Goal: Communication & Community: Answer question/provide support

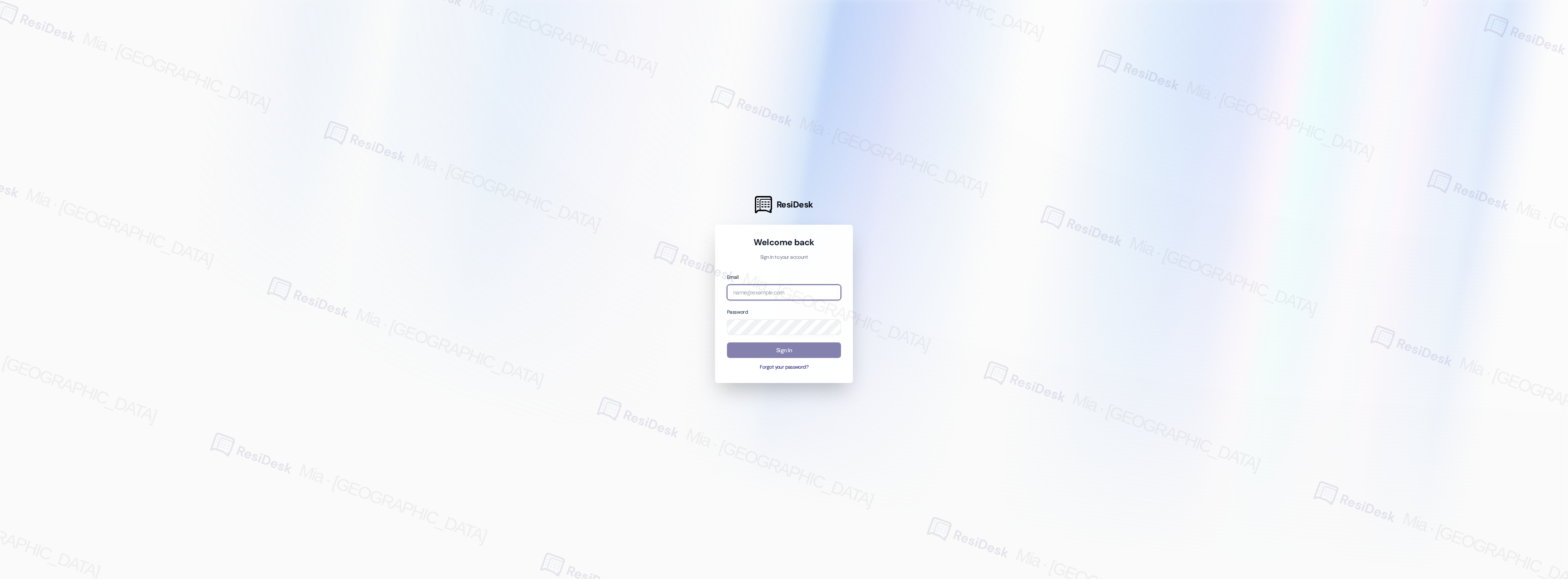
click at [768, 288] on input "email" at bounding box center [783, 293] width 114 height 16
type input "automated-surveys-celle-mia.caampued@celle.com"
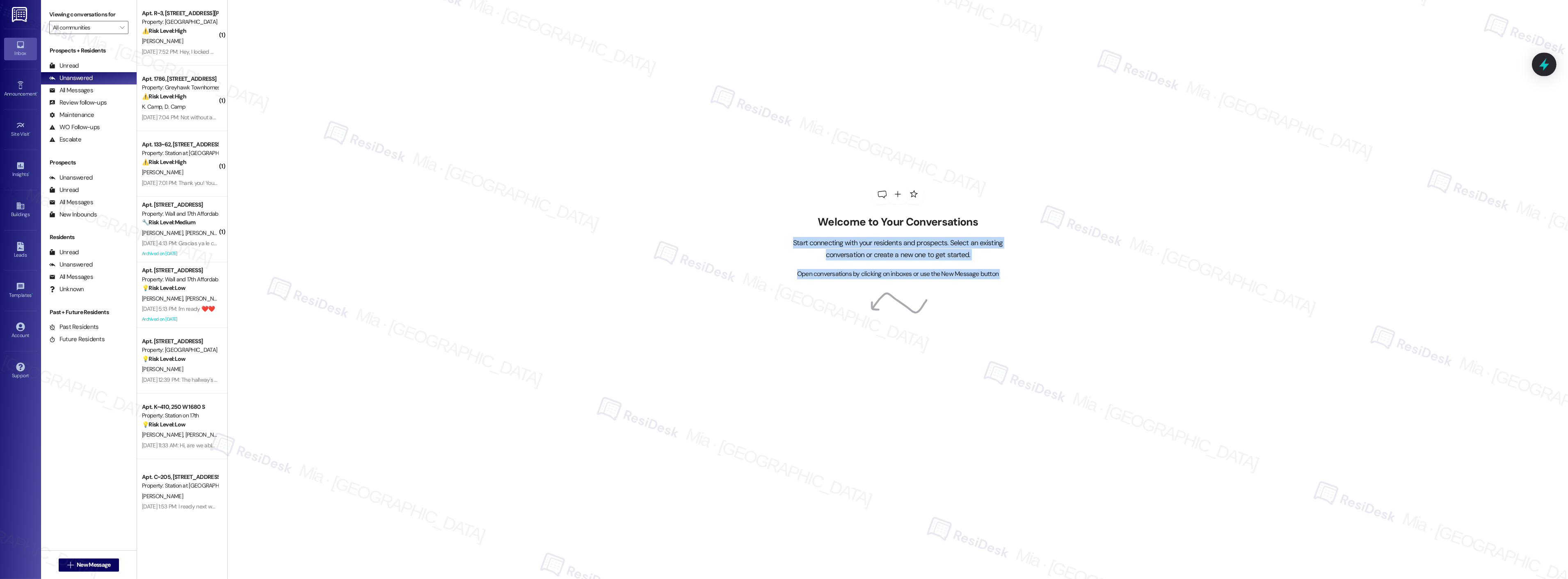
click at [1551, 64] on body "Inbox Go to Inbox Announcement • Send A Text Announcement Site Visit • Go to Si…" at bounding box center [784, 290] width 1568 height 579
click at [1547, 64] on icon at bounding box center [1544, 64] width 10 height 13
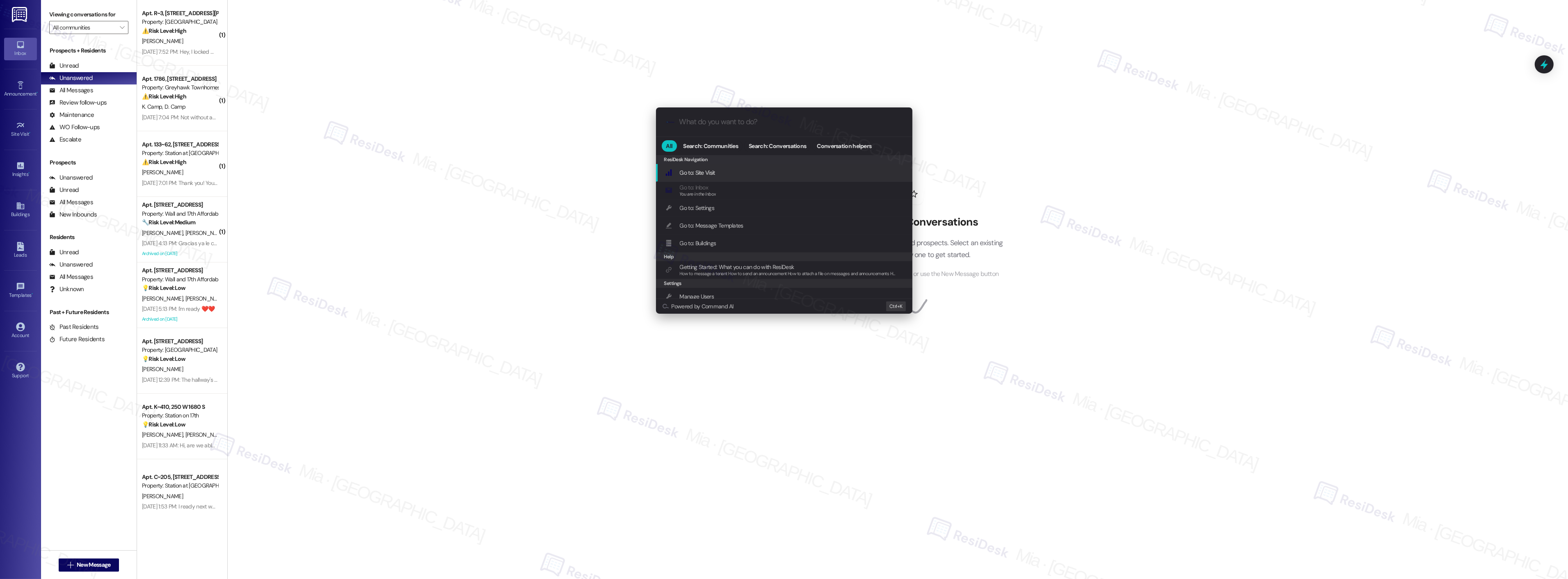
click at [738, 122] on input "What do you want to do?" at bounding box center [791, 122] width 223 height 9
type input "s"
click at [737, 122] on input "What do you want to do?" at bounding box center [791, 122] width 223 height 9
click at [702, 121] on input "What do you want to do?" at bounding box center [791, 122] width 223 height 9
type input "sla"
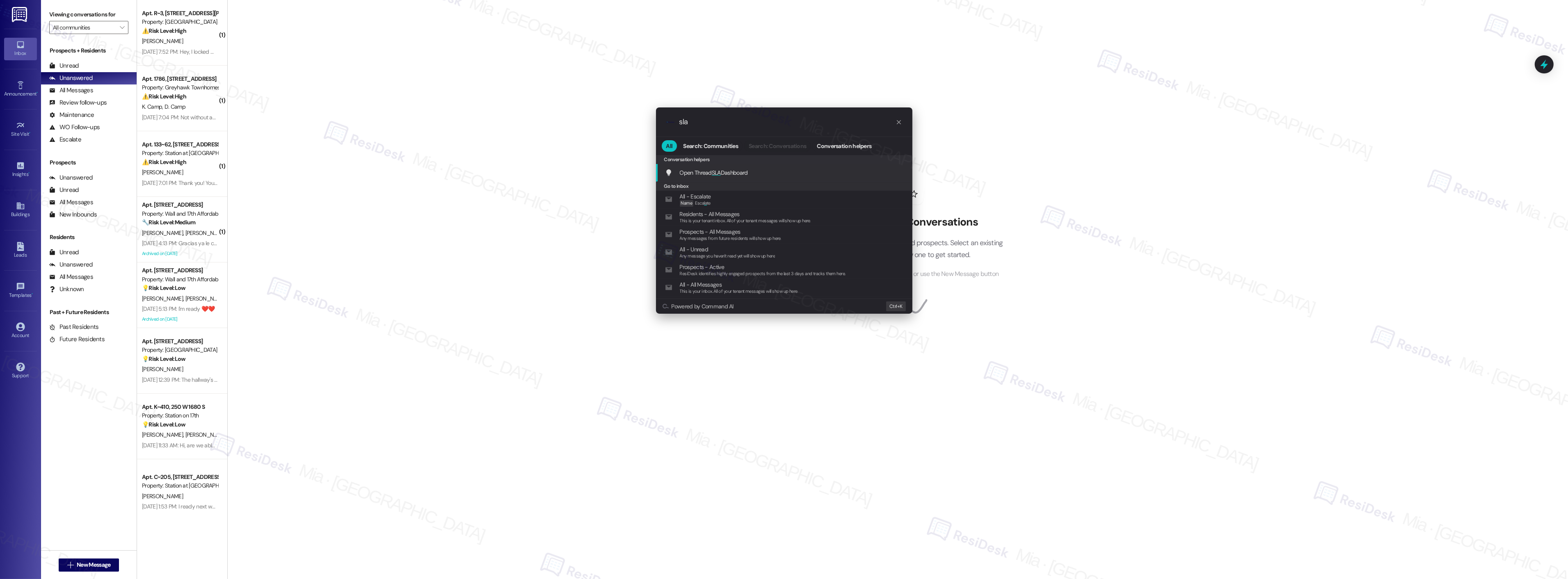
click at [714, 168] on span "Open Thread SLA Dashboard" at bounding box center [714, 172] width 68 height 9
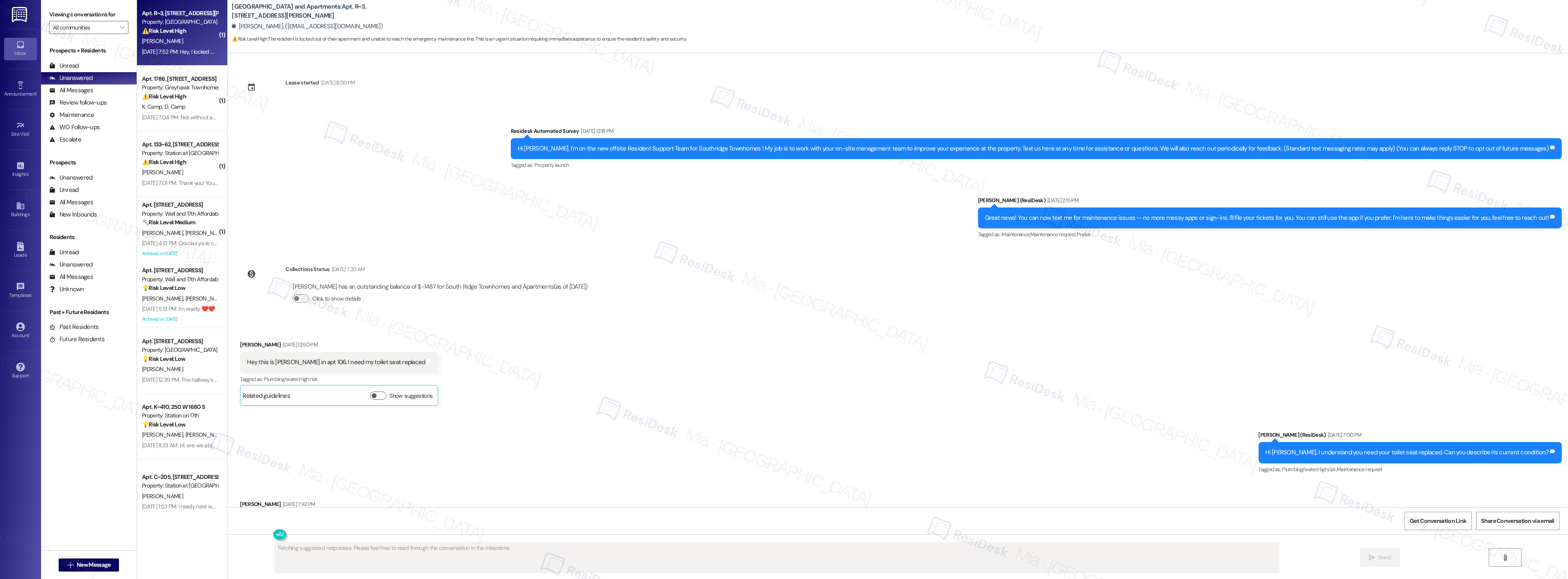
scroll to position [3516, 0]
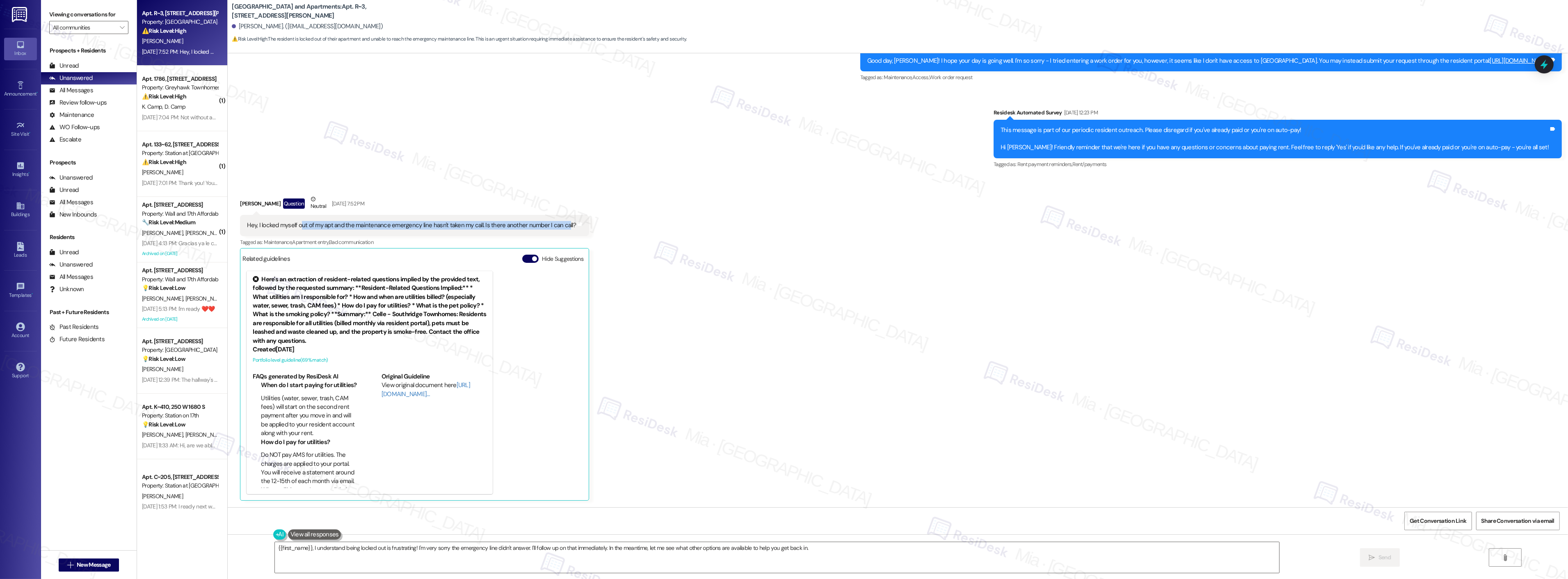
drag, startPoint x: 293, startPoint y: 227, endPoint x: 557, endPoint y: 227, distance: 264.0
click at [557, 227] on div "Hey, I locked myself out of my apt and the maintenance emergency line hasn't ta…" at bounding box center [411, 225] width 329 height 9
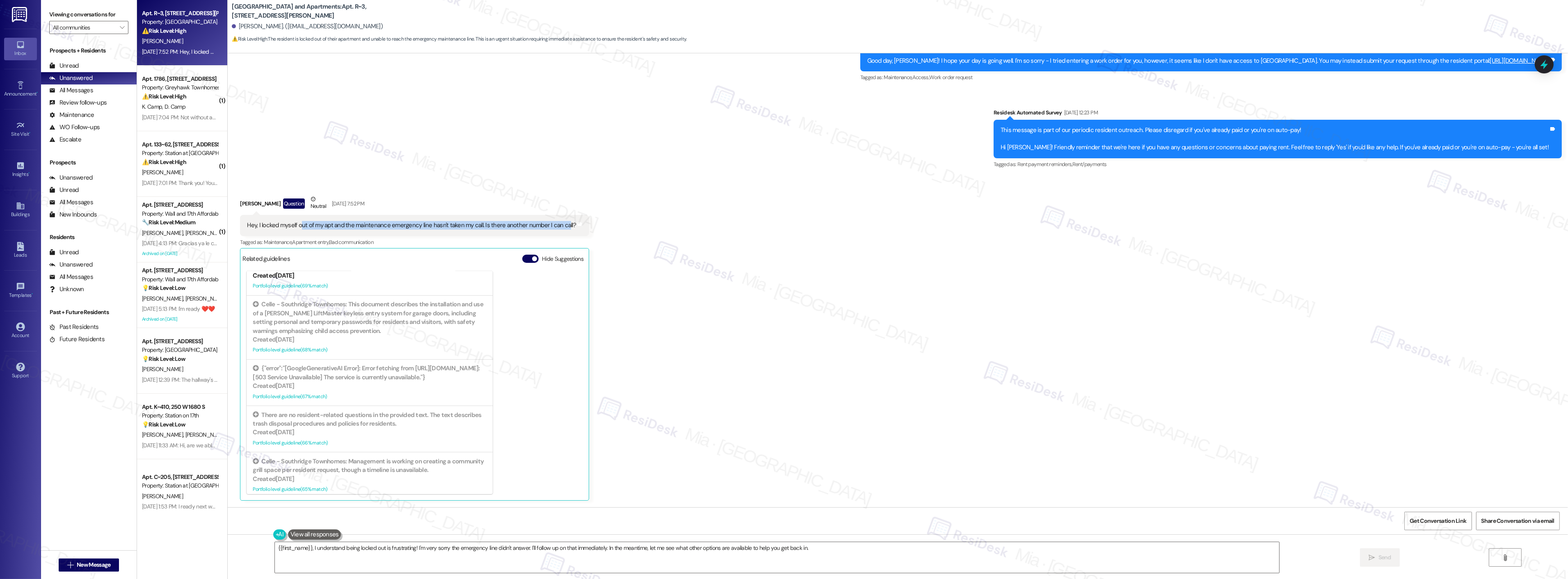
scroll to position [288, 0]
click at [1440, 516] on span "Get Conversation Link" at bounding box center [1438, 521] width 57 height 9
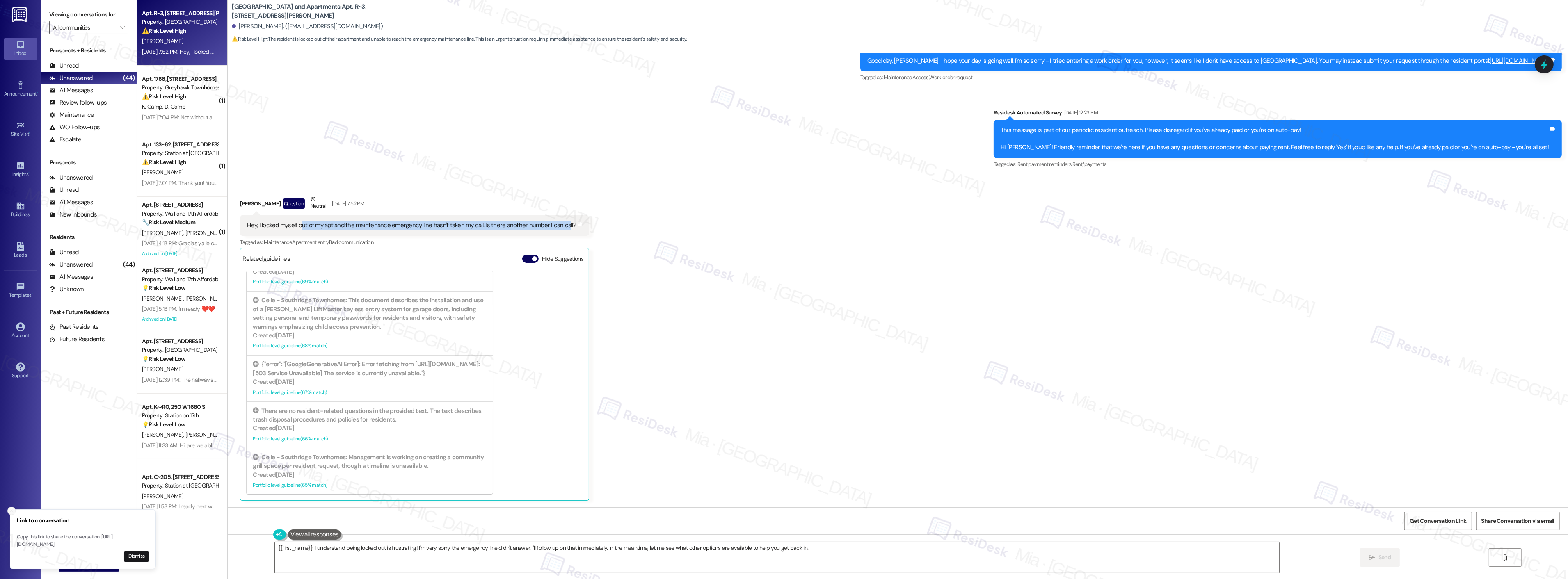
click at [10, 508] on icon "Close toast" at bounding box center [12, 511] width 5 height 5
click at [275, 548] on textarea "{{first_name}}, I understand being locked out is frustrating! I'm very sorry th…" at bounding box center [777, 557] width 1004 height 31
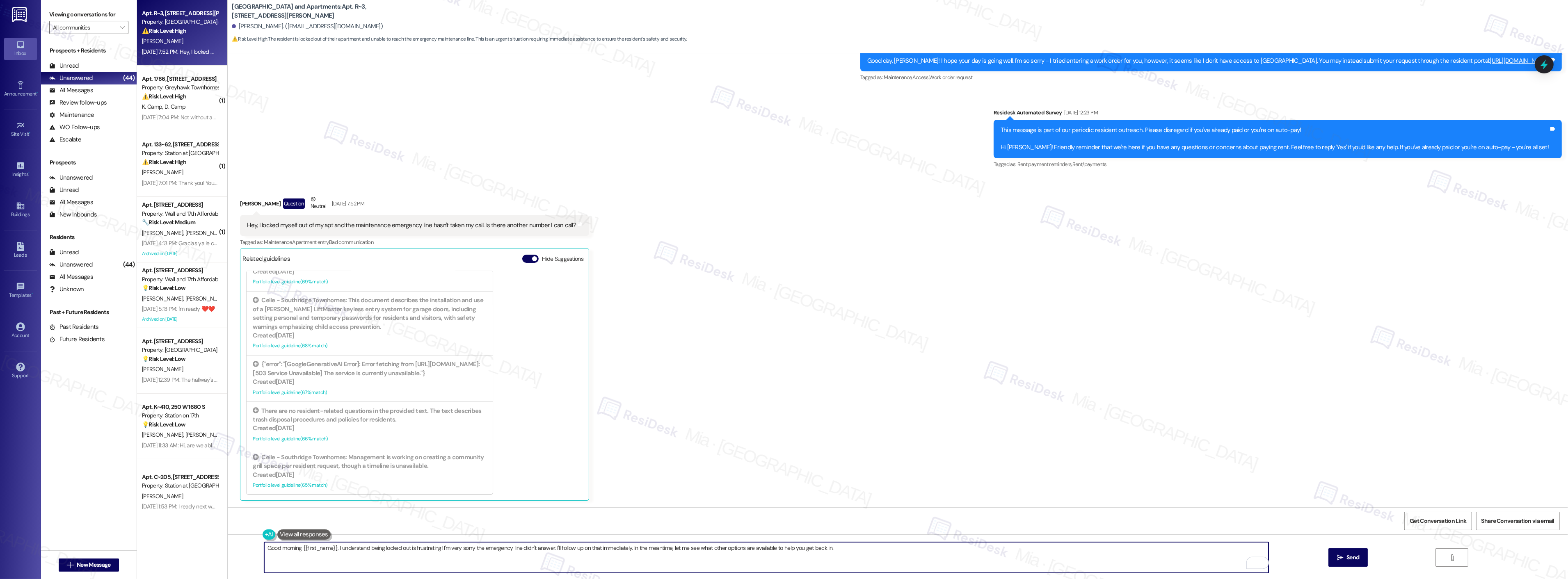
click at [332, 550] on textarea "Good morning {{first_name}}, I understand being locked out is frustrating! I'm …" at bounding box center [766, 557] width 1004 height 31
drag, startPoint x: 332, startPoint y: 548, endPoint x: 854, endPoint y: 545, distance: 522.0
click at [854, 545] on textarea "Good morning {{first_name}}, I understand being locked out is frustrating! I'm …" at bounding box center [766, 557] width 1004 height 31
paste textarea "I’m sorry to hear that you were locked out of your apartment last Friday. May I…"
click at [740, 549] on textarea "Good morning {{first_name}}, I’m sorry to hear that you were locked out of your…" at bounding box center [766, 557] width 1004 height 31
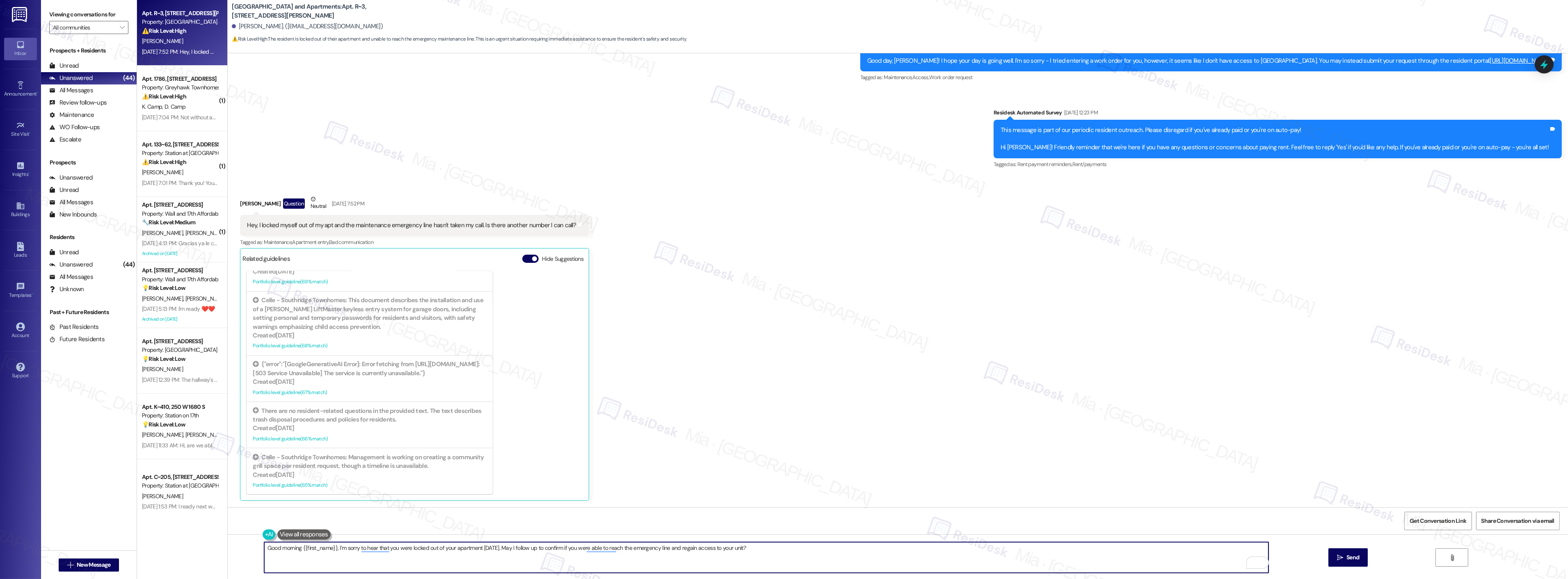
click at [740, 549] on textarea "Good morning {{first_name}}, I’m sorry to hear that you were locked out of your…" at bounding box center [766, 557] width 1004 height 31
type textarea "Good morning {{first_name}}, I’m sorry to hear that you were locked out of your…"
click at [1358, 561] on span "Send" at bounding box center [1353, 557] width 13 height 9
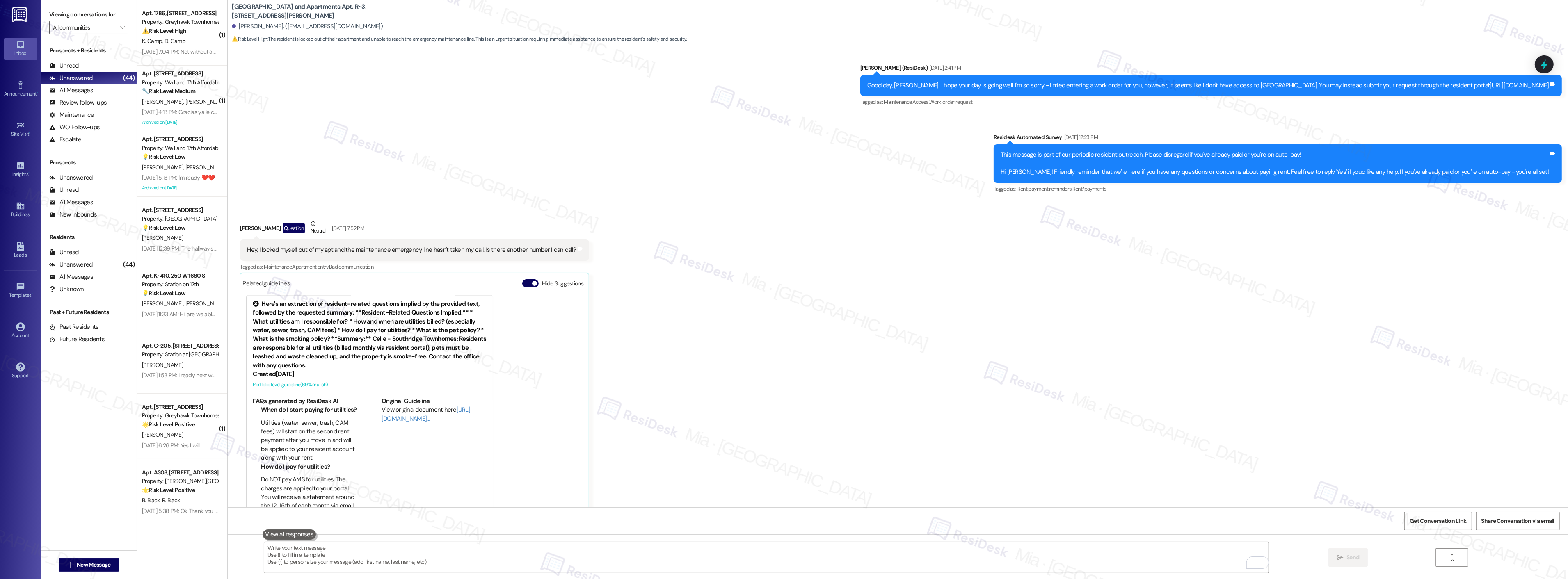
scroll to position [3573, 0]
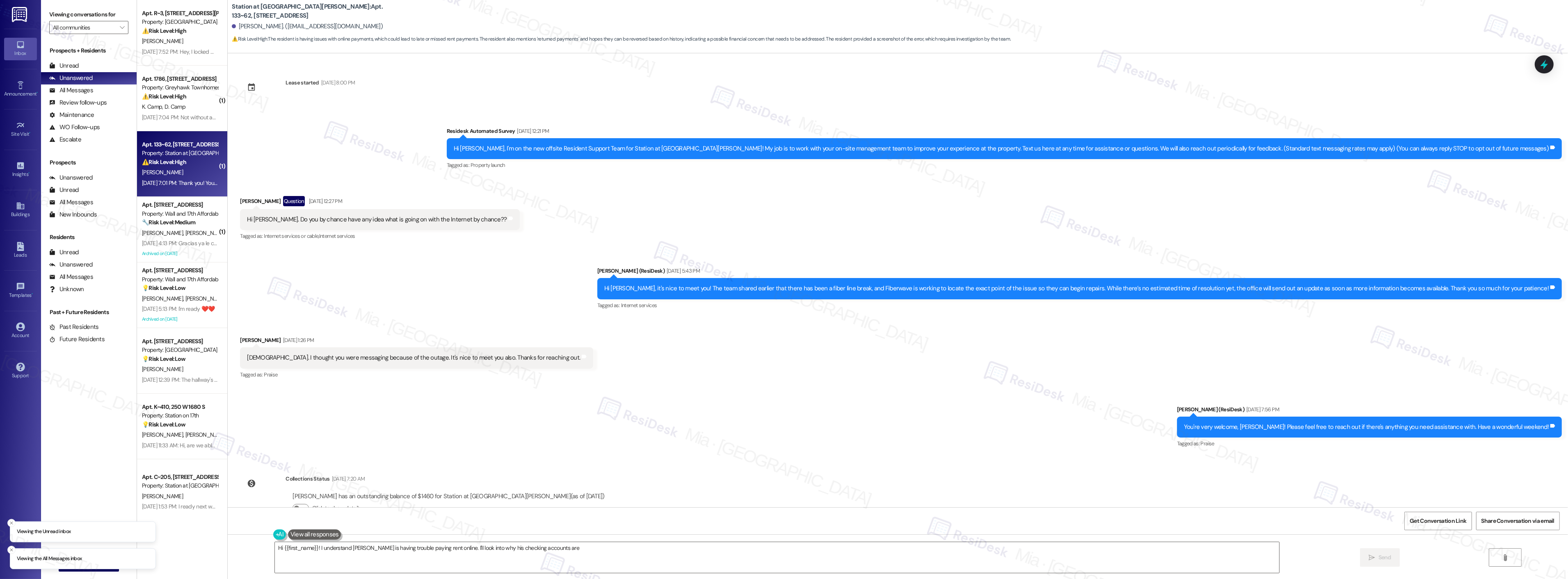
scroll to position [970, 0]
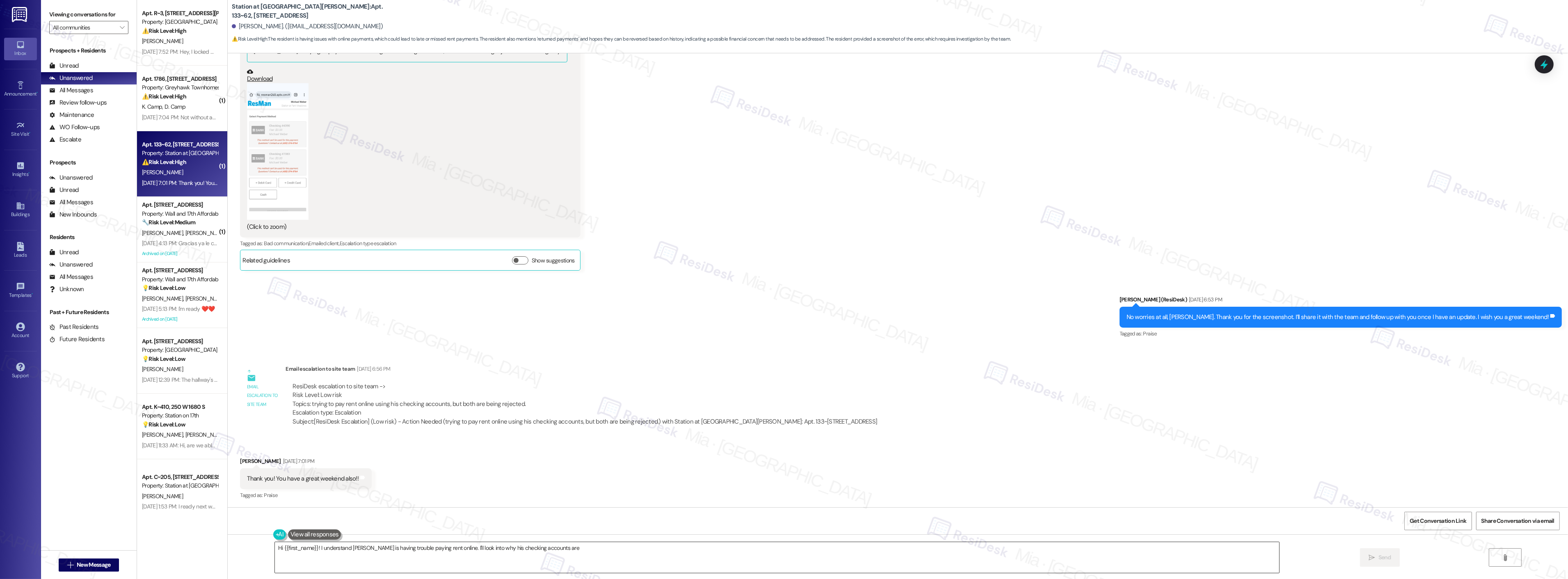
click at [747, 549] on textarea "Hi {{first_name}}! I understand Michael is having trouble paying rent online. I…" at bounding box center [777, 557] width 1004 height 31
type textarea "Hi {{first_name}}! I understand Michael is having trouble paying rent online. I…"
drag, startPoint x: 437, startPoint y: 421, endPoint x: 827, endPoint y: 423, distance: 390.0
click at [827, 423] on div "Subject: [ResiDesk Escalation] (Low risk) - Action Needed (trying to pay rent o…" at bounding box center [585, 421] width 584 height 9
click at [1544, 54] on div "Received via SMS Eva Weber Sep 12, 2025 at 2:33 PM Duh on me. Sorry it has been…" at bounding box center [898, 117] width 1340 height 319
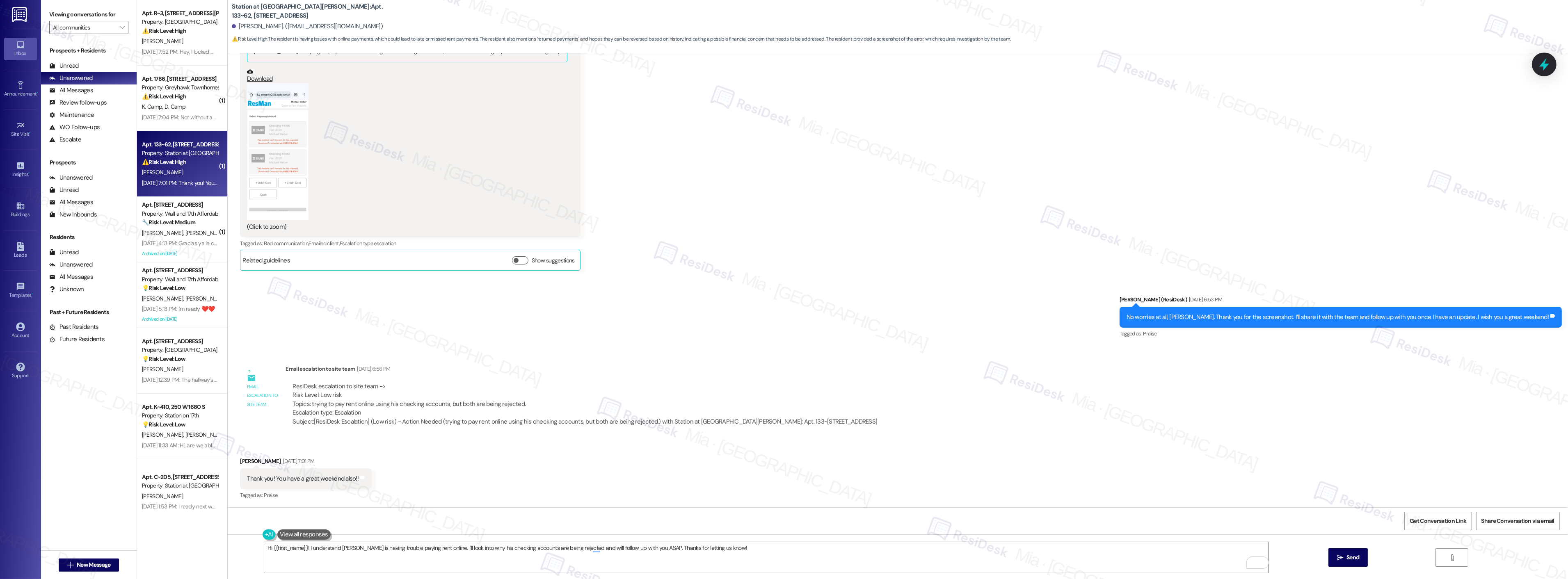
click at [1551, 59] on div at bounding box center [1544, 64] width 24 height 23
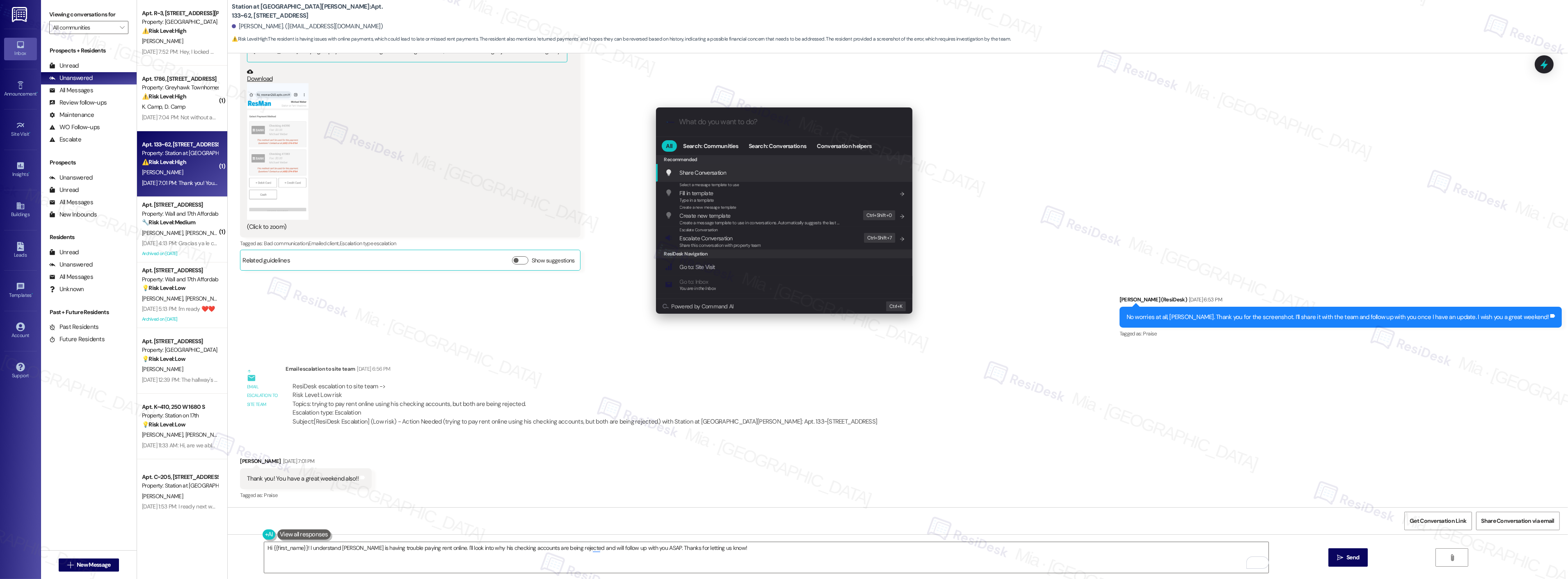
click at [774, 125] on input "What do you want to do?" at bounding box center [791, 122] width 223 height 9
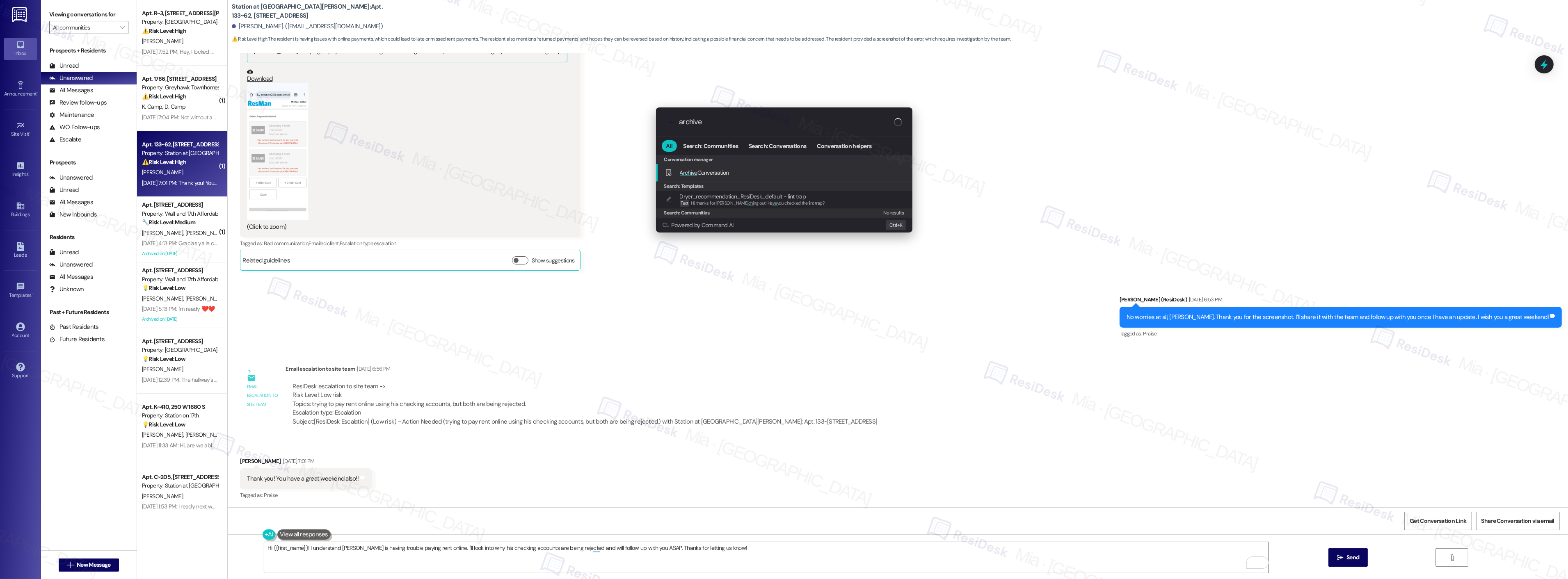
type input "archive"
click at [715, 173] on span "Archive Conversation" at bounding box center [704, 173] width 49 height 7
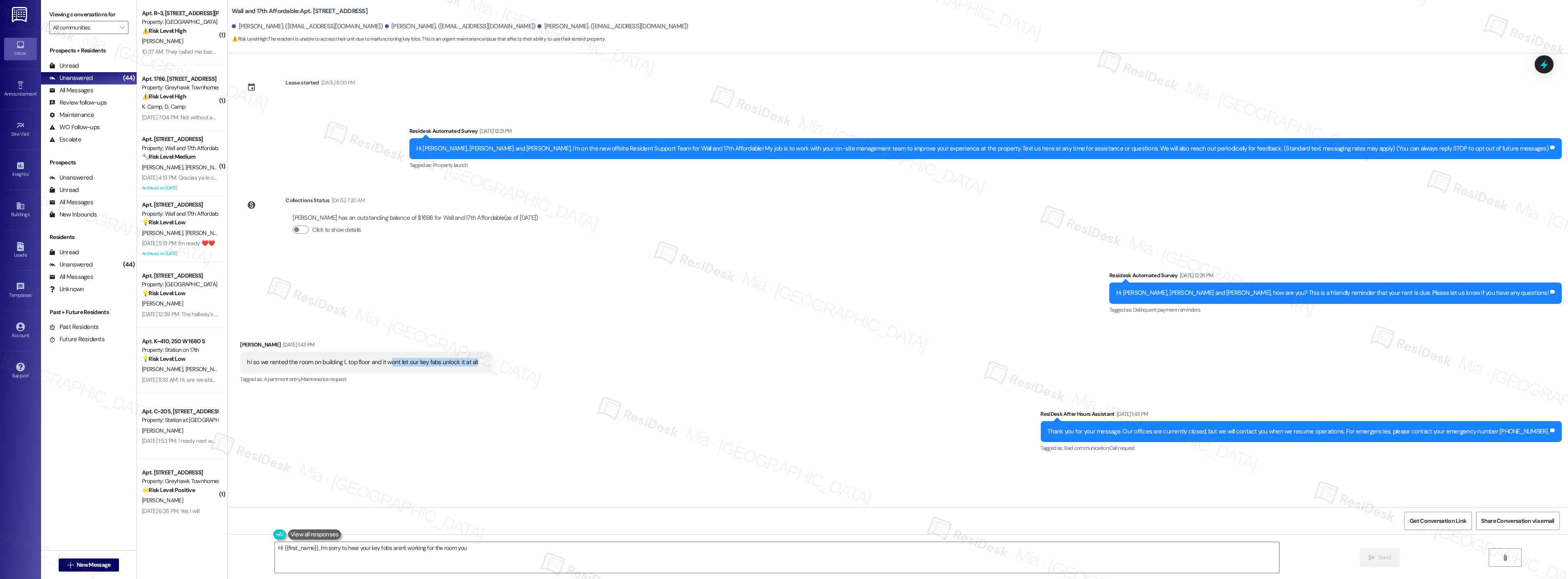
drag, startPoint x: 380, startPoint y: 362, endPoint x: 466, endPoint y: 361, distance: 86.0
click at [466, 361] on div "hi so we rented the room on building L top floor and it wont let our key fabs u…" at bounding box center [363, 362] width 231 height 9
copy div "ont let our key fabs unlock it at all"
drag, startPoint x: 805, startPoint y: 550, endPoint x: 314, endPoint y: 553, distance: 491.0
click at [314, 553] on textarea "Hi {{first_name}}, I'm sorry to hear your key fobs aren't working for the room …" at bounding box center [777, 557] width 1004 height 31
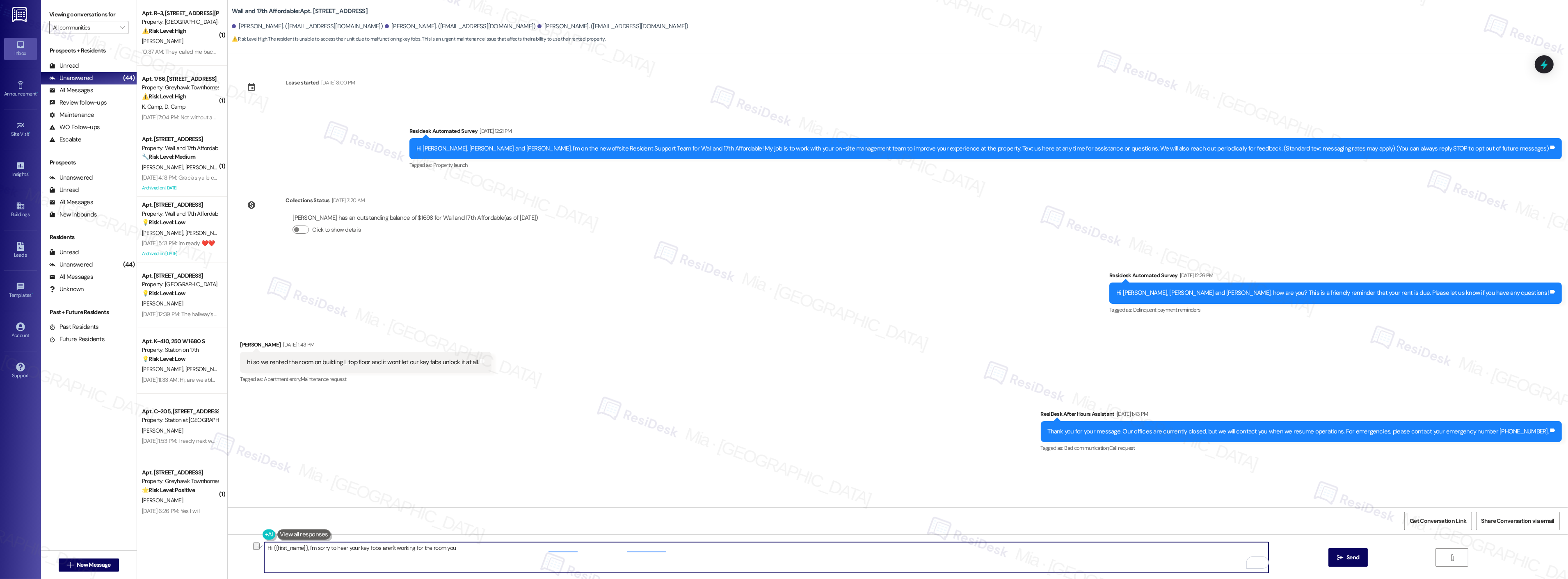
click at [304, 550] on textarea "Hi {{first_name}}, I'm sorry to hear your key fobs aren't working for the room …" at bounding box center [766, 557] width 1004 height 31
click at [304, 549] on textarea "Hi {{first_name}}, I'm sorry to hear your key fobs aren't working for the room …" at bounding box center [766, 557] width 1004 height 31
drag, startPoint x: 301, startPoint y: 547, endPoint x: 259, endPoint y: 547, distance: 42.0
click at [259, 547] on div "Hi {{first_name}}, I'm sorry to hear your key fobs aren't working for the room …" at bounding box center [898, 564] width 1340 height 61
drag, startPoint x: 511, startPoint y: 548, endPoint x: 901, endPoint y: 547, distance: 390.0
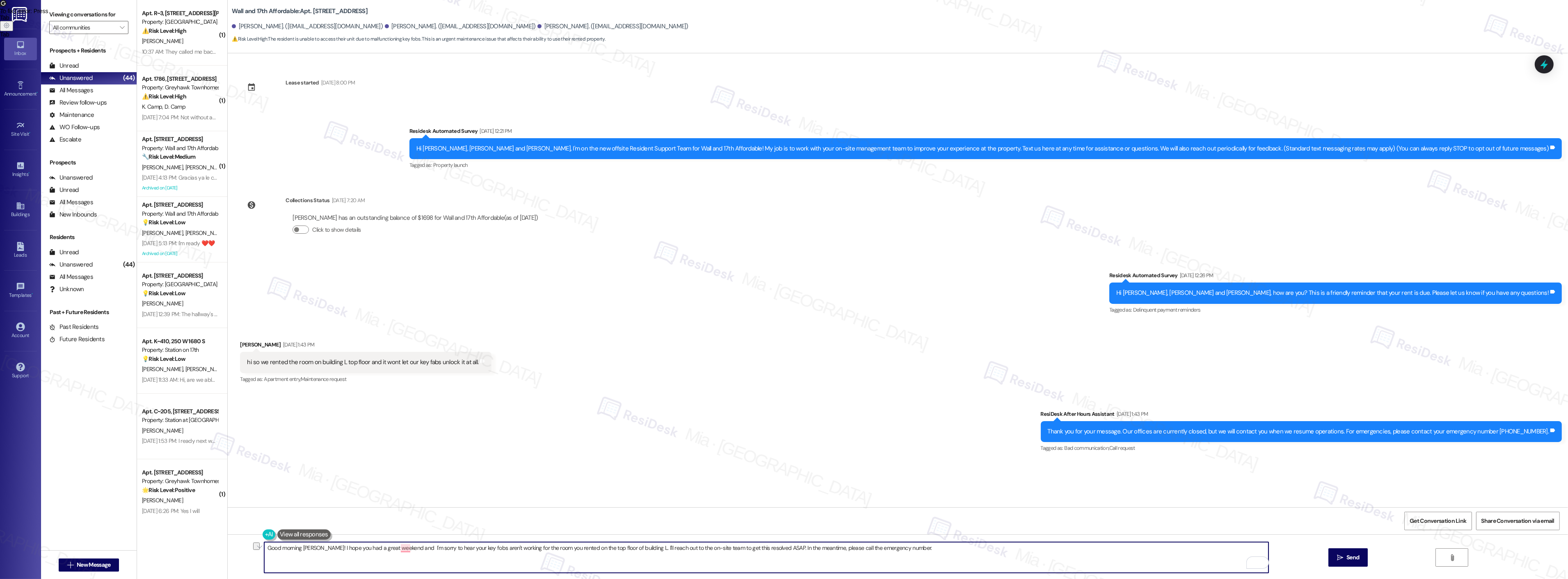
click at [901, 547] on textarea "Good morning Adriana! I hope you had a great weekend and I'm sorry to hear your…" at bounding box center [766, 557] width 1004 height 31
click at [408, 522] on span "and" at bounding box center [405, 522] width 11 height 7
click at [508, 519] on span "working" at bounding box center [503, 522] width 23 height 7
click at [531, 552] on textarea "Good morning Adriana! I hope you had a great weekend, and I'm sorry to hear you…" at bounding box center [766, 557] width 1004 height 31
paste textarea "Thanks for sharing this. I just want to make sure I understand—are your key fob…"
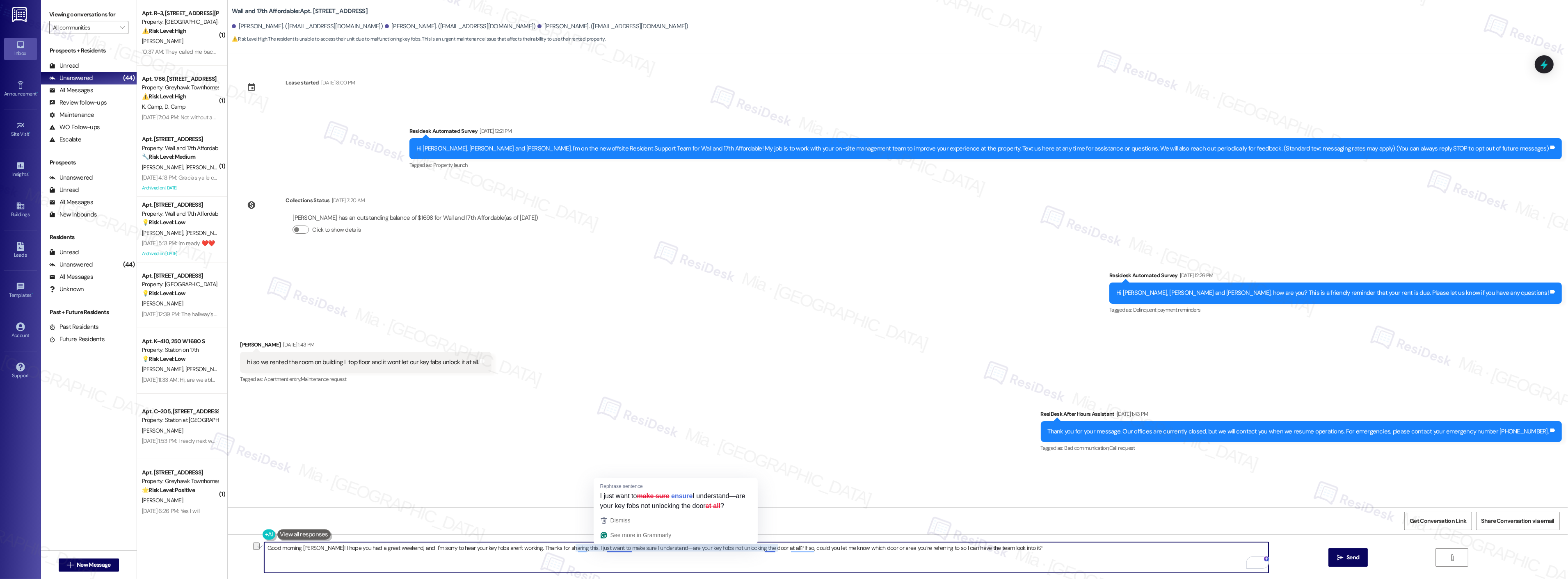
drag, startPoint x: 514, startPoint y: 547, endPoint x: 600, endPoint y: 547, distance: 86.0
click at [600, 547] on textarea "Good morning Adriana! I hope you had a great weekend, and I'm sorry to hear you…" at bounding box center [766, 557] width 1004 height 31
click at [518, 552] on textarea "Good morning Adriana! I hope you had a great weekend, and I'm sorry to hear you…" at bounding box center [766, 557] width 1004 height 31
drag, startPoint x: 514, startPoint y: 549, endPoint x: 1013, endPoint y: 543, distance: 499.0
click at [1013, 543] on textarea "Good morning Adriana! I hope you had a great weekend, and I'm sorry to hear you…" at bounding box center [766, 557] width 1004 height 31
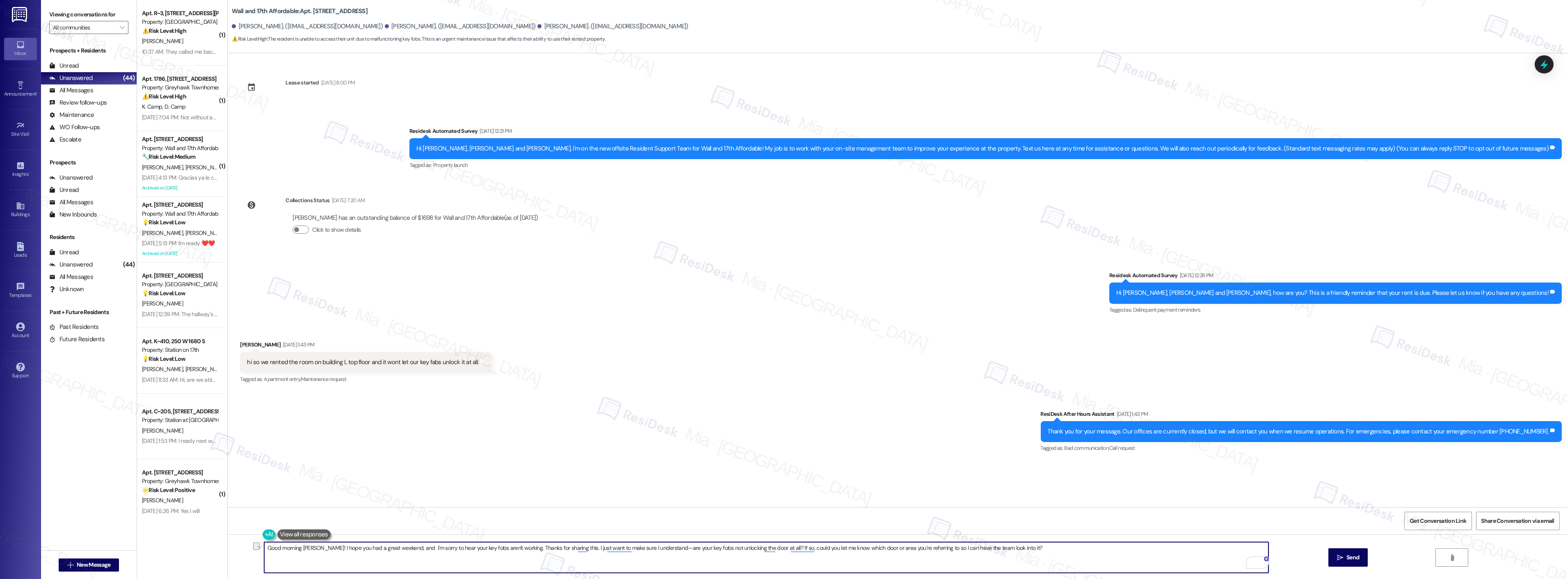
paste textarea "Just to confirm, are you saying that your key fobs are not unlocking the door a…"
drag, startPoint x: 552, startPoint y: 548, endPoint x: 608, endPoint y: 549, distance: 56.0
click at [608, 549] on textarea "Good morning Adriana! I hope you had a great weekend, and I'm sorry to hear you…" at bounding box center [766, 557] width 1004 height 31
click at [590, 549] on textarea "Good morning Adriana! I hope you had a great weekend, and I'm sorry to hear you…" at bounding box center [766, 557] width 1004 height 31
drag, startPoint x: 597, startPoint y: 549, endPoint x: 551, endPoint y: 549, distance: 46.0
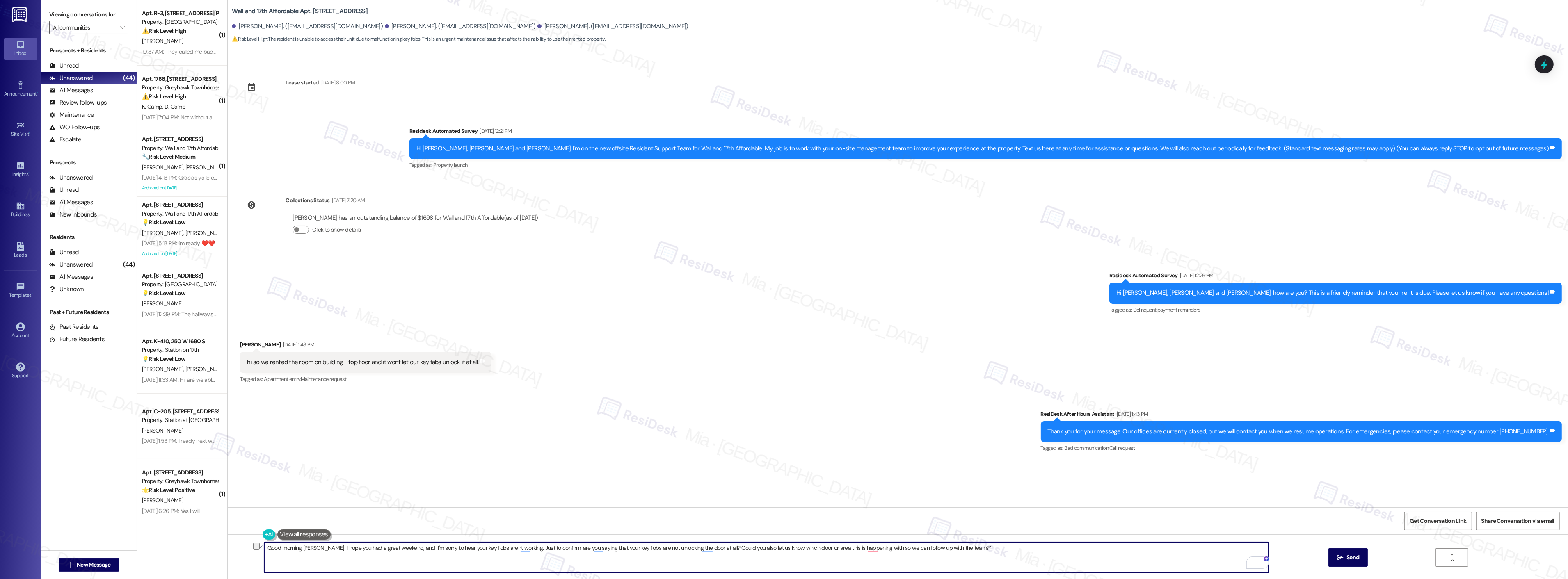
click at [551, 549] on textarea "Good morning Adriana! I hope you had a great weekend, and I'm sorry to hear you…" at bounding box center [766, 557] width 1004 height 31
click at [603, 548] on textarea "Good morning Adriana! I hope you had a great weekend, and I'm sorry to hear you…" at bounding box center [766, 557] width 1004 height 31
click at [874, 547] on textarea "Good morning Adriana! I hope you had a great weekend, and I'm sorry to hear you…" at bounding box center [766, 557] width 1004 height 31
type textarea "Good morning Adriana! I hope you had a great weekend, and I'm sorry to hear you…"
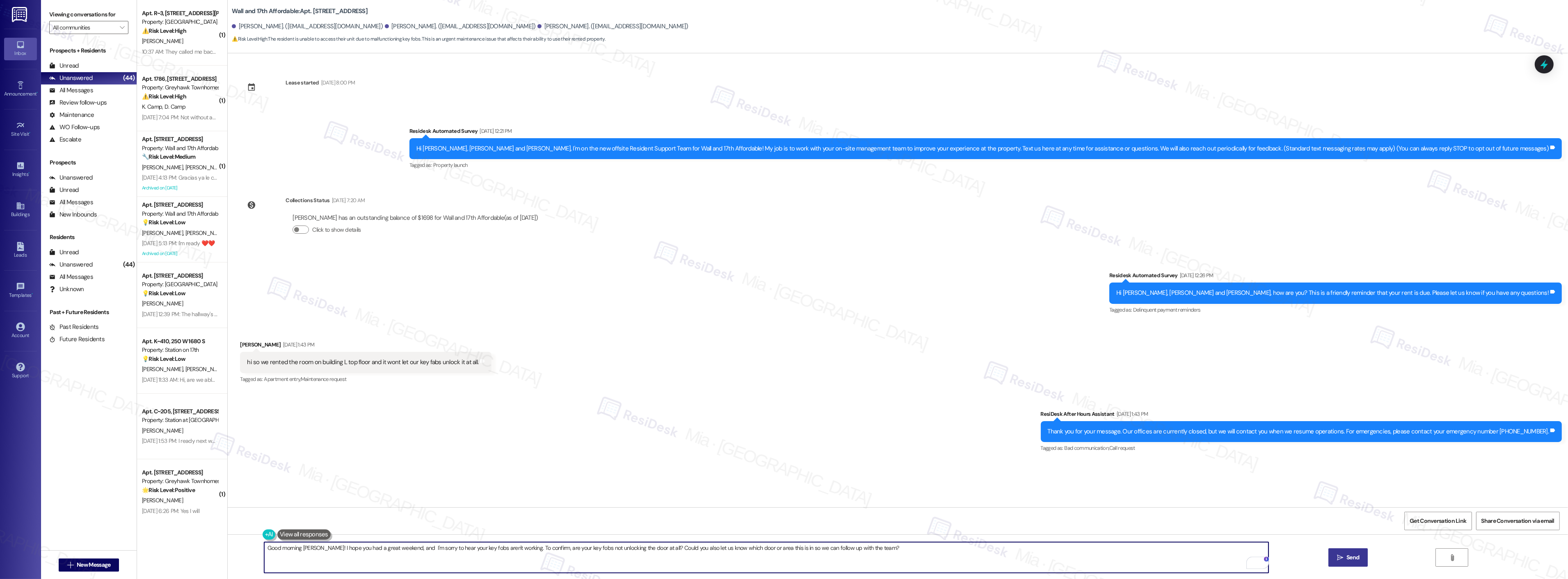
click at [1345, 556] on span "Send" at bounding box center [1353, 557] width 16 height 9
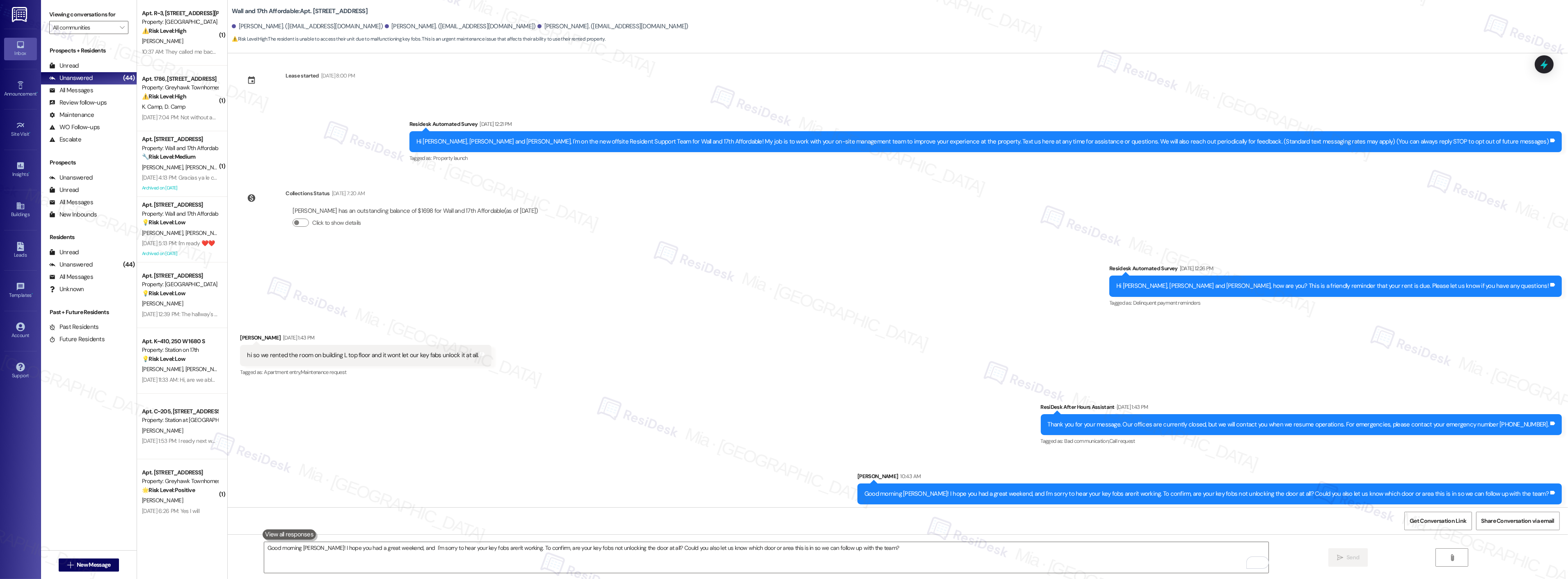
scroll to position [10, 0]
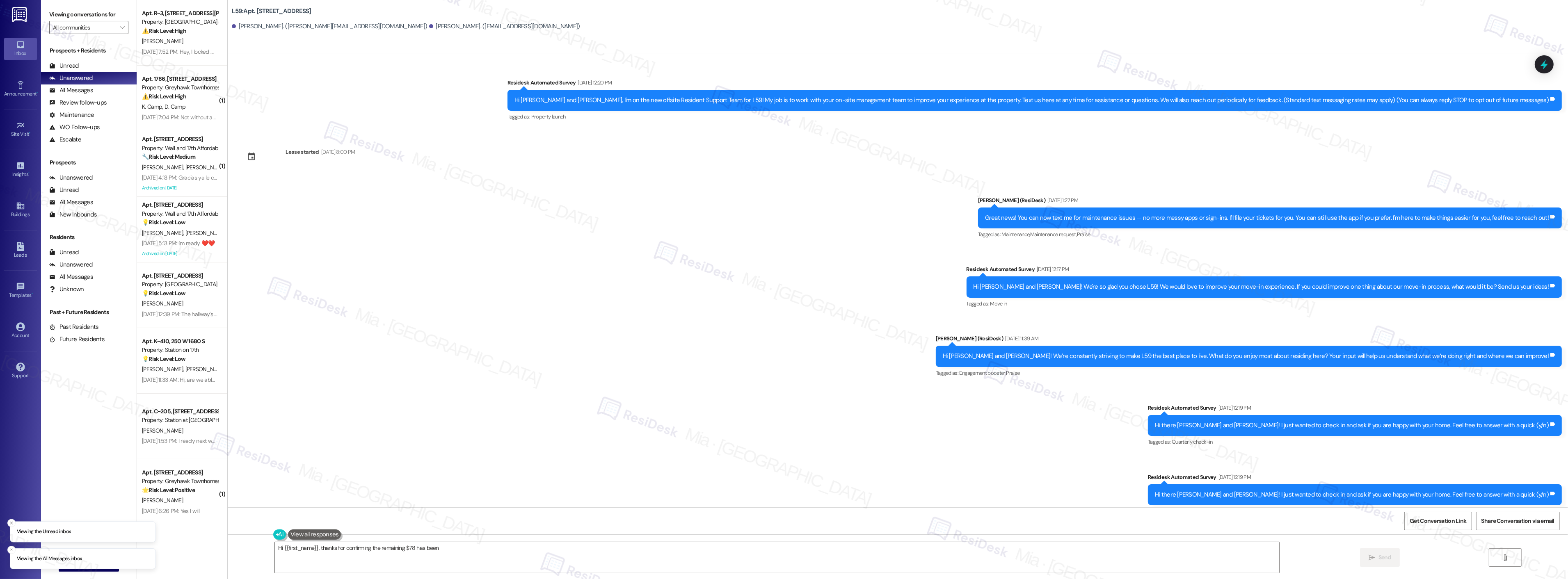
scroll to position [1339, 0]
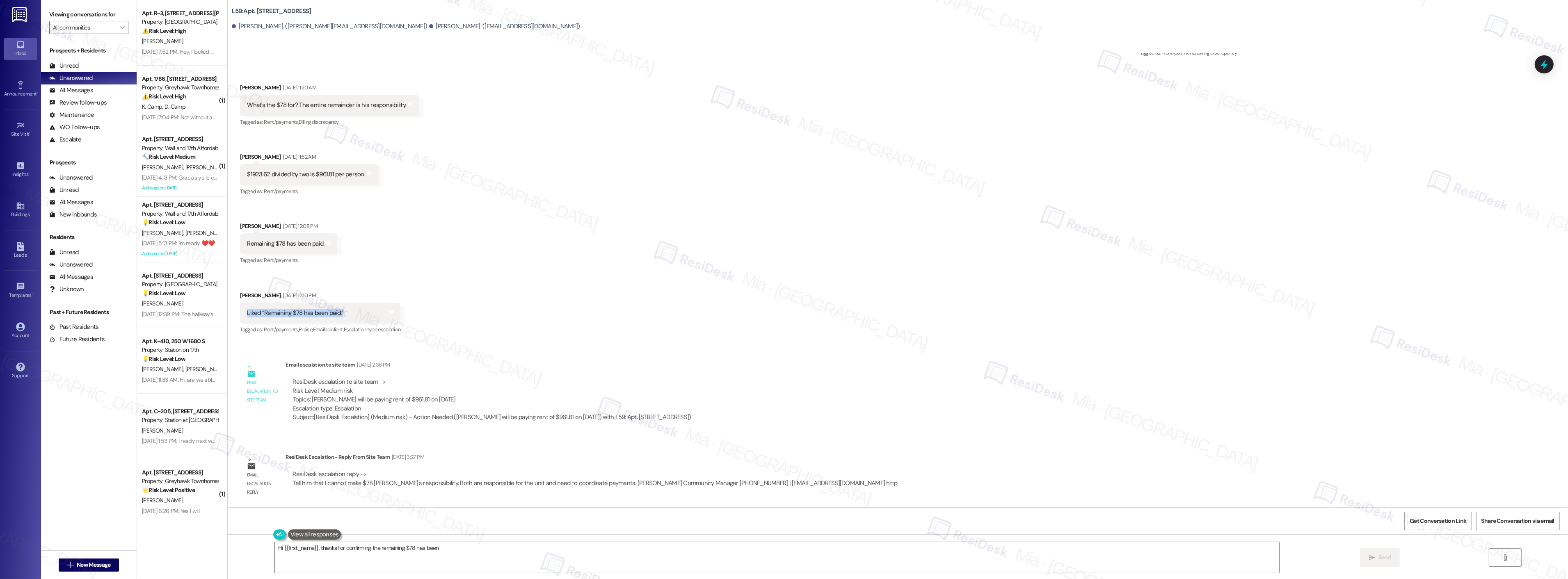
drag, startPoint x: 341, startPoint y: 314, endPoint x: 239, endPoint y: 318, distance: 102.1
click at [240, 318] on div "Liked “Remaining $78 has been paid.” Tags and notes" at bounding box center [320, 313] width 161 height 21
click at [630, 482] on div "ResiDesk escalation reply -> Tell him that I cannot make $78 [PERSON_NAME]’s re…" at bounding box center [595, 478] width 604 height 17
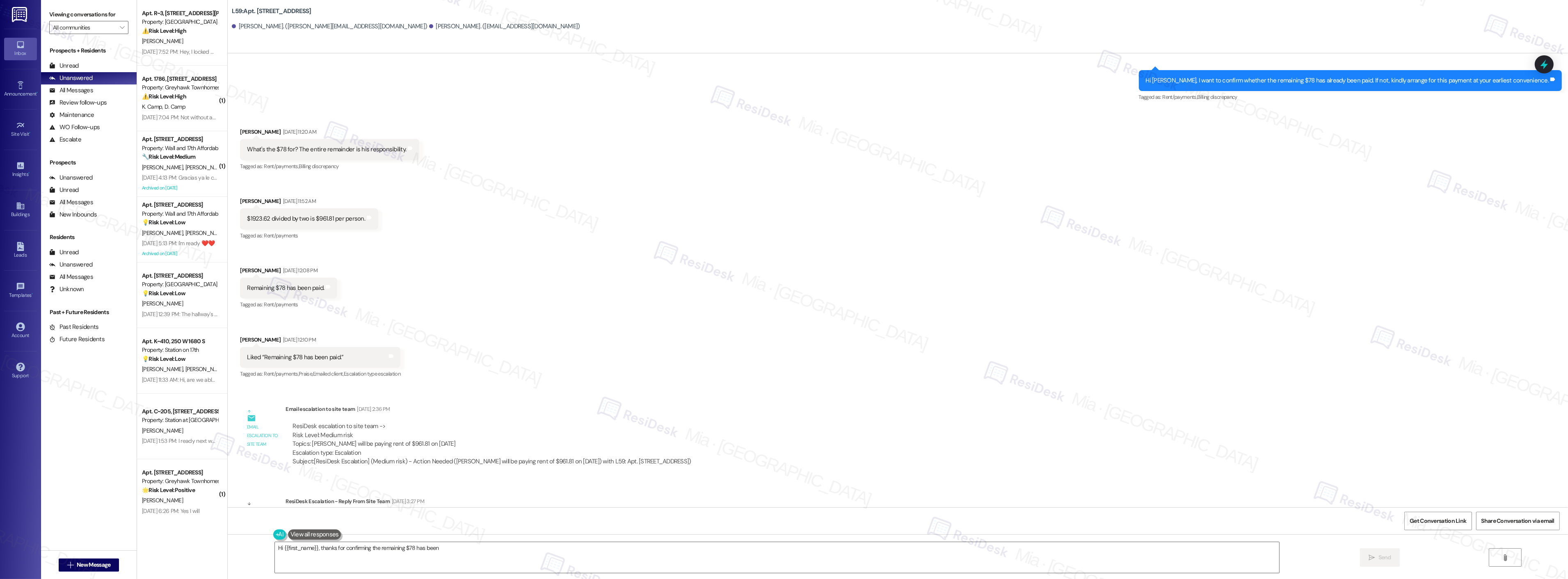
scroll to position [1293, 0]
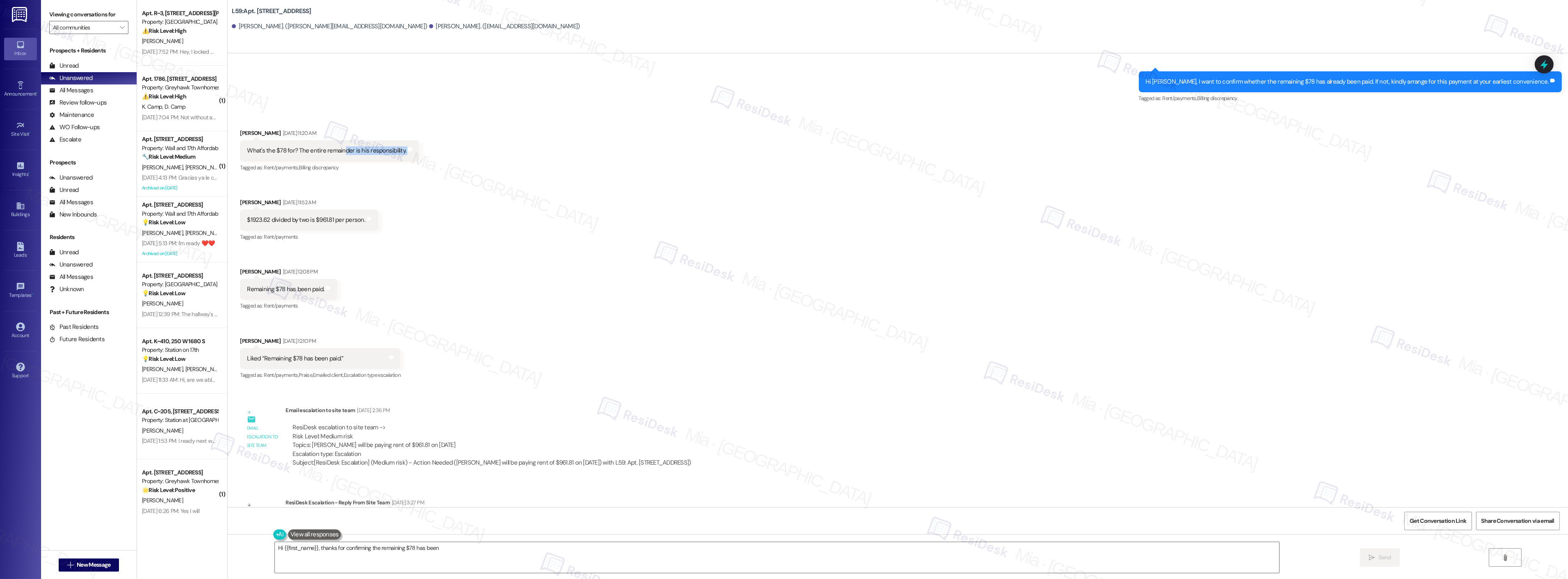
drag, startPoint x: 334, startPoint y: 150, endPoint x: 418, endPoint y: 150, distance: 84.0
click at [418, 150] on div "Received via SMS [PERSON_NAME] [DATE] 11:20 AM What's the $78 for? The entire r…" at bounding box center [898, 248] width 1340 height 277
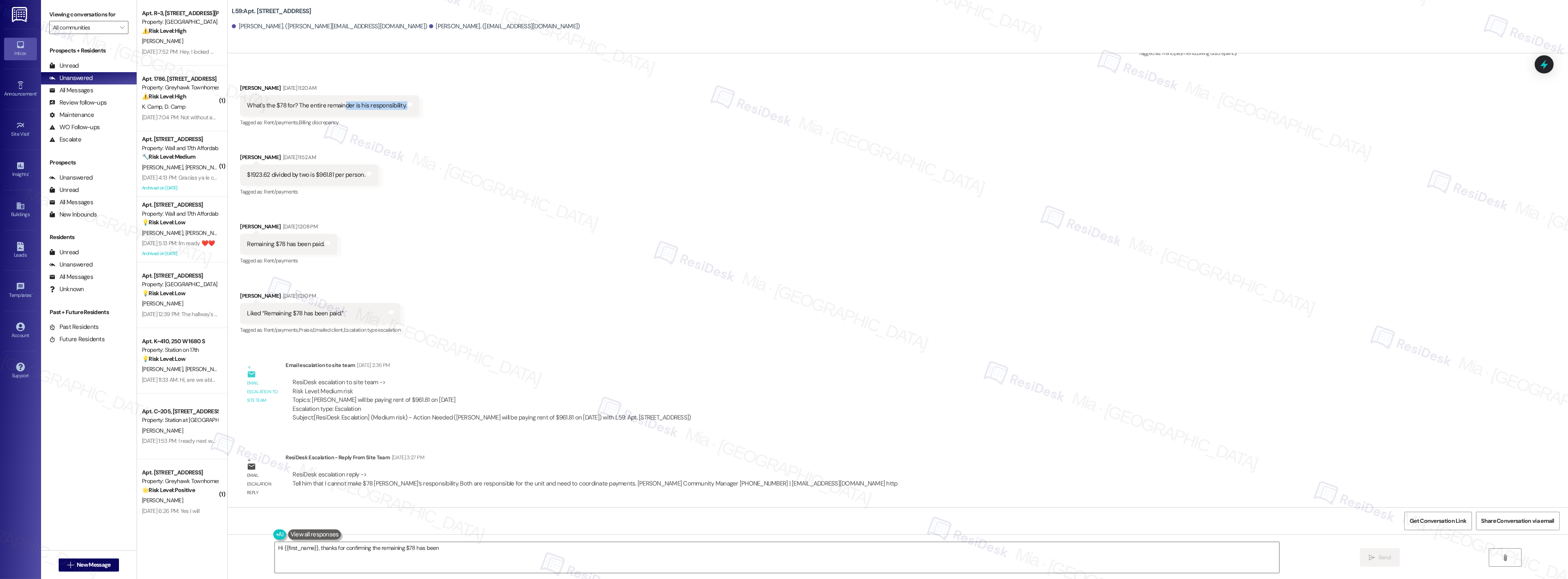
scroll to position [1339, 0]
drag, startPoint x: 286, startPoint y: 484, endPoint x: 572, endPoint y: 481, distance: 286.0
click at [572, 481] on div "ResiDesk escalation reply -> Tell him that I cannot make $78 [PERSON_NAME]’s re…" at bounding box center [595, 478] width 604 height 17
click at [589, 484] on div "ResiDesk escalation reply -> Tell him that I cannot make $78 [PERSON_NAME]’s re…" at bounding box center [595, 478] width 604 height 17
drag, startPoint x: 591, startPoint y: 485, endPoint x: 422, endPoint y: 485, distance: 169.0
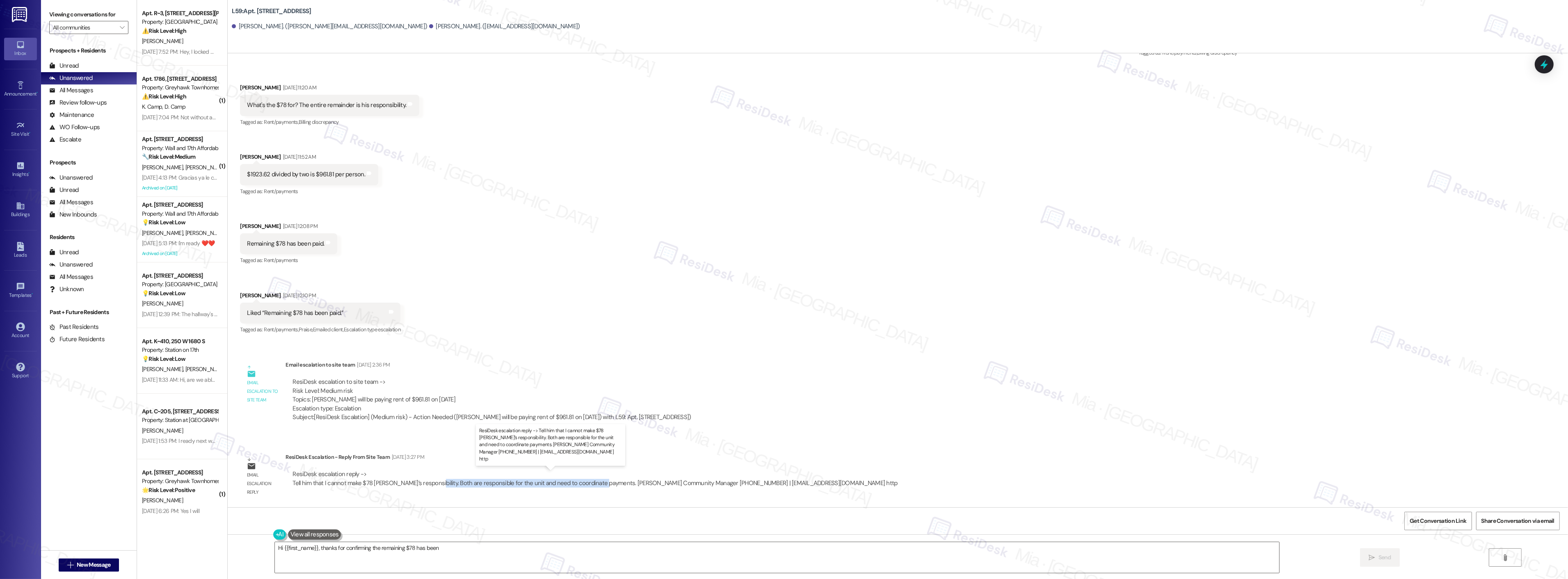
click at [422, 485] on div "ResiDesk escalation reply -> Tell him that I cannot make $78 [PERSON_NAME]’s re…" at bounding box center [595, 478] width 604 height 17
copy div "Both are responsible for the unit and need to coordinate payments"
click at [293, 484] on div "ResiDesk escalation reply -> Tell him that I cannot make $78 [PERSON_NAME]’s re…" at bounding box center [595, 478] width 604 height 17
drag, startPoint x: 286, startPoint y: 484, endPoint x: 593, endPoint y: 483, distance: 307.0
click at [593, 483] on div "ResiDesk escalation reply -> Tell him that I cannot make $78 [PERSON_NAME]’s re…" at bounding box center [595, 478] width 604 height 17
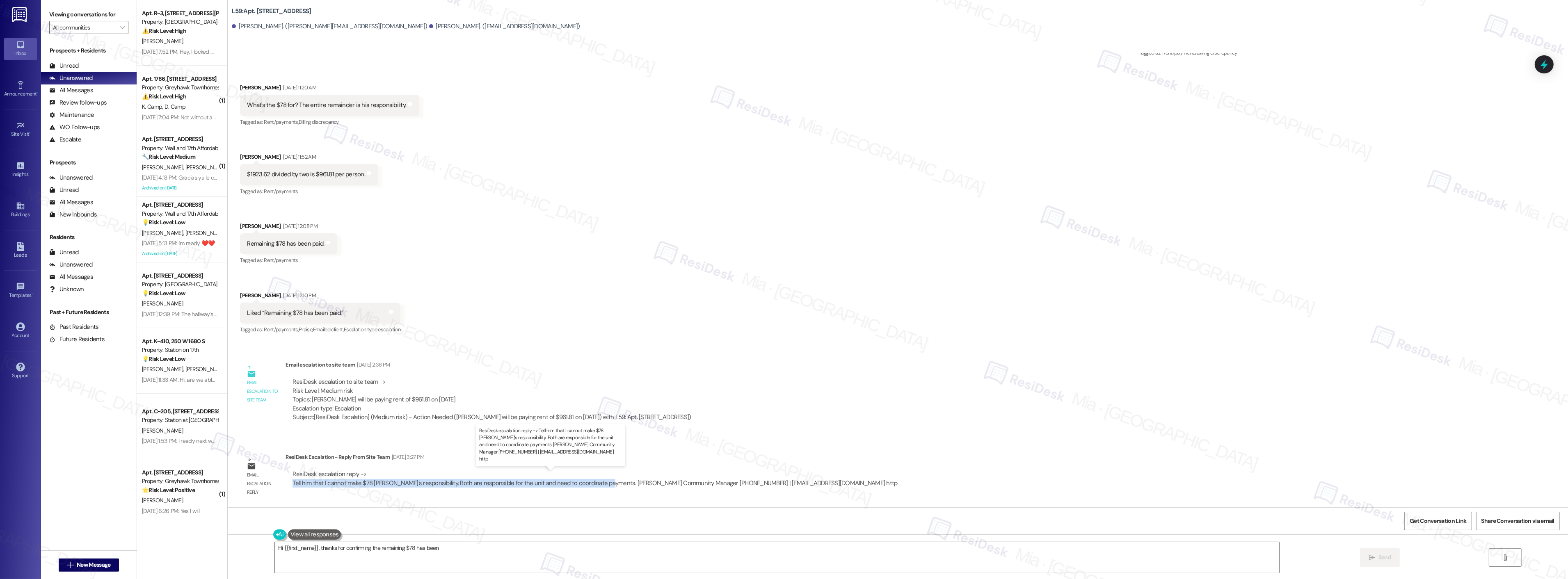
copy div "Tell him that I cannot make $78 [PERSON_NAME]’s responsibility. Both are respon…"
click at [1425, 519] on span "Get Conversation Link" at bounding box center [1438, 521] width 57 height 9
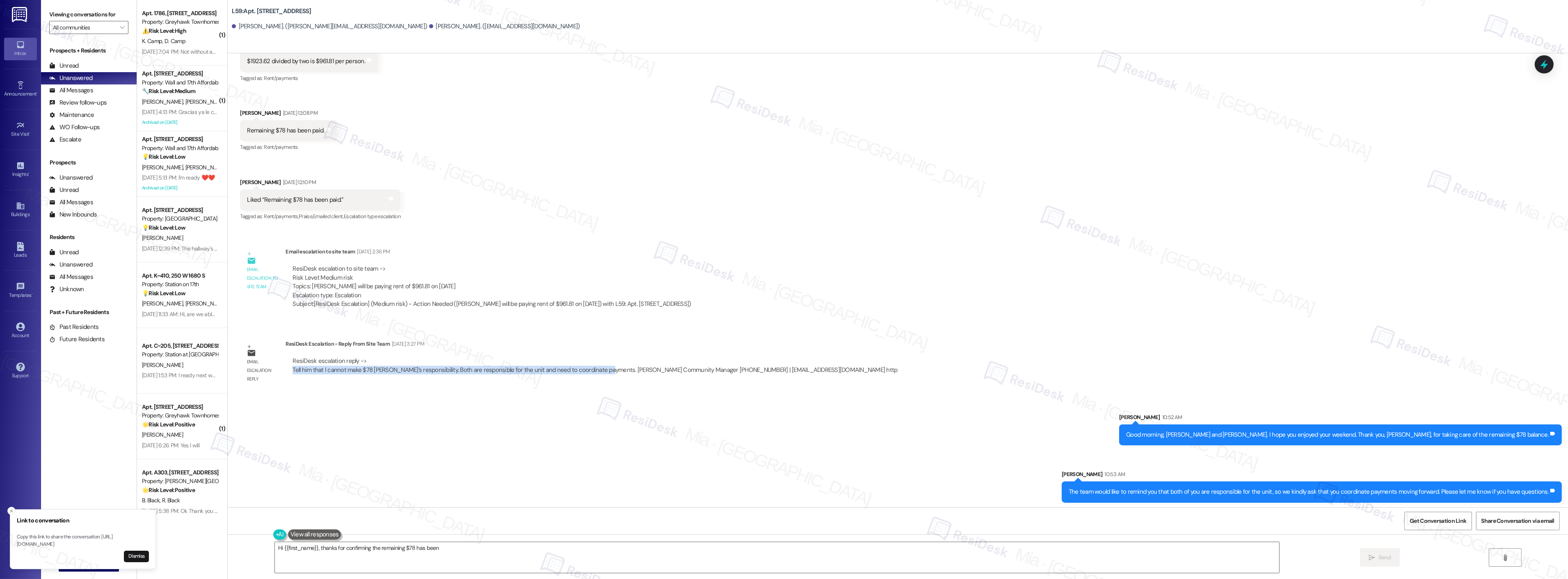
scroll to position [1453, 0]
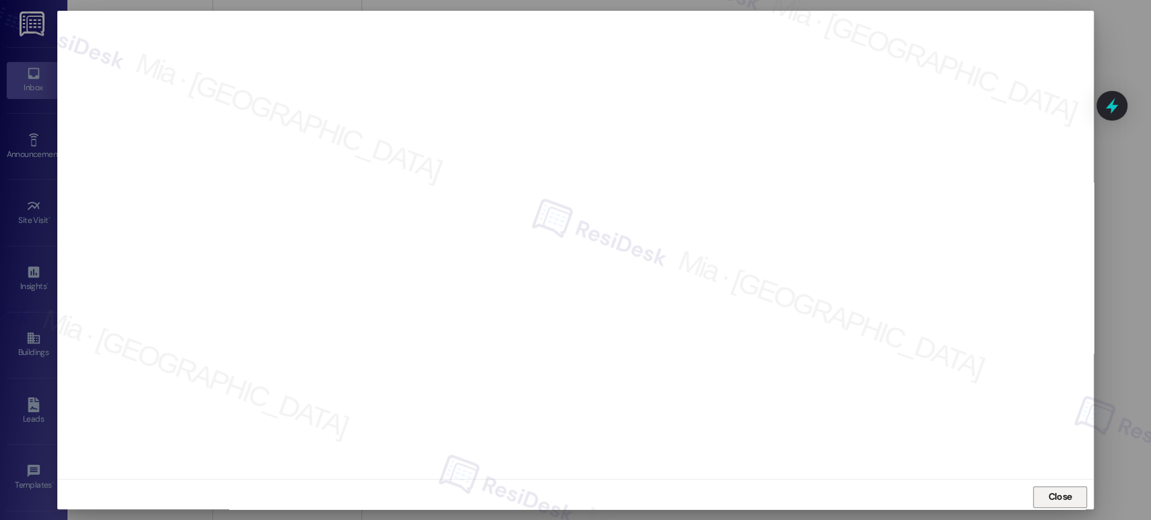
click at [1056, 499] on span "Close" at bounding box center [1059, 497] width 24 height 14
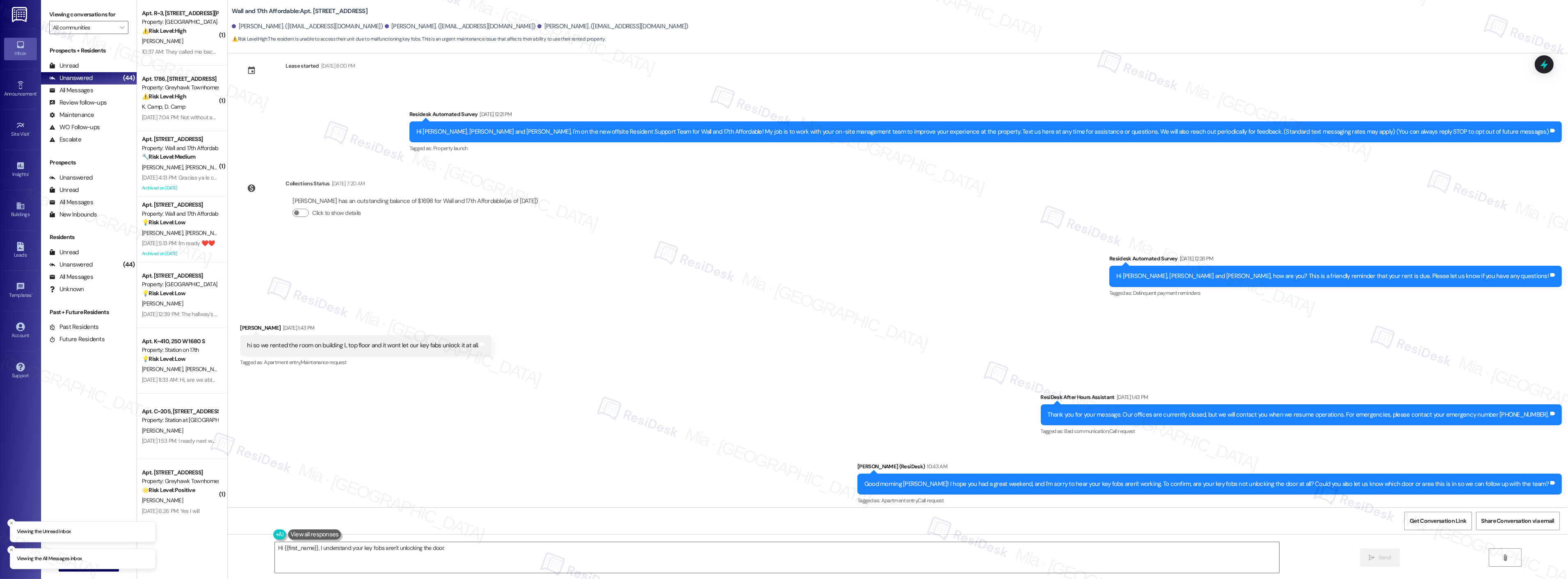
scroll to position [22, 0]
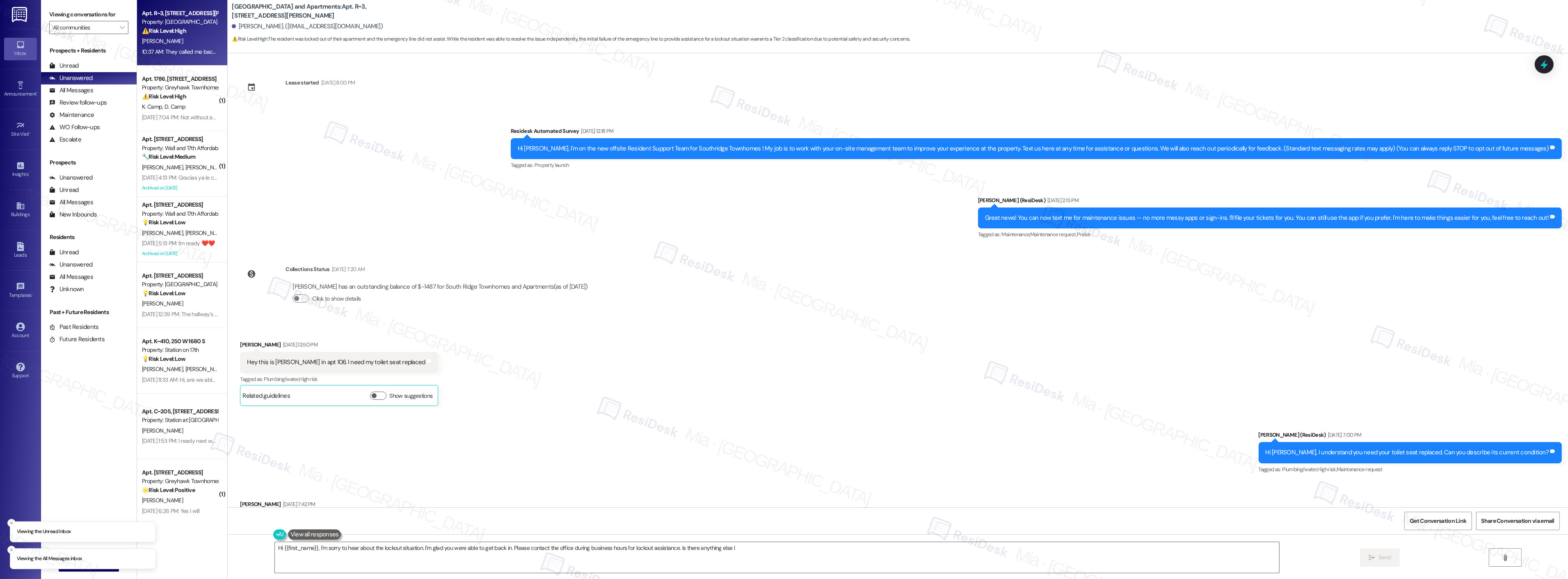
scroll to position [3424, 0]
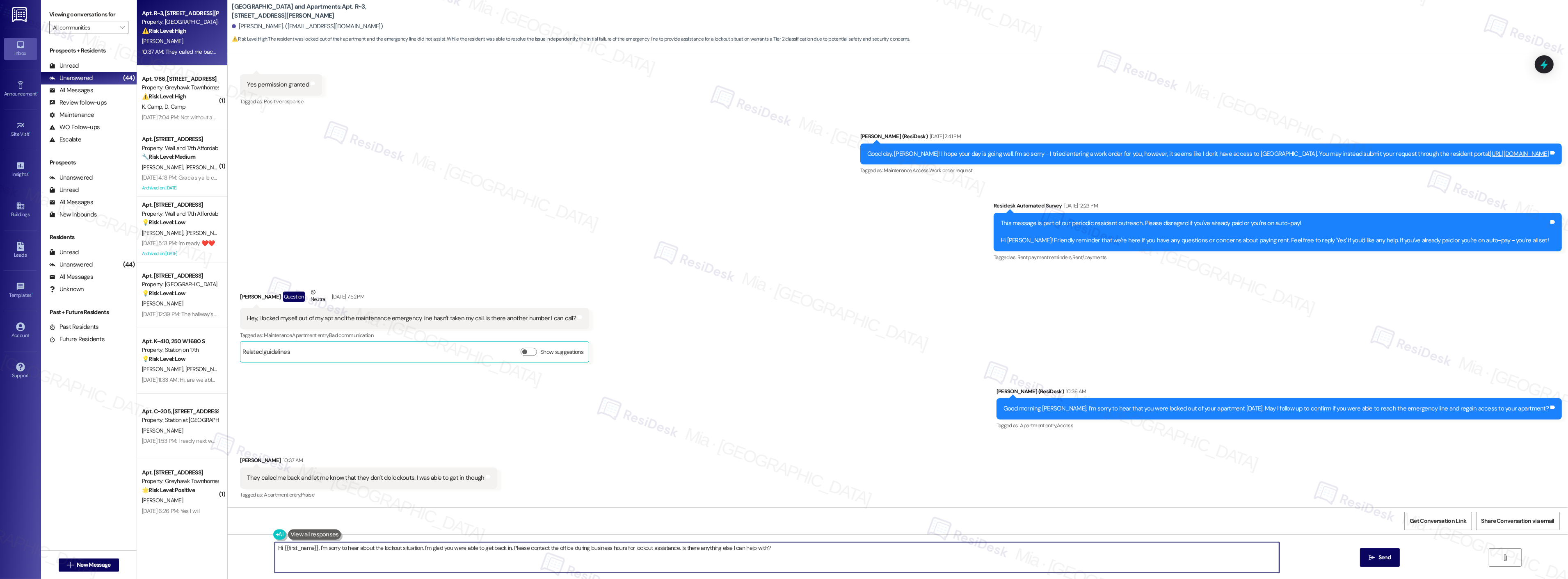
drag, startPoint x: 784, startPoint y: 548, endPoint x: 266, endPoint y: 550, distance: 518.0
click at [270, 550] on div "Hi {{first_name}}, I'm sorry to hear about the lockout situation. I'm glad you …" at bounding box center [772, 557] width 1005 height 32
paste textarea "I’m glad to hear that. If there’s anything else I can help with, please feel fr…"
type textarea "I’m glad to hear that. If there’s anything else I can help with, please let me …"
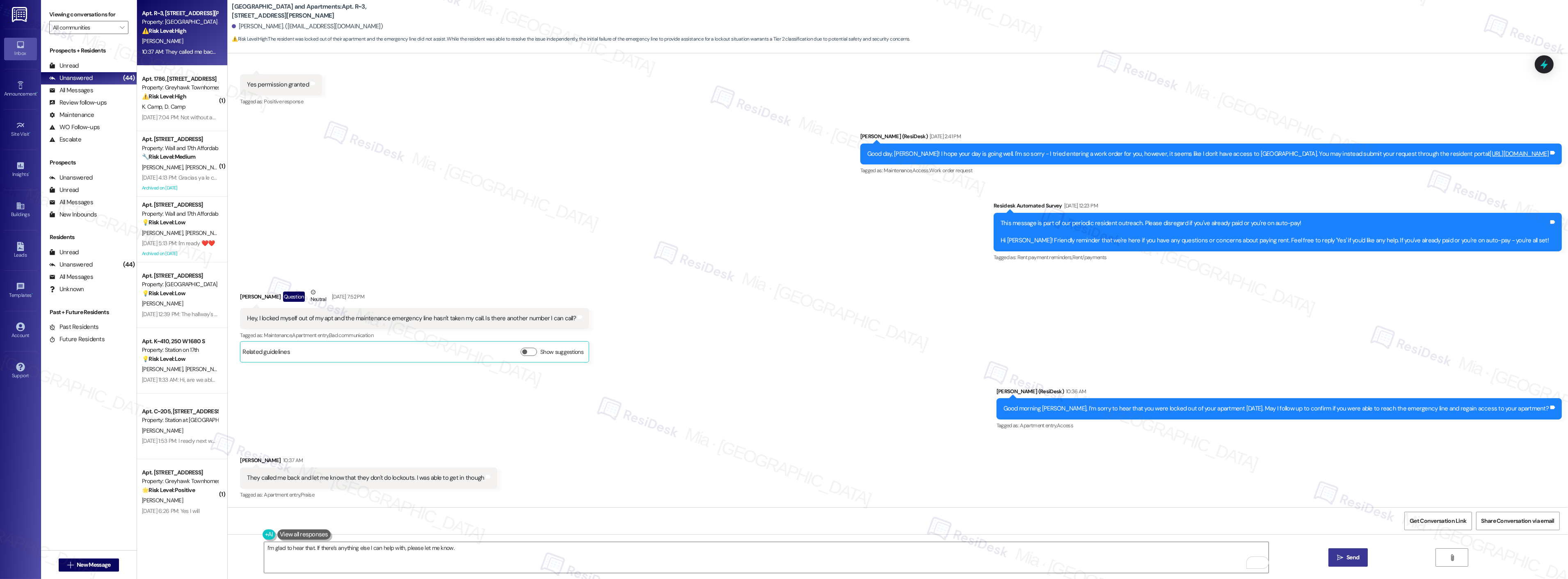
click at [1344, 552] on button " Send" at bounding box center [1348, 557] width 40 height 18
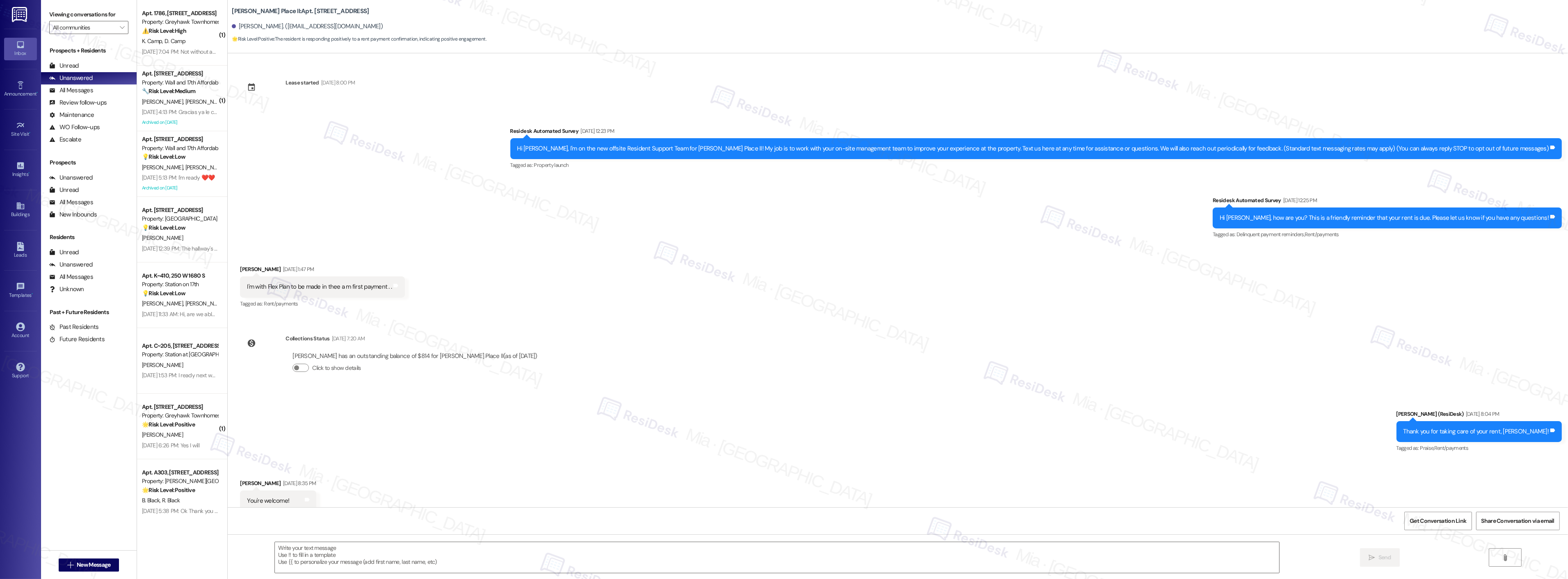
scroll to position [22, 0]
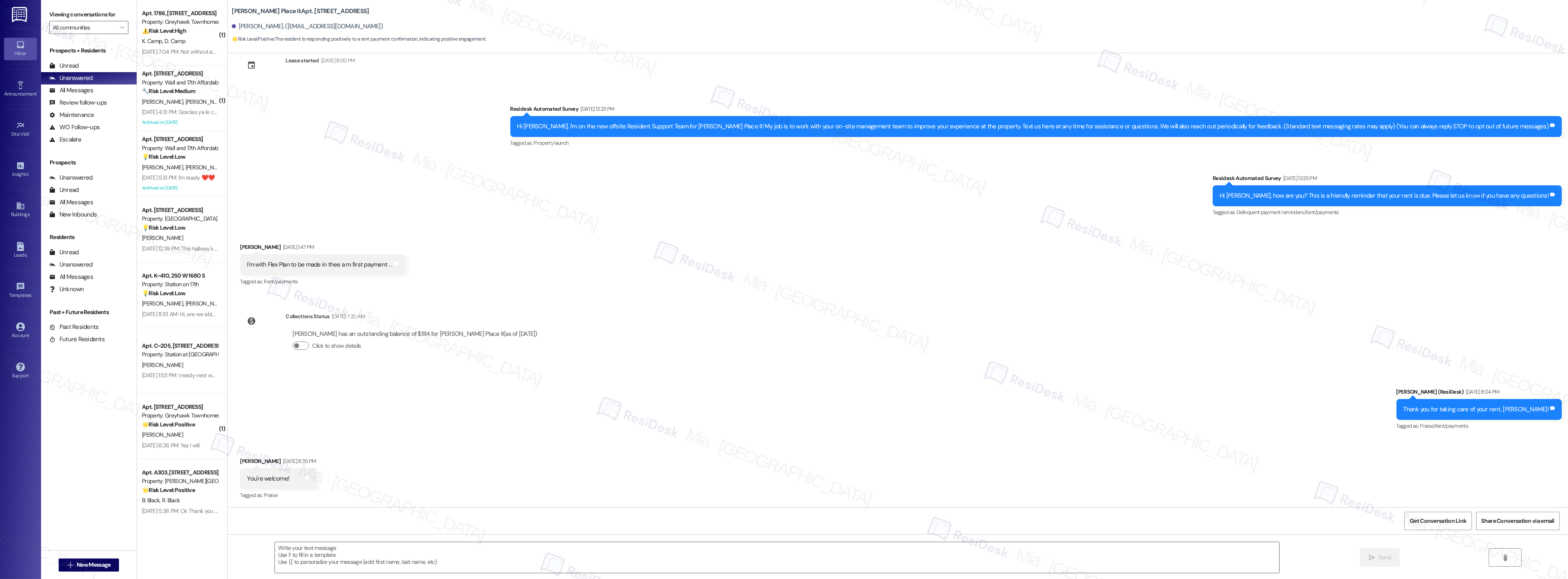
type textarea "Fetching suggested responses. Please feel free to read through the conversation…"
click at [376, 552] on textarea at bounding box center [777, 557] width 1004 height 31
click at [1540, 68] on icon at bounding box center [1544, 64] width 14 height 14
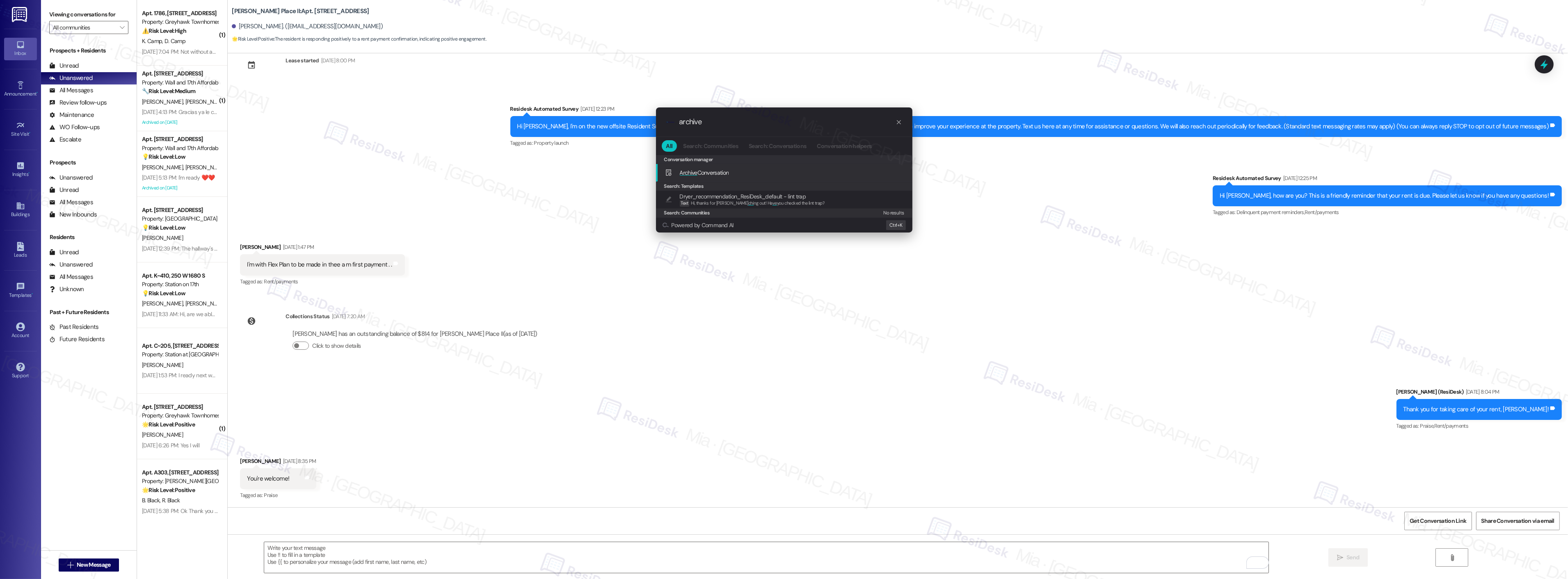
type input "archive"
click at [721, 170] on span "Archive Conversation" at bounding box center [704, 173] width 49 height 7
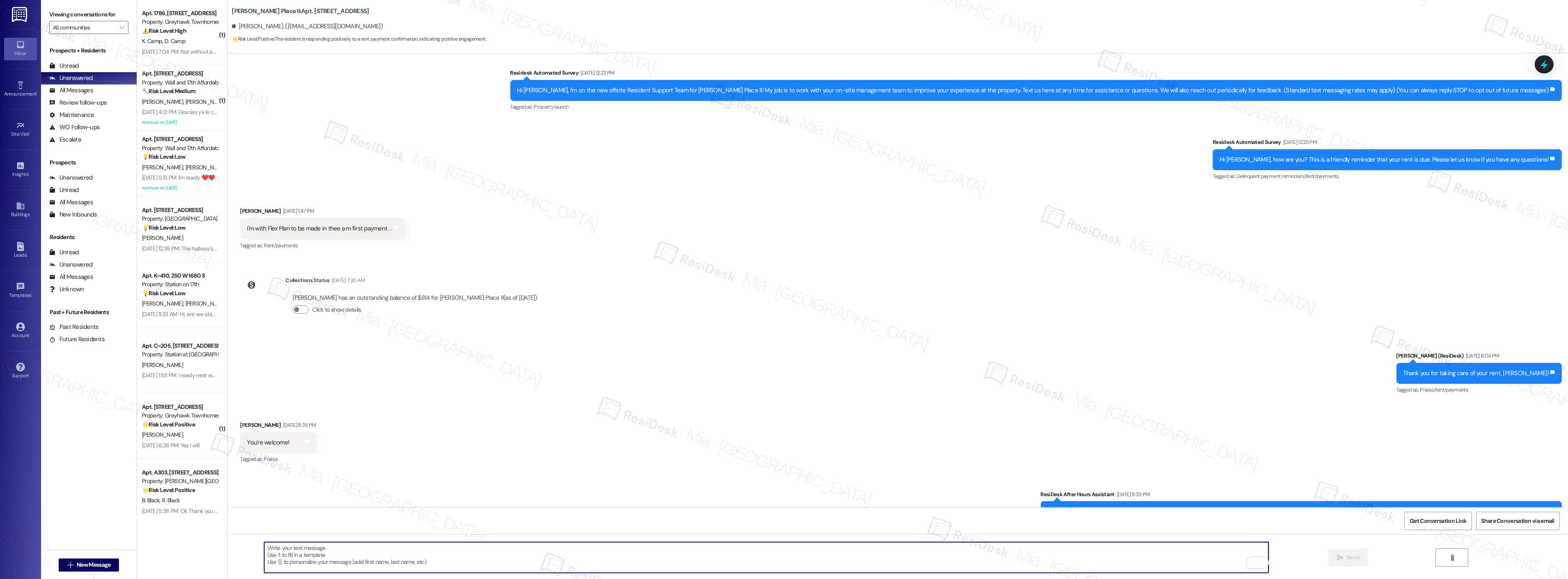
scroll to position [91, 0]
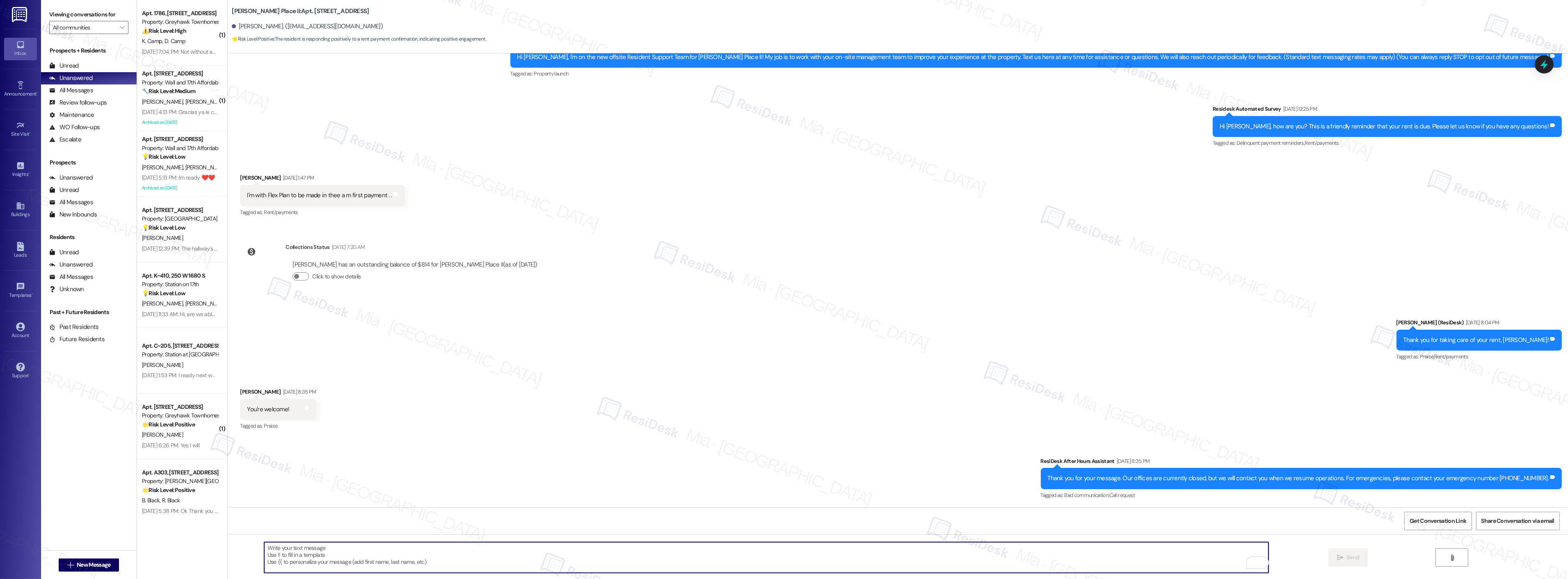
click at [349, 549] on textarea "To enrich screen reader interactions, please activate Accessibility in Grammarl…" at bounding box center [766, 557] width 1004 height 31
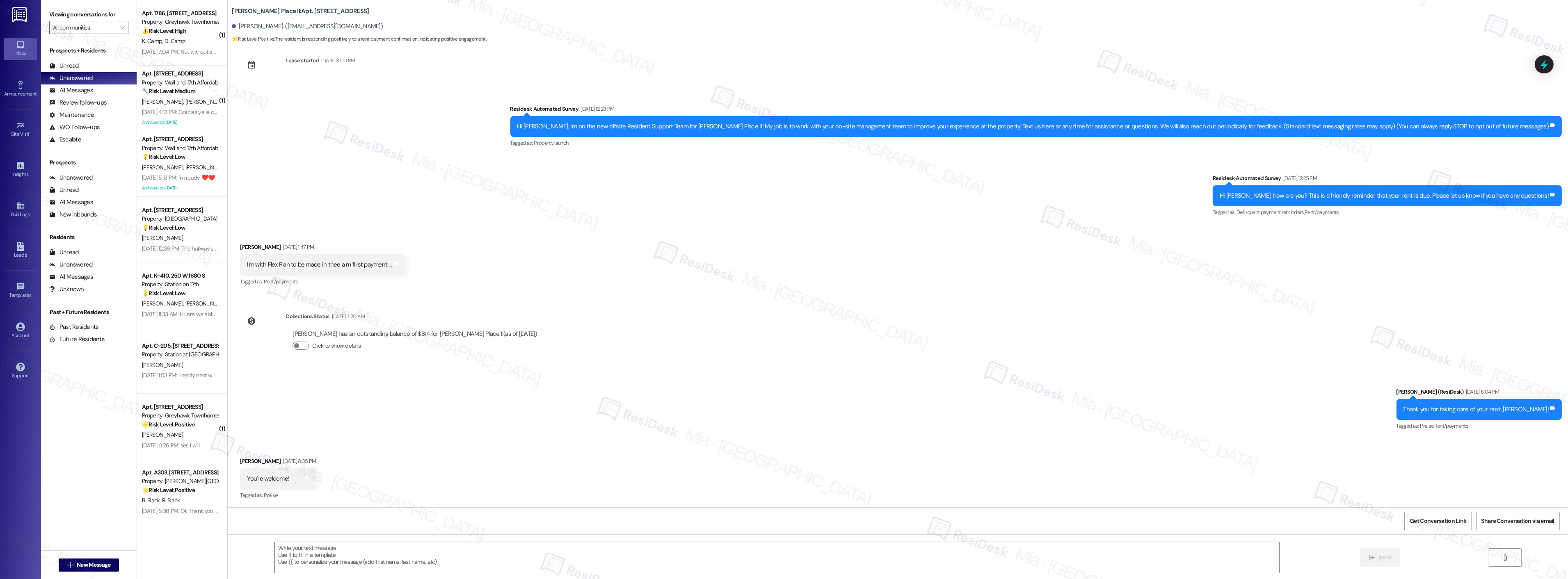
type textarea "Fetching suggested responses. Please feel free to read through the conversation…"
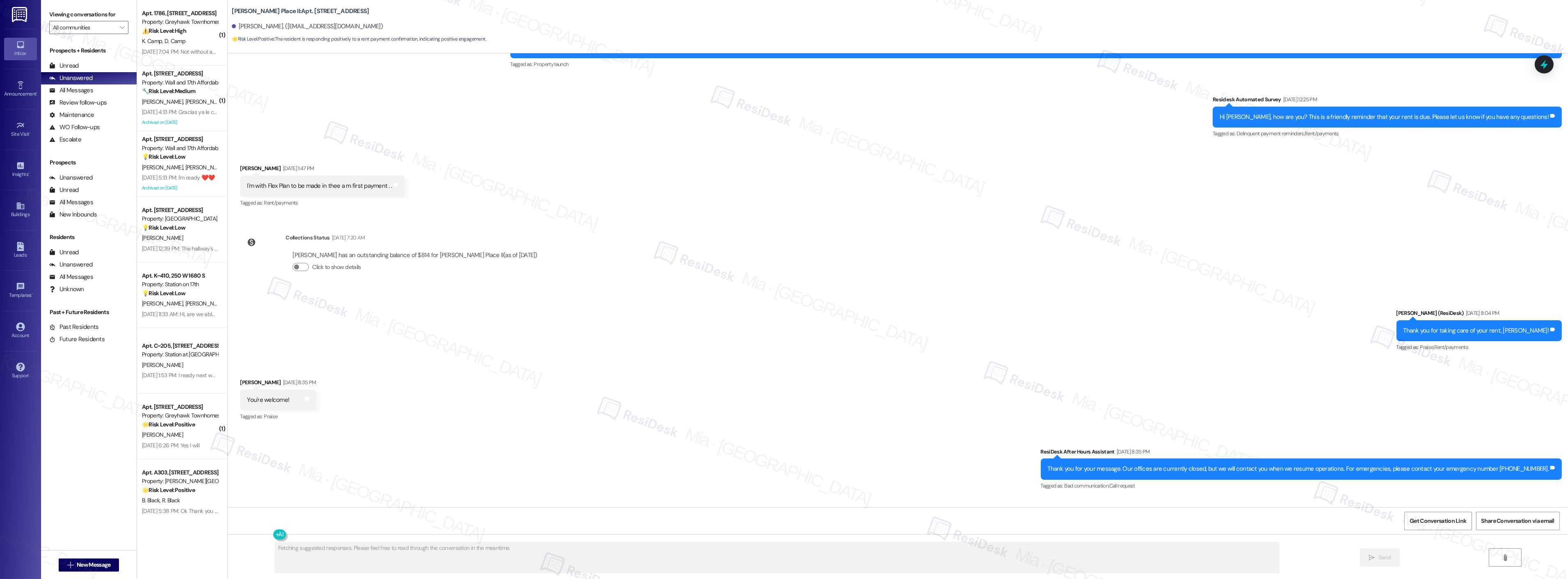
scroll to position [151, 0]
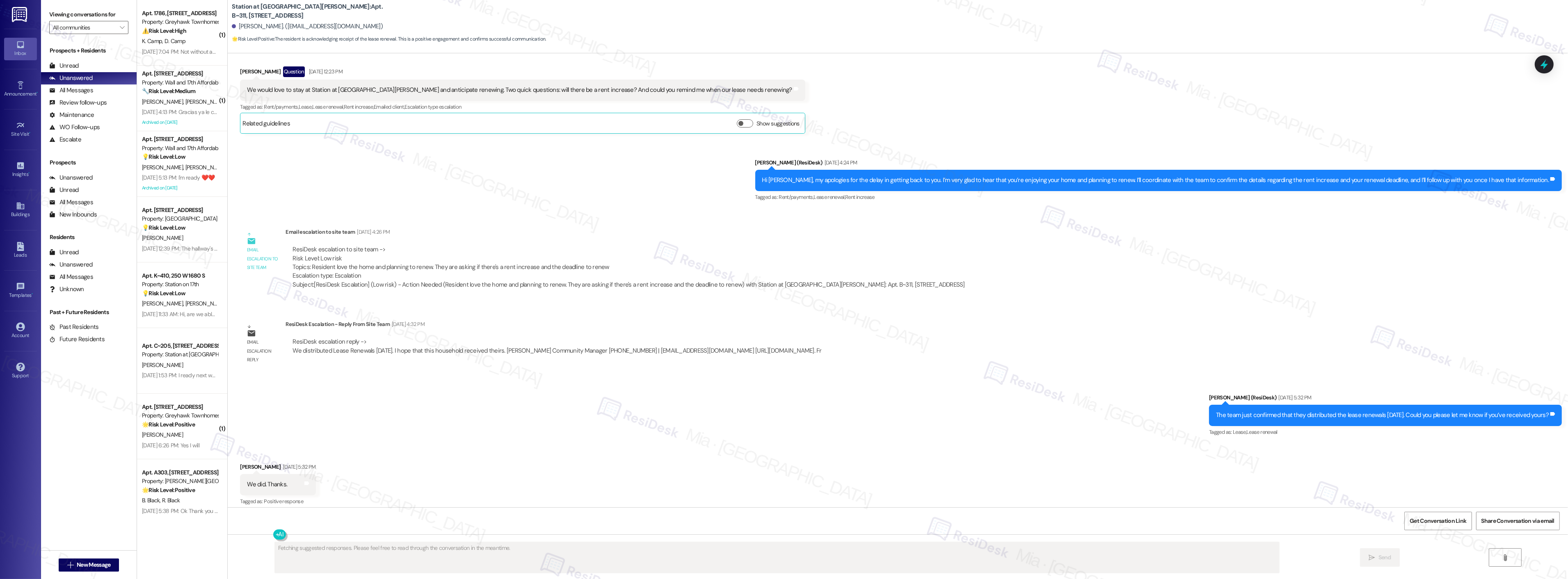
scroll to position [274, 0]
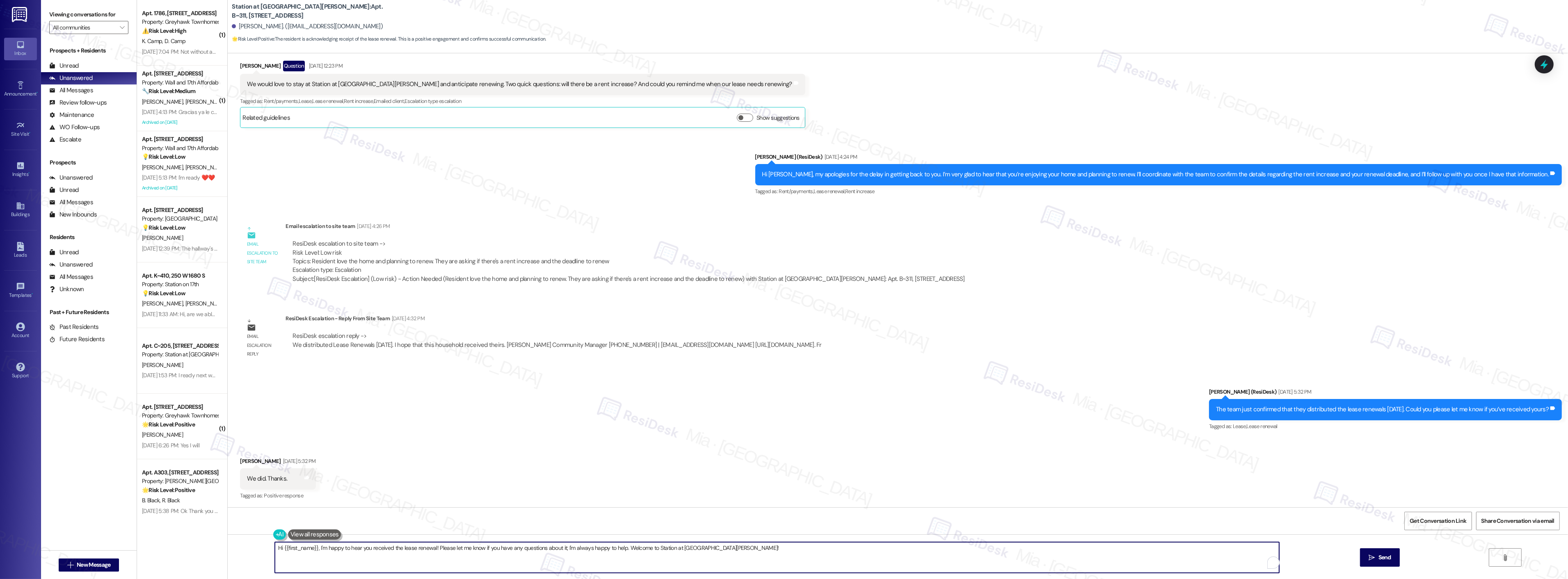
drag, startPoint x: 313, startPoint y: 549, endPoint x: 350, endPoint y: 549, distance: 37.0
click at [350, 549] on textarea "Hi {{first_name}}, I'm happy to hear you received the lease renewal! Please let…" at bounding box center [777, 557] width 1004 height 31
click at [323, 550] on textarea "Hi {{first_name}}, I'm happy to hear you received the lease renewal! Please let…" at bounding box center [777, 557] width 1004 height 31
drag, startPoint x: 304, startPoint y: 547, endPoint x: 703, endPoint y: 547, distance: 399.0
click at [703, 547] on textarea "Hi {{first_name}}, I'm happy to hear you received the lease renewal! Please let…" at bounding box center [766, 557] width 1004 height 31
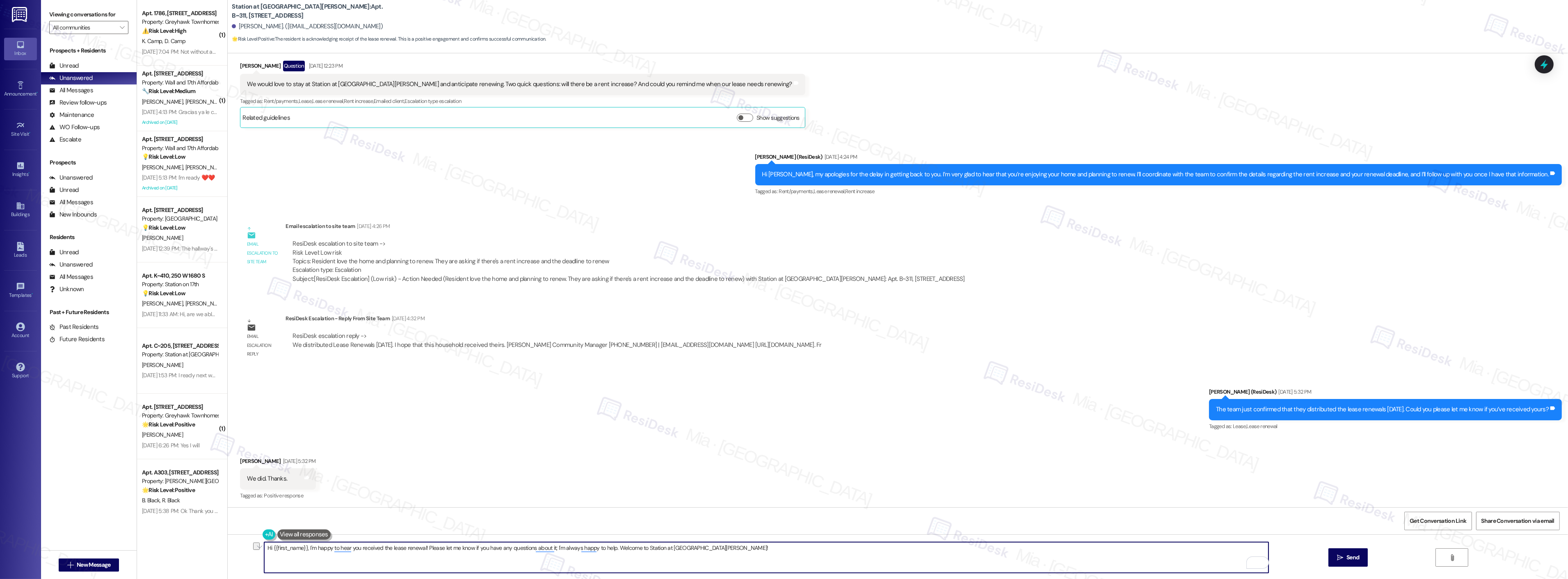
click at [264, 548] on textarea "Hi {{first_name}}, I'm happy to hear you received the lease renewal! Please let…" at bounding box center [766, 557] width 1004 height 31
click at [331, 549] on textarea "Good morning {{first_name}}, I'm happy to hear you received the lease renewal! …" at bounding box center [766, 557] width 1004 height 31
drag, startPoint x: 412, startPoint y: 548, endPoint x: 825, endPoint y: 544, distance: 413.0
click at [825, 544] on textarea "Good morning {{first_name}}! I hope you had a great weekend. I'm happy to hear …" at bounding box center [766, 557] width 1004 height 31
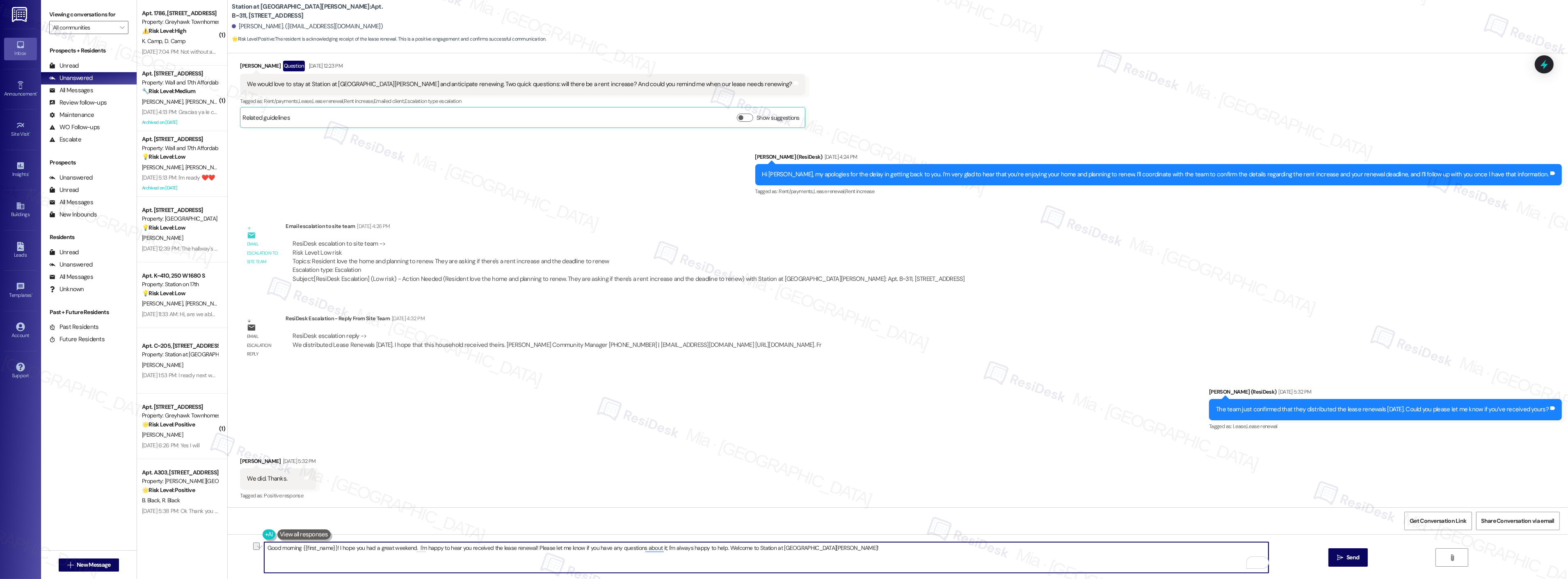
paste textarea "’m glad to hear that. If there’s anything else I can help with, please feel fre…"
click at [458, 545] on textarea "Good morning {{first_name}}! I hope you had a great weekend. I’m glad to hear t…" at bounding box center [766, 557] width 1004 height 31
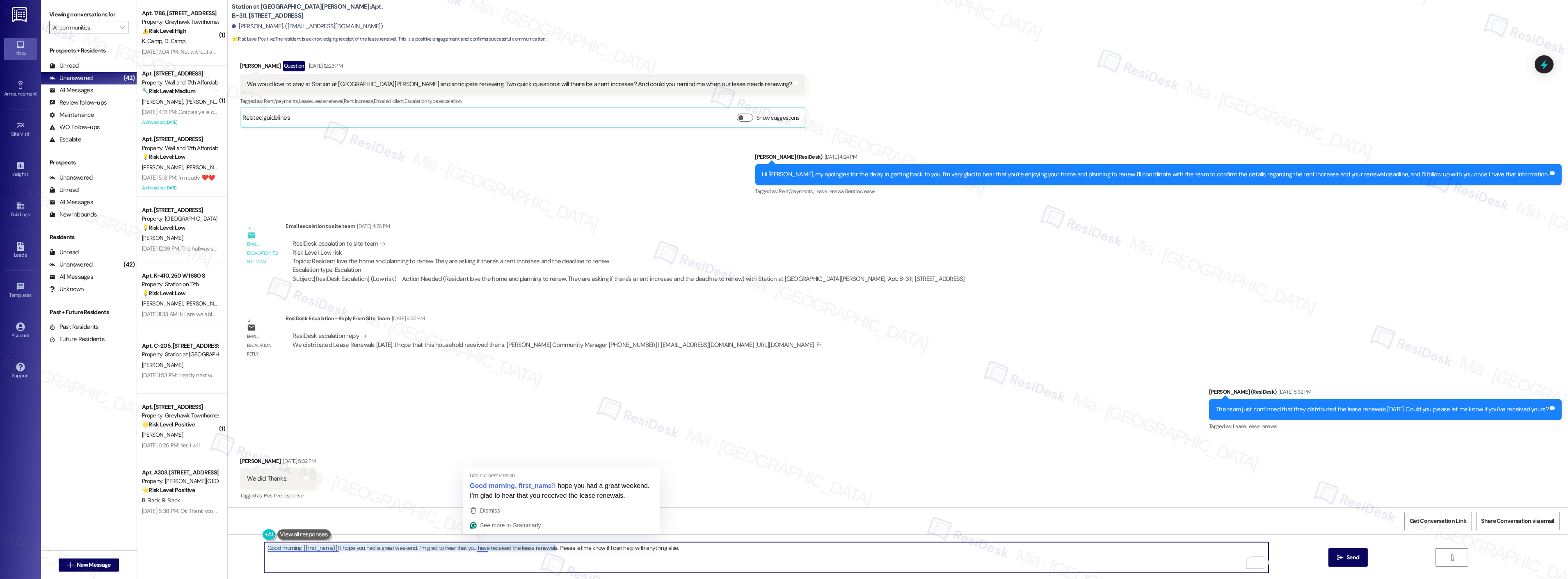
click at [476, 550] on textarea "Good morning {{first_name}}! I hope you had a great weekend. I’m glad to hear t…" at bounding box center [766, 557] width 1004 height 31
type textarea "Good morning {{first_name}}! I hope you had a great weekend. I’m glad to hear t…"
click at [1355, 562] on button " Send" at bounding box center [1348, 557] width 40 height 18
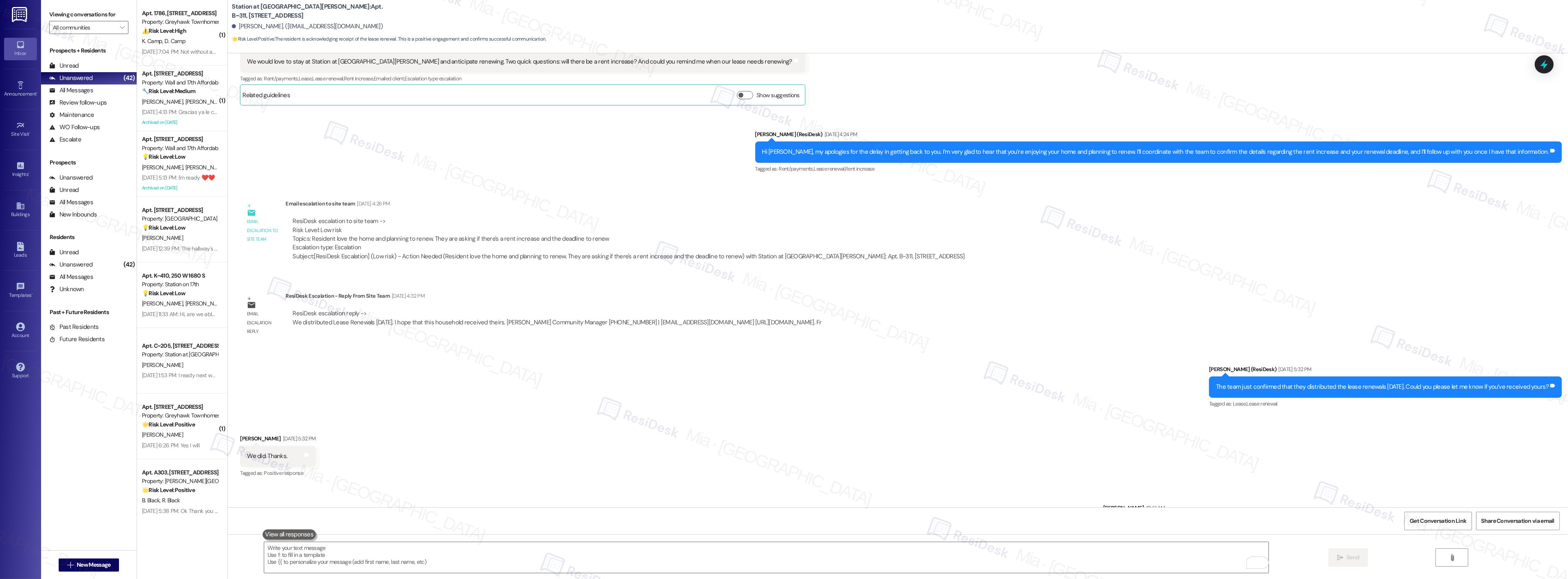
scroll to position [331, 0]
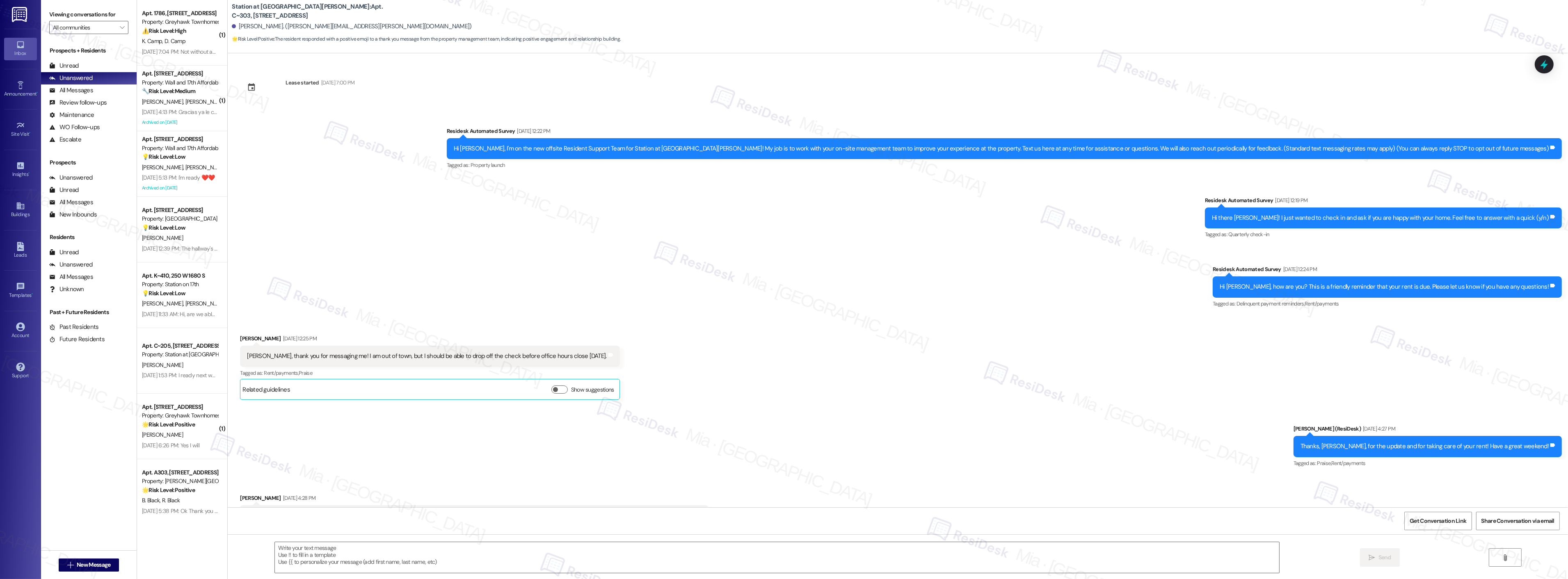
scroll to position [249, 0]
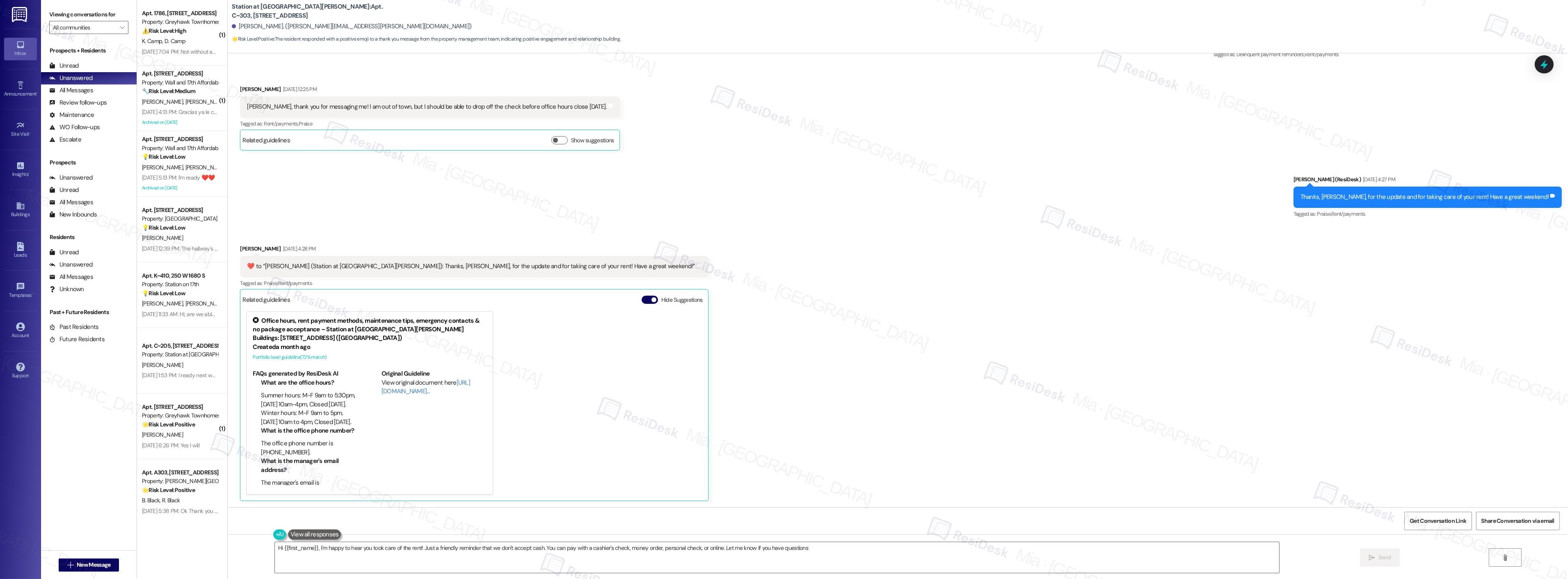
type textarea "Hi {{first_name}}, I'm happy to hear you took care of the rent! Just a friendly…"
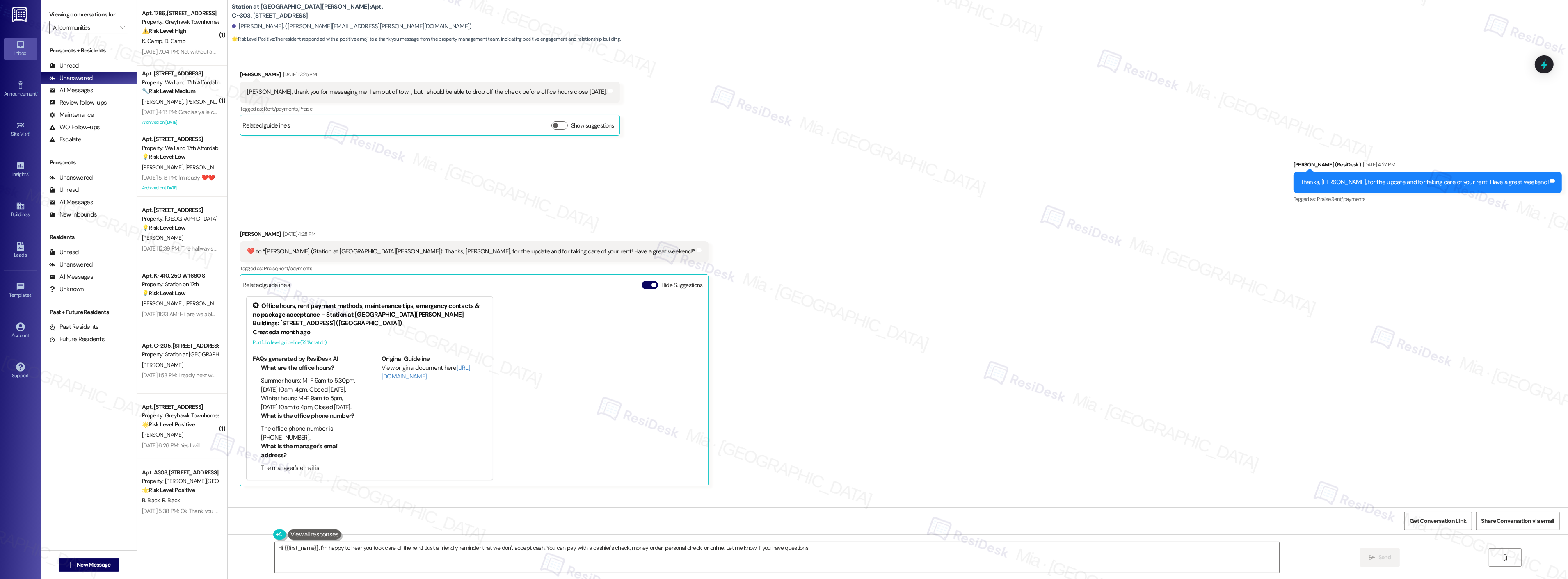
scroll to position [310, 0]
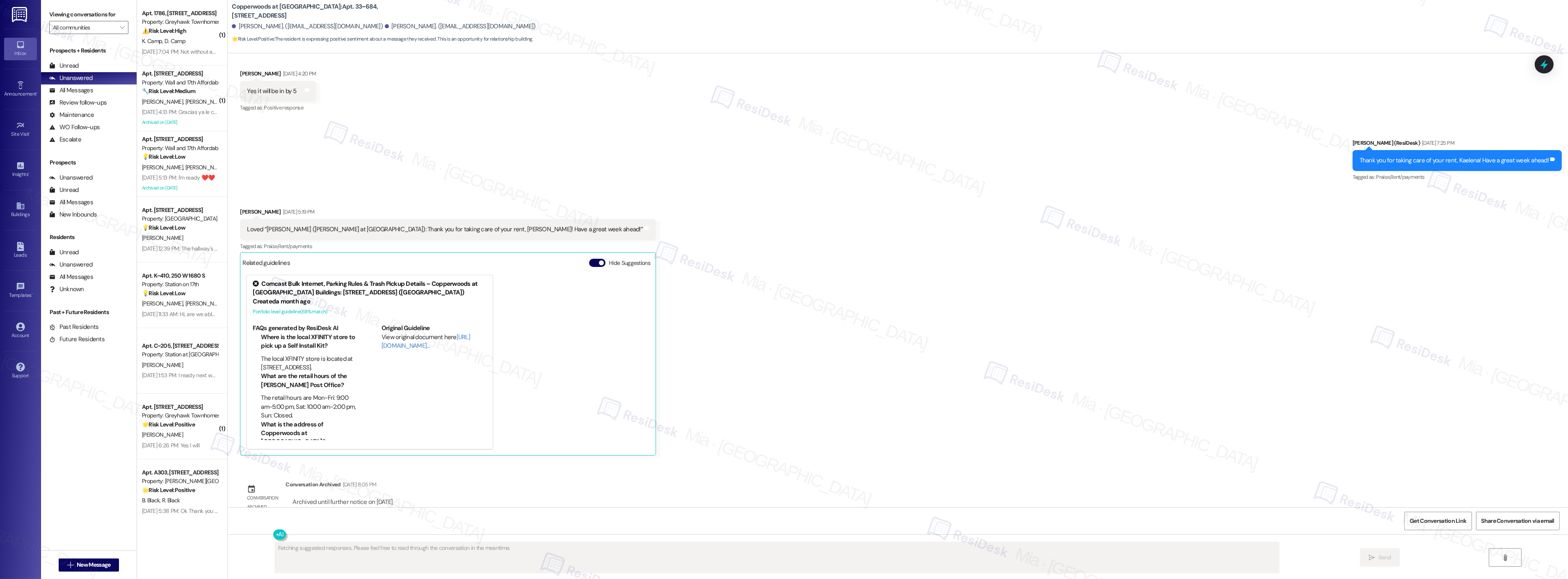
scroll to position [523, 0]
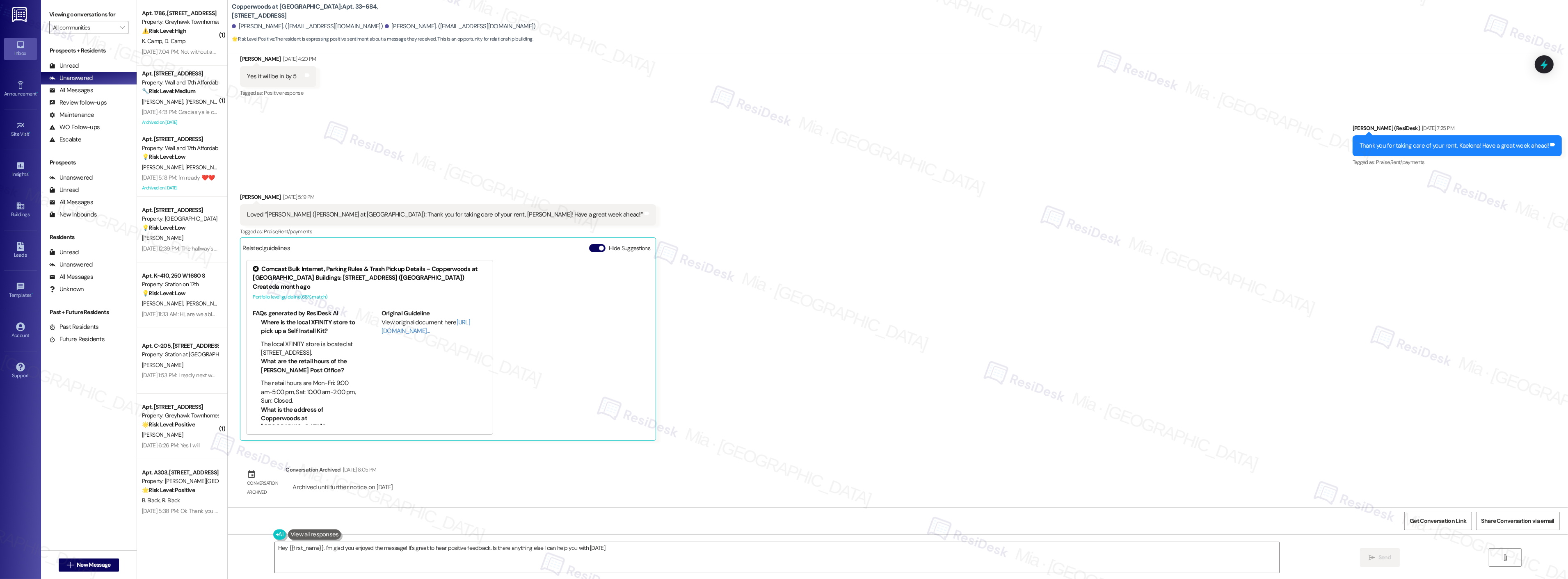
type textarea "Hey {{first_name}}, I'm glad you enjoyed the message! It's great to hear positi…"
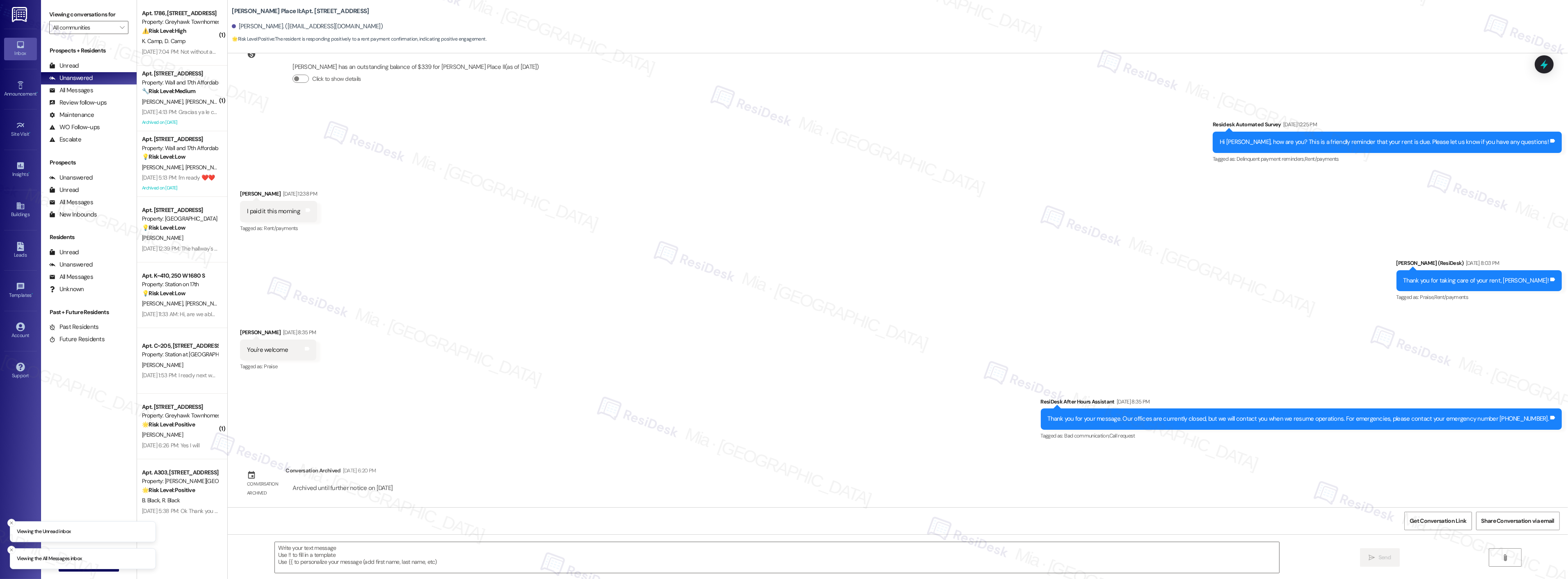
scroll to position [151, 0]
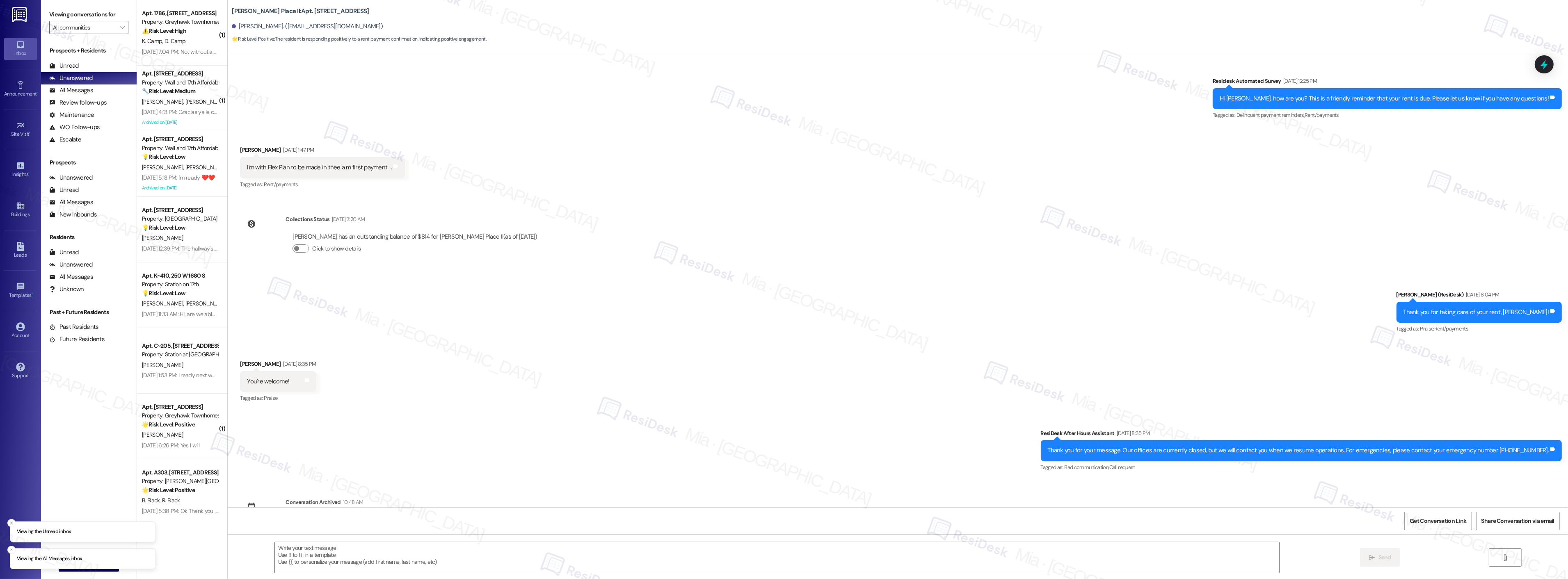
scroll to position [151, 0]
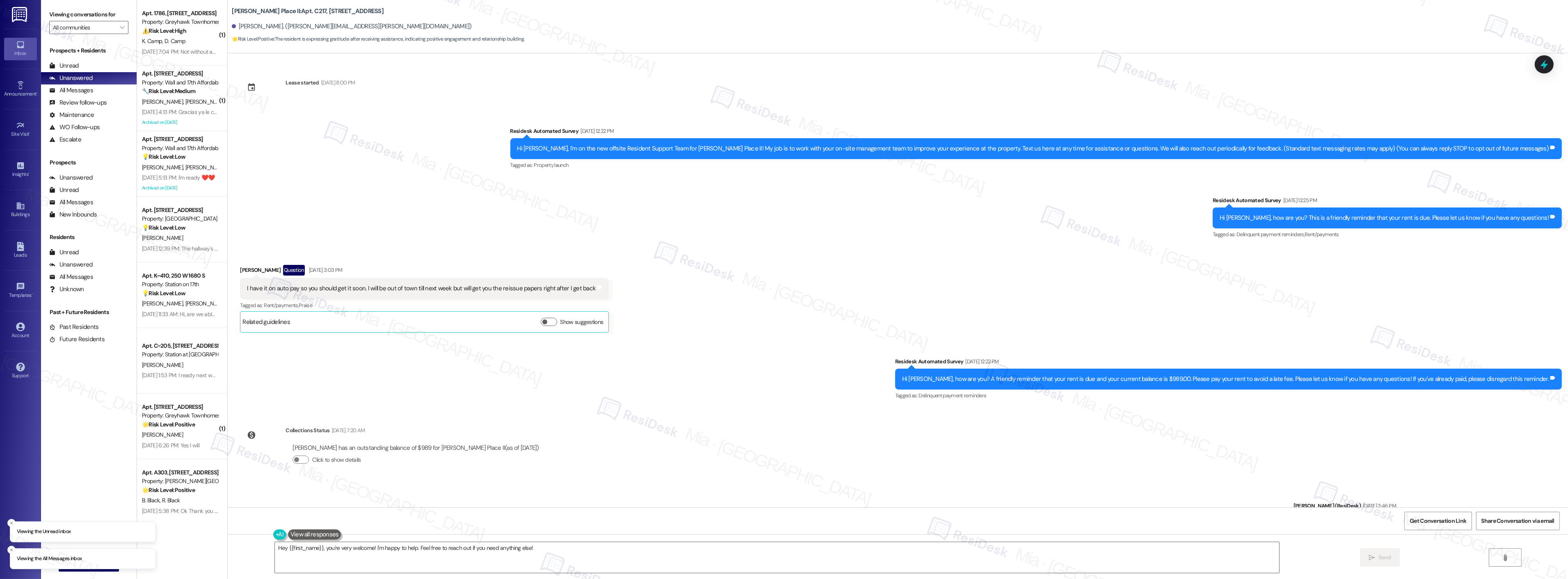
scroll to position [123, 0]
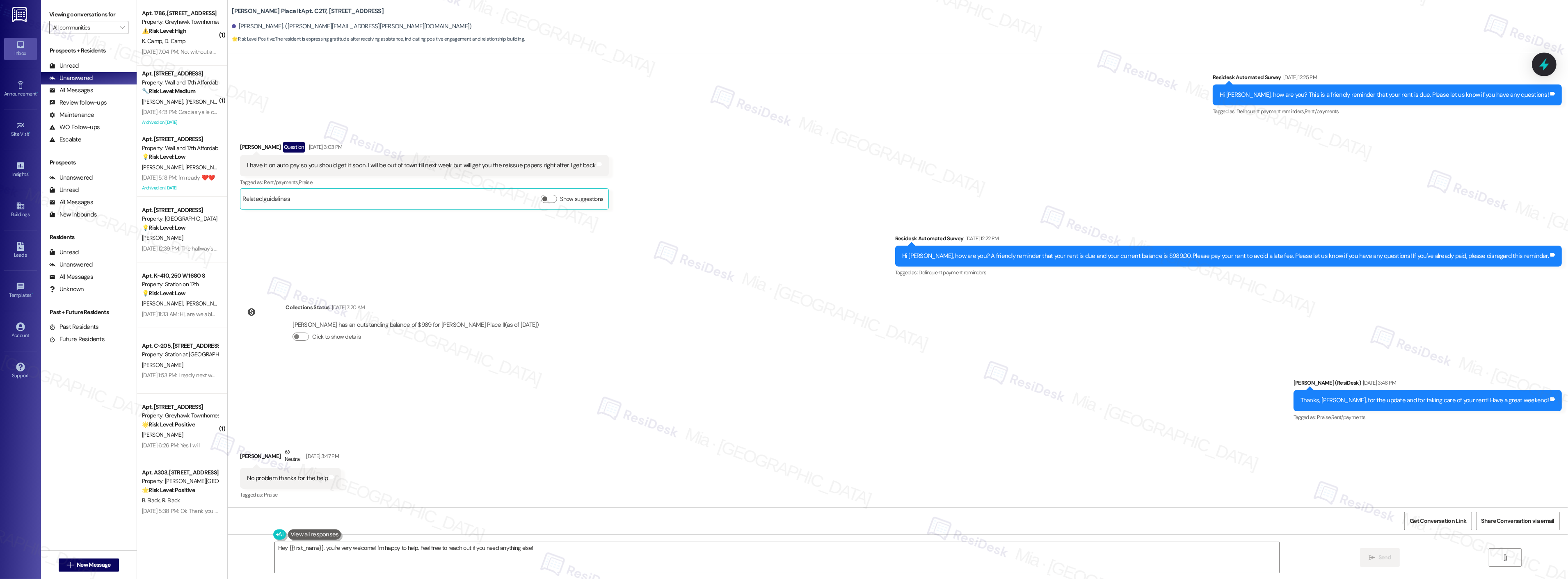
click at [1550, 68] on icon at bounding box center [1544, 64] width 14 height 14
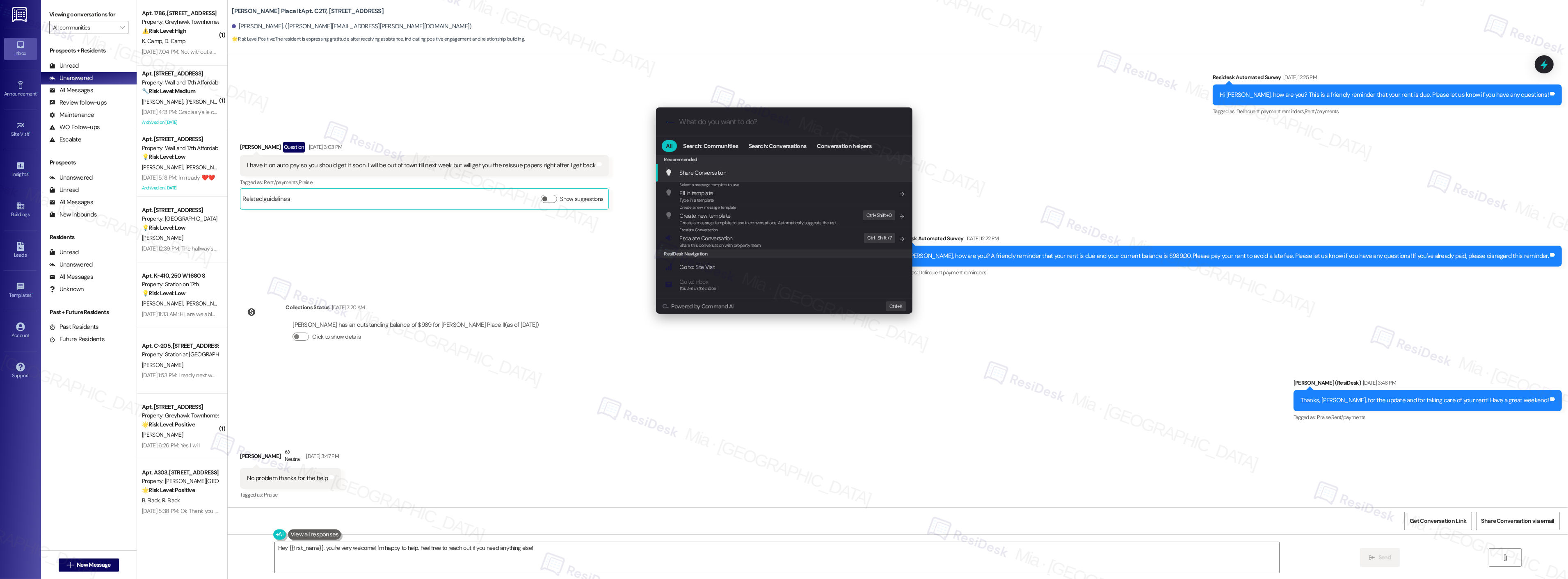
click at [703, 119] on input "What do you want to do?" at bounding box center [791, 122] width 223 height 9
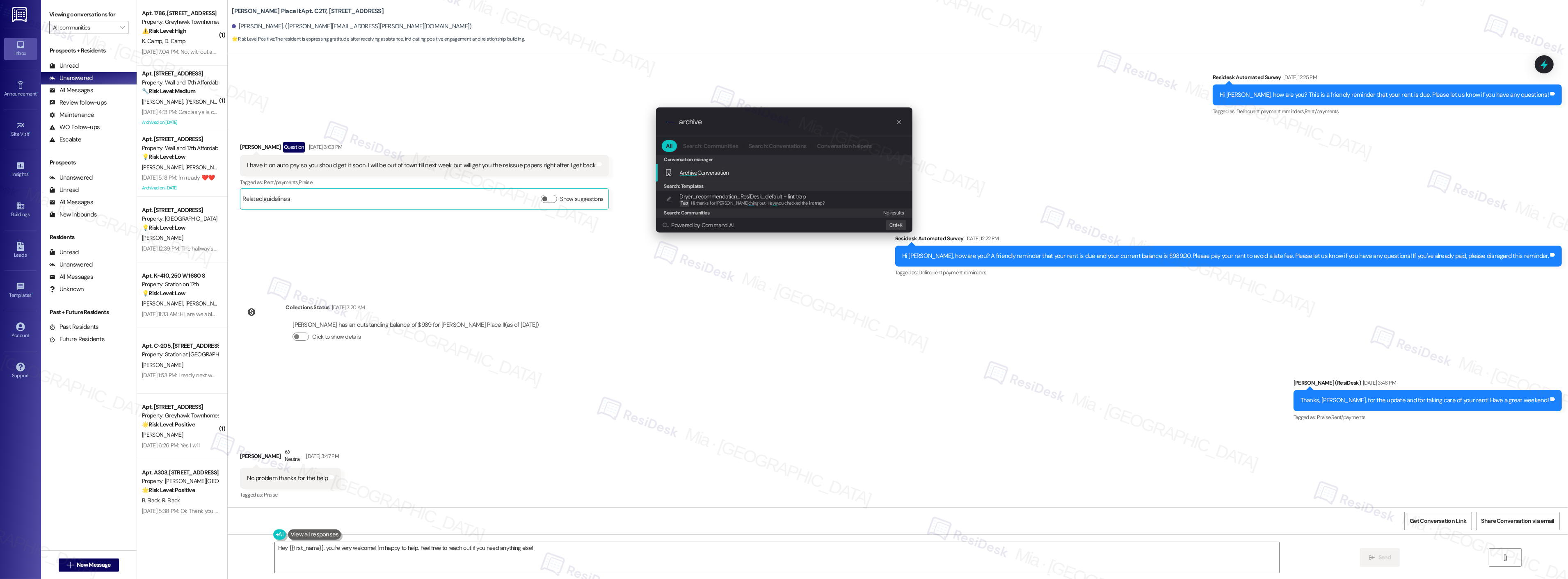
type input "archive"
click at [702, 170] on span "Archive Conversation" at bounding box center [704, 173] width 49 height 7
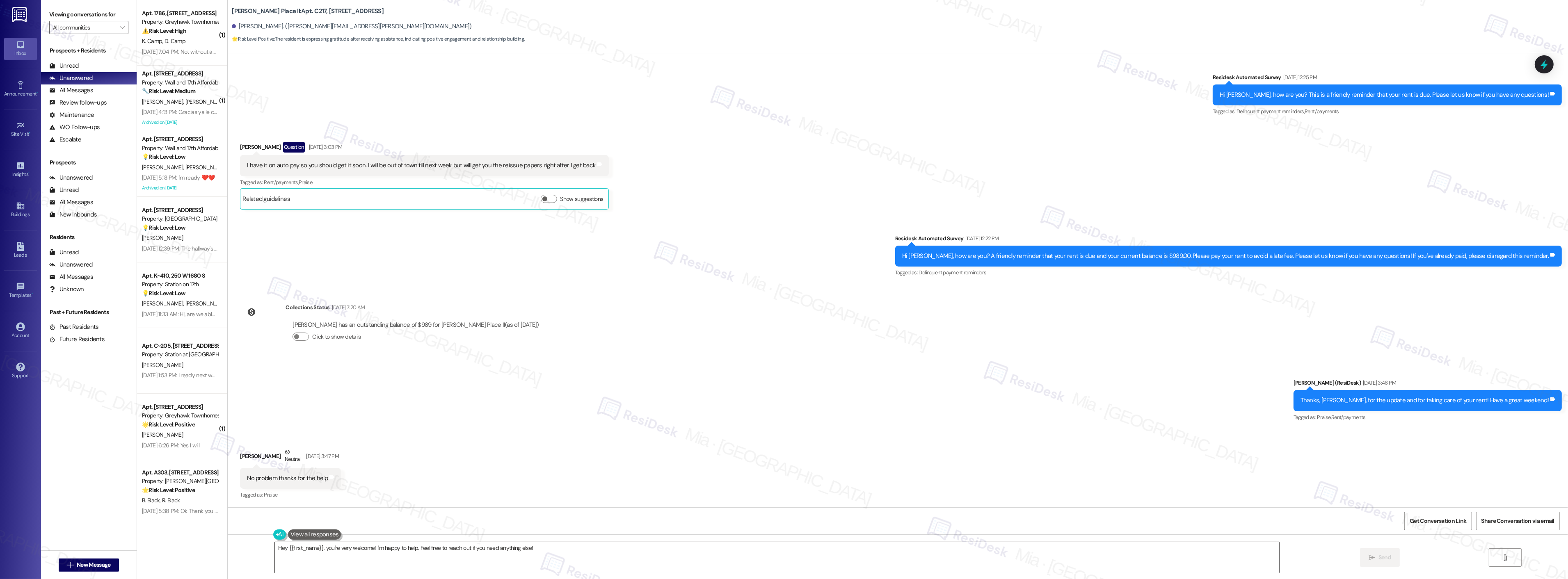
click at [328, 550] on textarea "Hey {{first_name}}, you're very welcome! I'm happy to help. Feel free to reach …" at bounding box center [777, 557] width 1004 height 31
drag, startPoint x: 531, startPoint y: 549, endPoint x: 257, endPoint y: 549, distance: 274.0
click at [264, 549] on textarea "Hey {{first_name}}, you're very welcome! I'm happy to help. Feel free to reach …" at bounding box center [766, 557] width 1004 height 31
click at [267, 552] on textarea "Hey {{first_name}}, you're very welcome! I'm happy to help. Feel free to reach …" at bounding box center [766, 557] width 1004 height 31
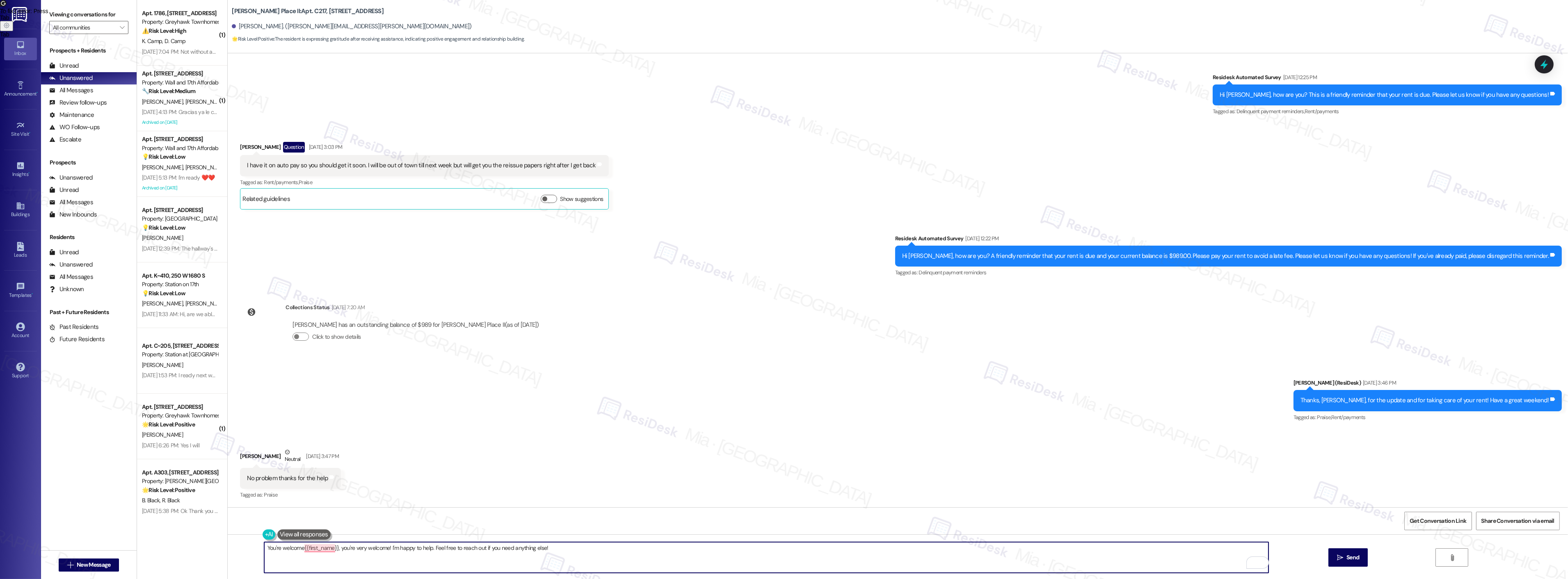
click at [276, 548] on textarea "You're welcome{{first_name}}, you're very welcome! I'm happy to help. Feel free…" at bounding box center [766, 557] width 1004 height 31
drag, startPoint x: 347, startPoint y: 546, endPoint x: 395, endPoint y: 546, distance: 48.0
click at [395, 546] on textarea "You're very welcome{{first_name}}, you're very welcome! I'm happy to help. Feel…" at bounding box center [766, 557] width 1004 height 31
click at [318, 525] on span "{{first_name" at bounding box center [333, 522] width 35 height 7
type textarea "You're very welcome, {{first_name}}! I'm happy to help. Feel free to reach out …"
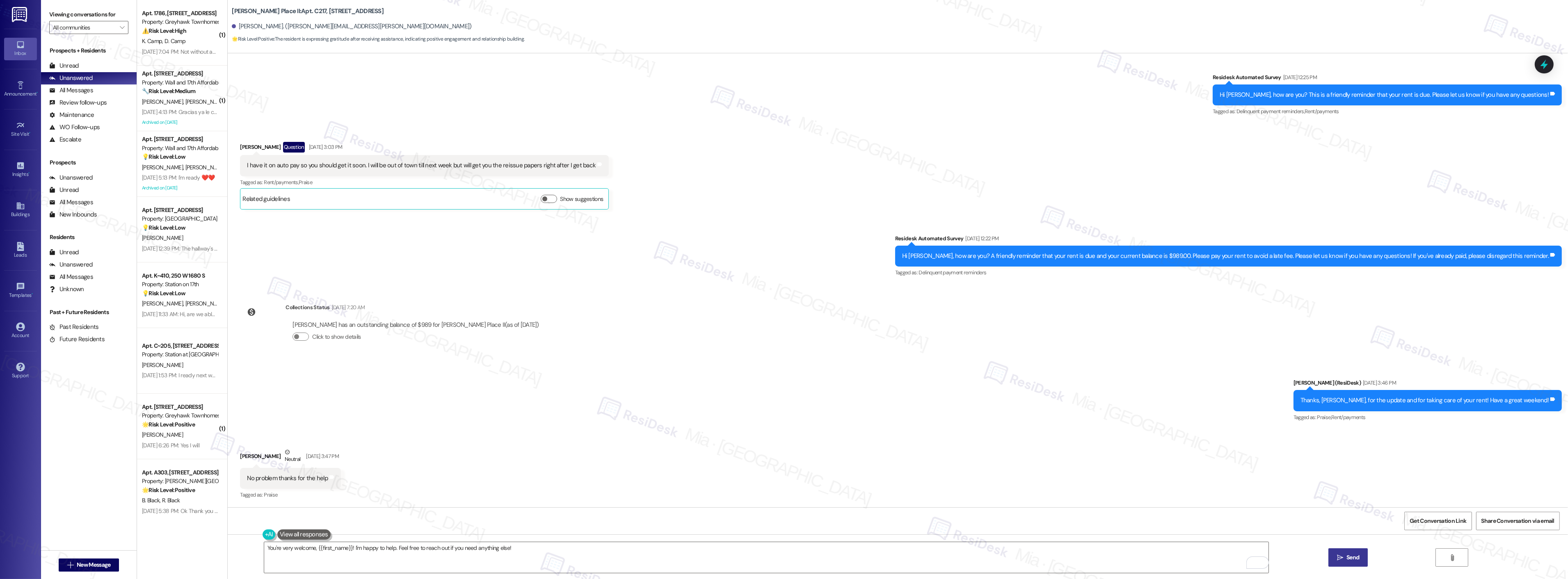
click at [1356, 554] on span "Send" at bounding box center [1353, 557] width 13 height 9
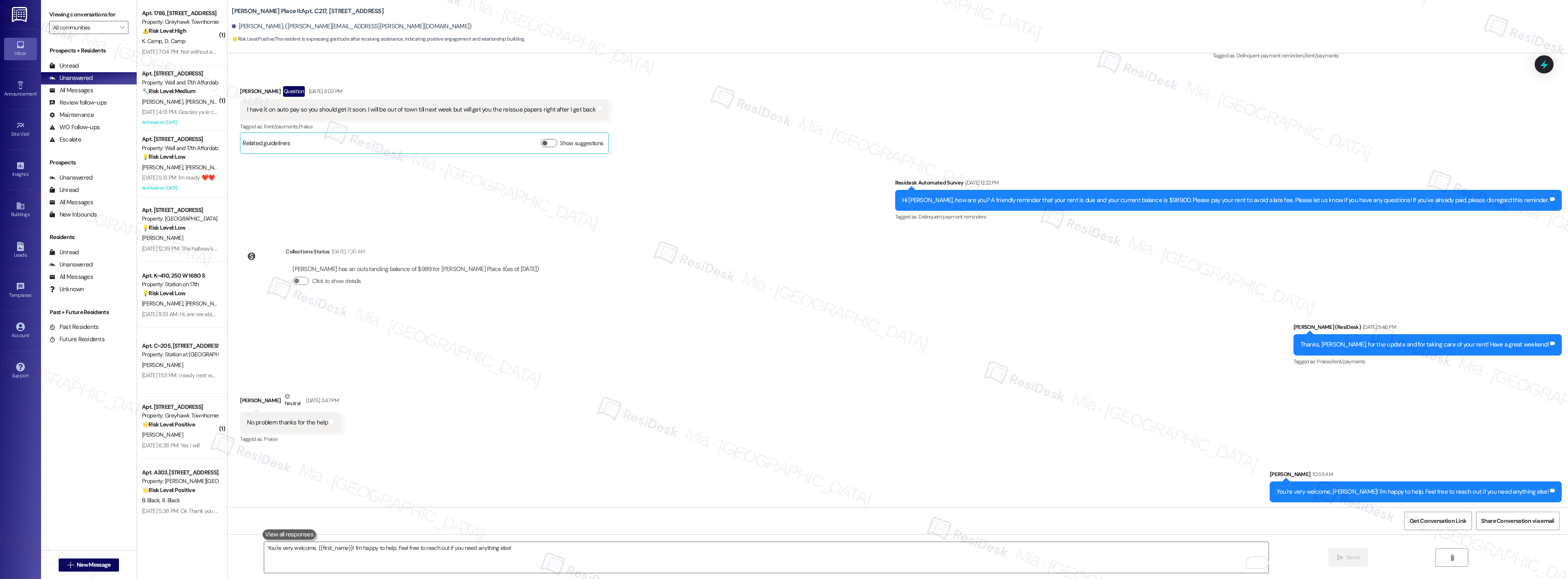
scroll to position [179, 0]
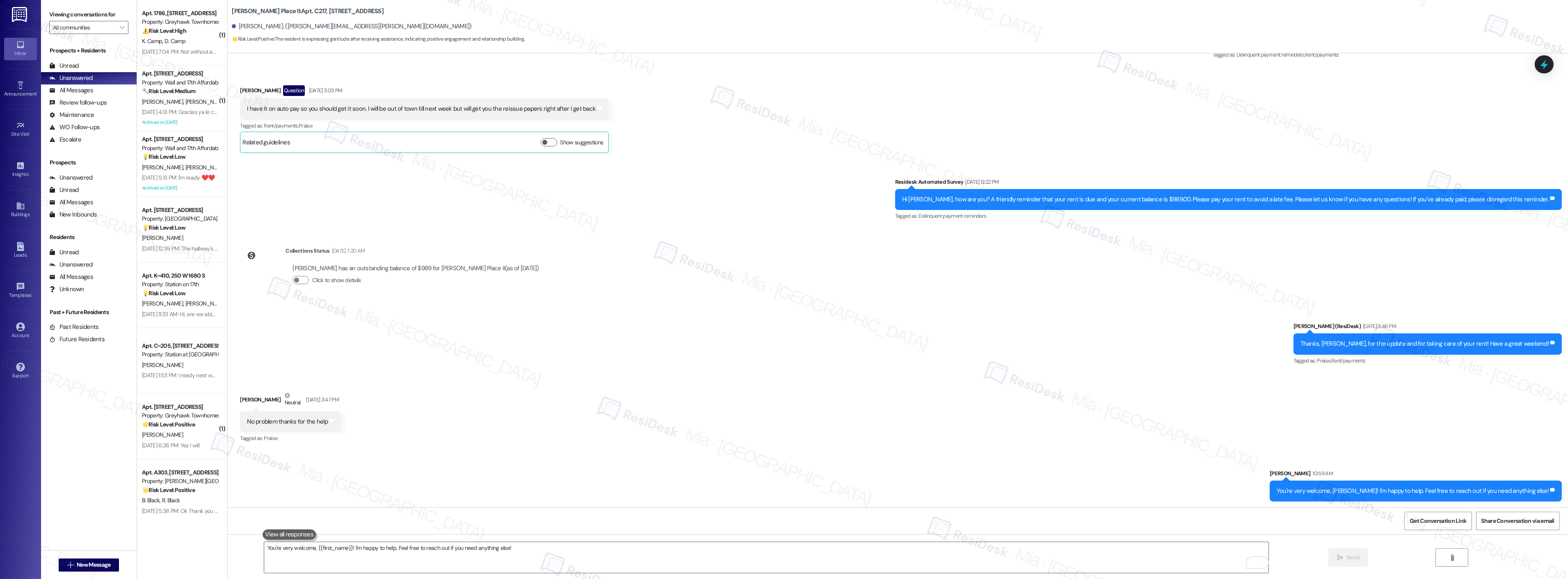
click at [796, 283] on div "Lease started Sep 30, 2024 at 8:00 PM Survey, sent via SMS Residesk Automated S…" at bounding box center [898, 280] width 1340 height 454
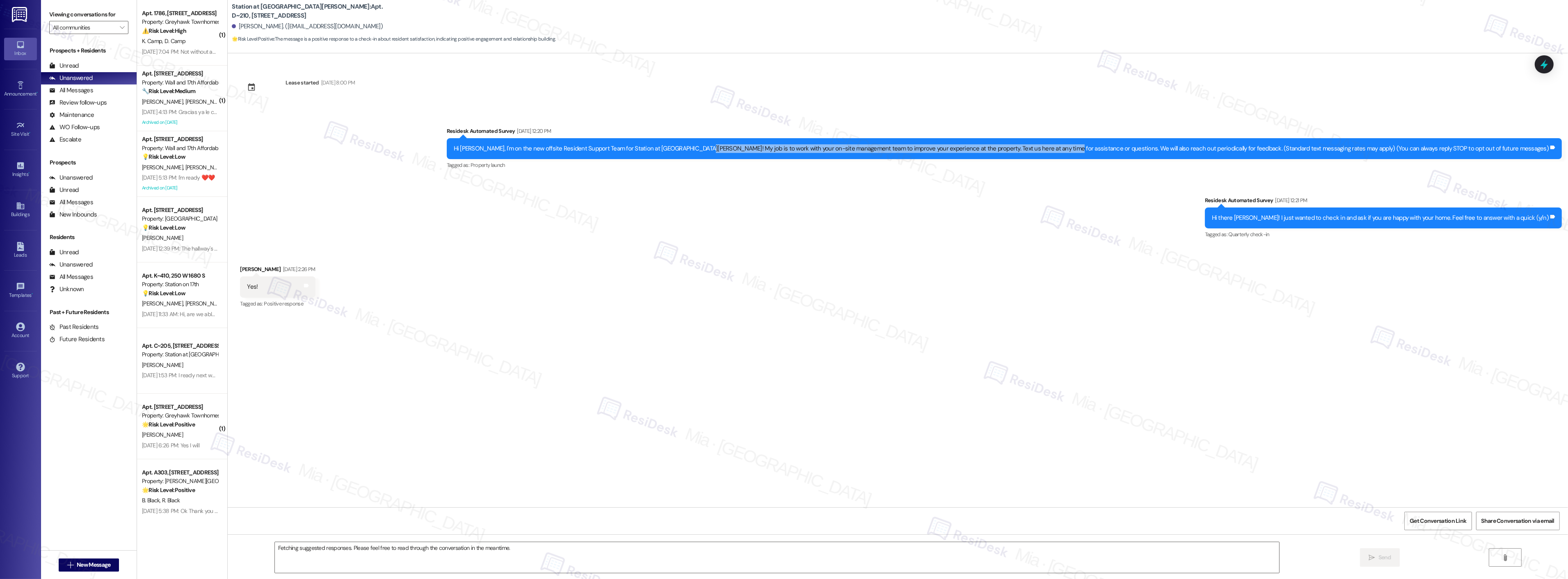
drag, startPoint x: 801, startPoint y: 150, endPoint x: 1153, endPoint y: 150, distance: 352.0
click at [1153, 150] on div "Hi [PERSON_NAME], I'm on the new offsite Resident Support Team for Station at […" at bounding box center [1001, 148] width 1095 height 9
click at [377, 550] on textarea "Fetching suggested responses. Please feel free to read through the conversation…" at bounding box center [777, 557] width 1004 height 31
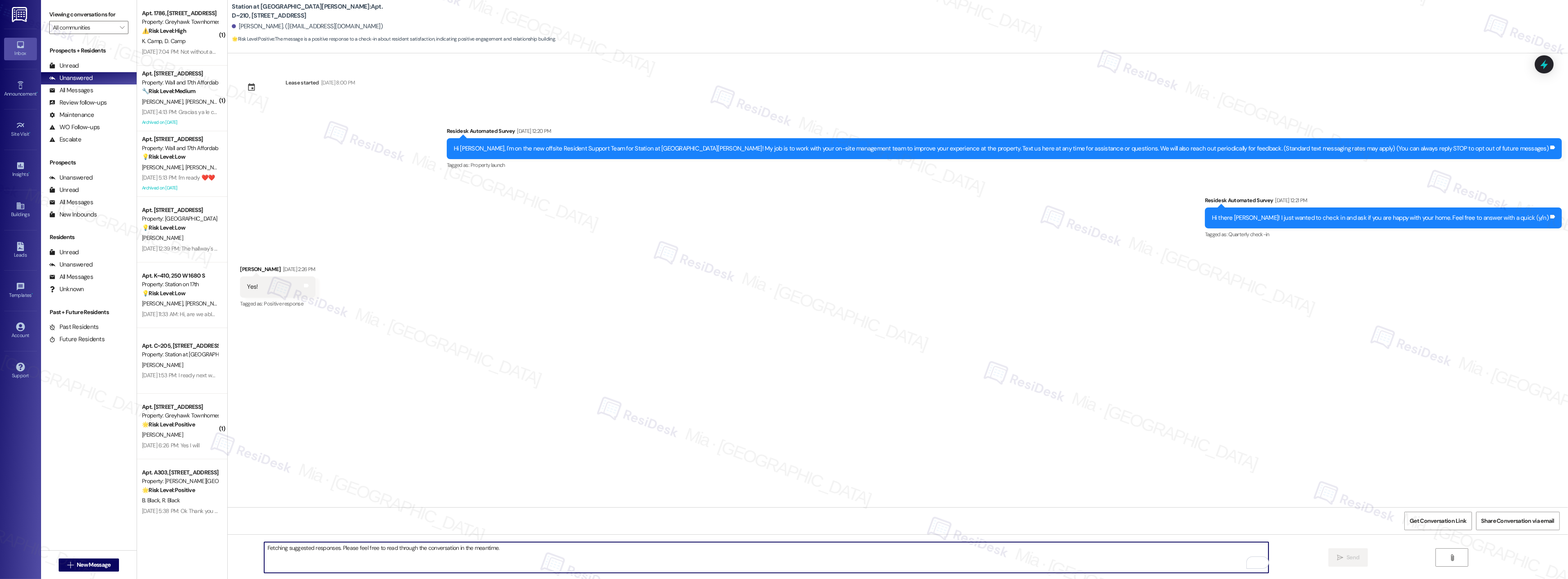
click at [1014, 553] on textarea "Fetching suggested responses. Please feel free to read through the conversation…" at bounding box center [766, 557] width 1004 height 31
click at [475, 546] on textarea "Fetching suggested responses. Please feel free to read through the conversation…" at bounding box center [766, 557] width 1004 height 31
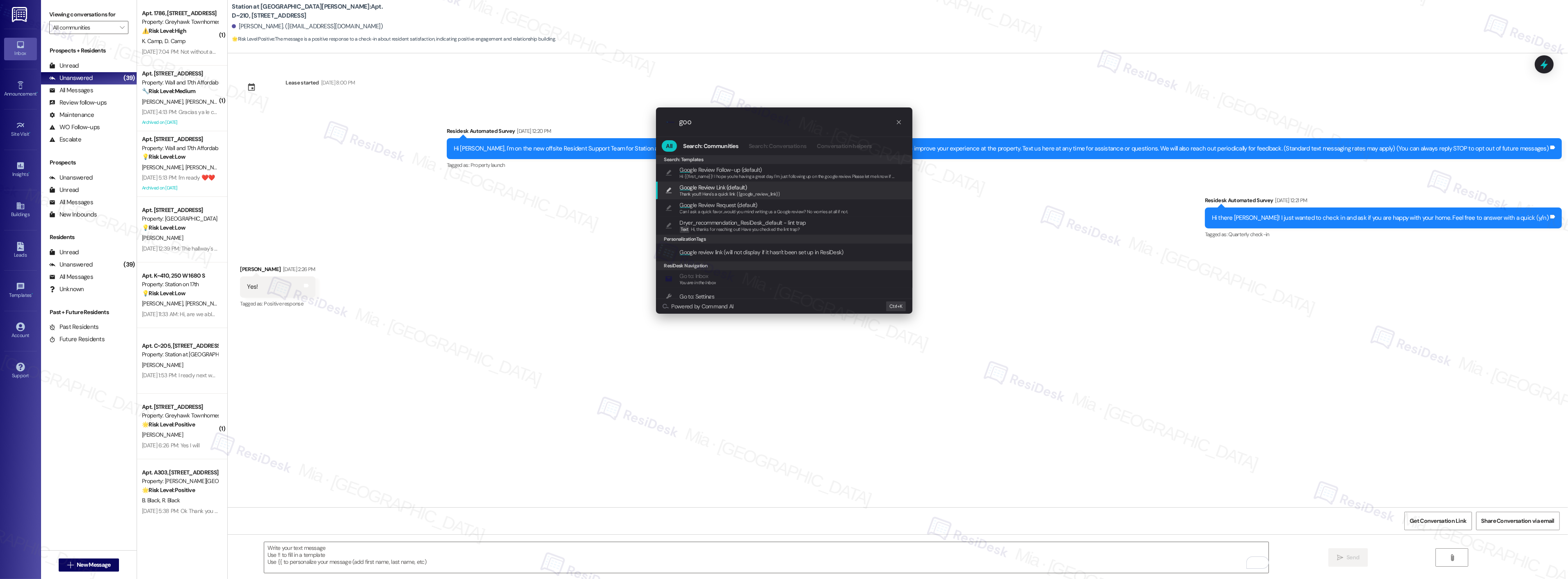
type input "goo"
click at [760, 190] on span "Goo gle Review Link (default)" at bounding box center [730, 187] width 100 height 9
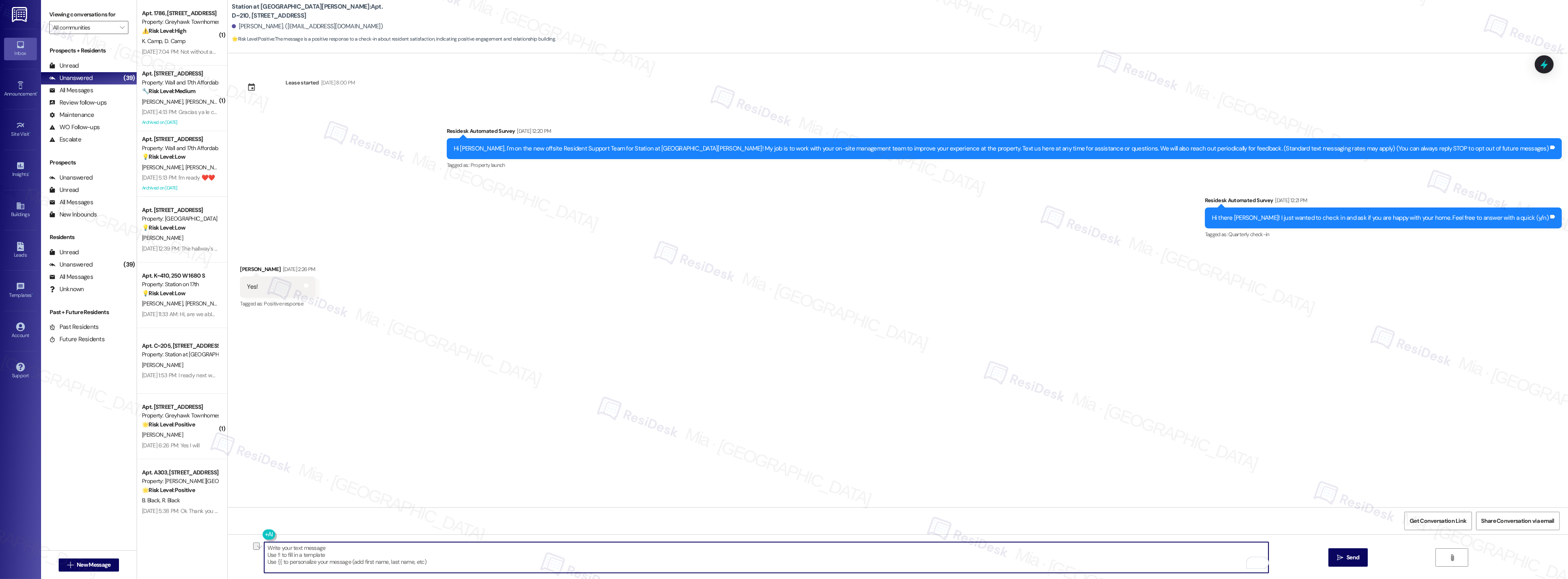
drag, startPoint x: 394, startPoint y: 547, endPoint x: 253, endPoint y: 548, distance: 141.0
click at [260, 548] on div "Thank you!!! Here's a quick link {{google_review_link}}" at bounding box center [762, 557] width 1005 height 32
type textarea "Thank you!!! Here's a quick link {{google_review_link}}"
click at [1025, 547] on textarea "To enrich screen reader interactions, please activate Accessibility in Grammarl…" at bounding box center [766, 557] width 1004 height 31
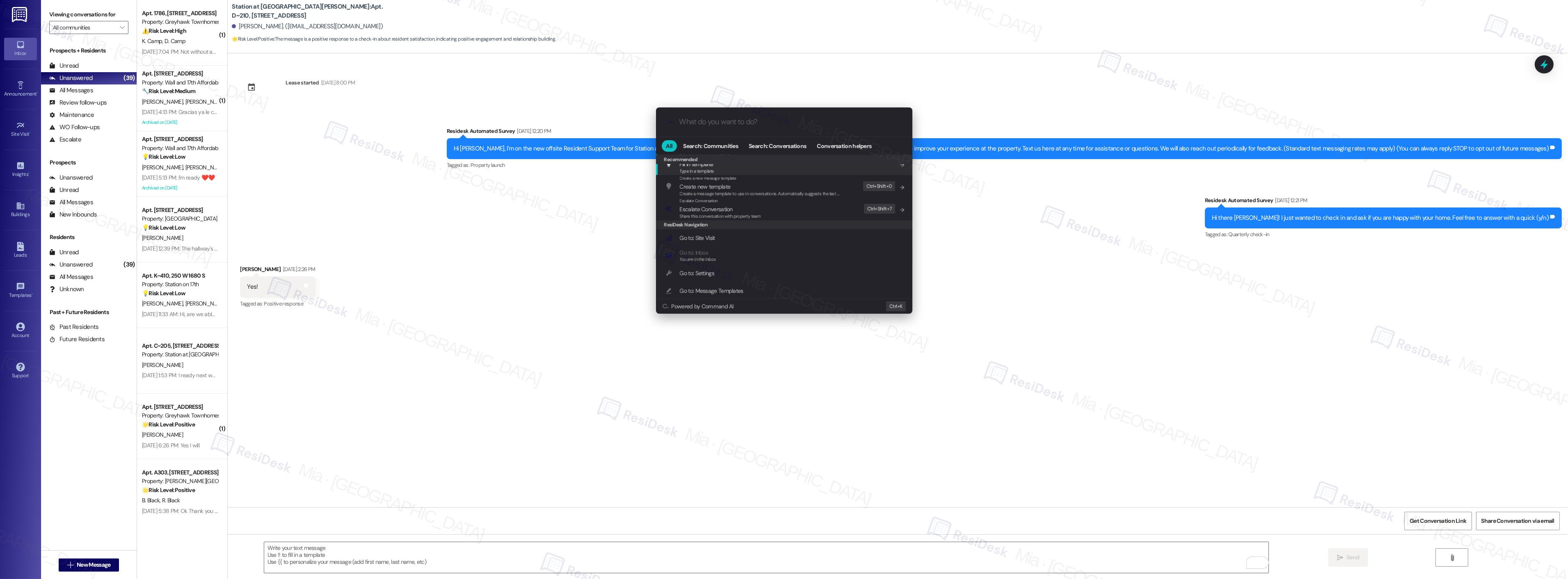
scroll to position [46, 0]
click at [737, 125] on input "What do you want to do?" at bounding box center [791, 122] width 223 height 9
type input "google"
click at [735, 191] on span "Can I ask a quick favor...would you mind writing us a Google review? No worries…" at bounding box center [764, 193] width 168 height 5
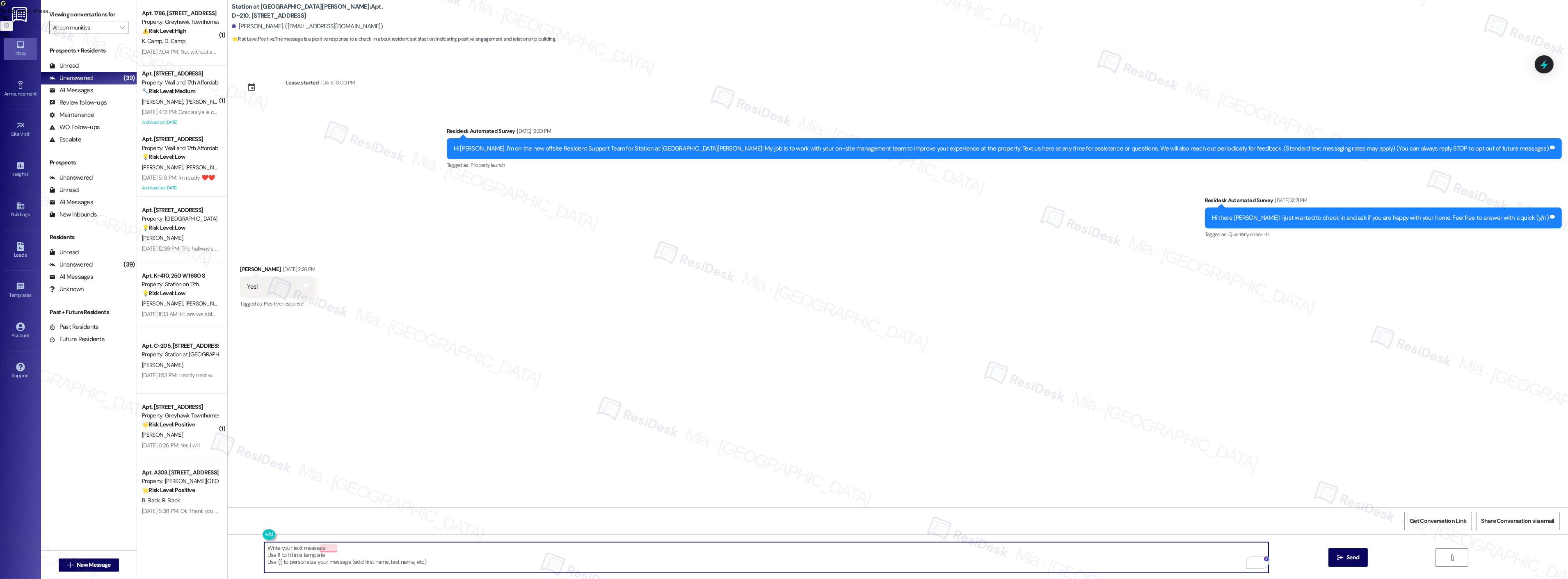
click at [264, 549] on textarea "Can I ask a quick favor...would you mind writing us a Google review? No worries…" at bounding box center [766, 557] width 1004 height 31
drag, startPoint x: 611, startPoint y: 549, endPoint x: 834, endPoint y: 549, distance: 223.0
click at [834, 549] on textarea "Thank you [PERSON_NAME] for the positive feedback. Im sorry for the delay in ge…" at bounding box center [766, 557] width 1004 height 31
click at [285, 526] on div "you ," at bounding box center [283, 523] width 14 height 13
click at [318, 522] on span "for" at bounding box center [317, 522] width 8 height 7
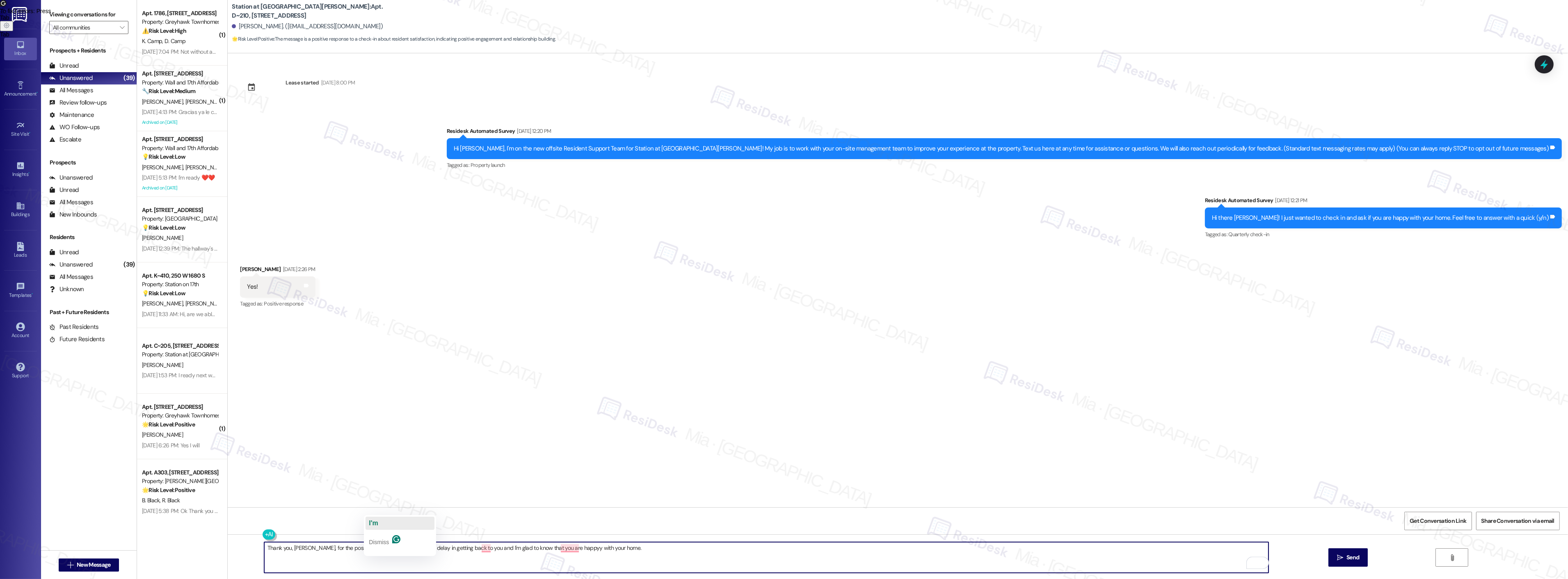
click at [379, 522] on button "I'm" at bounding box center [400, 523] width 69 height 13
click at [485, 525] on span "and" at bounding box center [486, 522] width 11 height 7
click at [569, 521] on span "happy" at bounding box center [564, 522] width 19 height 7
drag, startPoint x: 449, startPoint y: 547, endPoint x: 441, endPoint y: 550, distance: 8.5
click at [441, 549] on textarea "Thank you, [PERSON_NAME], for the positive feedback. I'm sorry for the delay in…" at bounding box center [766, 557] width 1004 height 31
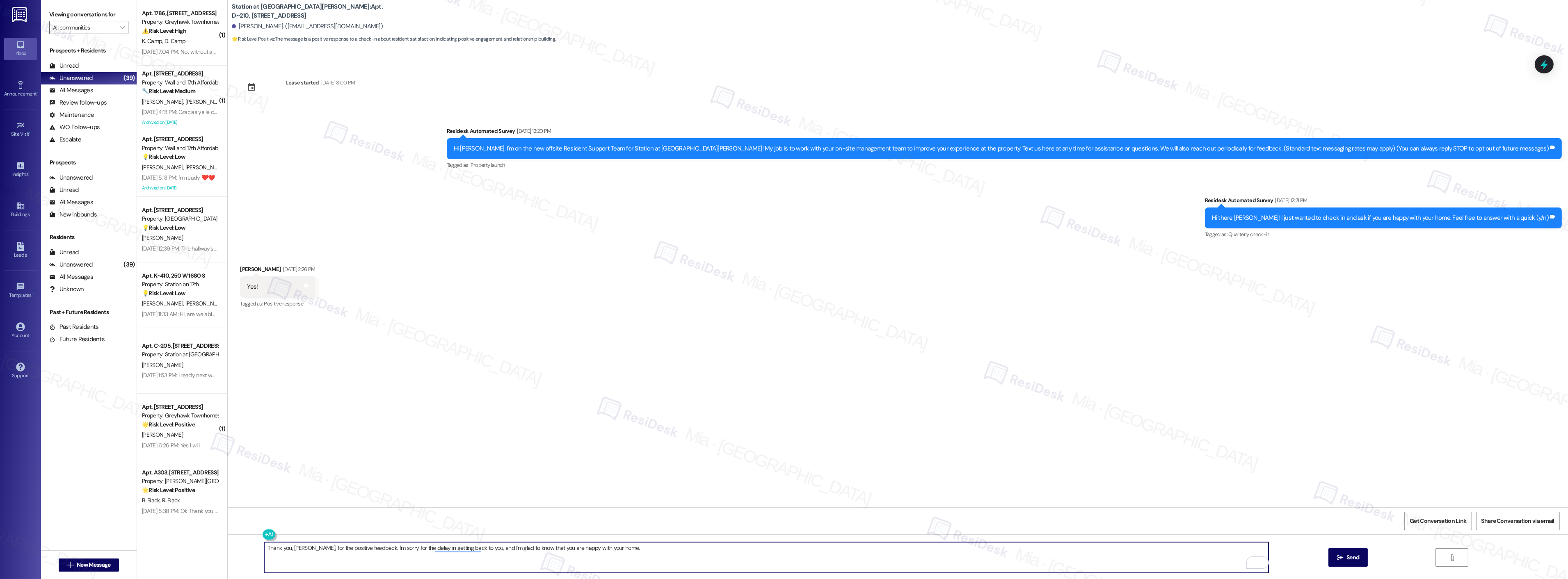
click at [616, 547] on textarea "Thank you, Addison, for the positive feedback. I'm sorry for the delay in getti…" at bounding box center [766, 557] width 1004 height 31
type textarea "Thank you, Addison, for the positive feedback. I'm sorry for the delay in getti…"
click at [1333, 552] on button " Send" at bounding box center [1348, 557] width 40 height 18
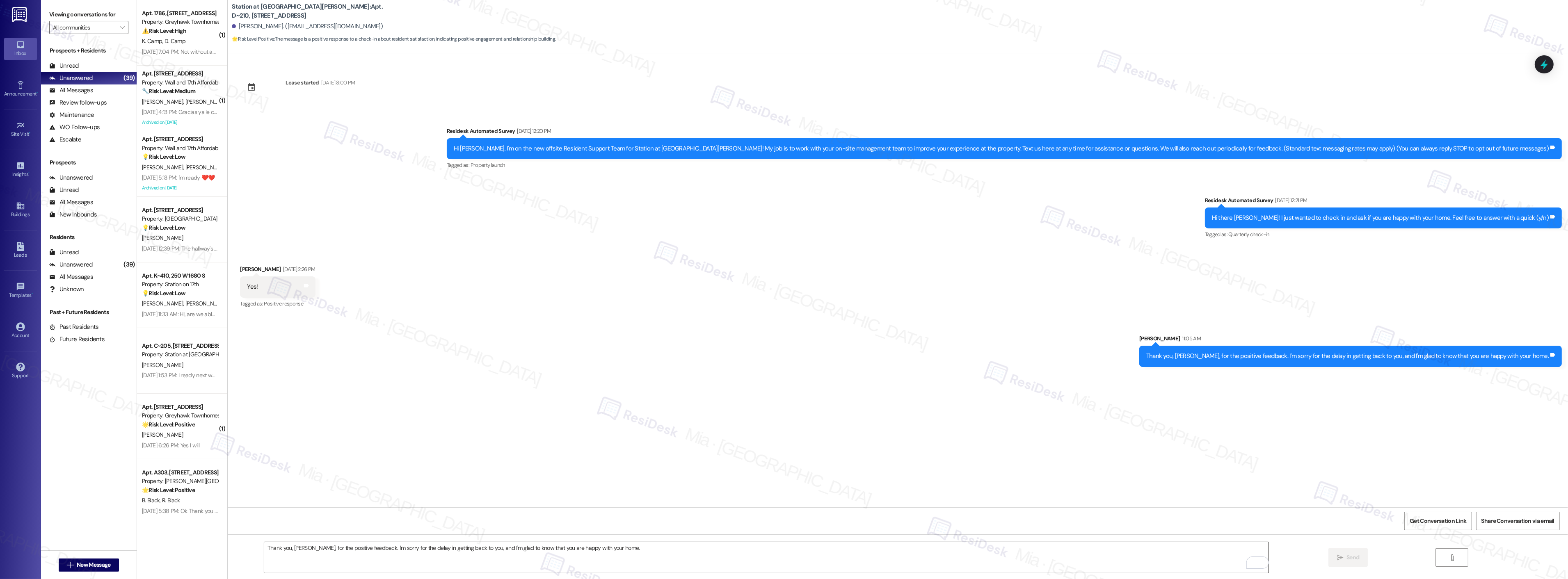
click at [699, 560] on textarea "Thank you, Addison, for the positive feedback. I'm sorry for the delay in getti…" at bounding box center [766, 557] width 1004 height 31
paste textarea "Can I ask a quick favor...would you mind writing us a Google review? No worries…"
type textarea "Can I ask a quick favor...would you mind writing us a Google review? No worries…"
click at [1328, 558] on button " Send" at bounding box center [1348, 557] width 40 height 18
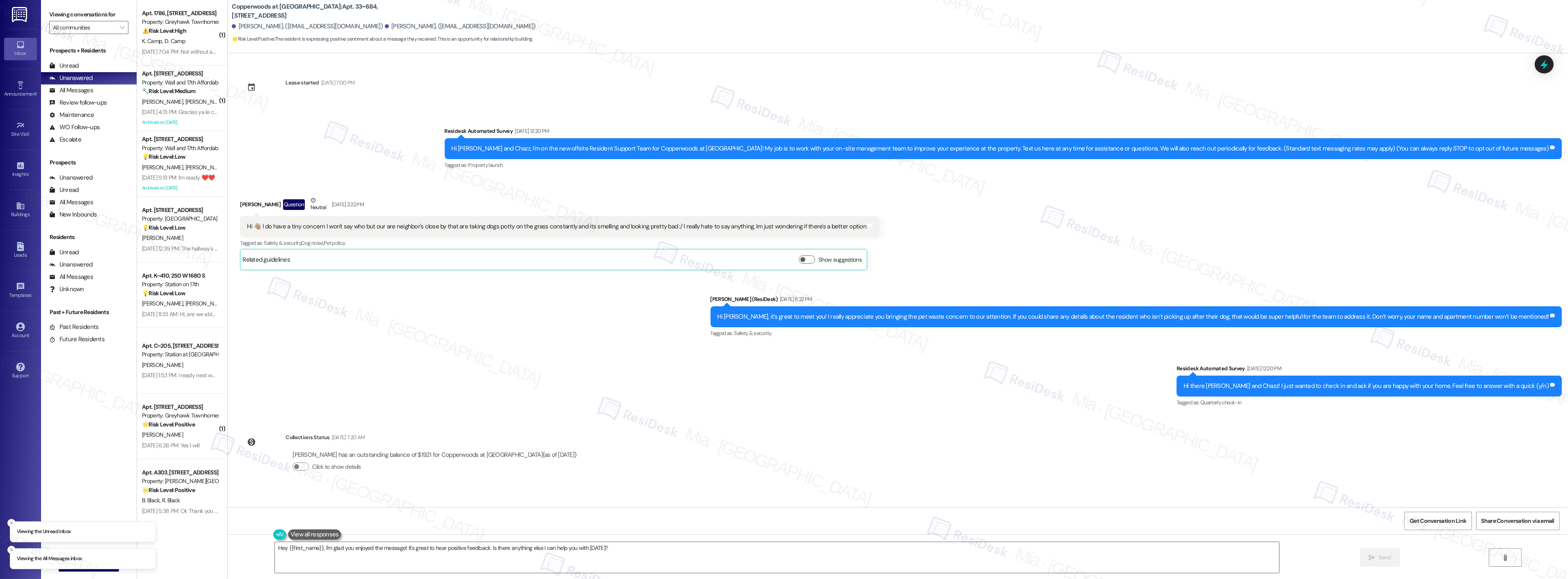
scroll to position [523, 0]
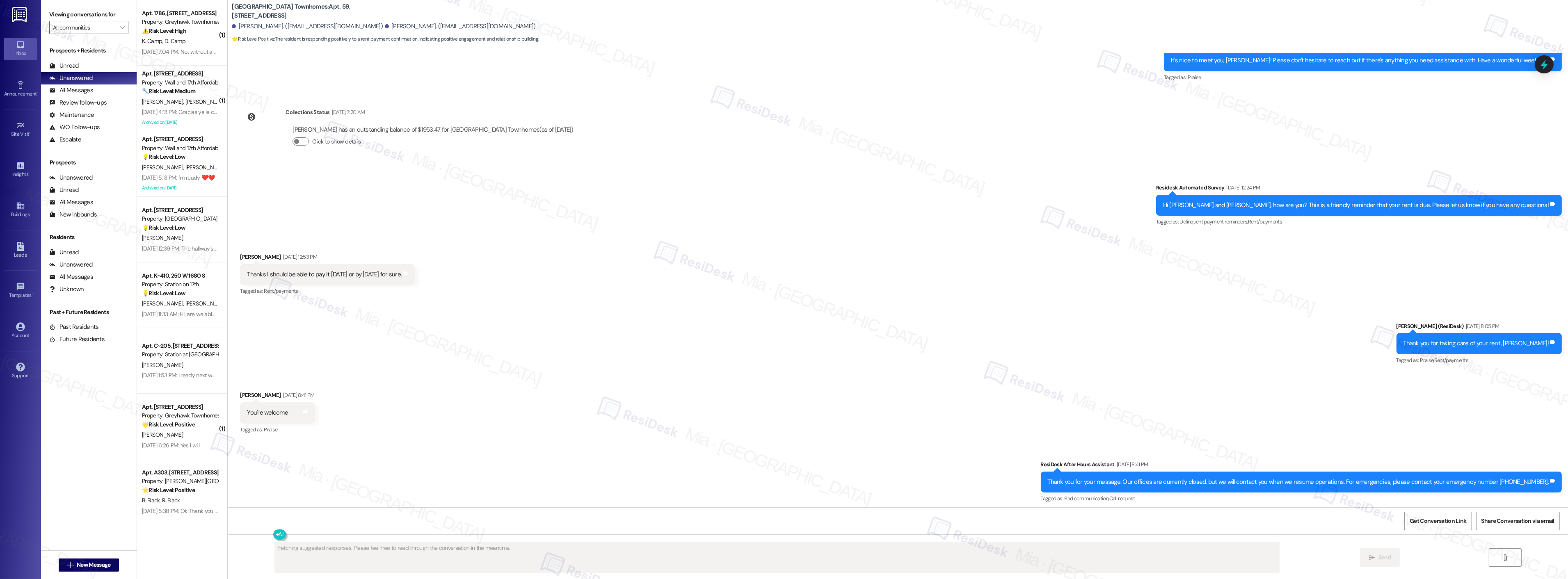
scroll to position [230, 0]
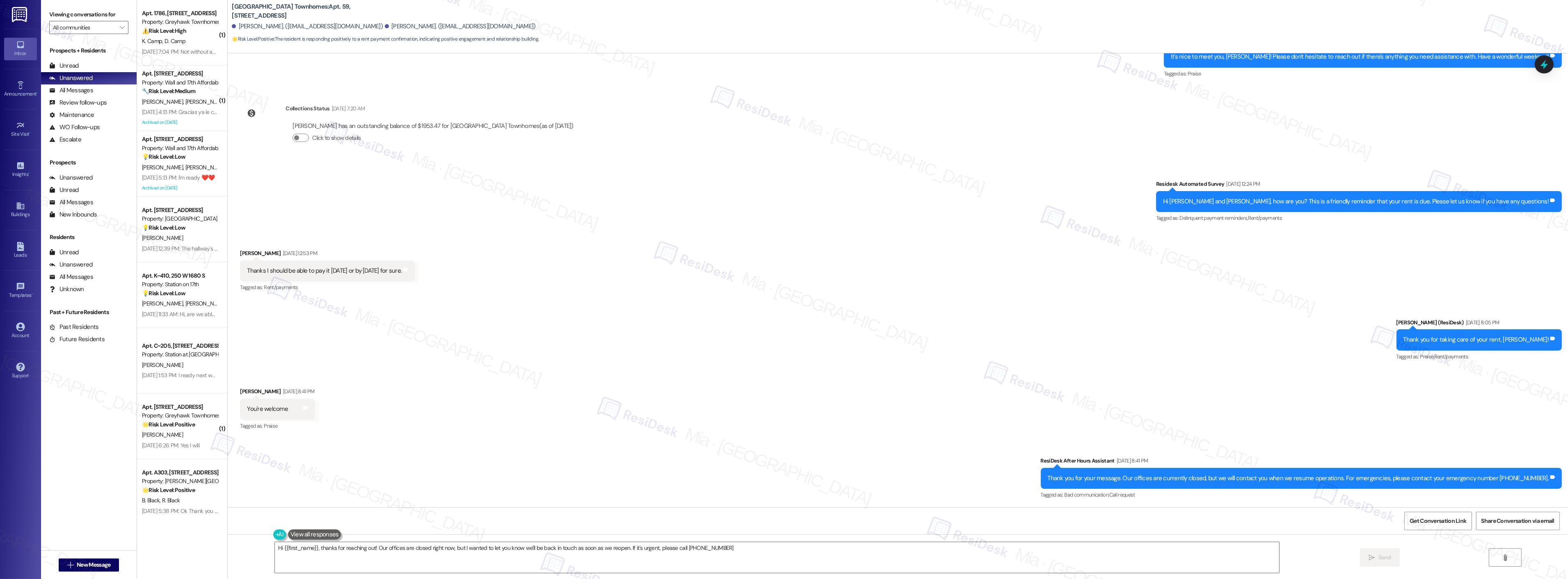
type textarea "Hi {{first_name}}, thanks for reaching out! Our offices are closed right now, b…"
click at [1543, 69] on icon at bounding box center [1544, 64] width 14 height 14
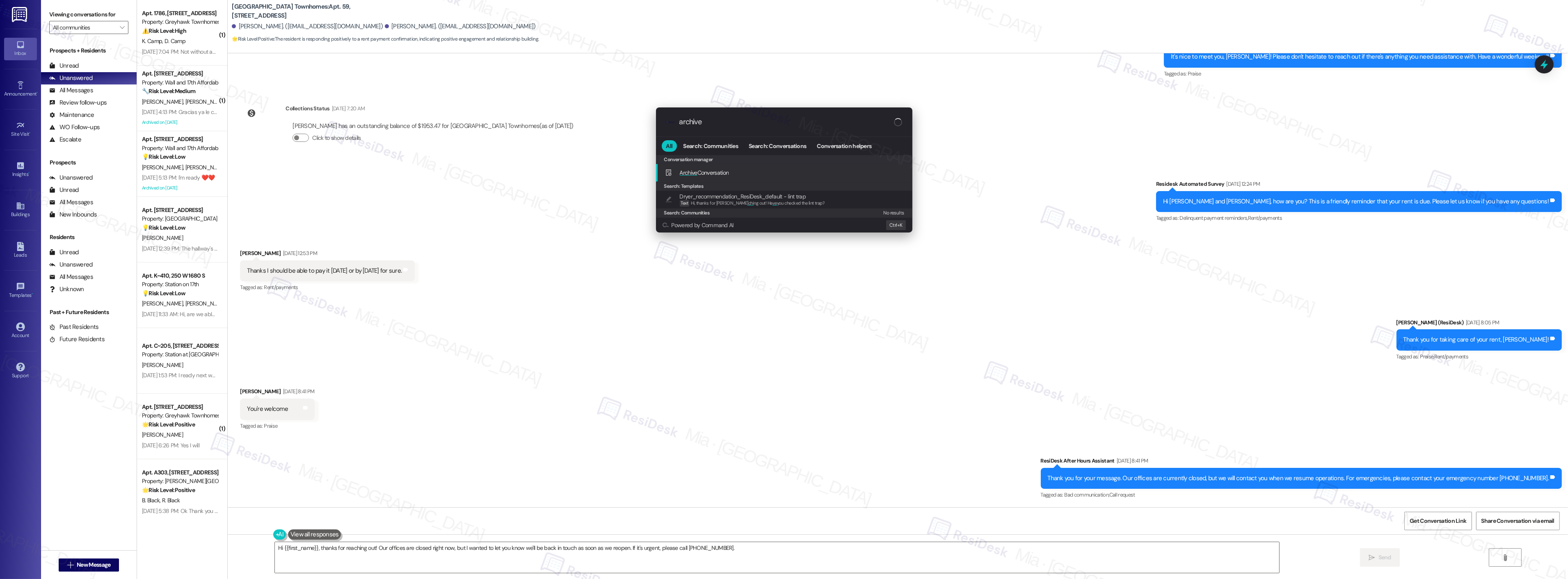
click at [710, 170] on span "Archive Conversation" at bounding box center [704, 173] width 49 height 7
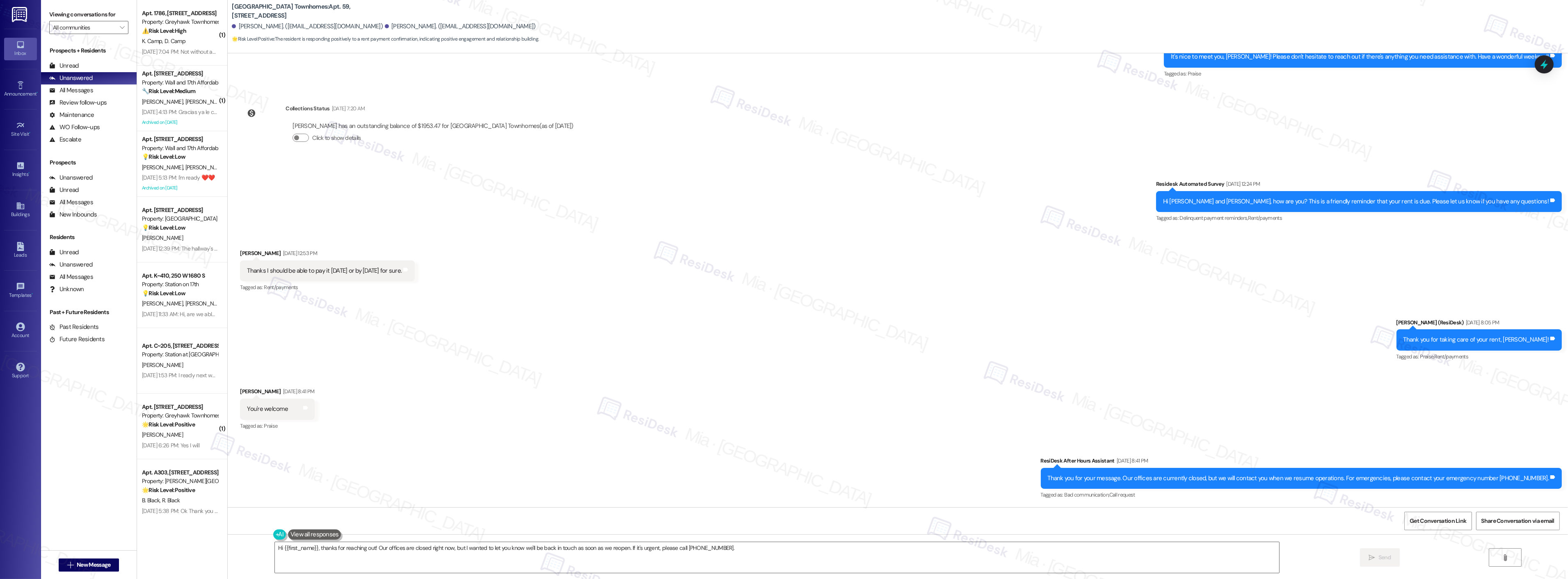
click at [383, 412] on div "Received via SMS [PERSON_NAME] [DATE] 8:41 PM You're welcome Tags and notes Tag…" at bounding box center [898, 403] width 1340 height 69
click at [1541, 63] on icon at bounding box center [1544, 64] width 14 height 14
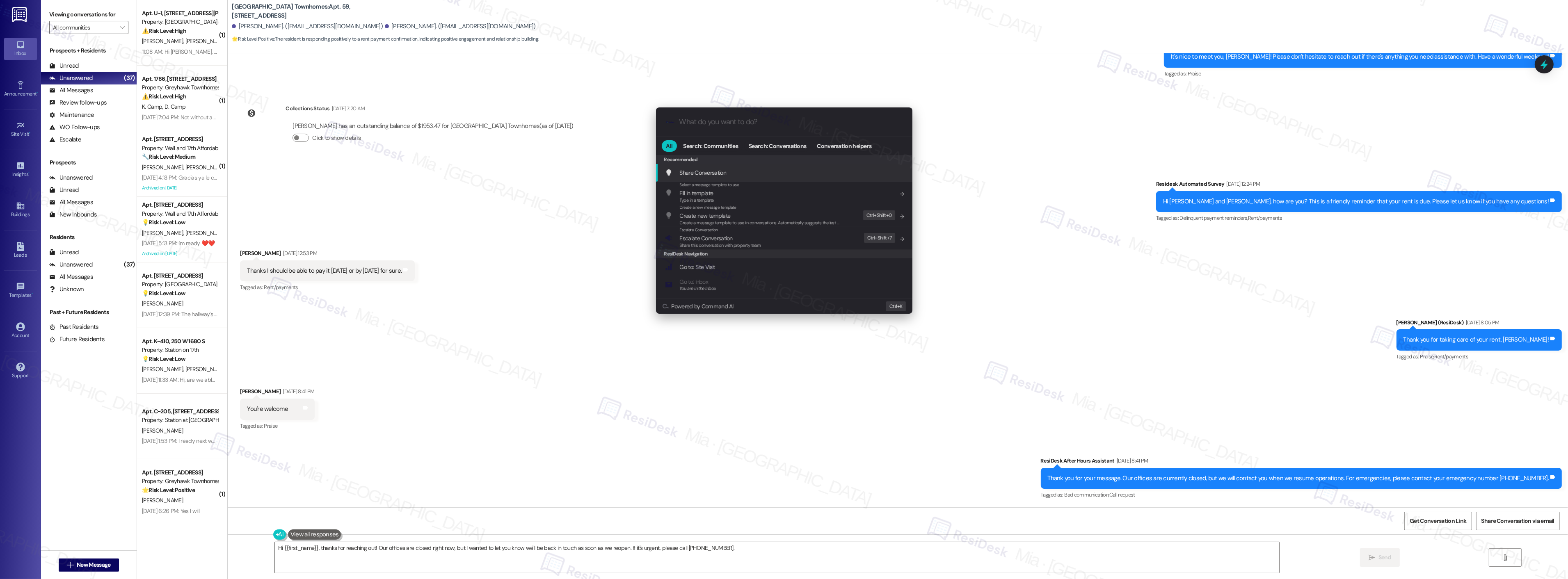
click at [709, 120] on input "What do you want to do?" at bounding box center [791, 122] width 223 height 9
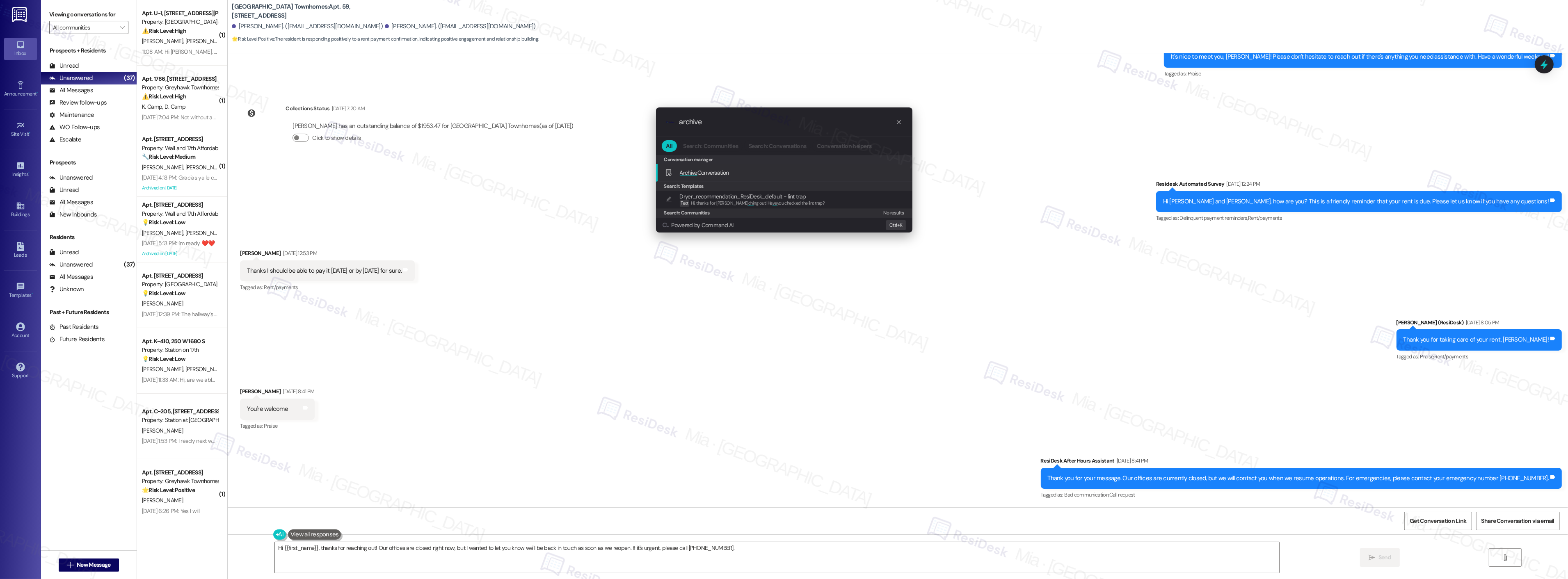
click at [695, 170] on span "Archive" at bounding box center [688, 173] width 18 height 7
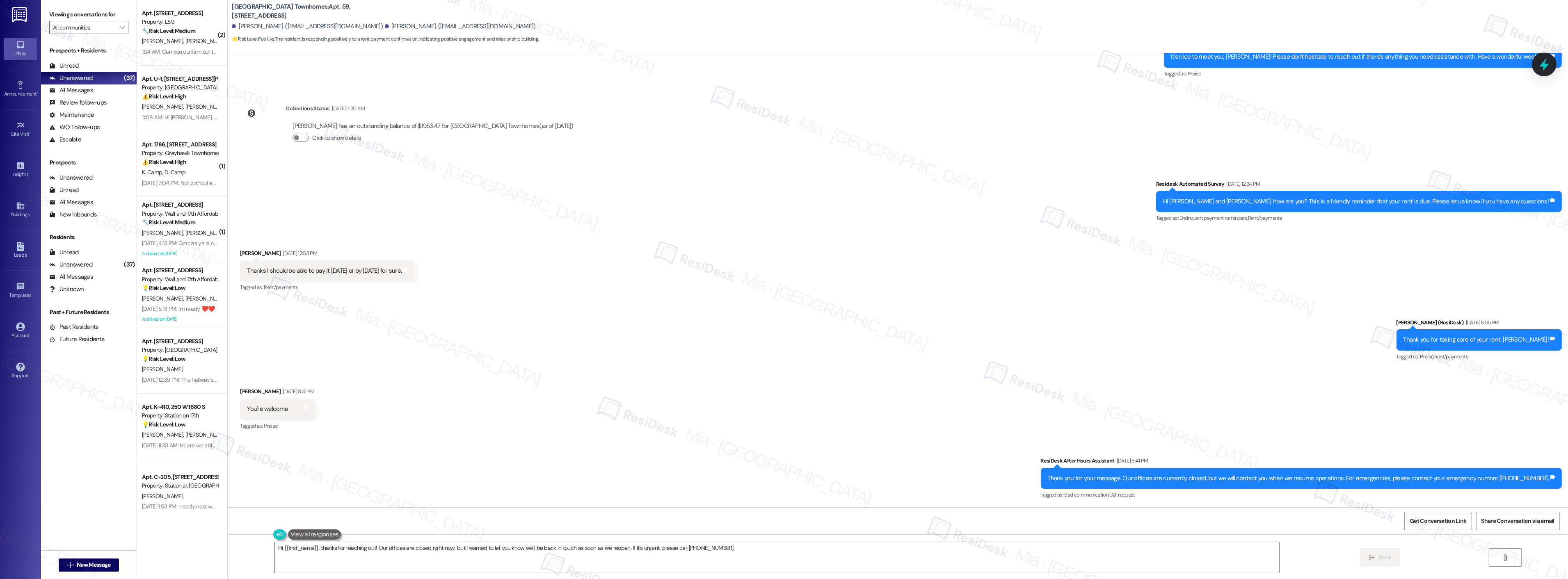
click at [1546, 68] on icon at bounding box center [1544, 64] width 14 height 14
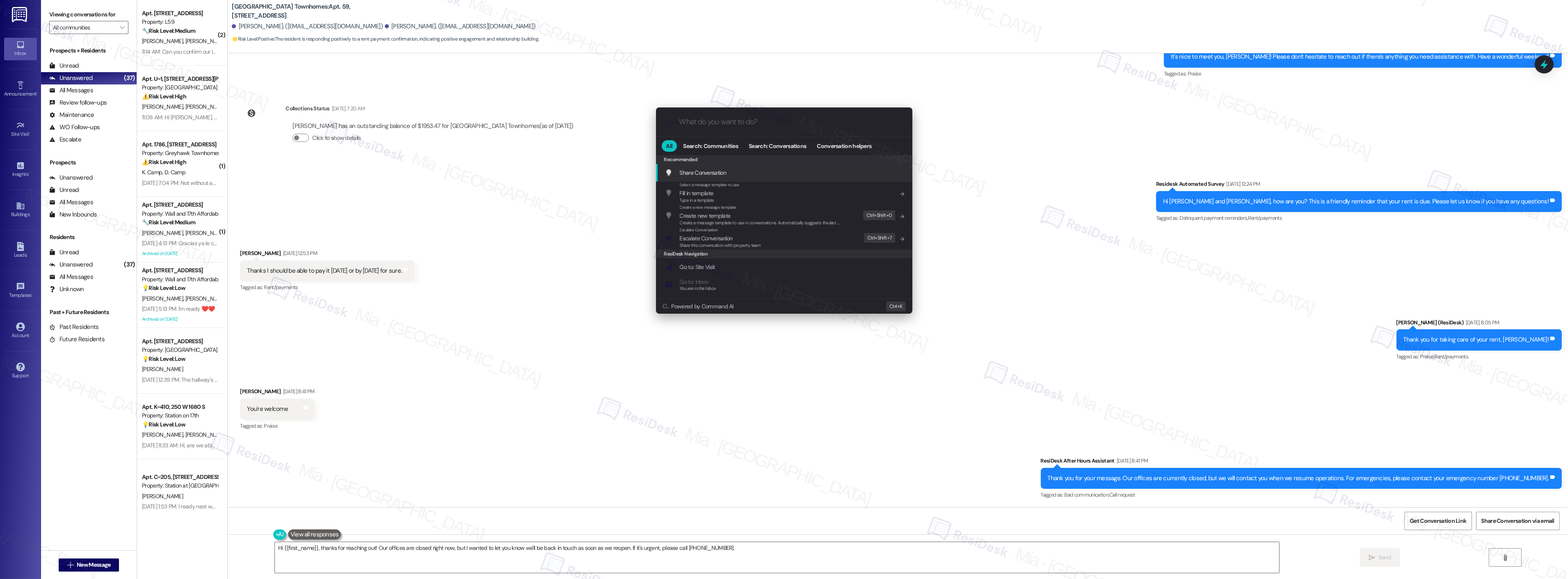
click at [704, 123] on input "What do you want to do?" at bounding box center [791, 122] width 223 height 9
type input "archi"
click at [702, 173] on span "Archi ve Conversation" at bounding box center [705, 173] width 51 height 7
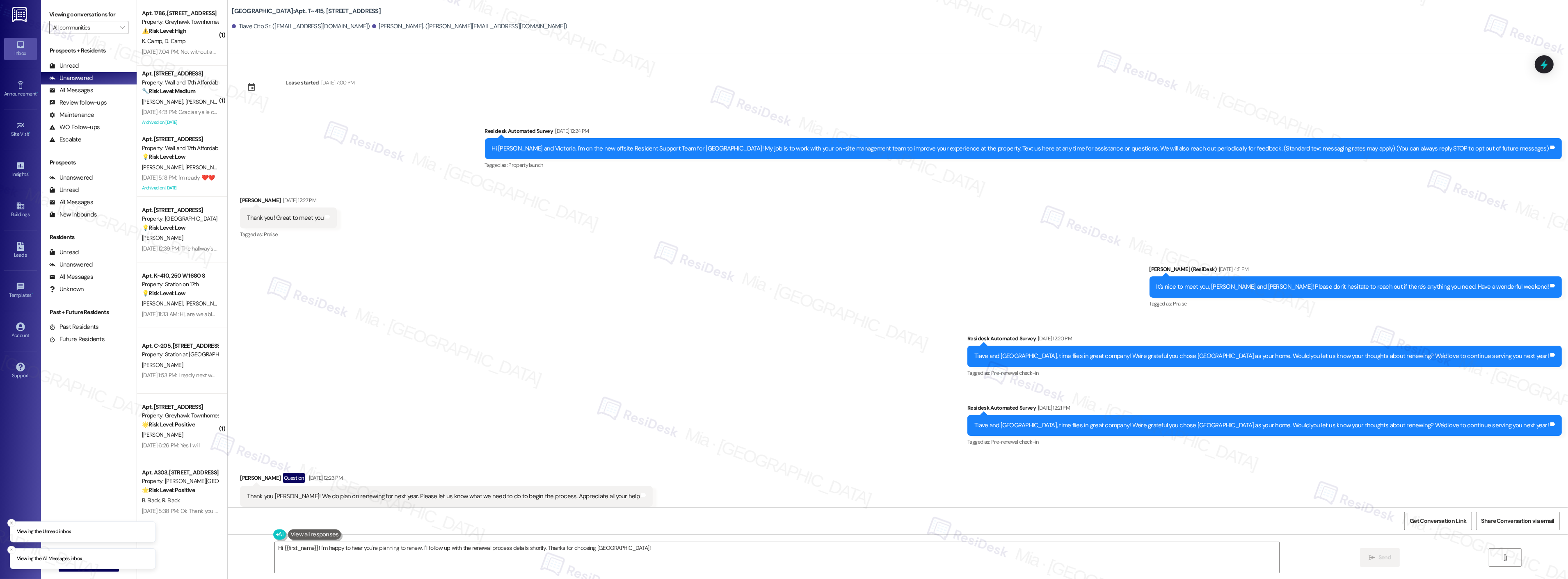
scroll to position [84, 0]
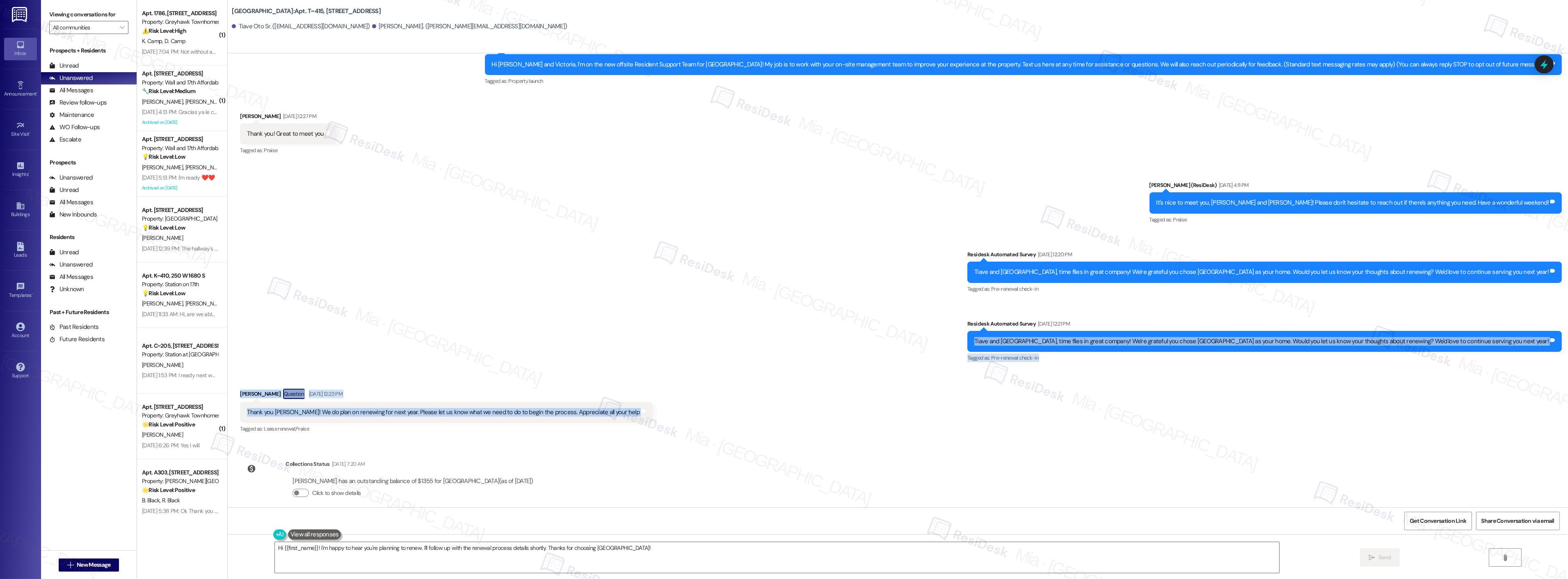
drag, startPoint x: 1023, startPoint y: 339, endPoint x: 1258, endPoint y: 407, distance: 244.6
click at [1499, 407] on div "Lease started Dec 31, 2024 at 7:00 PM Survey, sent via SMS Residesk Automated S…" at bounding box center [898, 280] width 1340 height 454
click at [453, 350] on div "Sent via SMS Sarah (ResiDesk) Aug 08, 2025 at 4:11 PM It's nice to meet you, Ti…" at bounding box center [898, 266] width 1340 height 207
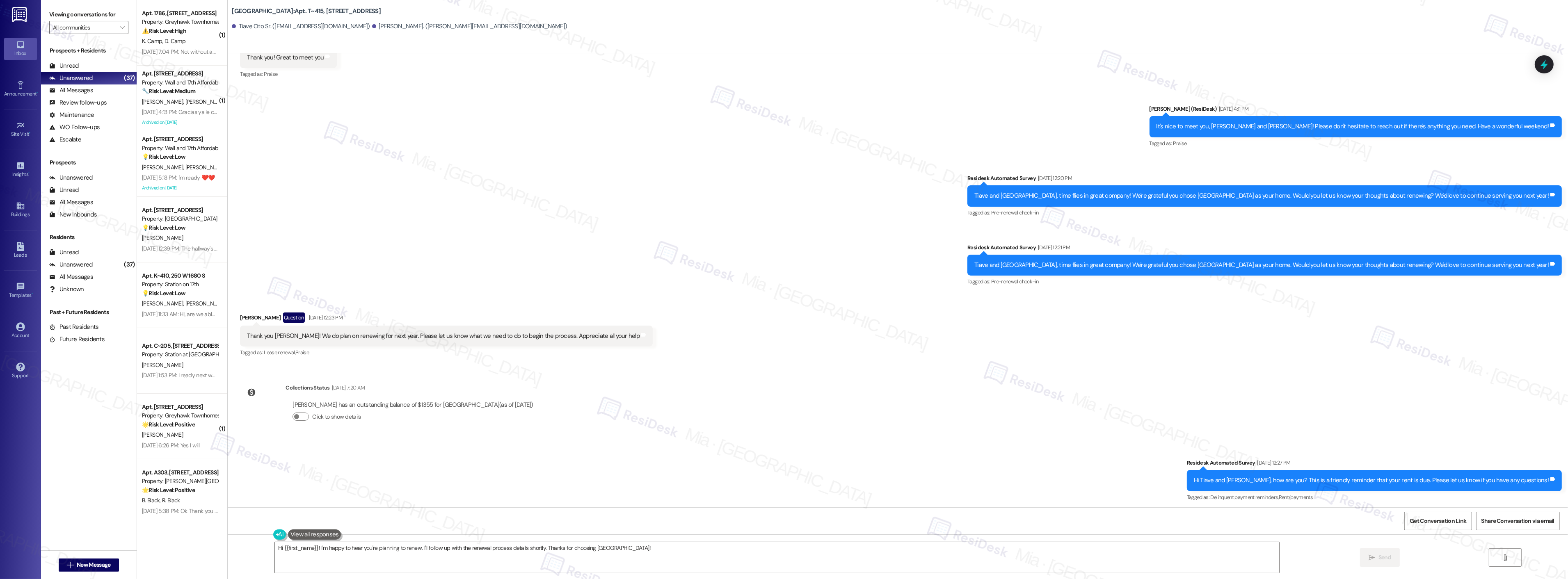
scroll to position [162, 0]
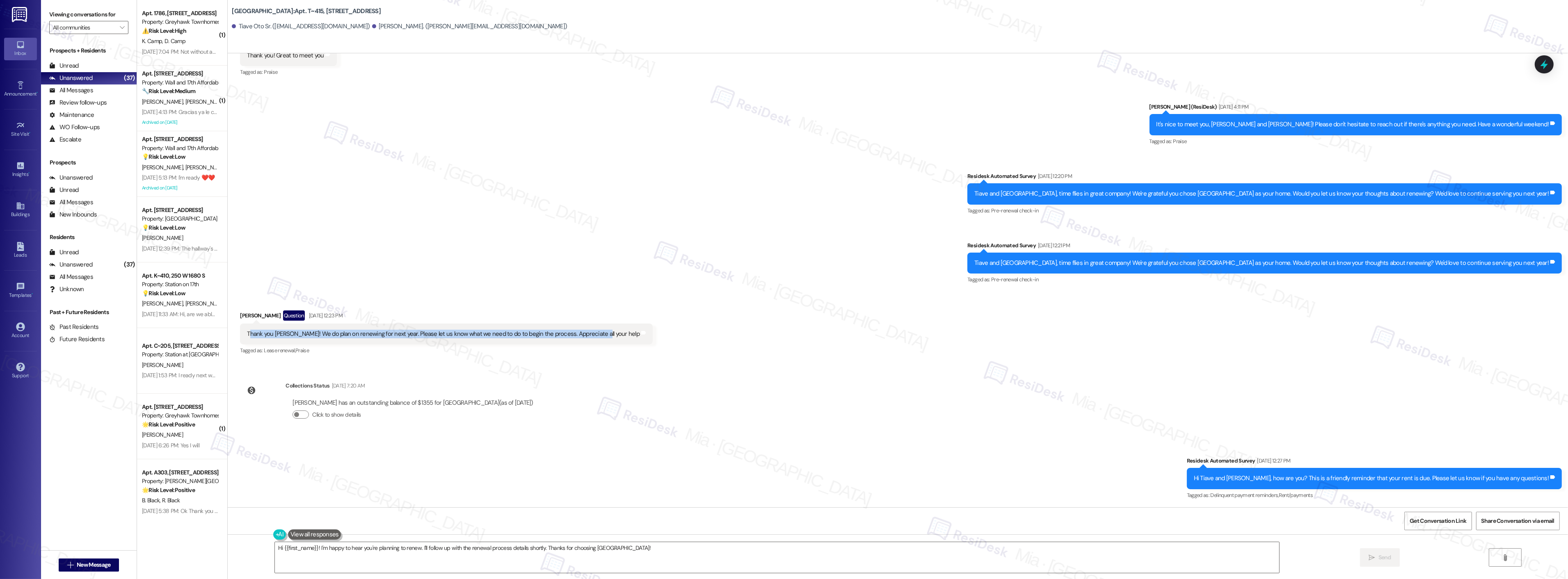
drag, startPoint x: 243, startPoint y: 333, endPoint x: 586, endPoint y: 342, distance: 343.1
click at [586, 342] on div "Thank you Sarah! We do plan on renewing for next year. Please let us know what …" at bounding box center [446, 334] width 413 height 21
click at [249, 326] on div "Thank you Sarah! We do plan on renewing for next year. Please let us know what …" at bounding box center [446, 334] width 413 height 21
click at [247, 336] on div "Thank you Sarah! We do plan on renewing for next year. Please let us know what …" at bounding box center [443, 334] width 393 height 9
drag, startPoint x: 241, startPoint y: 332, endPoint x: 589, endPoint y: 332, distance: 348.0
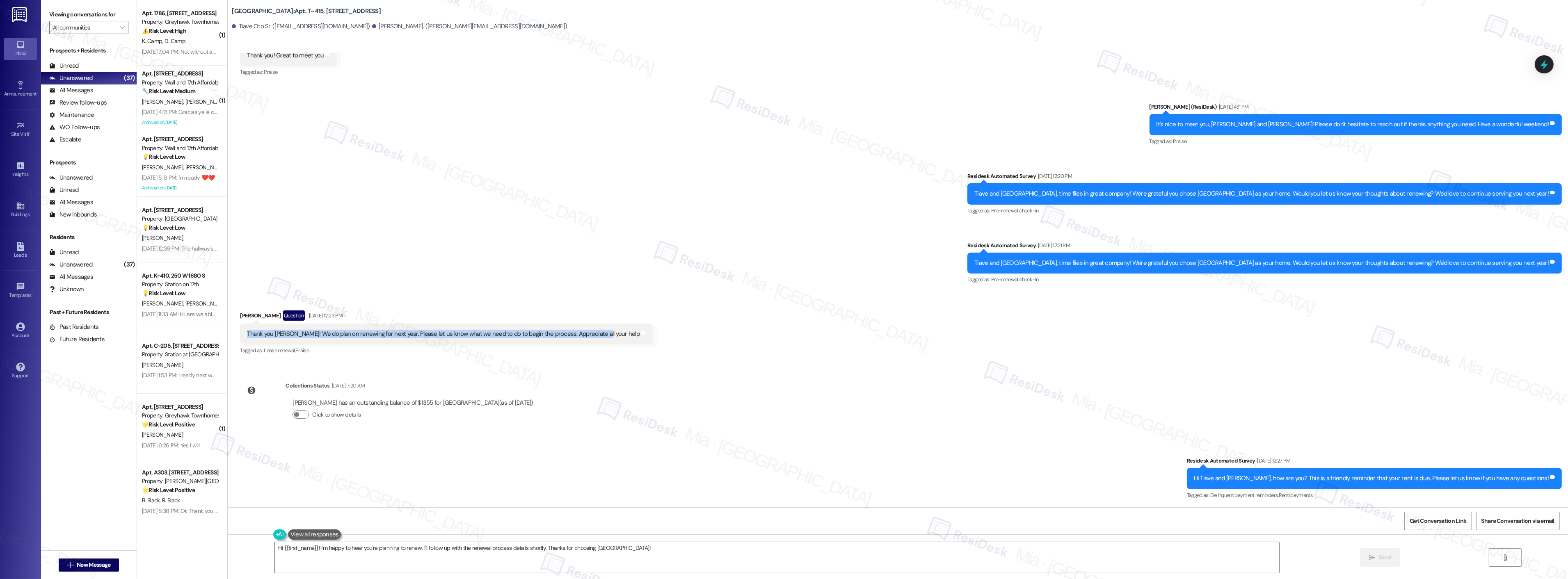
click at [589, 332] on div "Thank you Sarah! We do plan on renewing for next year. Please let us know what …" at bounding box center [443, 334] width 393 height 9
click at [368, 333] on div "Thank you Sarah! We do plan on renewing for next year. Please let us know what …" at bounding box center [443, 334] width 393 height 9
click at [314, 550] on textarea "Hi {{first_name}}! I'm happy to hear you're planning to renew. I'll follow up w…" at bounding box center [777, 557] width 1004 height 31
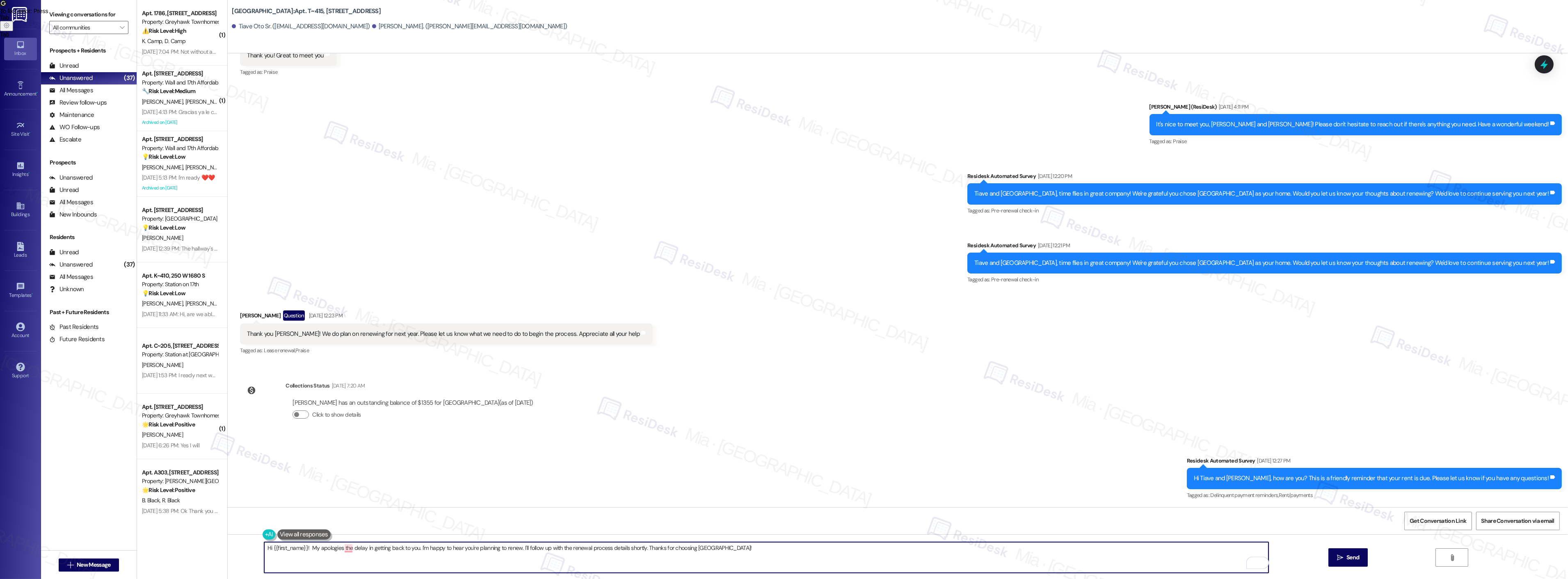
click at [304, 547] on textarea "Hi {{first_name}}! My apologies the delay in getting back to you. I'm happy to …" at bounding box center [766, 557] width 1004 height 31
click at [344, 519] on span "for" at bounding box center [341, 522] width 9 height 7
drag, startPoint x: 524, startPoint y: 549, endPoint x: 765, endPoint y: 549, distance: 241.0
click at [765, 549] on textarea "Hi {{first_name}}! My apologies for the delay in getting back to you. I'm happy…" at bounding box center [766, 557] width 1004 height 31
click at [399, 549] on textarea "Hi first_name! I'm sorry for the delay in responding. I'm happy to hear you're …" at bounding box center [766, 557] width 1004 height 31
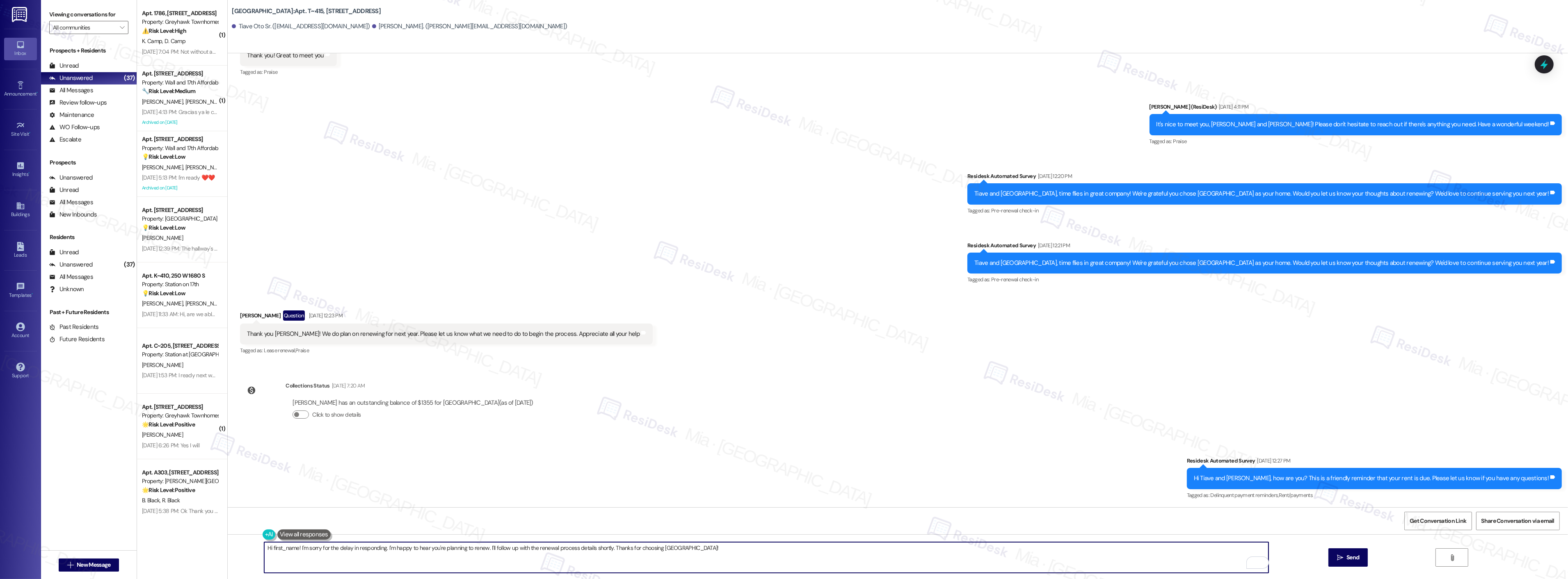
drag, startPoint x: 293, startPoint y: 546, endPoint x: 265, endPoint y: 549, distance: 28.2
click at [265, 549] on textarea "Hi first_name! I'm sorry for the delay in responding. I'm happy to hear you're …" at bounding box center [766, 557] width 1004 height 31
drag, startPoint x: 476, startPoint y: 549, endPoint x: 701, endPoint y: 549, distance: 225.0
click at [701, 549] on textarea "Hi Victoria! I'm sorry for the delay in responding. I'm happy to hear you're pl…" at bounding box center [766, 557] width 1004 height 31
click at [610, 545] on textarea "Hi Victoria! I'm sorry for the delay in responding. I'm happy to hear you're pl…" at bounding box center [766, 557] width 1004 height 31
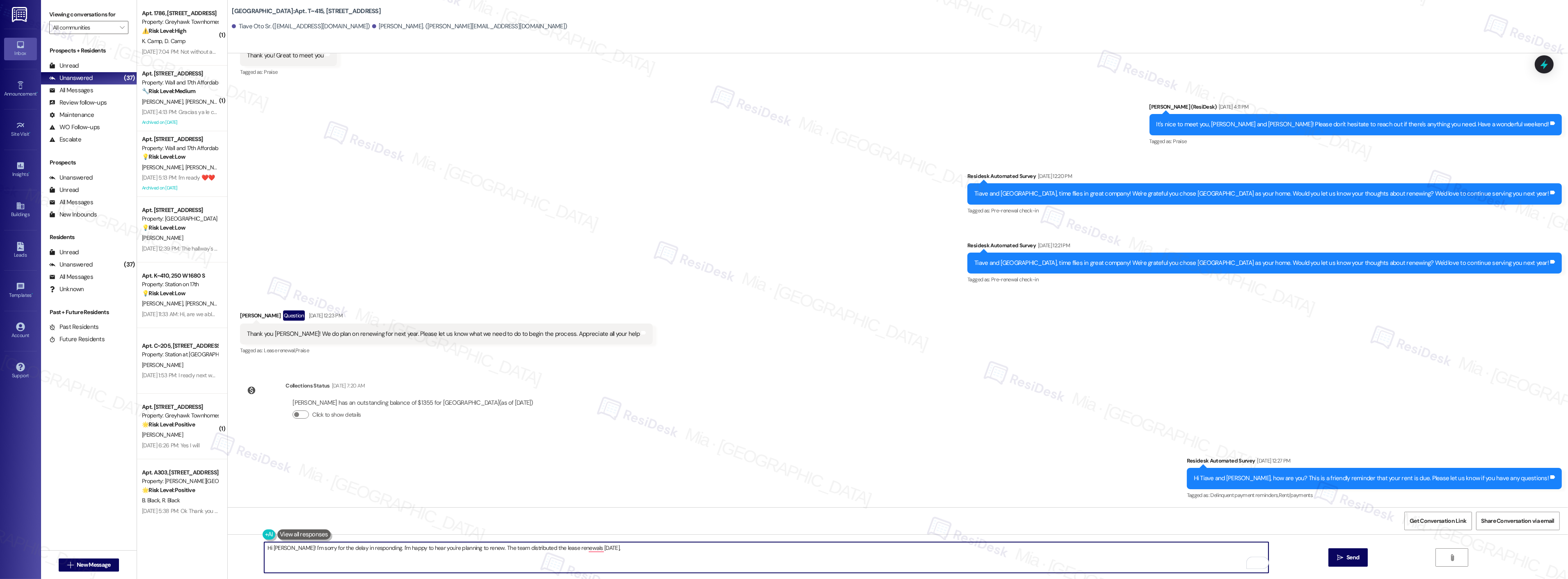
paste textarea "May I follow up to confirm if you"
click at [610, 545] on textarea "Hi Victoria! I'm sorry for the delay in responding. I'm happy to hear you're pl…" at bounding box center [766, 557] width 1004 height 31
click at [687, 547] on textarea "Hi Victoria! I'm sorry for the delay in responding. I'm happy to hear you're pl…" at bounding box center [766, 557] width 1004 height 31
click at [603, 522] on span "." at bounding box center [604, 522] width 3 height 7
click at [746, 544] on textarea "Hi Victoria! I'm sorry for the delay in responding. I'm happy to hear you're pl…" at bounding box center [766, 557] width 1004 height 31
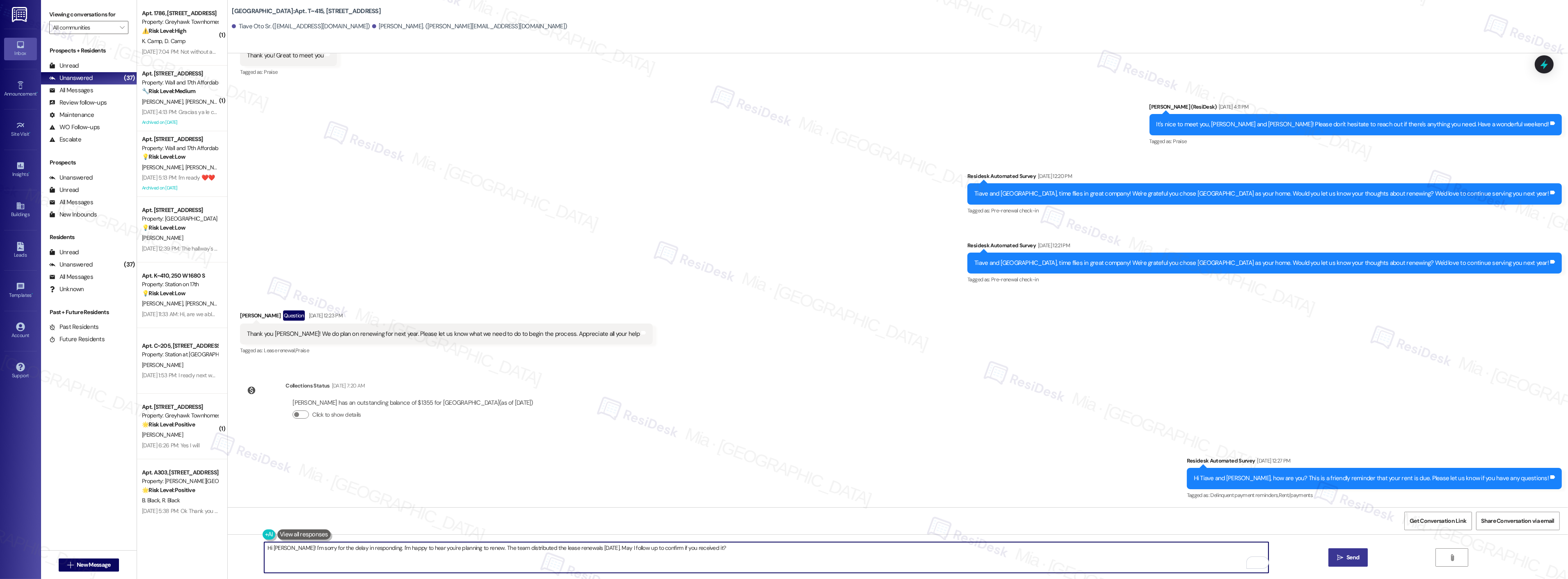
type textarea "Hi Victoria! I'm sorry for the delay in responding. I'm happy to hear you're pl…"
click at [1348, 558] on span "Send" at bounding box center [1353, 557] width 13 height 9
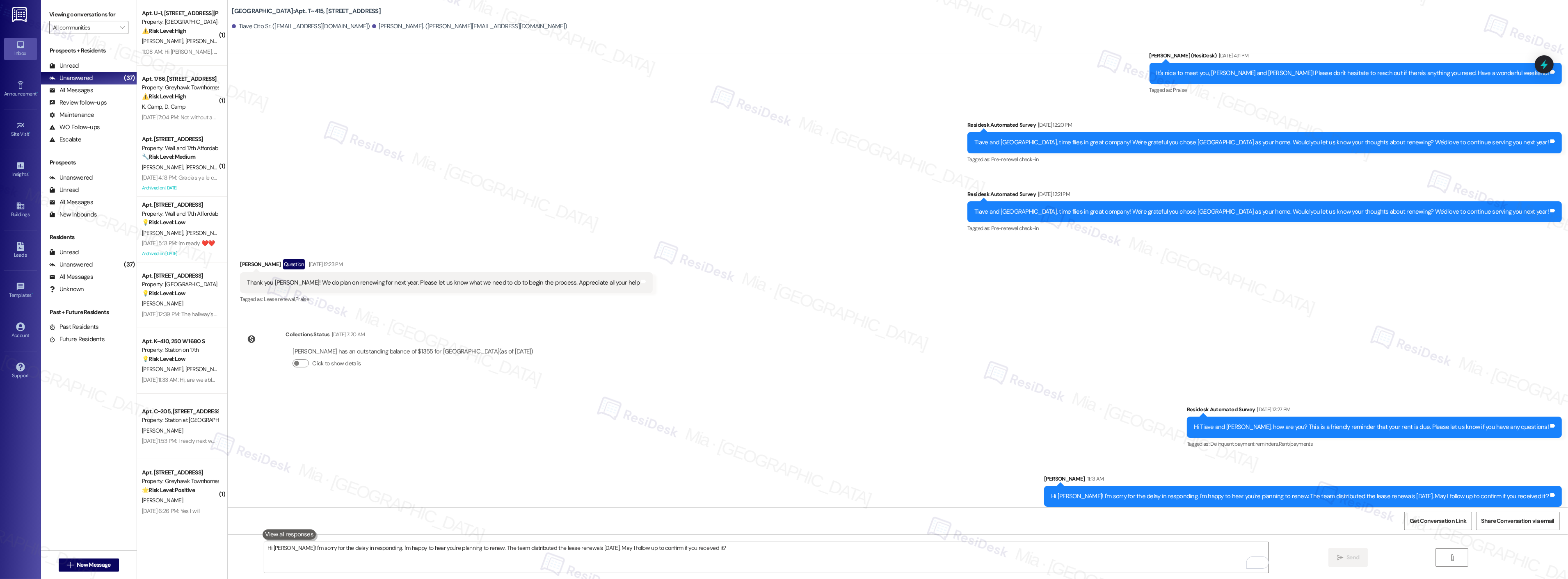
scroll to position [220, 0]
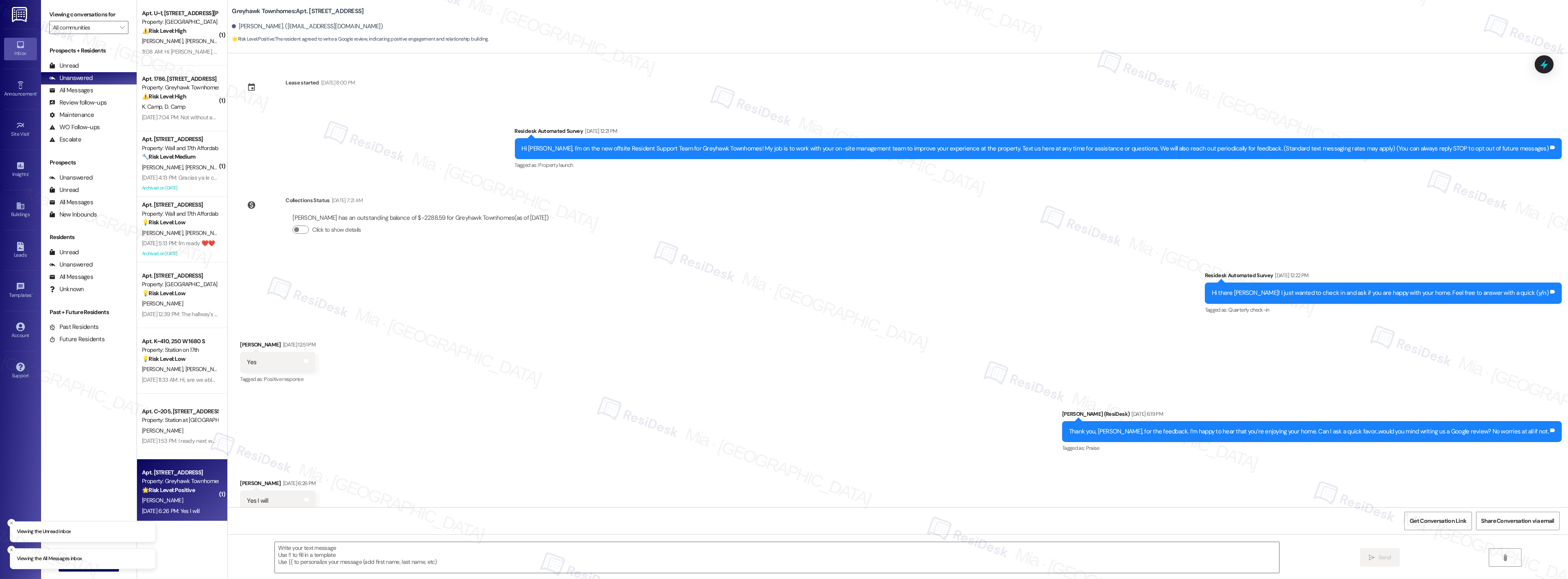
scroll to position [22, 0]
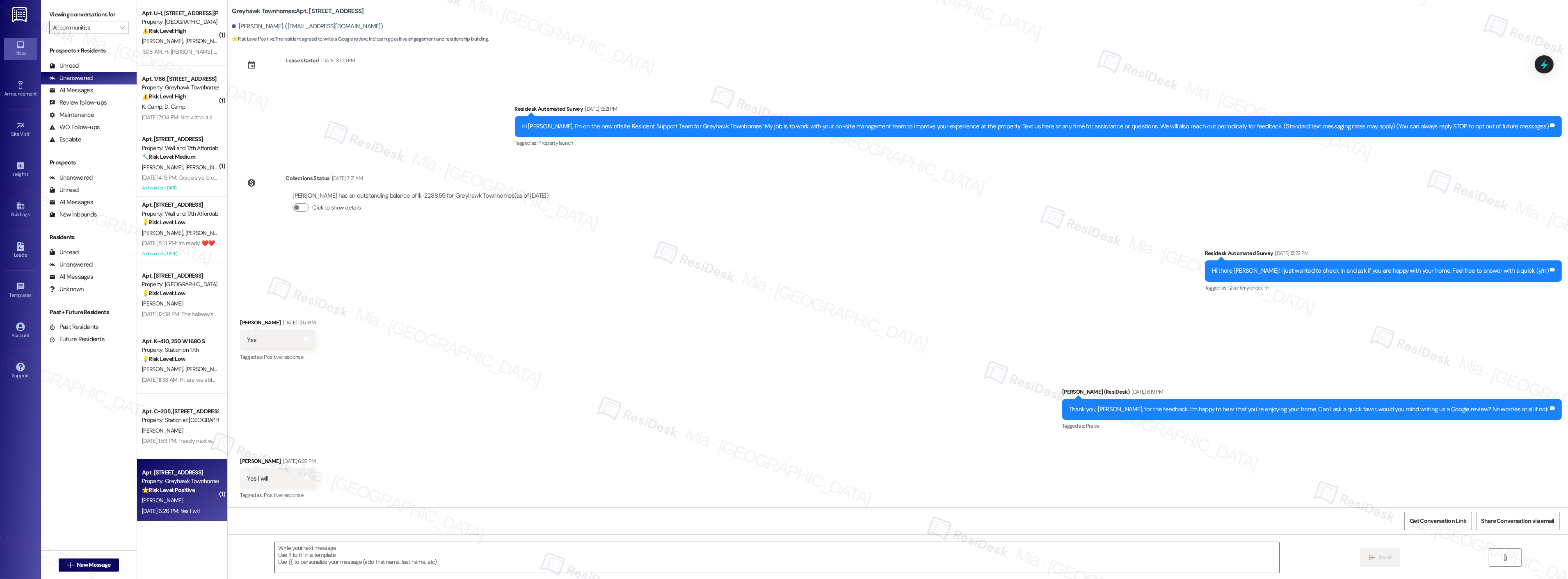
click at [793, 550] on textarea at bounding box center [777, 557] width 1004 height 31
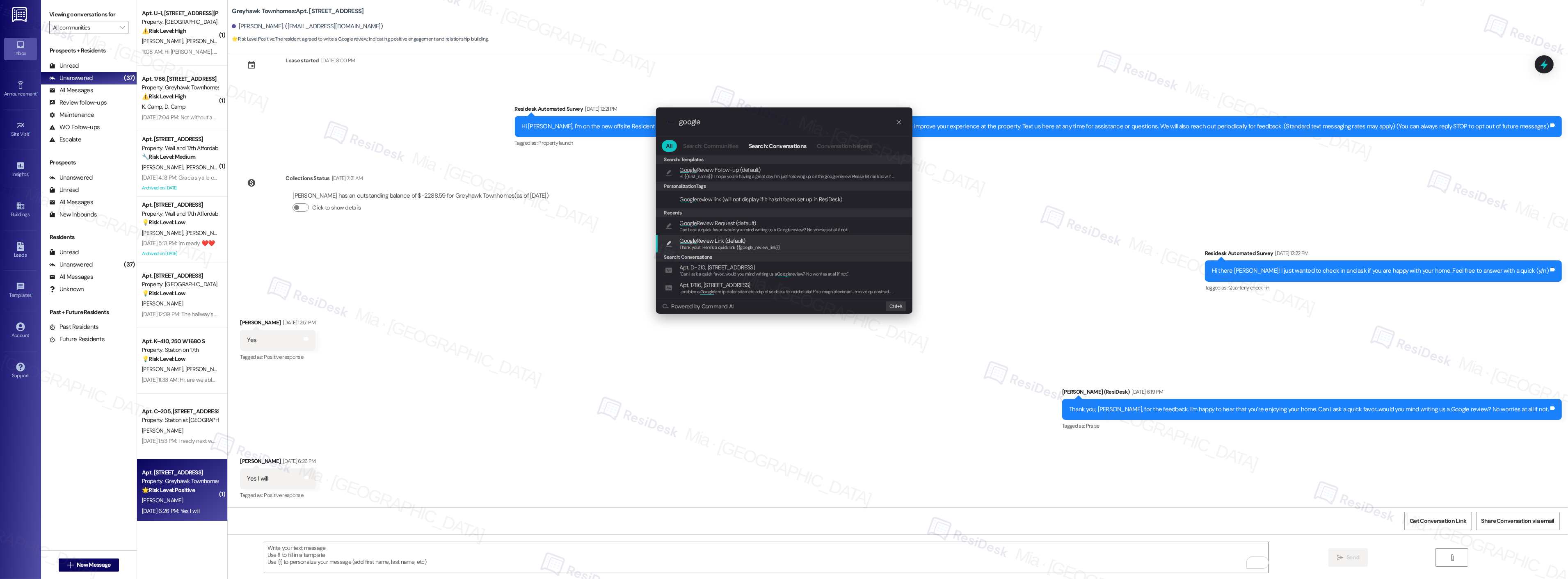
type input "google"
click at [747, 240] on span "Google Review Link (default)" at bounding box center [730, 240] width 100 height 9
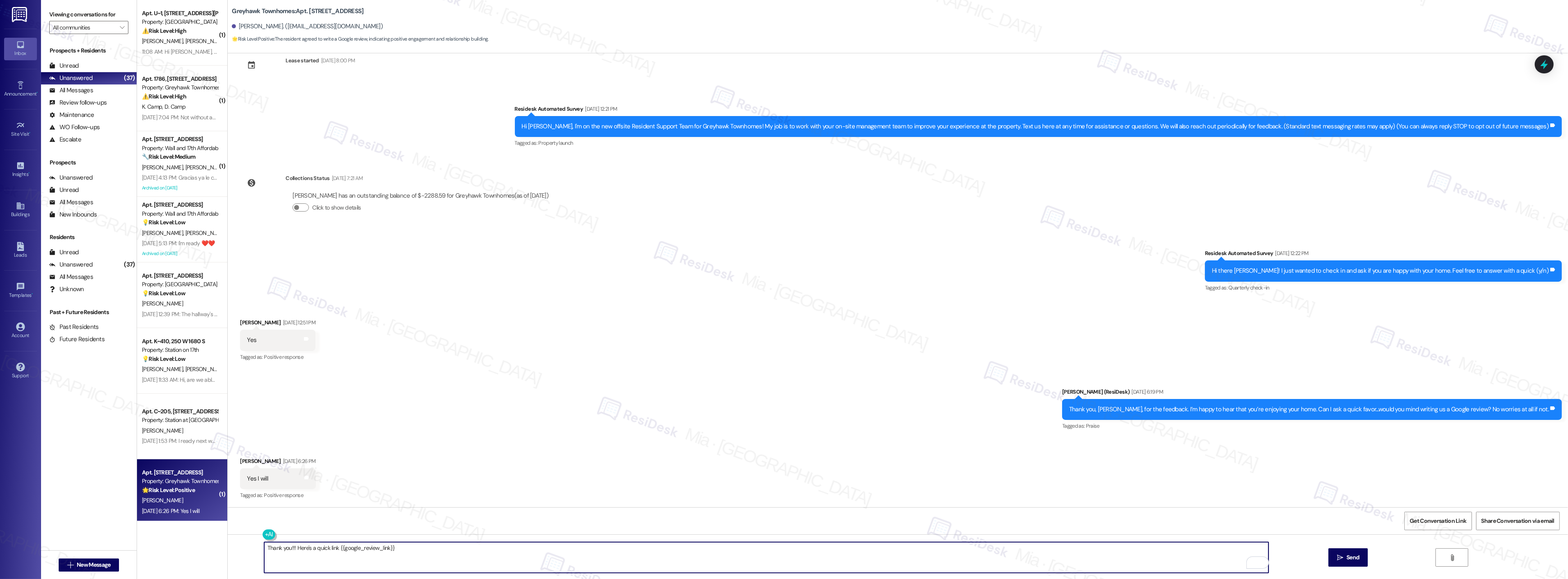
click at [285, 547] on textarea "Thank you!!! Here's a quick link {{google_review_link}}" at bounding box center [766, 557] width 1004 height 31
click at [285, 520] on span "you" at bounding box center [282, 522] width 11 height 7
click at [297, 521] on span "Bonnie" at bounding box center [312, 522] width 54 height 7
click at [509, 548] on textarea "Thank you, Bonnie. I hope you had a great weekend! Here's a quick link {{google…" at bounding box center [766, 557] width 1004 height 31
type textarea "Thank you, Bonnie. I hope you had a great weekend! Here's a quick link {{google…"
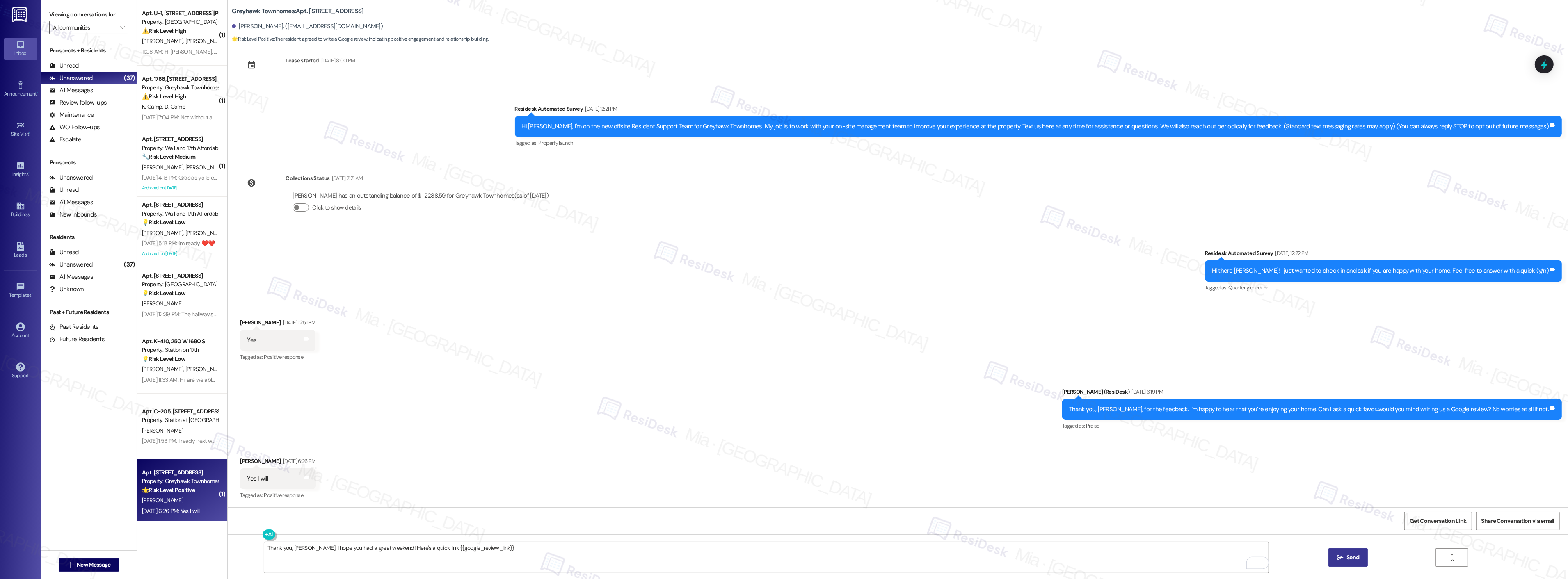
click at [1354, 550] on button " Send" at bounding box center [1348, 557] width 40 height 18
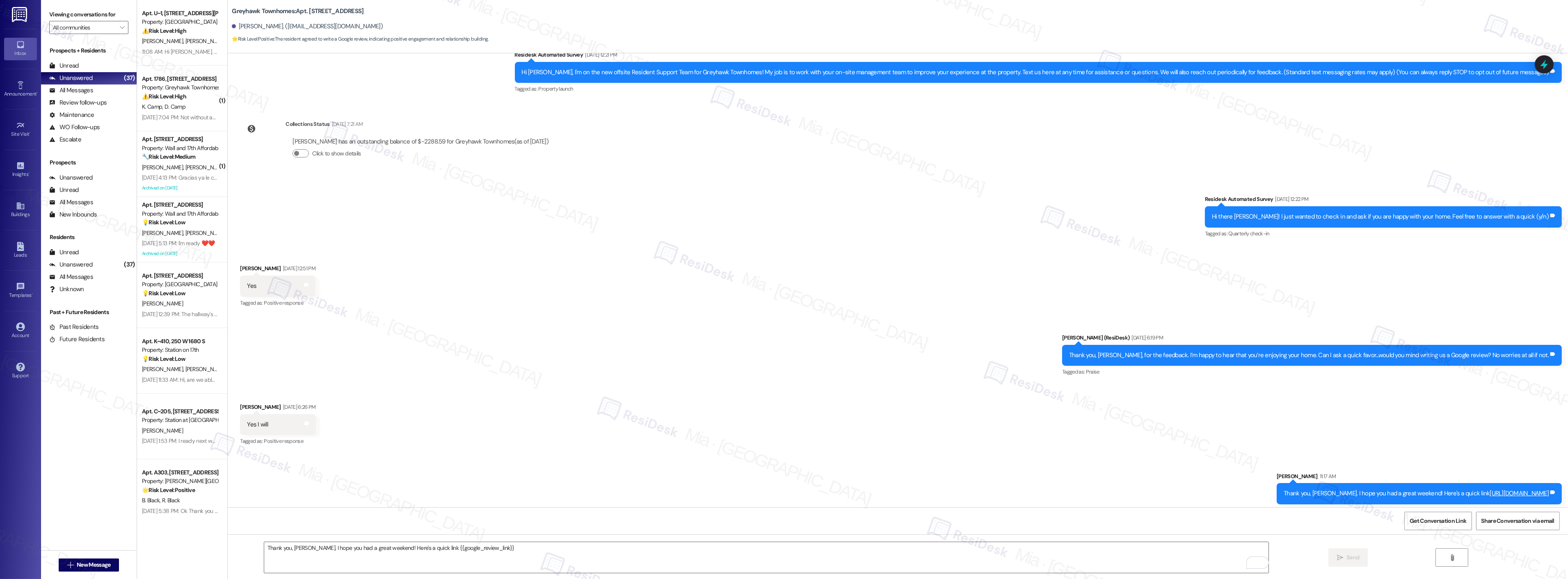
scroll to position [80, 0]
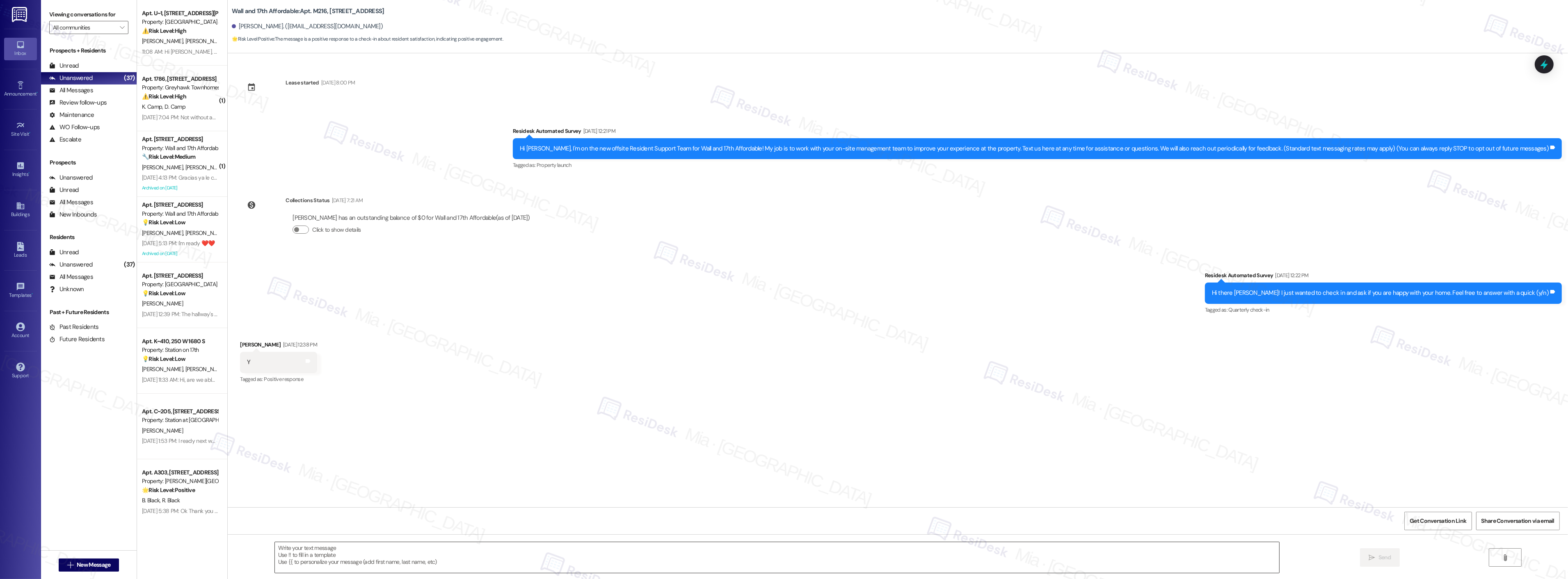
click at [383, 547] on textarea at bounding box center [777, 557] width 1004 height 31
click at [317, 550] on textarea "To enrich screen reader interactions, please activate Accessibility in Grammarl…" at bounding box center [766, 557] width 1004 height 31
paste textarea "Thank you, [PERSON_NAME], and my apologies for the delay in responding. I’m ver…"
click at [539, 547] on textarea "Thank you, [PERSON_NAME]. I'm sorry for the delay in responding. I’m thrilled t…" at bounding box center [766, 557] width 1004 height 31
type textarea "Thank you, [PERSON_NAME]. I'm sorry for the delay in responding. I’m thrilled t…"
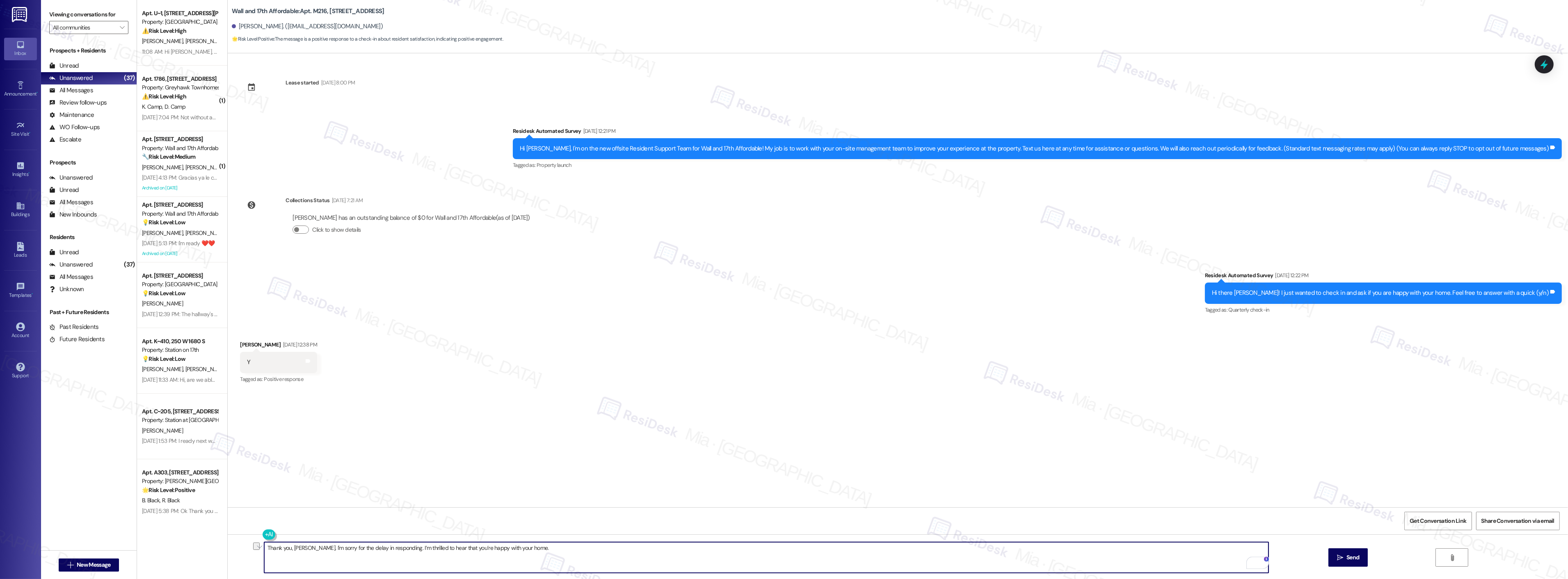
drag, startPoint x: 539, startPoint y: 547, endPoint x: 248, endPoint y: 547, distance: 291.0
click at [248, 547] on div "Thank you, [PERSON_NAME]. I'm sorry for the delay in responding. I’m thrilled t…" at bounding box center [898, 564] width 1340 height 61
click at [458, 543] on textarea "To enrich screen reader interactions, please activate Accessibility in Grammarl…" at bounding box center [766, 557] width 1004 height 31
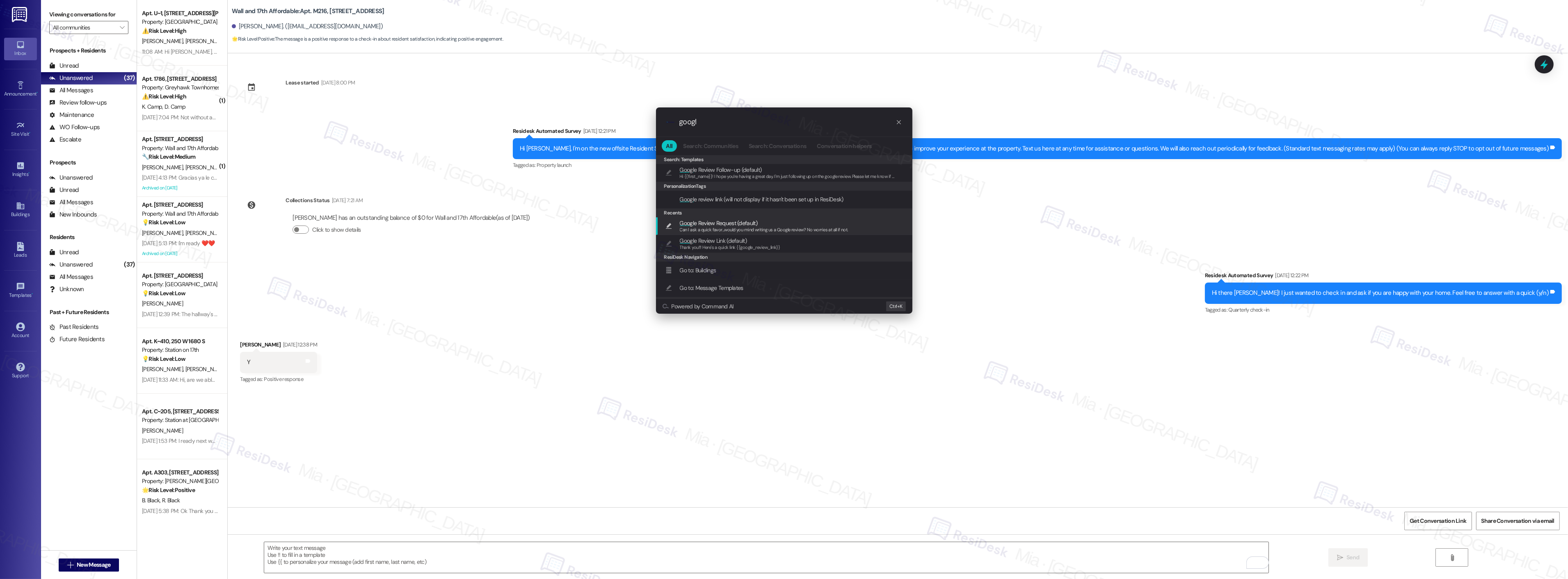
type input "googl"
click at [796, 221] on span "Googl e Review Request (default)" at bounding box center [764, 223] width 168 height 9
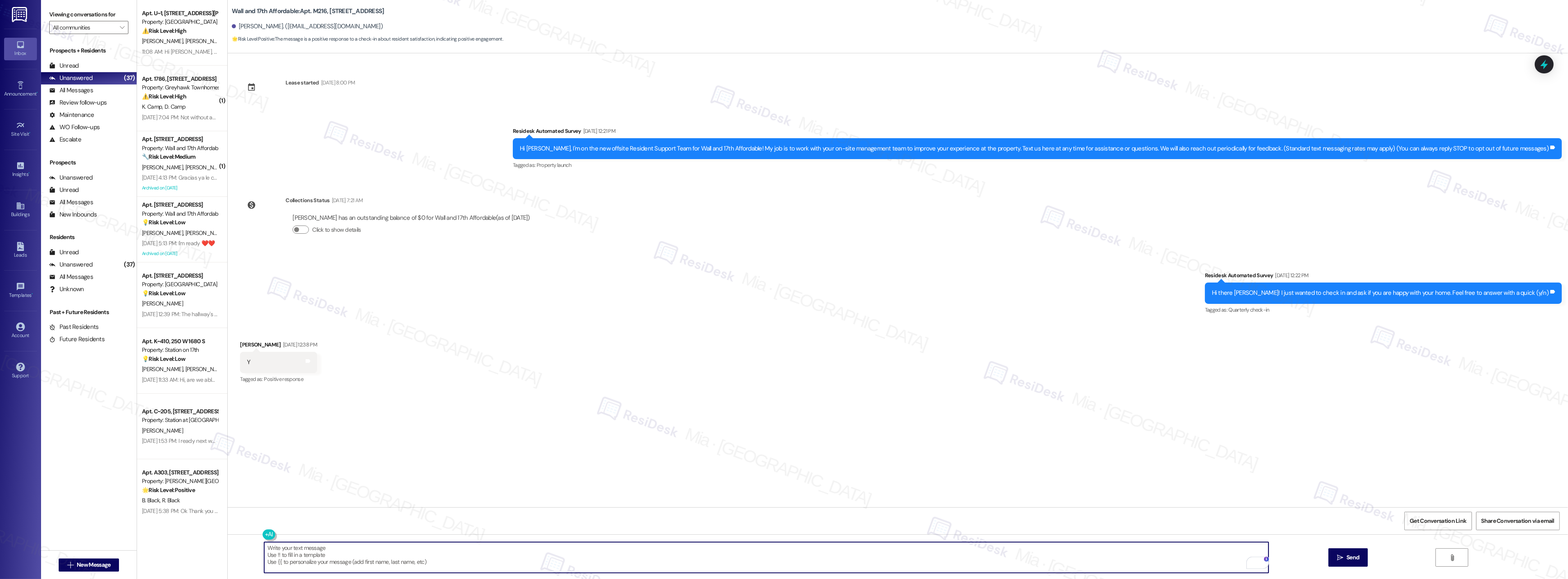
click at [264, 549] on textarea "Can I ask a quick favor...would you mind writing us a Google review? No worries…" at bounding box center [766, 557] width 1004 height 31
drag, startPoint x: 478, startPoint y: 547, endPoint x: 220, endPoint y: 547, distance: 258.0
click at [228, 547] on div "Can I ask a quick favor...would you mind writing us a Google review? No worries…" at bounding box center [898, 564] width 1340 height 61
paste textarea "Thank you, [PERSON_NAME]. I'm sorry for the delay in responding. I’m thrilled t…"
type textarea "Thank you, [PERSON_NAME]. I'm sorry for the delay in responding. I’m thrilled t…"
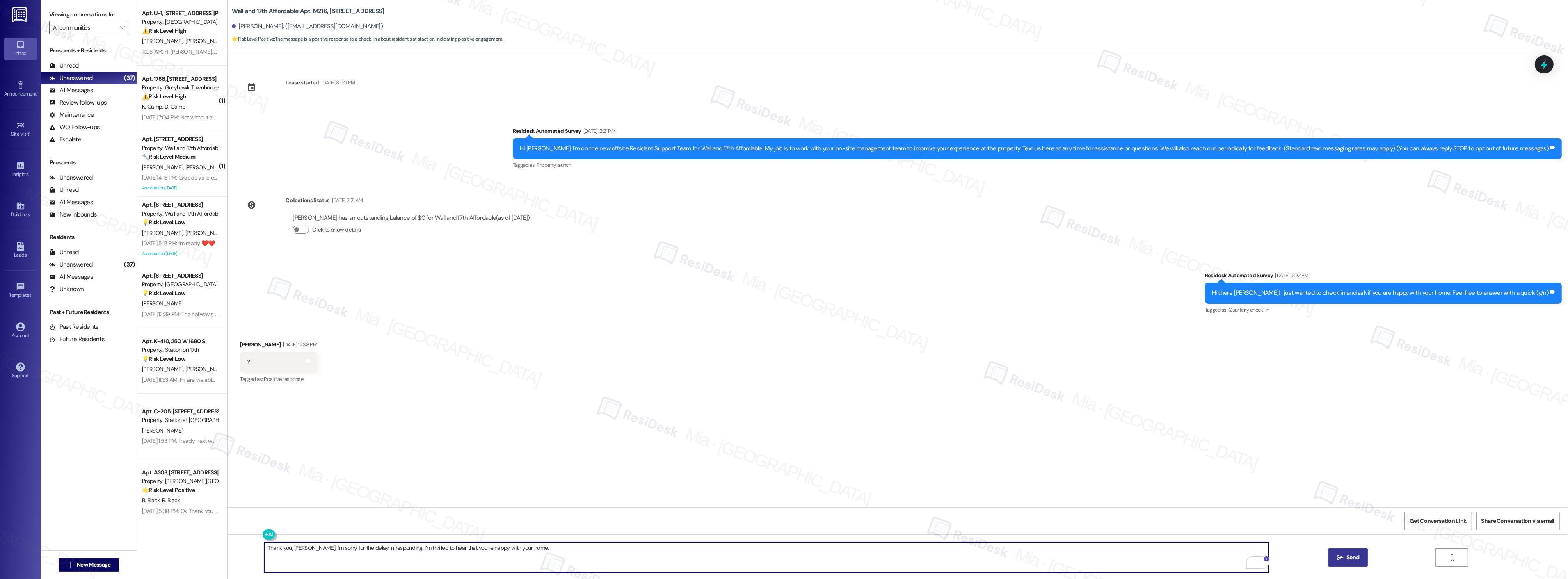
drag, startPoint x: 1356, startPoint y: 553, endPoint x: 1352, endPoint y: 554, distance: 4.1
click at [1356, 553] on span "Send" at bounding box center [1353, 557] width 13 height 9
click at [579, 547] on textarea "Thank you, Christa. I'm sorry for the delay in responding. I’m thrilled to hear…" at bounding box center [767, 557] width 1004 height 31
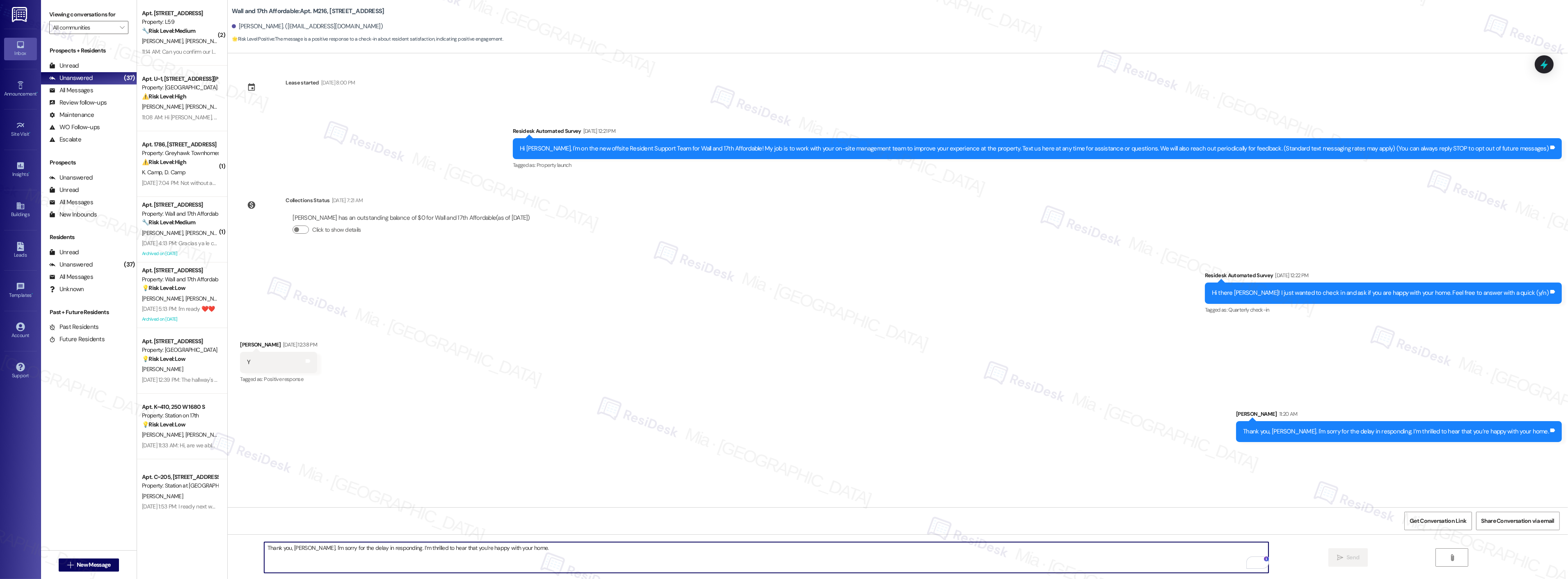
click at [603, 560] on textarea "Thank you, Christa. I'm sorry for the delay in responding. I’m thrilled to hear…" at bounding box center [766, 557] width 1004 height 31
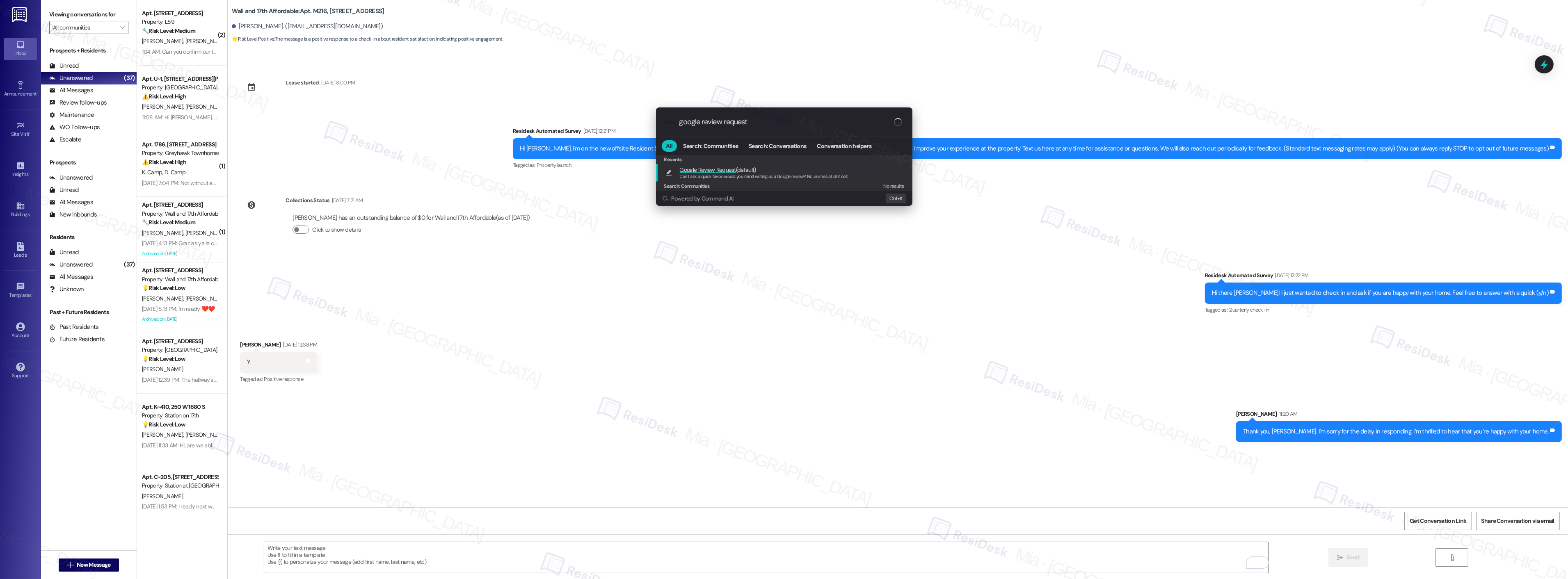
type input "google review request"
click at [790, 168] on span "Google Review Request (default)" at bounding box center [764, 170] width 168 height 9
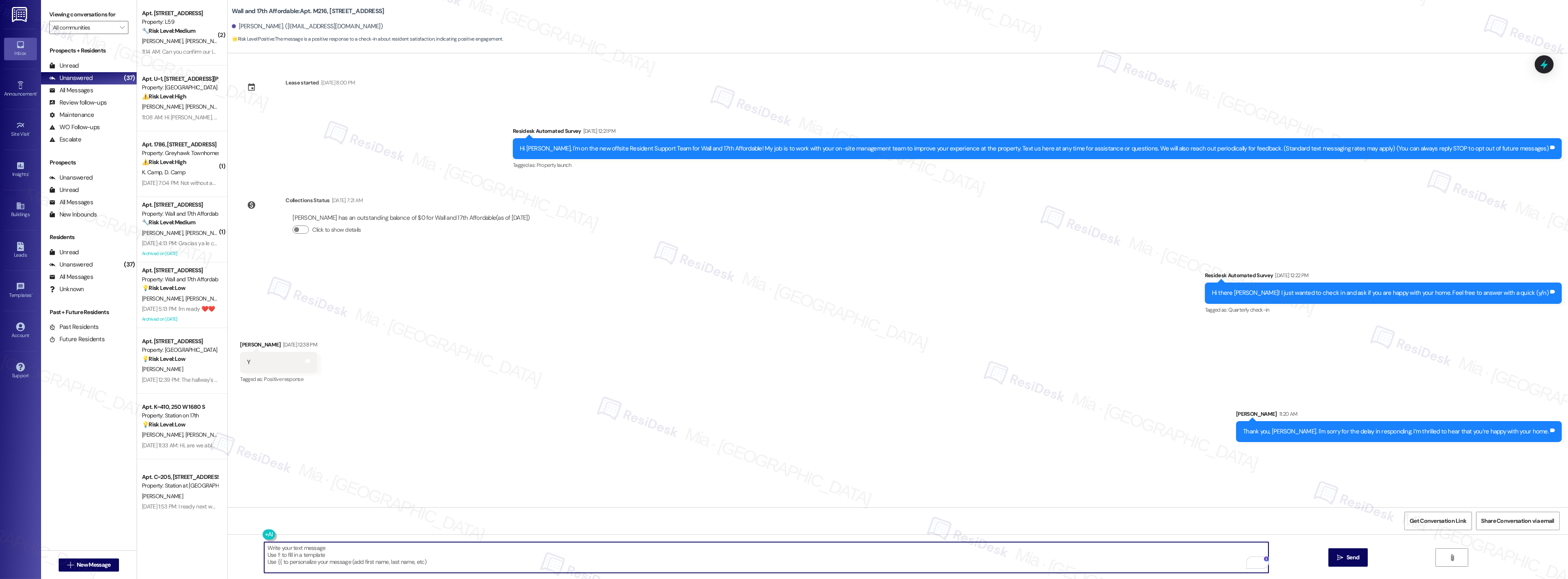
click at [506, 549] on textarea "Can I ask a quick favor...would you mind writing us a Google review? No worries…" at bounding box center [766, 557] width 1004 height 31
click at [1332, 554] on button " Send" at bounding box center [1348, 557] width 40 height 18
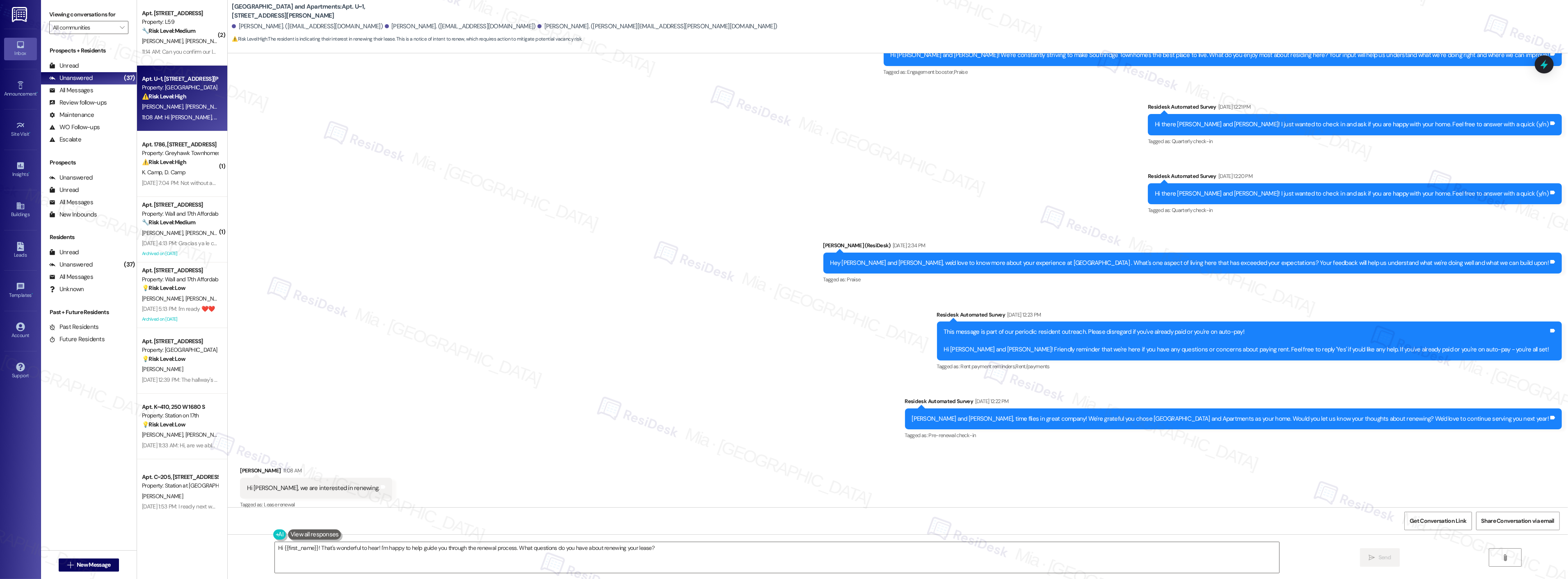
scroll to position [241, 0]
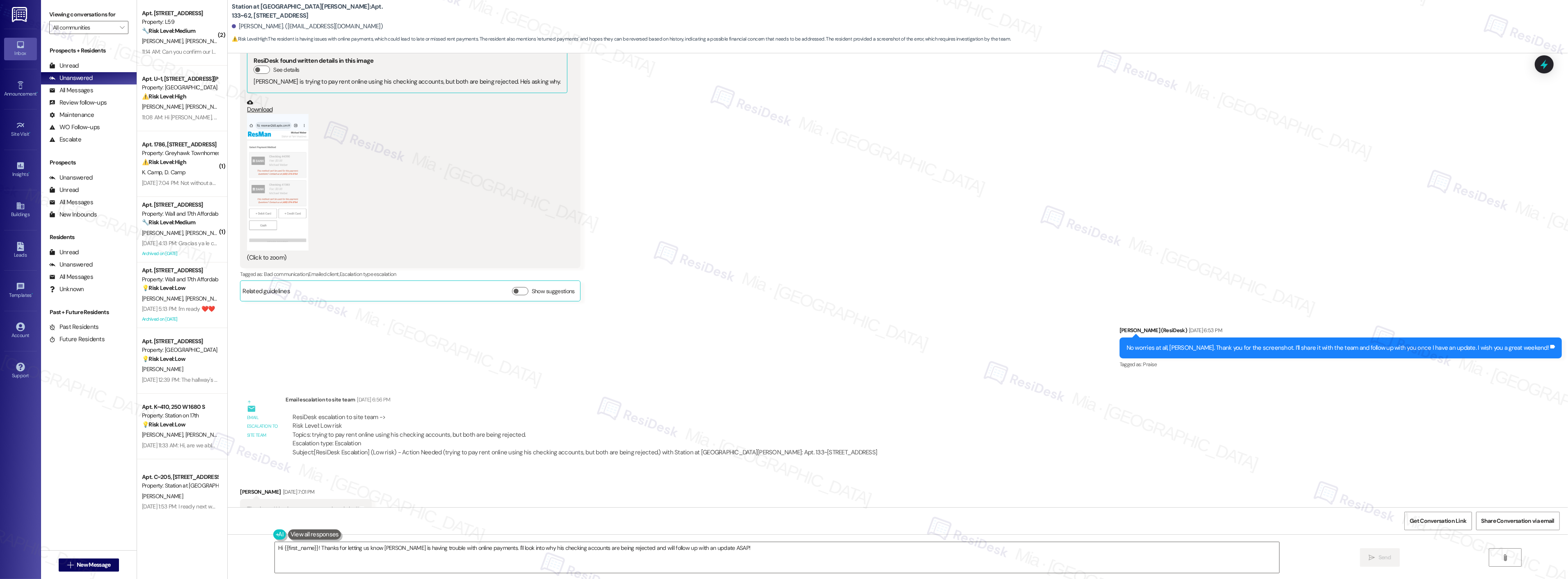
scroll to position [1030, 0]
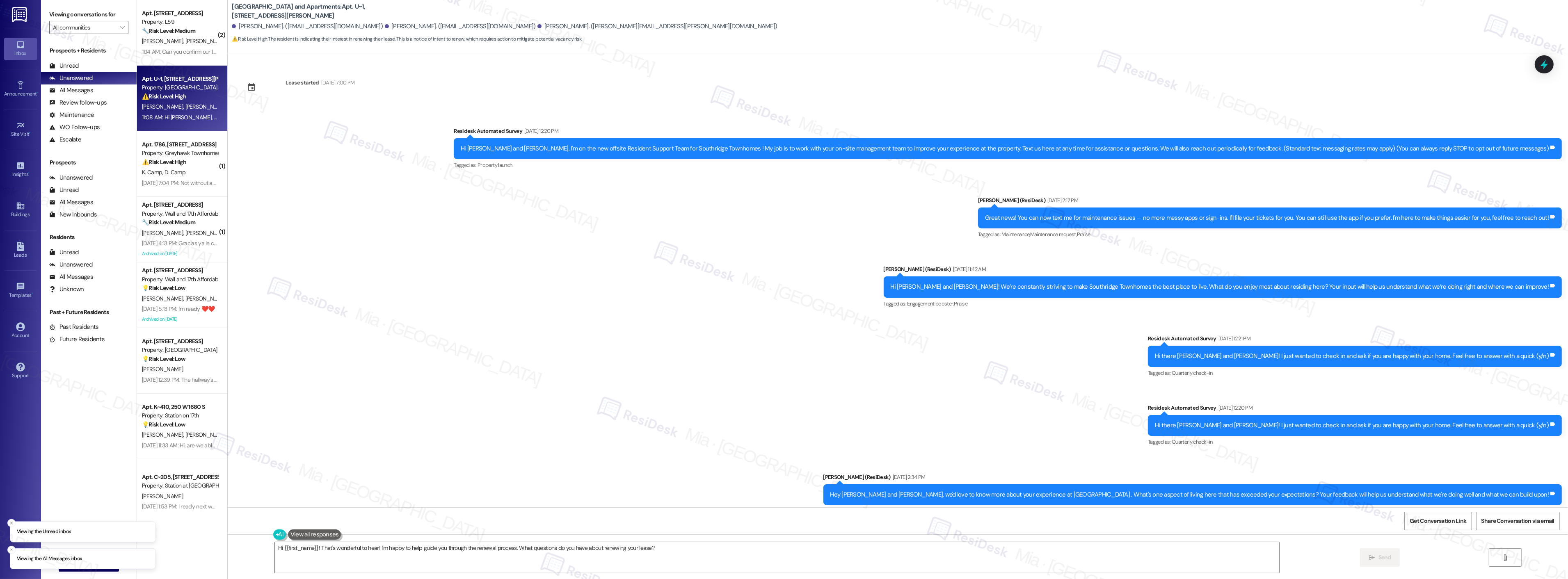
scroll to position [241, 0]
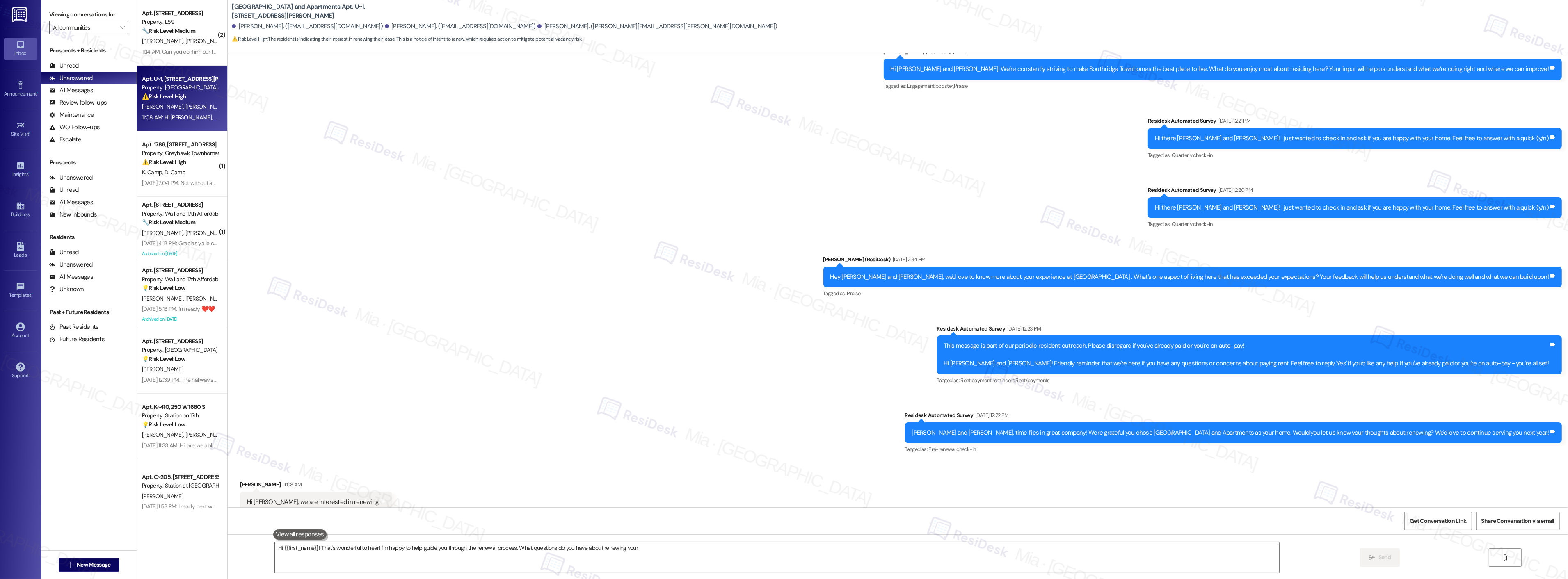
scroll to position [241, 0]
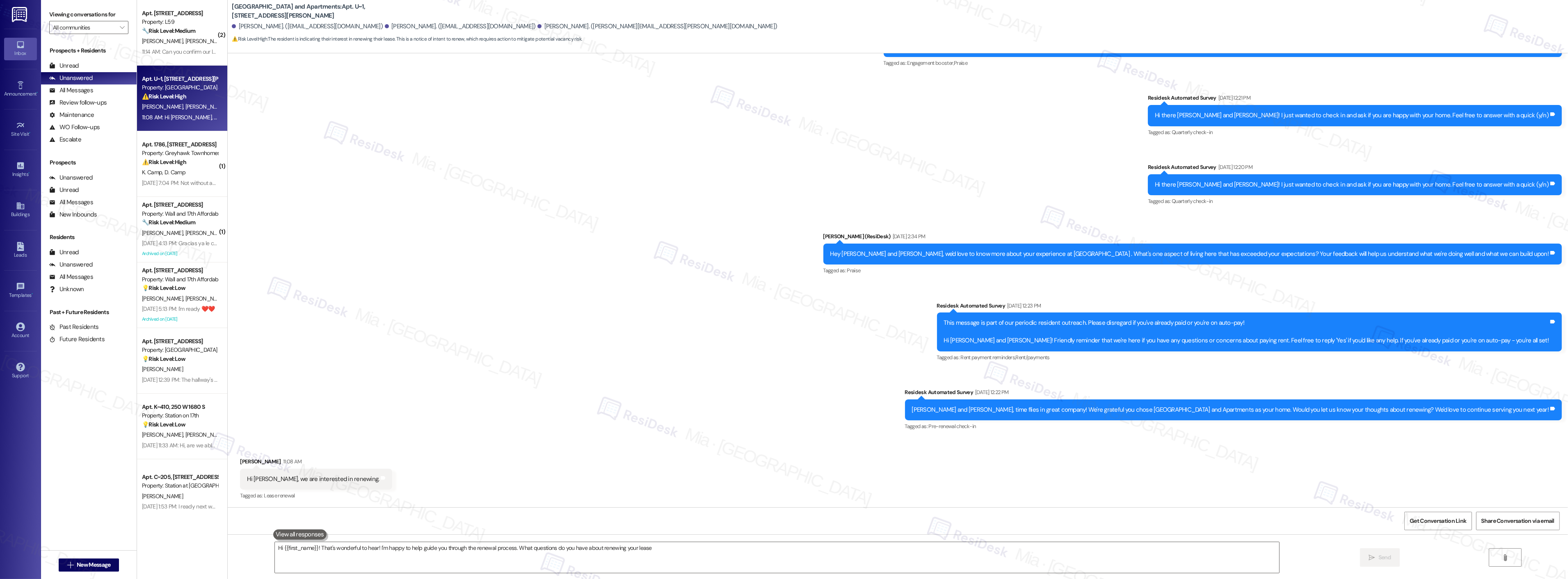
type textarea "Hi {{first_name}}! That's wonderful to hear! I'm happy to help guide you throug…"
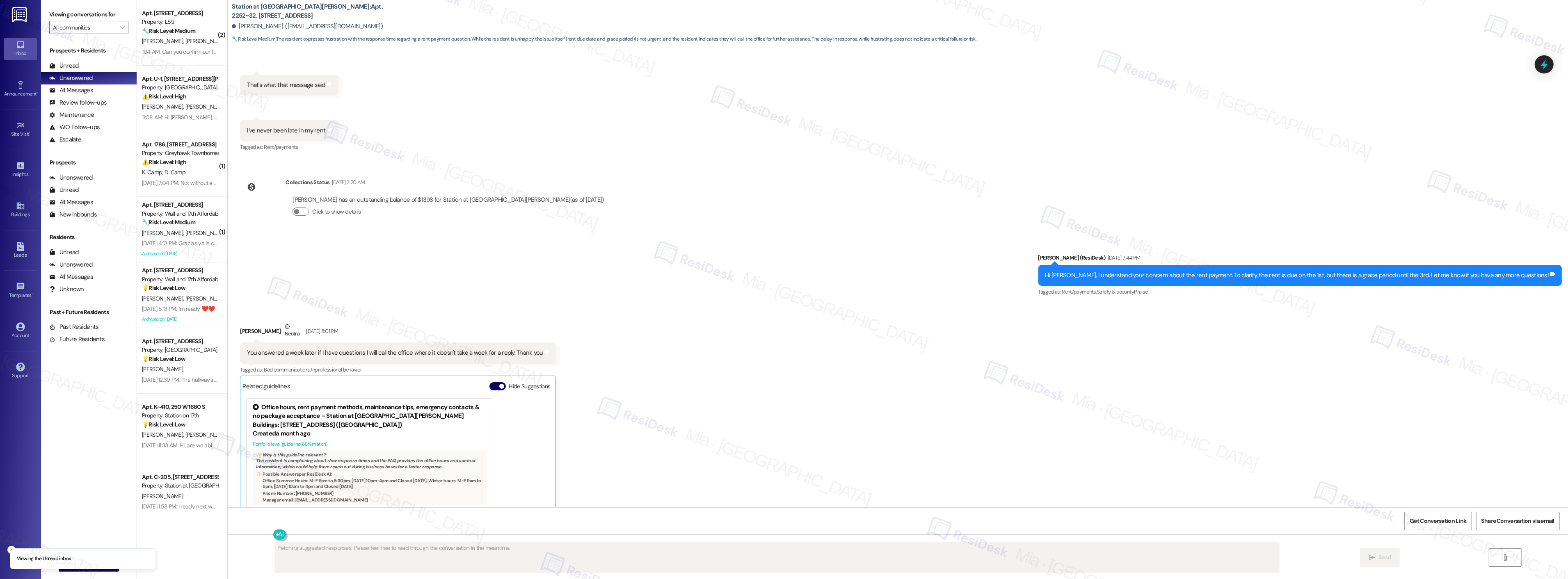
scroll to position [670, 0]
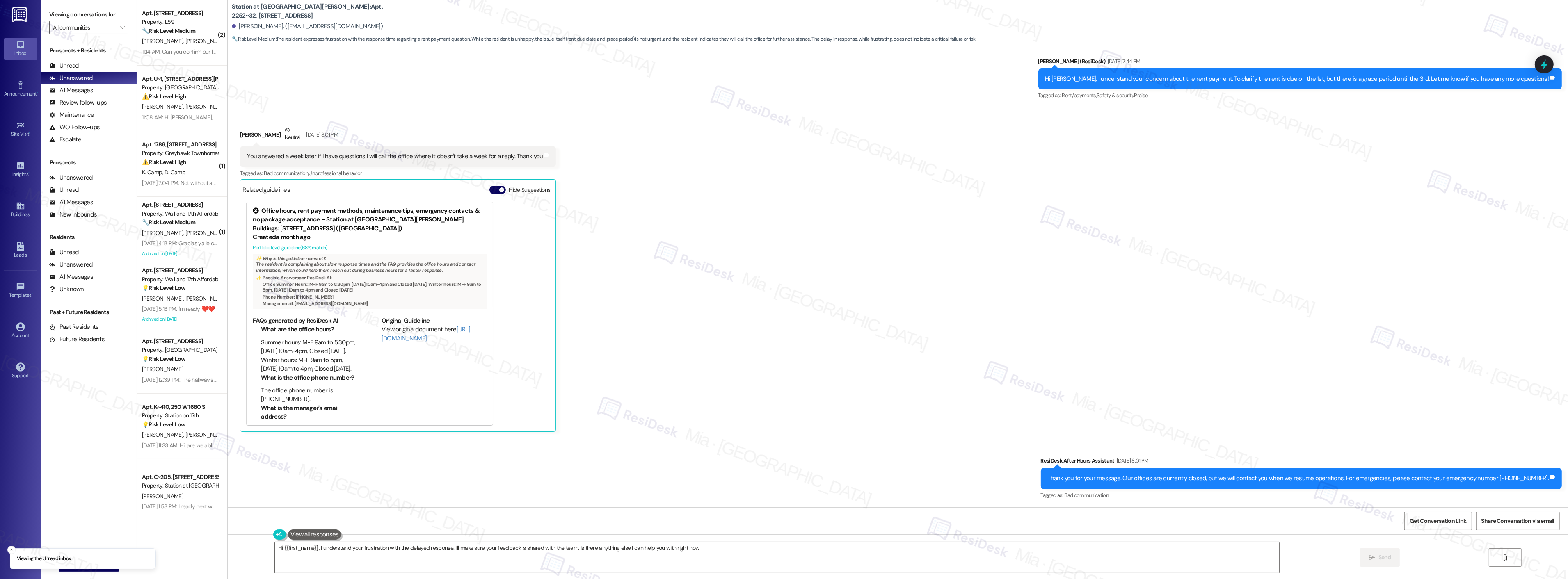
type textarea "Hi {{first_name}}, I understand your frustration with the delayed response. I'l…"
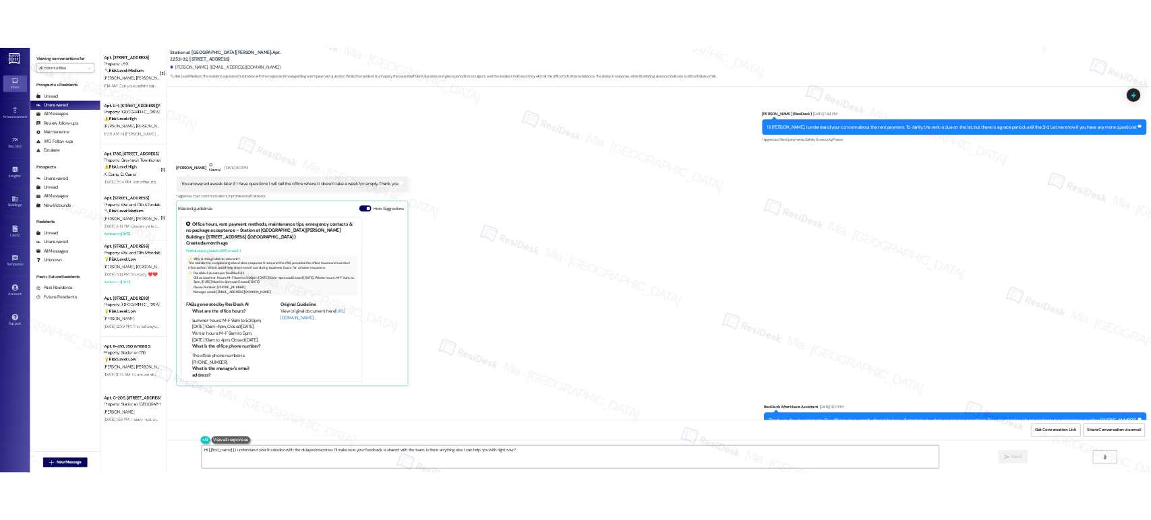
scroll to position [1027, 0]
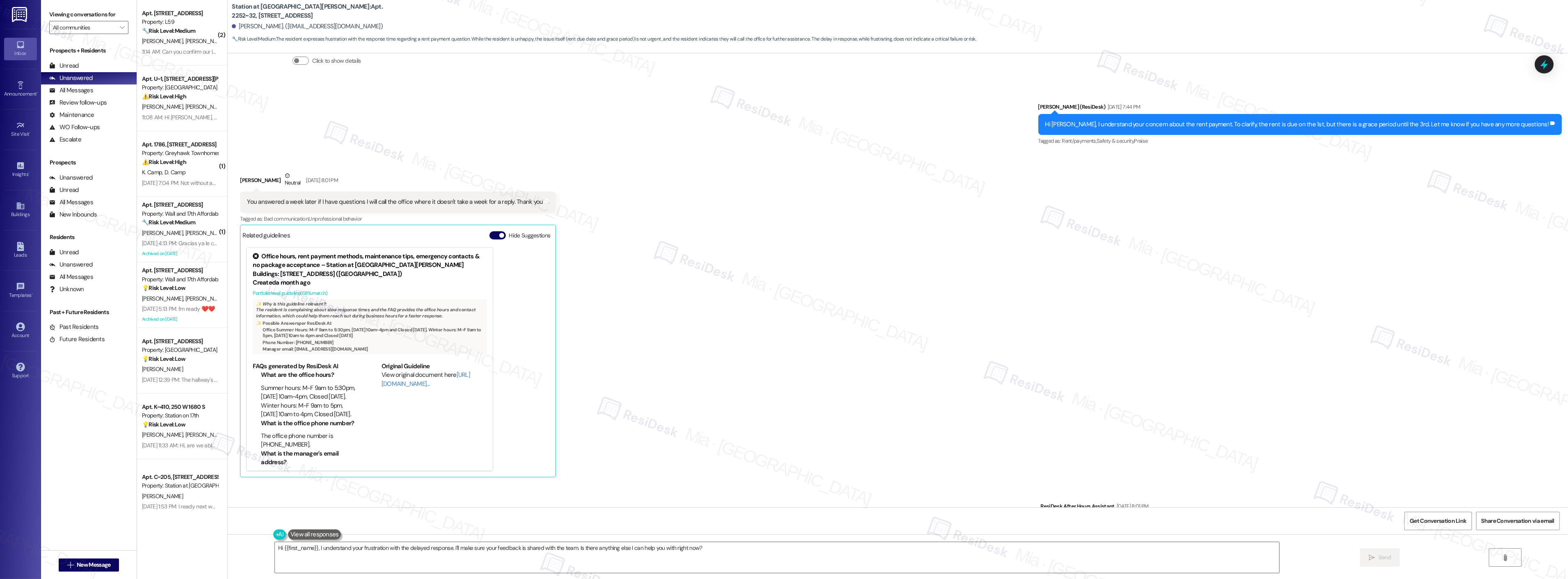
click at [330, 199] on div "You answered a week later if I have questions I will call the office where it d…" at bounding box center [395, 202] width 296 height 9
drag, startPoint x: 241, startPoint y: 201, endPoint x: 528, endPoint y: 201, distance: 287.0
click at [528, 201] on div "You answered a week later if I have questions I will call the office where it d…" at bounding box center [395, 202] width 296 height 9
copy div "You answered a week later if I have questions I will call the office where it d…"
click at [1424, 519] on span "Get Conversation Link" at bounding box center [1438, 521] width 57 height 9
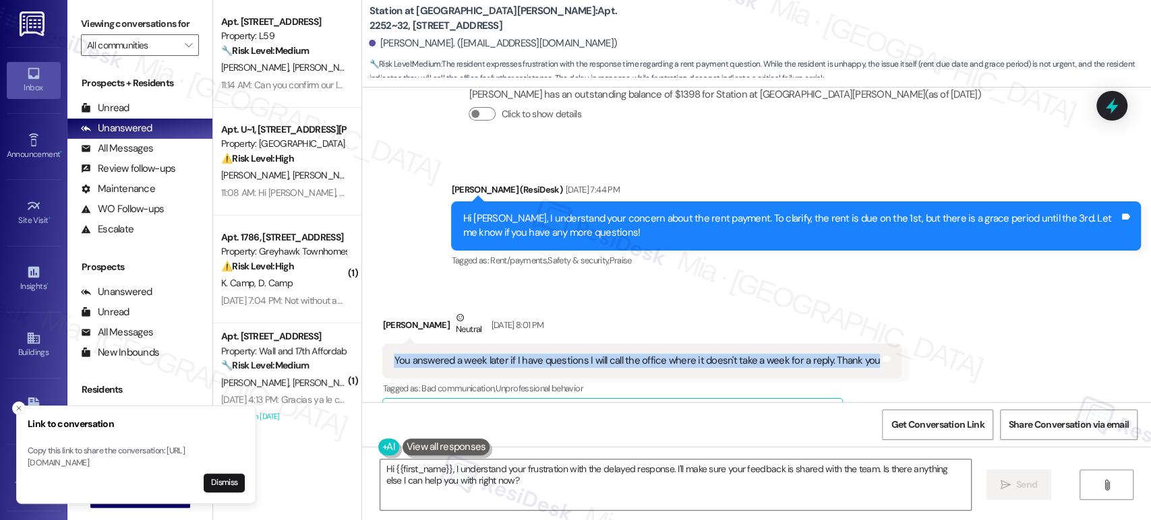
scroll to position [1008, 0]
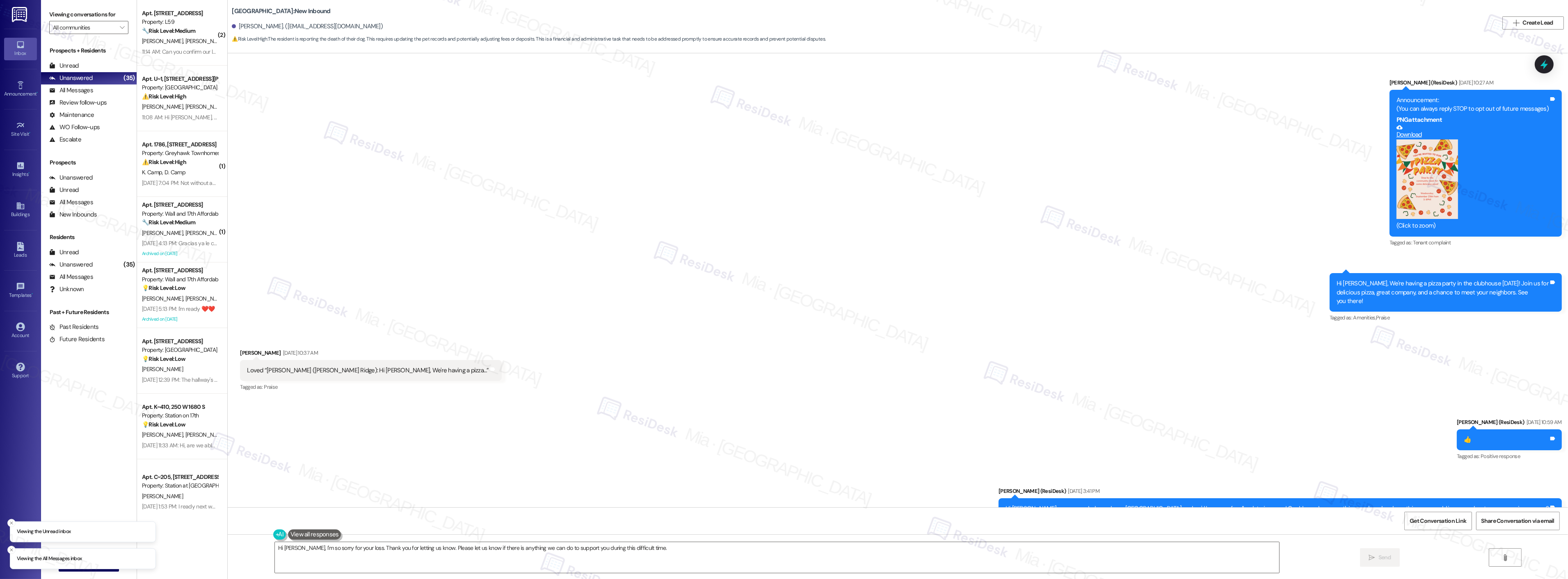
scroll to position [5400, 0]
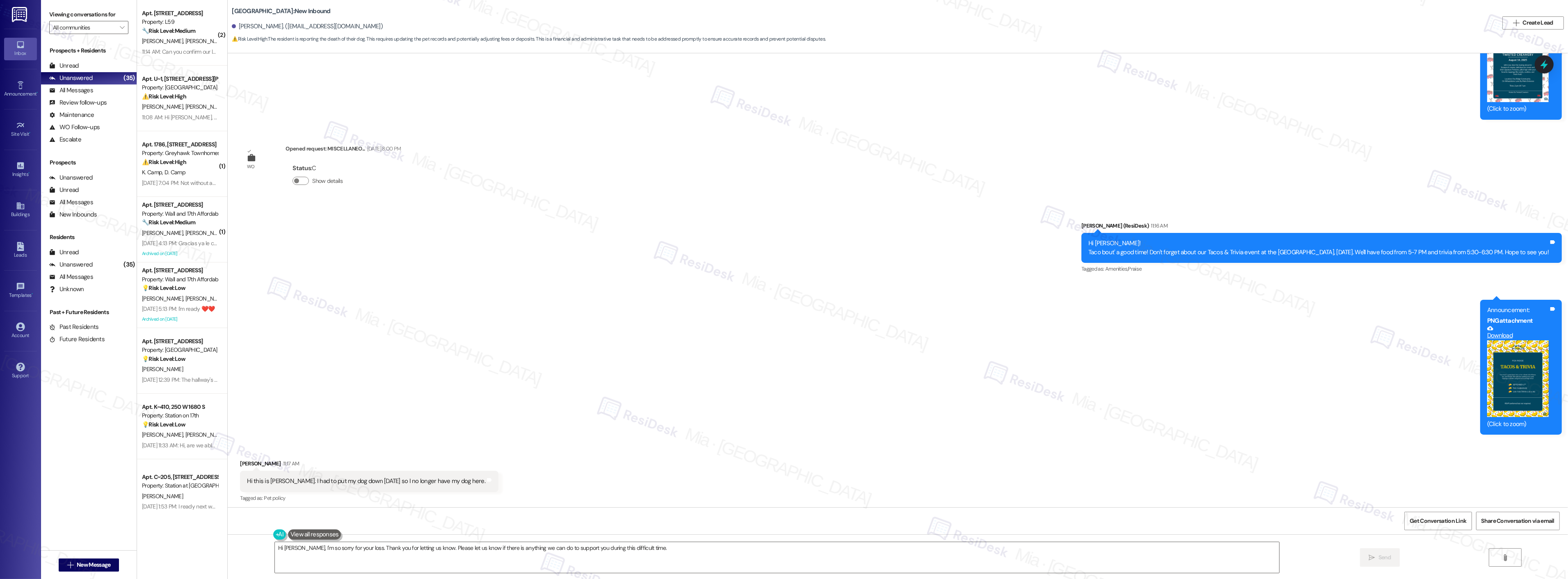
click at [1507, 374] on button "Zoom image" at bounding box center [1517, 378] width 61 height 77
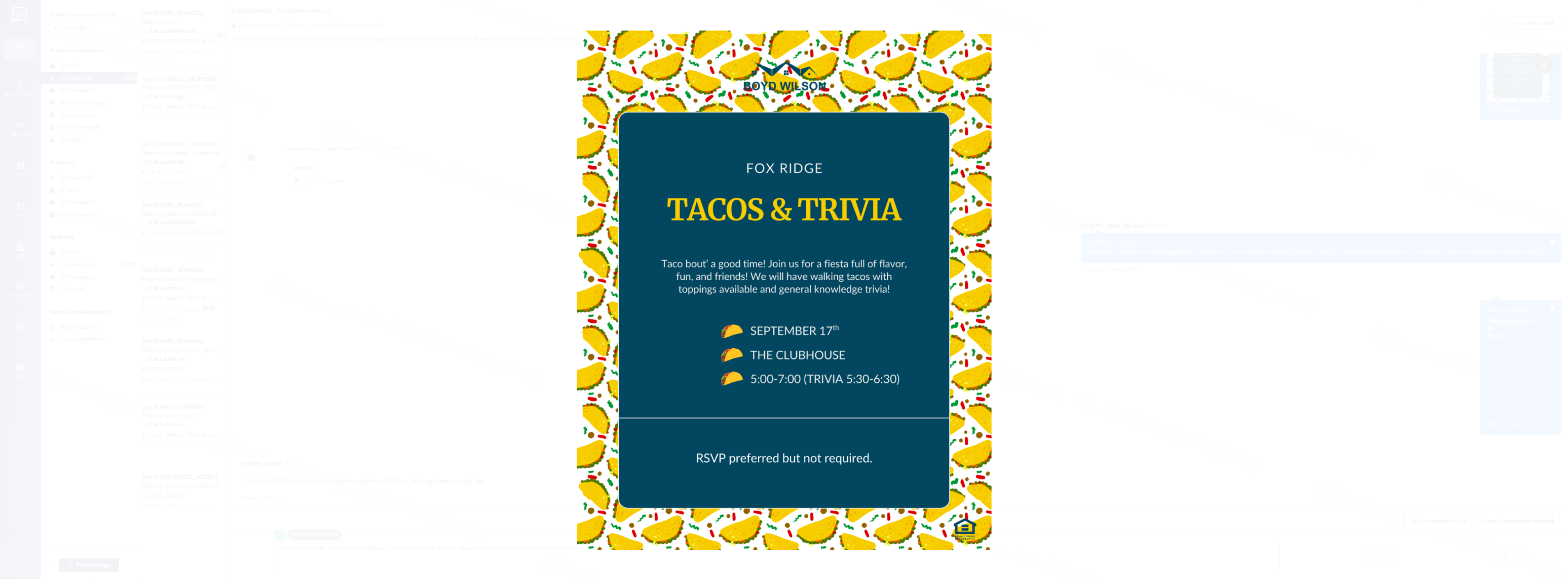
click at [915, 242] on button "Unzoom image" at bounding box center [784, 290] width 1568 height 579
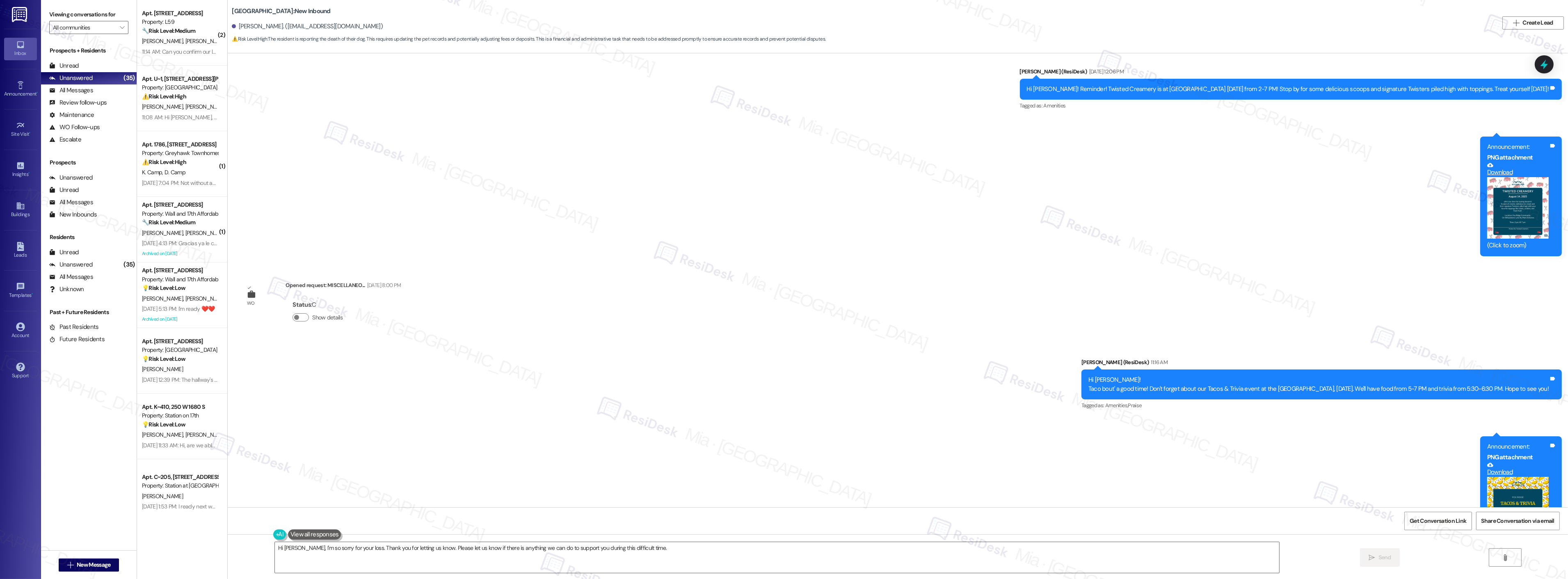
scroll to position [5218, 0]
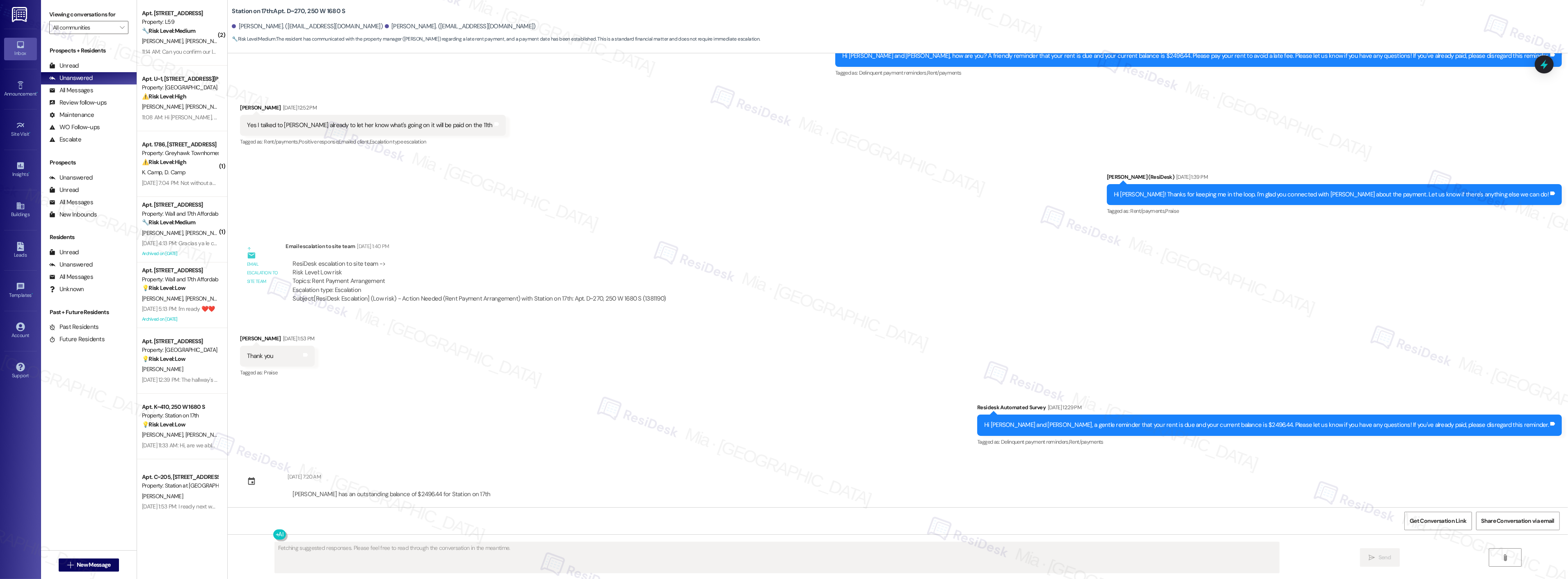
scroll to position [1100, 0]
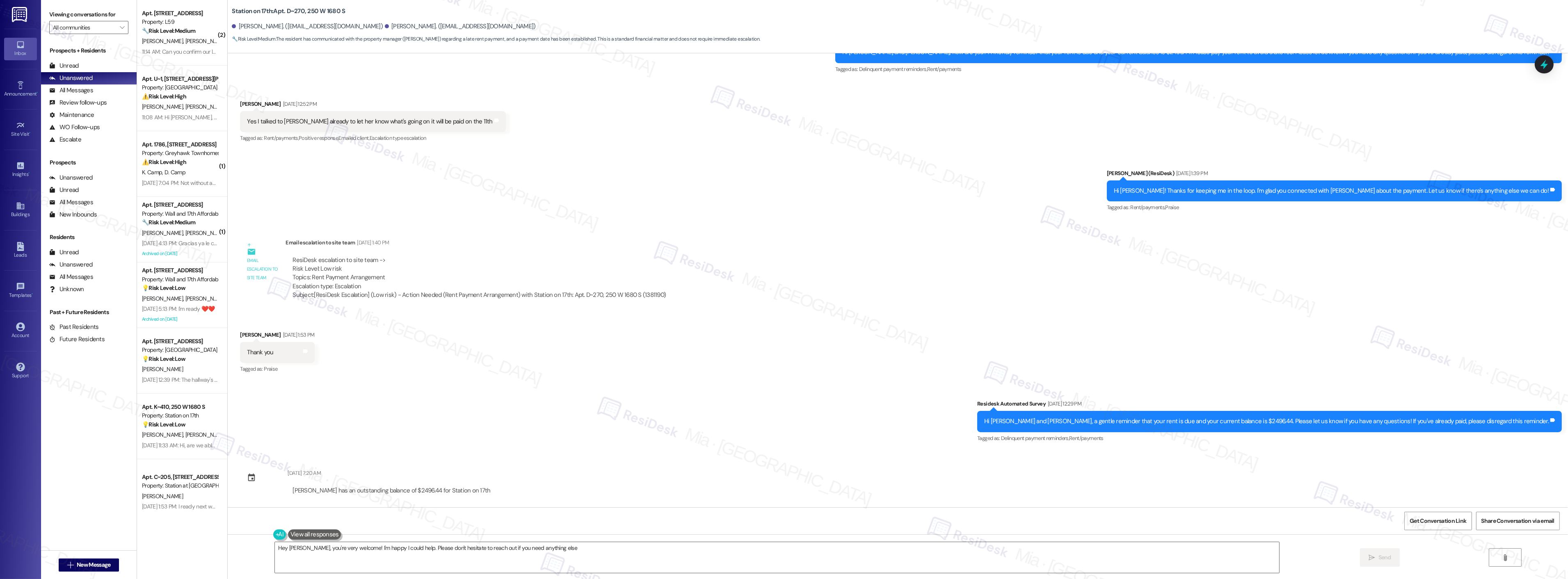
type textarea "Hey Joel, you're very welcome! I'm happy I could help. Please don't hesitate to…"
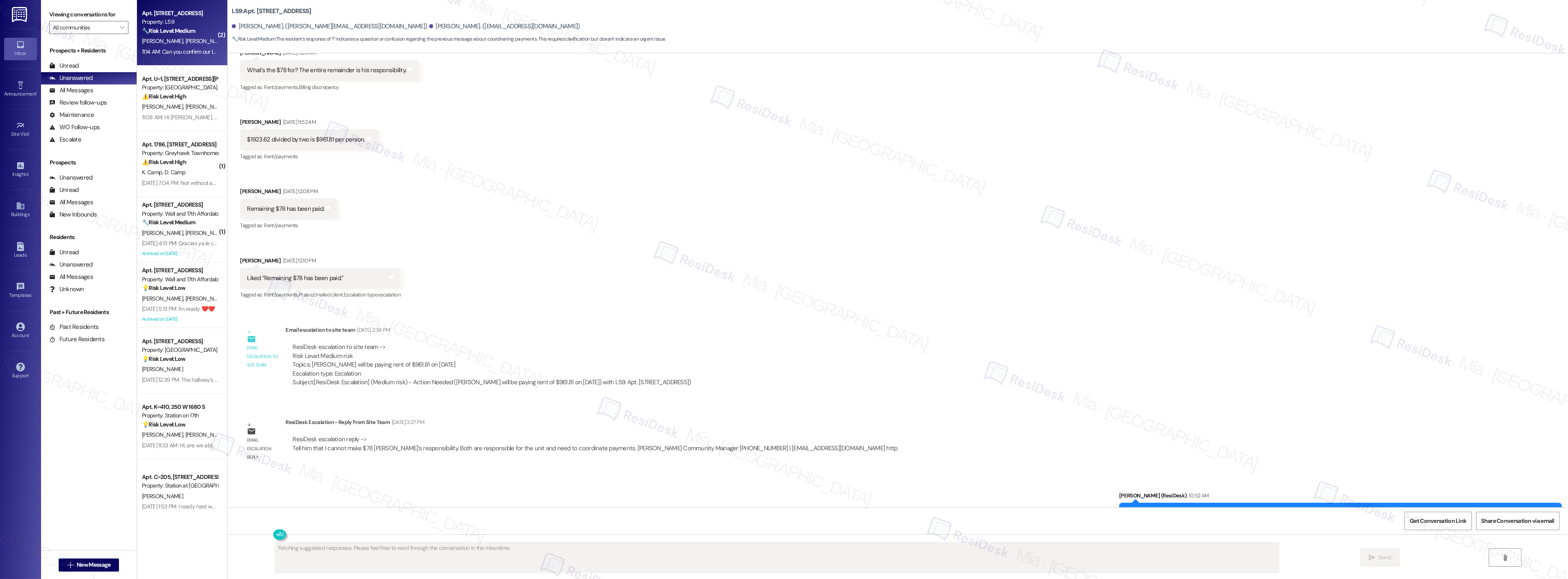
scroll to position [1601, 0]
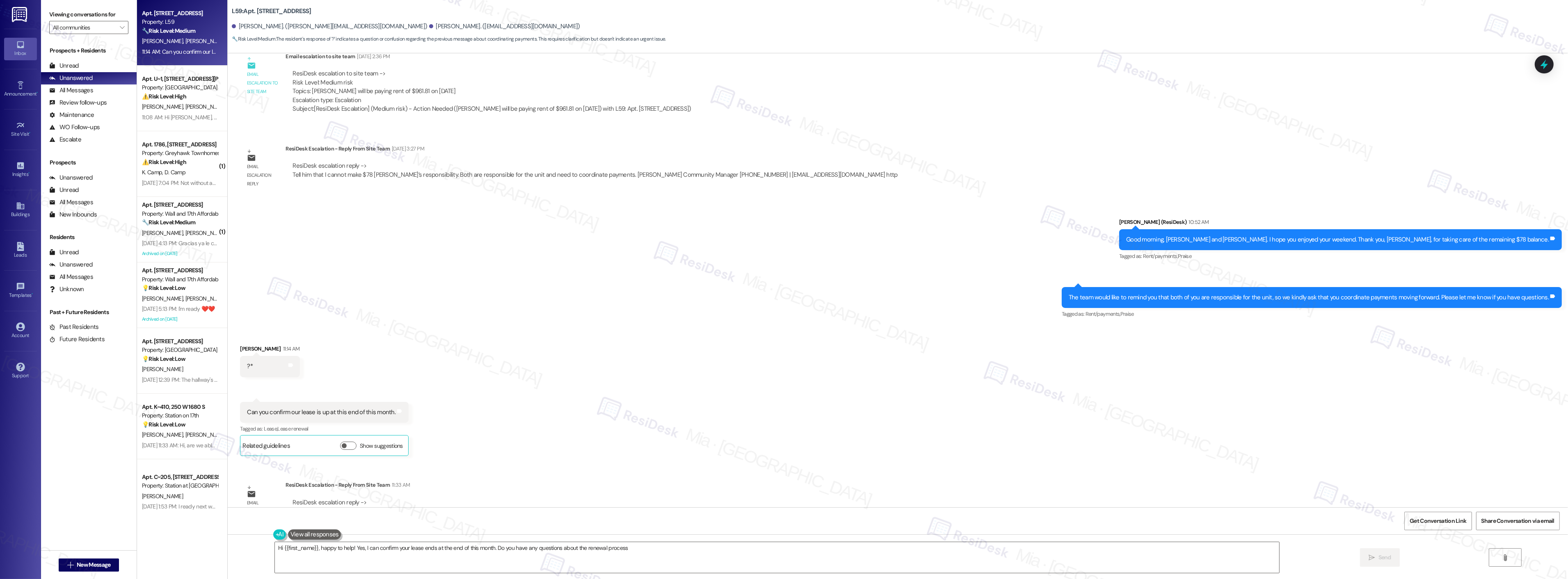
type textarea "Hi {{first_name}}, happy to help! Yes, I can confirm your lease ends at the end…"
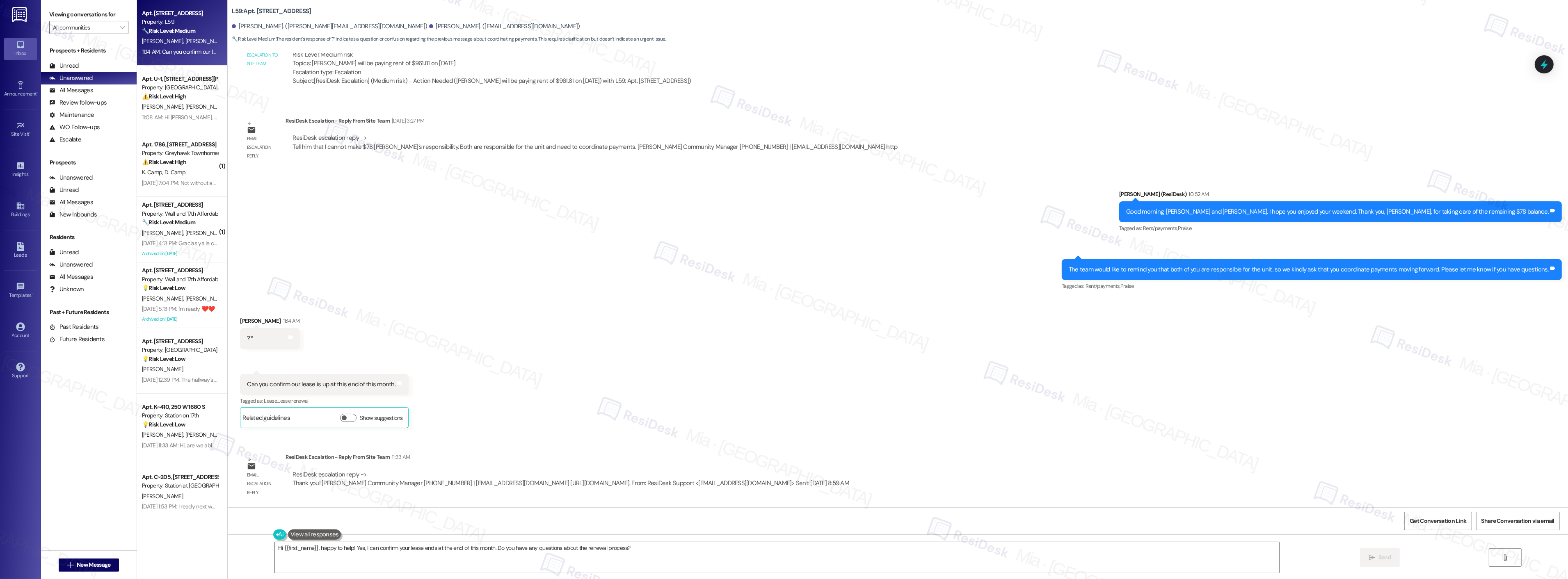
scroll to position [1675, 0]
drag, startPoint x: 335, startPoint y: 483, endPoint x: 844, endPoint y: 482, distance: 509.0
click at [844, 482] on div "ResiDesk escalation reply -> Thank you! Bailey Koller Community Manager 435-557…" at bounding box center [571, 478] width 557 height 17
drag, startPoint x: 286, startPoint y: 384, endPoint x: 386, endPoint y: 383, distance: 100.0
click at [386, 383] on div "Can you confirm our lease is up at this end of this month. Tags and notes" at bounding box center [324, 384] width 169 height 21
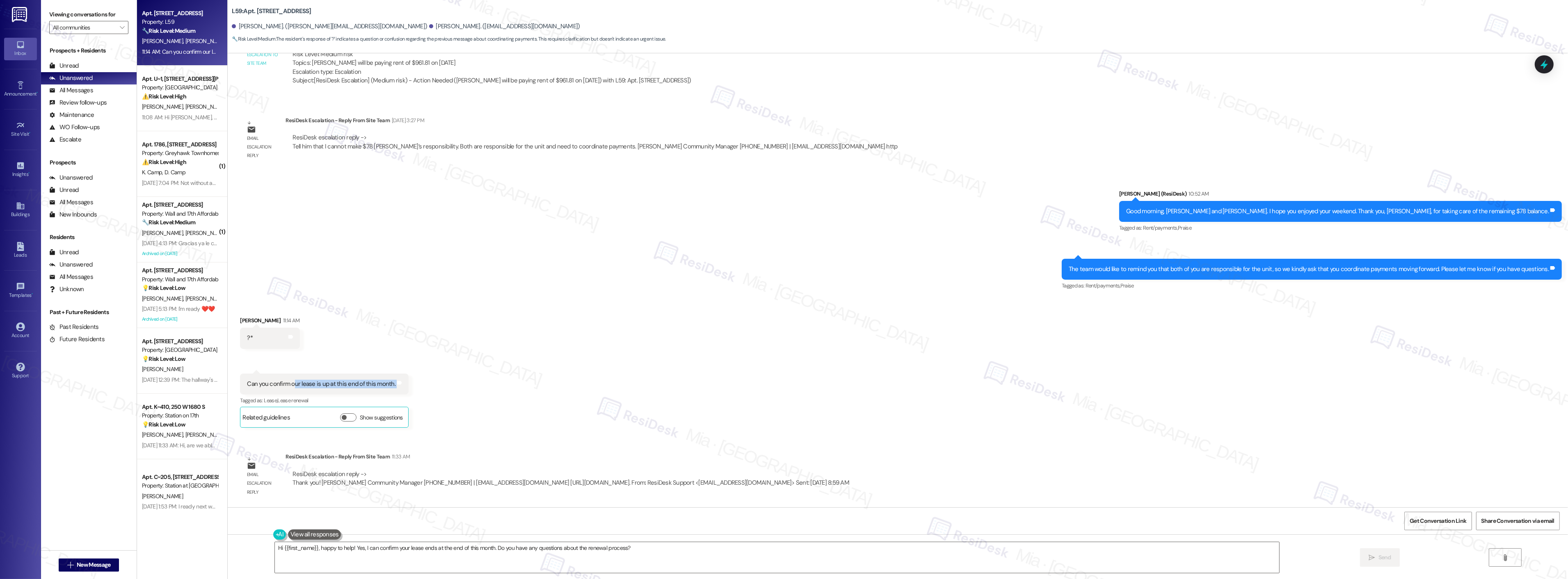
click at [603, 387] on div "Received via SMS Jenna Bousquet 11:14 AM ?* Tags and notes Received via SMS 11:…" at bounding box center [898, 366] width 1340 height 136
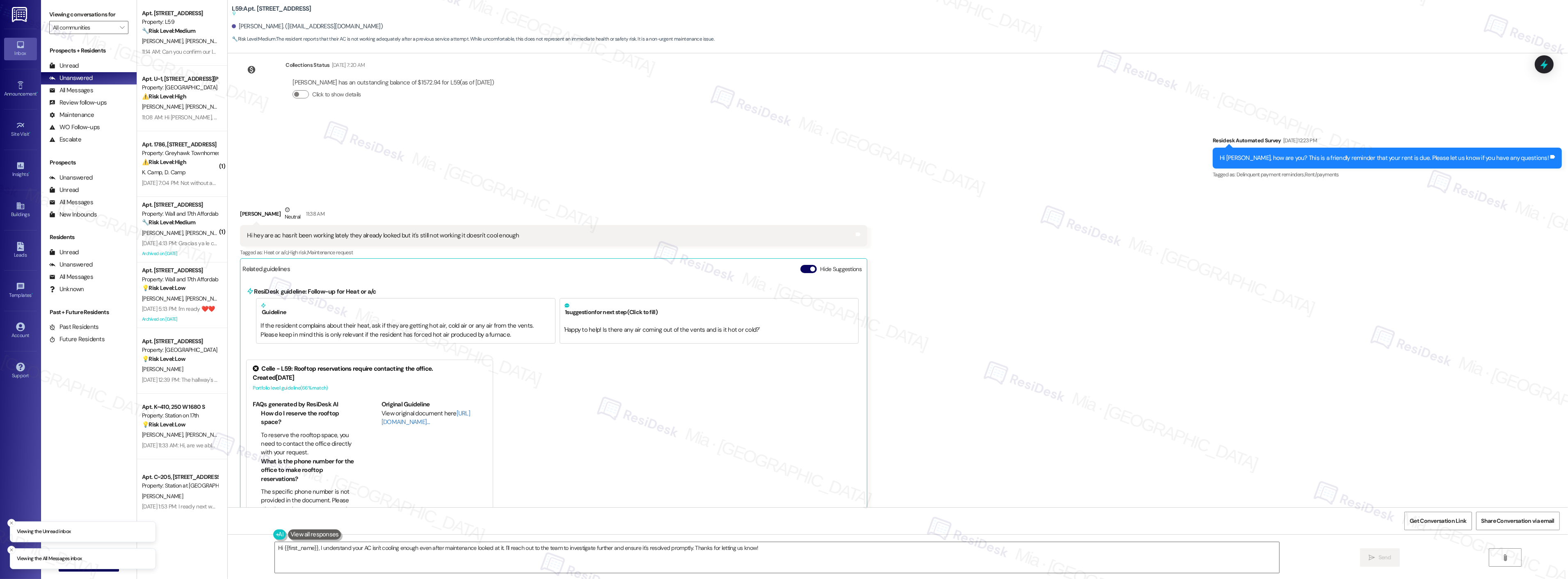
scroll to position [1047, 0]
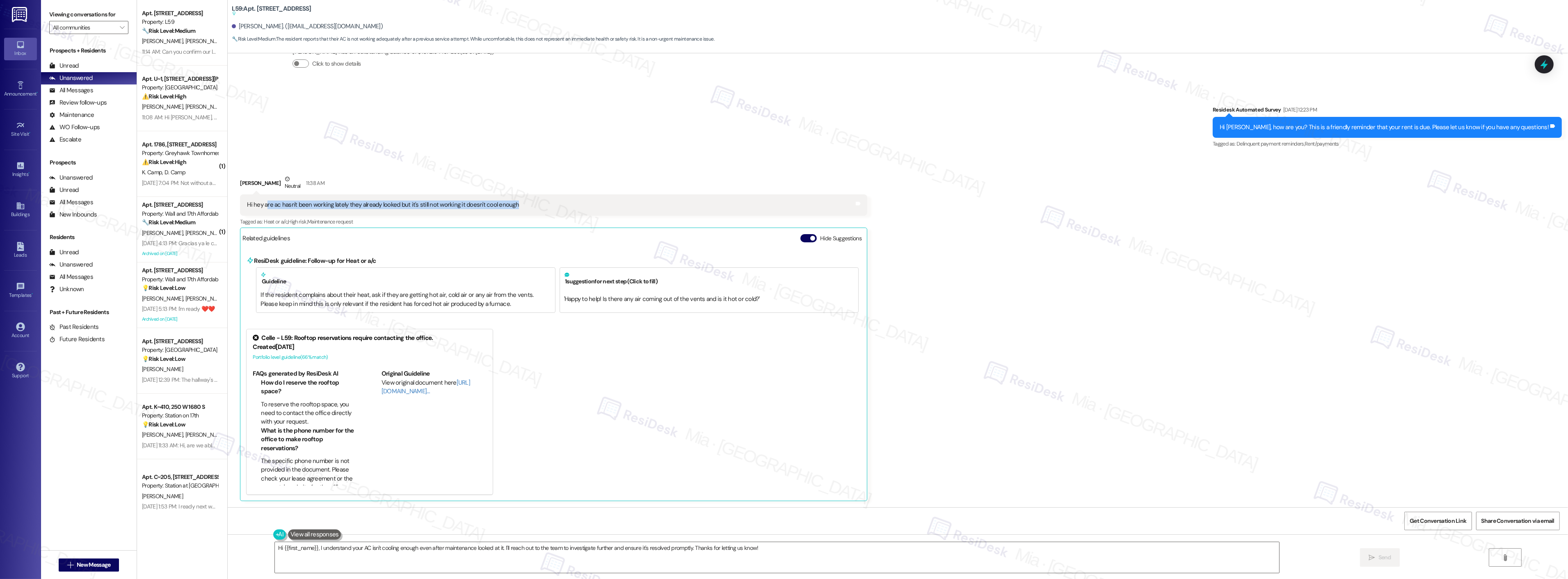
drag, startPoint x: 259, startPoint y: 206, endPoint x: 509, endPoint y: 206, distance: 250.0
click at [509, 206] on div "Hi hey are ac hasn't been working lately they already looked but it's still not…" at bounding box center [553, 204] width 628 height 21
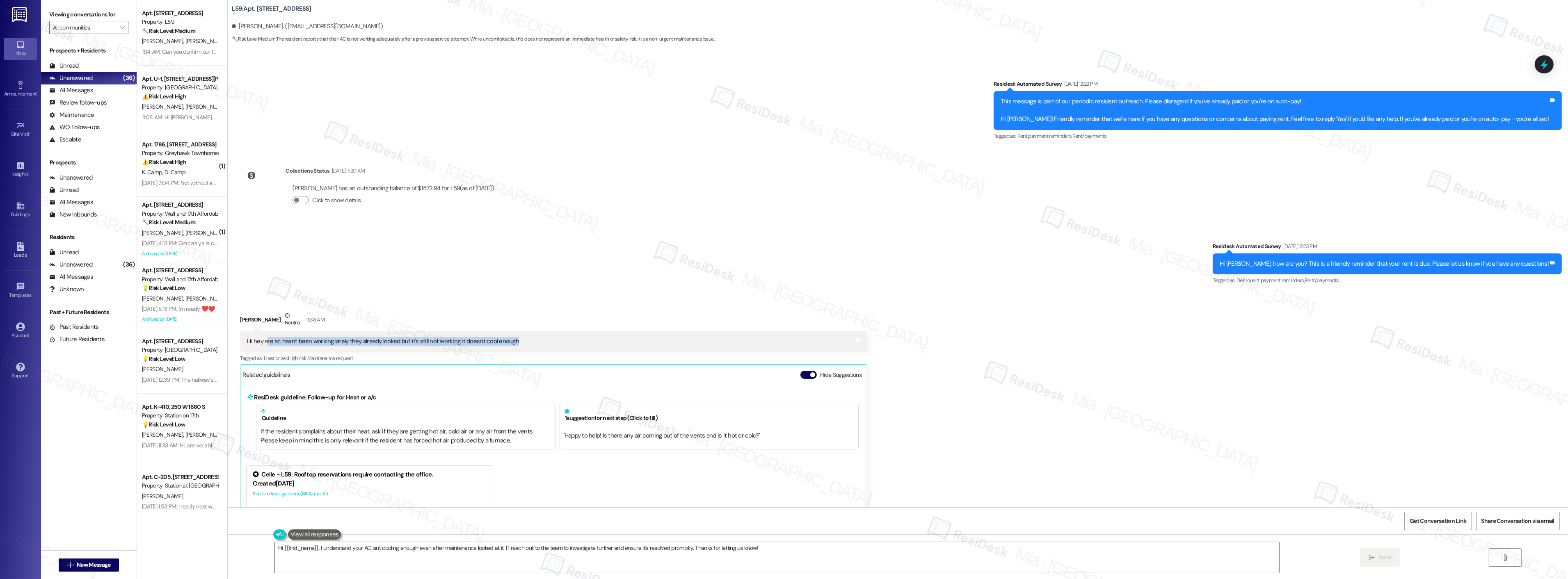
scroll to position [956, 0]
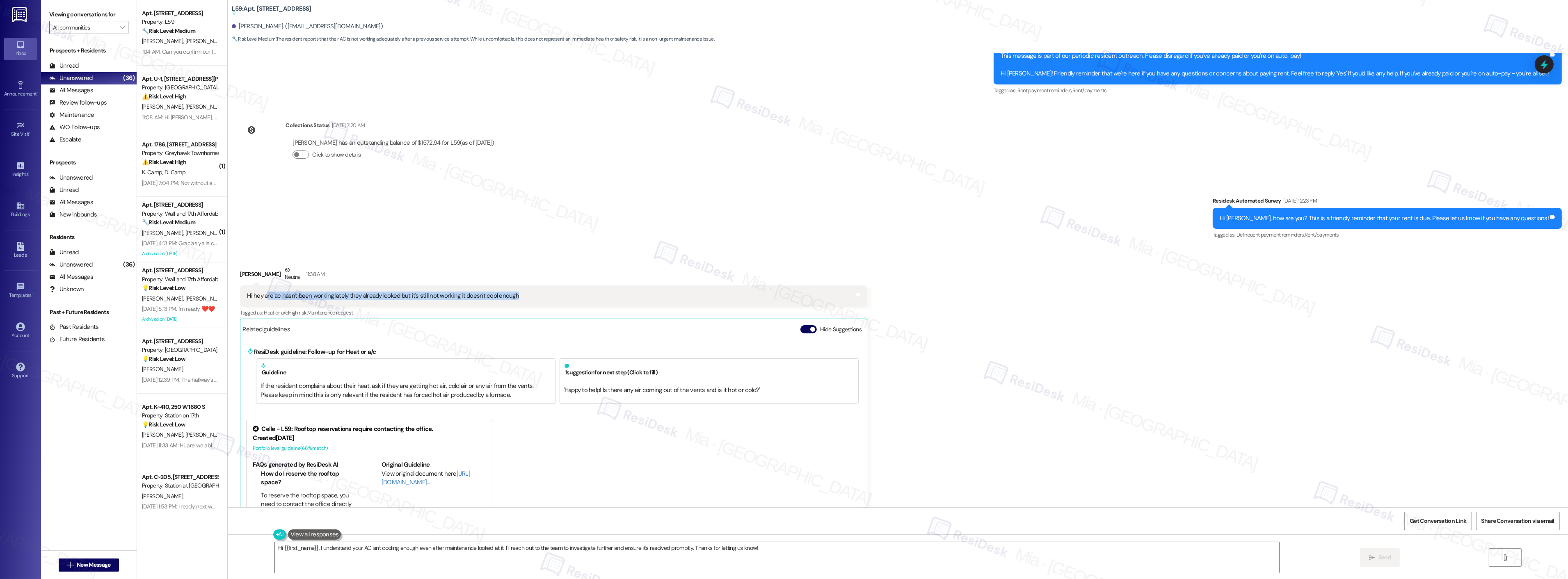
click at [311, 295] on div "Hi hey are ac hasn't been working lately they already looked but it's still not…" at bounding box center [383, 296] width 272 height 9
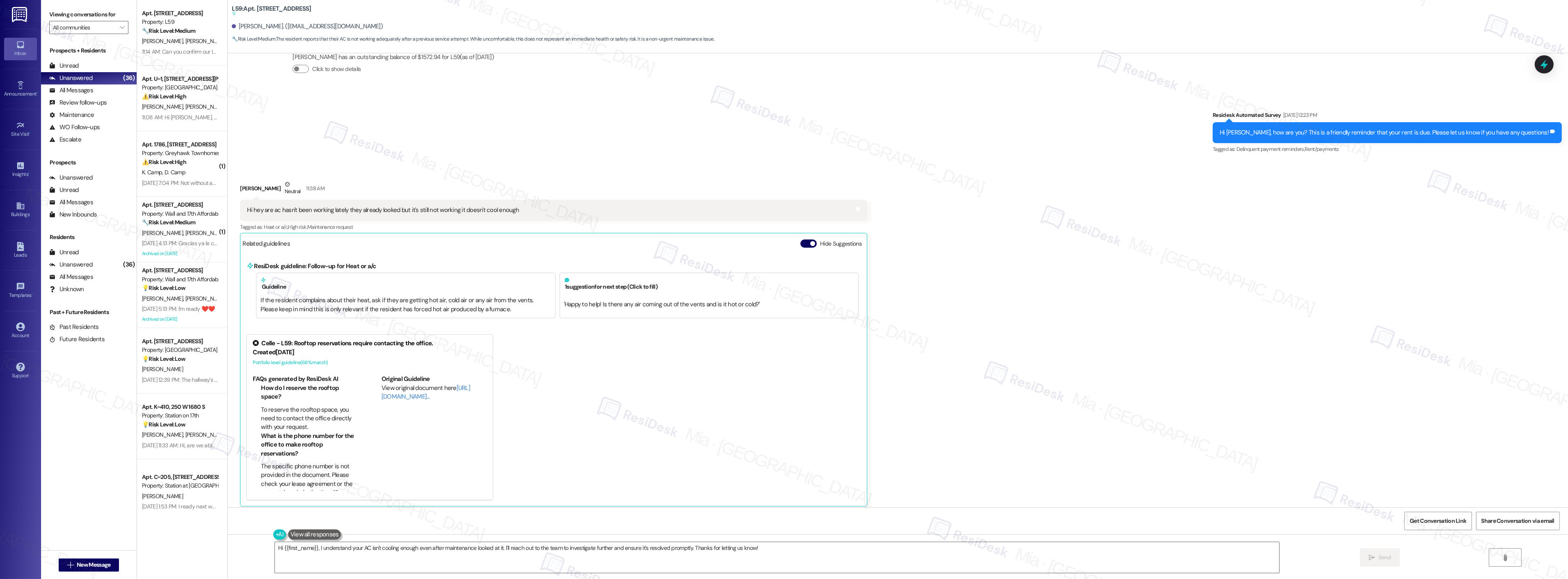
scroll to position [1047, 0]
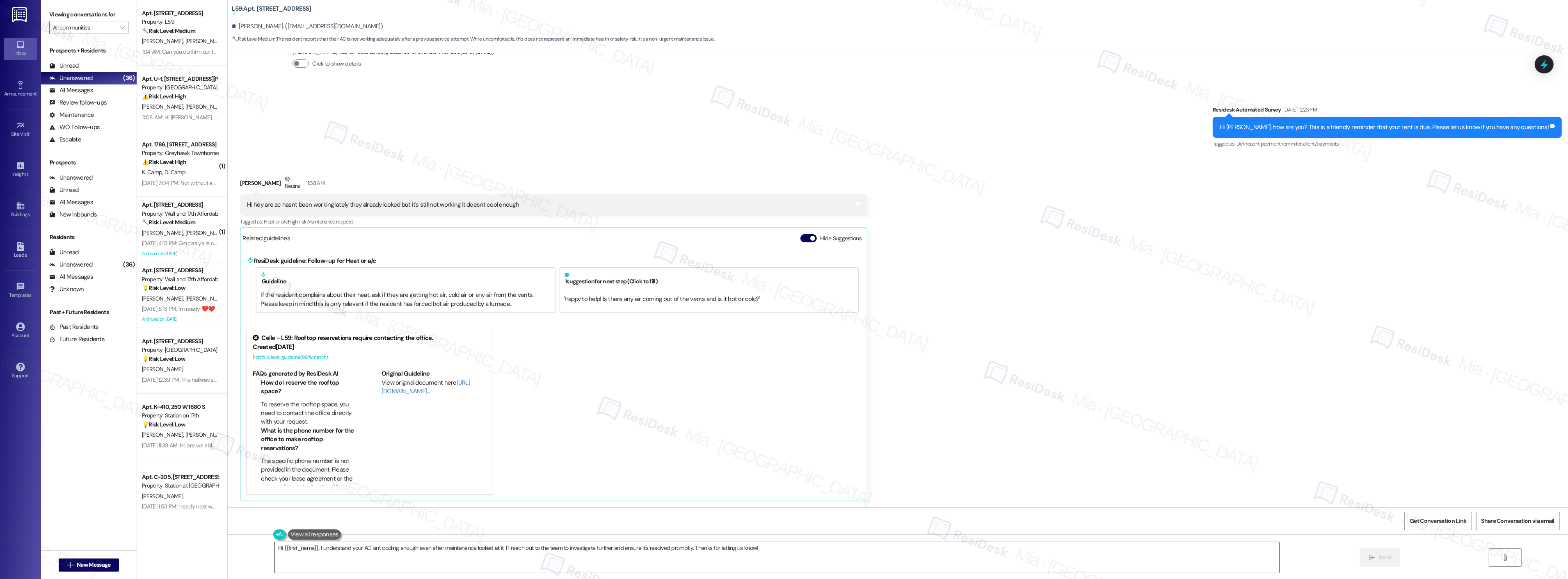
click at [313, 547] on textarea "Hi {{first_name}}, I understand your AC isn't cooling enough even after mainten…" at bounding box center [777, 557] width 1004 height 31
click at [551, 552] on textarea "Hi {{first_name}}, thank you for reaching out. I understand your AC isn't cooli…" at bounding box center [766, 557] width 1004 height 31
click at [559, 547] on textarea "Hi {{first_name}}, thank you for reaching out. I understand your AC isn't cooli…" at bounding box center [766, 557] width 1004 height 31
drag, startPoint x: 554, startPoint y: 550, endPoint x: 813, endPoint y: 549, distance: 259.0
click at [813, 549] on textarea "Hi {{first_name}}, thank you for reaching out. I understand your AC isn't cooli…" at bounding box center [766, 557] width 1004 height 31
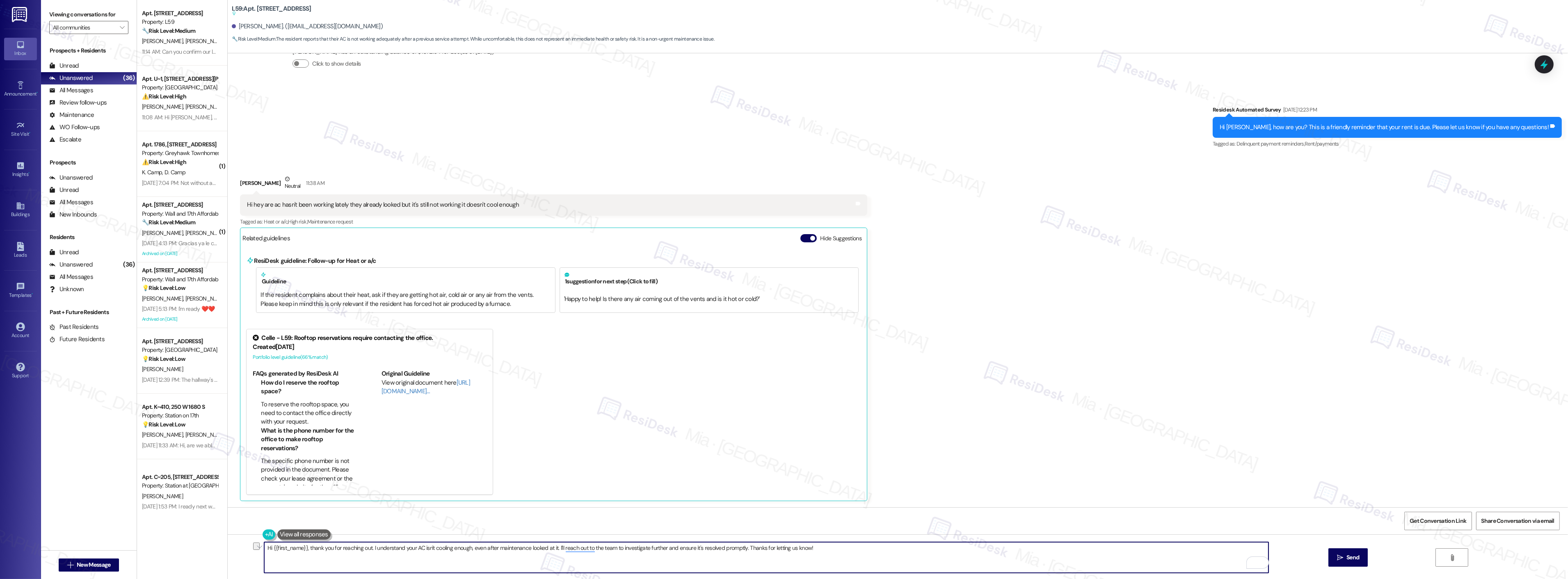
click at [814, 547] on textarea "Hi {{first_name}}, thank you for reaching out. I understand your AC isn't cooli…" at bounding box center [766, 557] width 1004 height 31
drag, startPoint x: 555, startPoint y: 547, endPoint x: 838, endPoint y: 546, distance: 283.0
click at [838, 546] on textarea "Hi {{first_name}}, thank you for reaching out. I understand your AC isn't cooli…" at bounding box center [766, 557] width 1004 height 31
click at [553, 549] on textarea "Hi {{first_name}}, thank you for reaching out. I understand your AC isn't cooli…" at bounding box center [766, 557] width 1004 height 31
drag, startPoint x: 553, startPoint y: 549, endPoint x: 830, endPoint y: 549, distance: 277.0
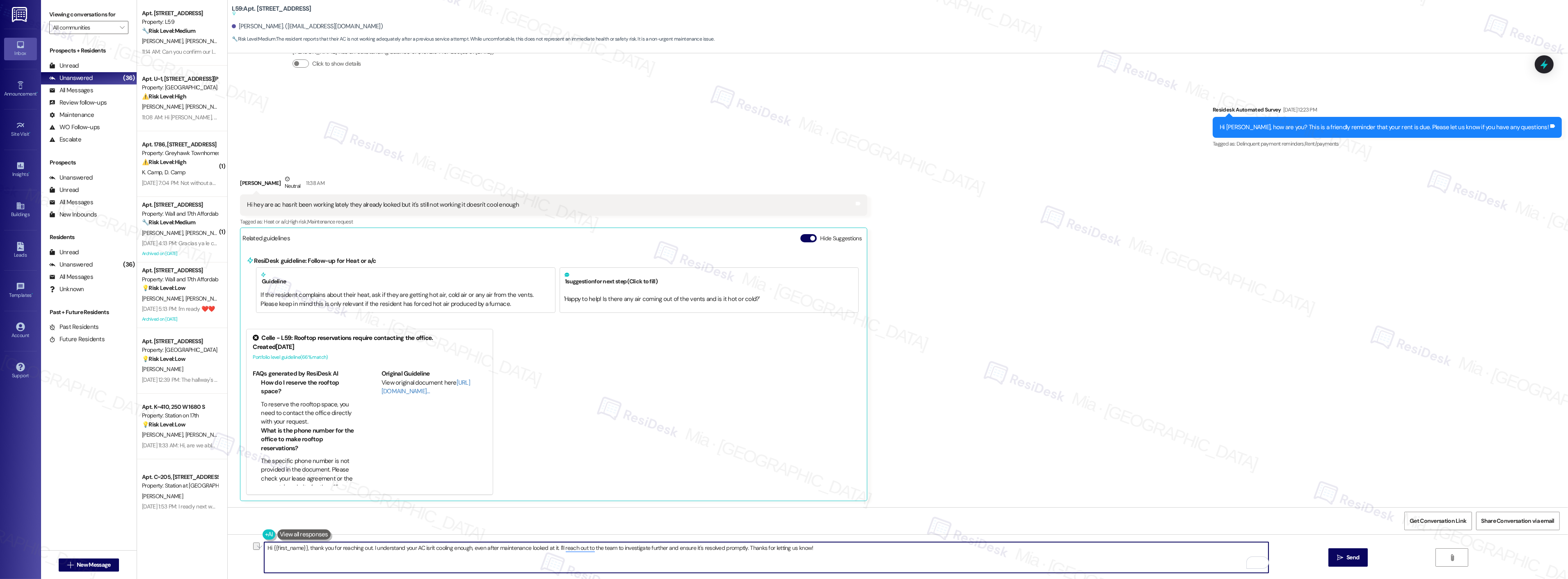
click at [830, 549] on textarea "Hi {{first_name}}, thank you for reaching out. I understand your AC isn't cooli…" at bounding box center [766, 557] width 1004 height 31
paste textarea "’ll go ahead and create a new work order and coordinate with the team. Could yo…"
click at [867, 549] on textarea "Hi {{first_name}}, thank you for reaching out. I understand your AC isn't cooli…" at bounding box center [766, 557] width 1004 height 31
click at [870, 547] on textarea "Hi {{first_name}}, thank you for reaching out. I understand your AC isn't cooli…" at bounding box center [766, 557] width 1004 height 31
click at [872, 522] on span "enter" at bounding box center [864, 522] width 15 height 7
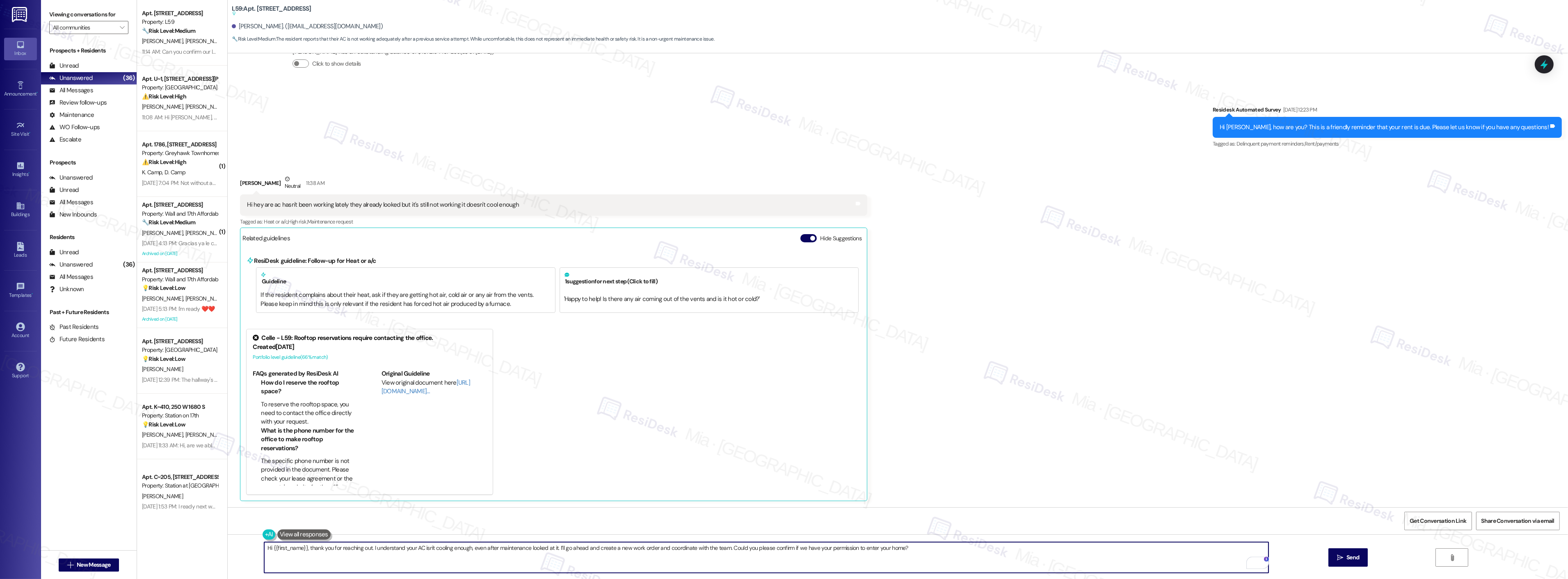
click at [936, 554] on textarea "Hi {{first_name}}, thank you for reaching out. I understand your AC isn't cooli…" at bounding box center [766, 557] width 1004 height 31
type textarea "Hi {{first_name}}, thank you for reaching out. I understand your AC isn't cooli…"
click at [1346, 553] on span "Send" at bounding box center [1353, 557] width 13 height 9
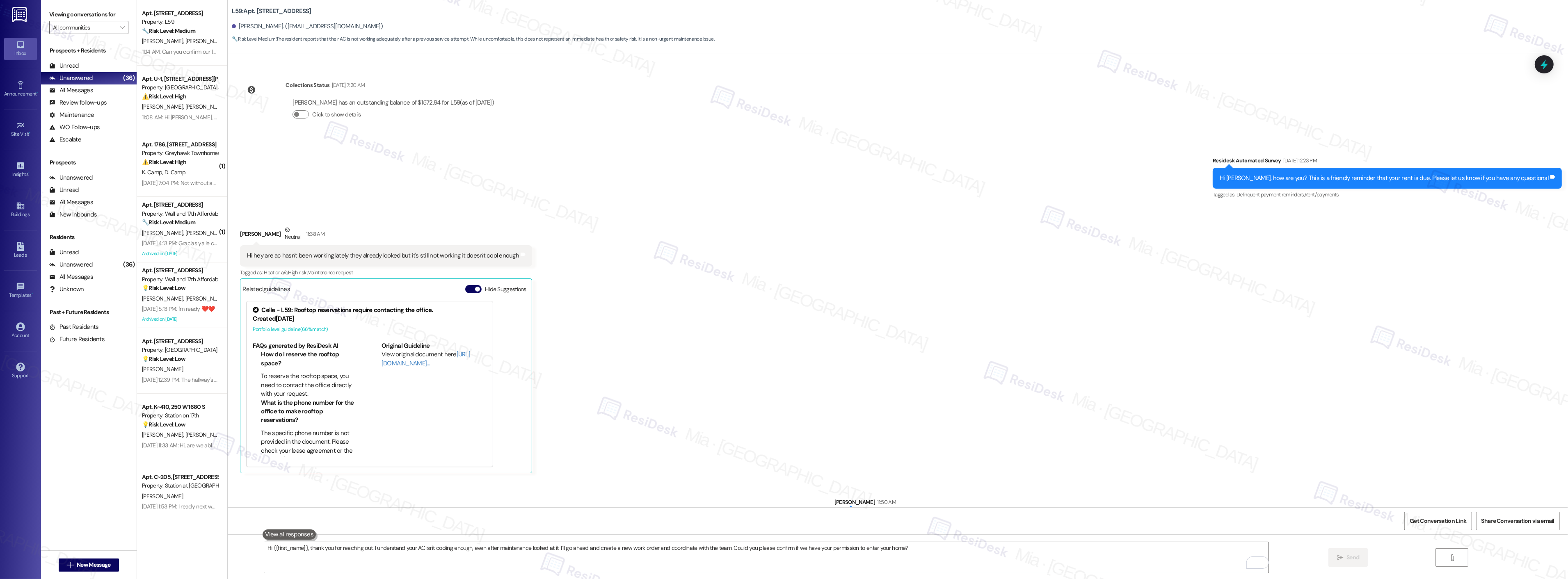
scroll to position [1025, 0]
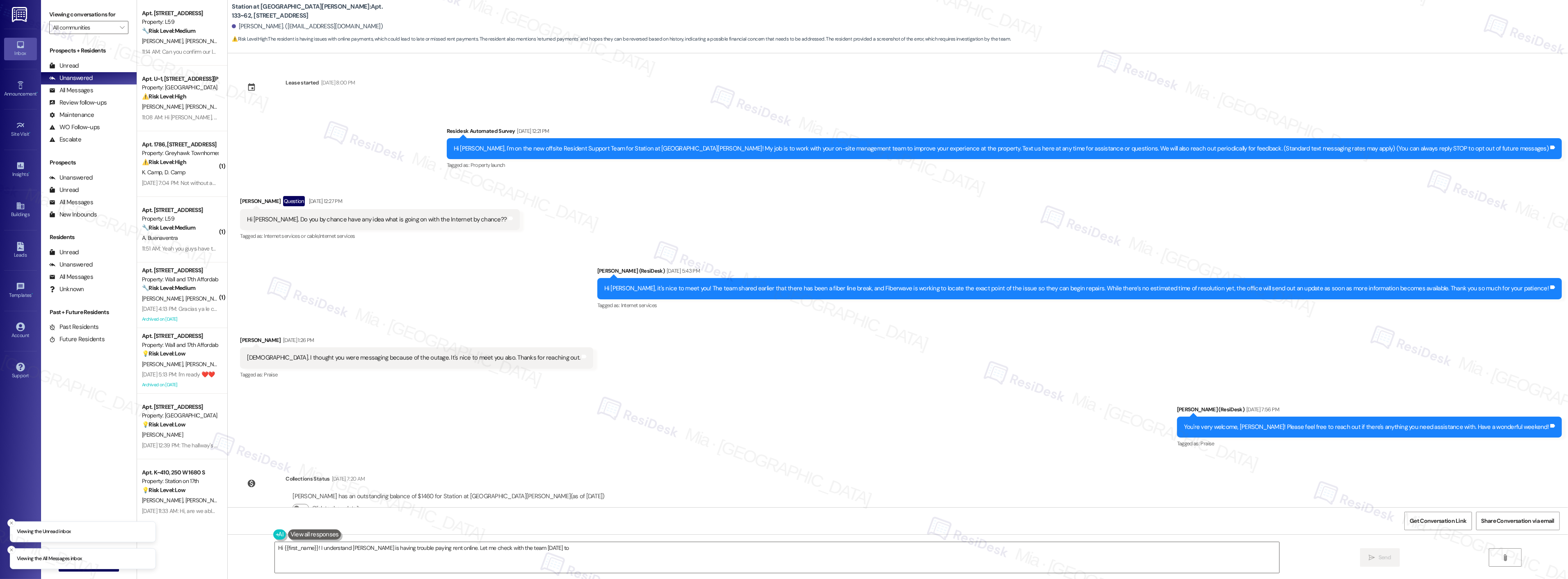
scroll to position [1030, 0]
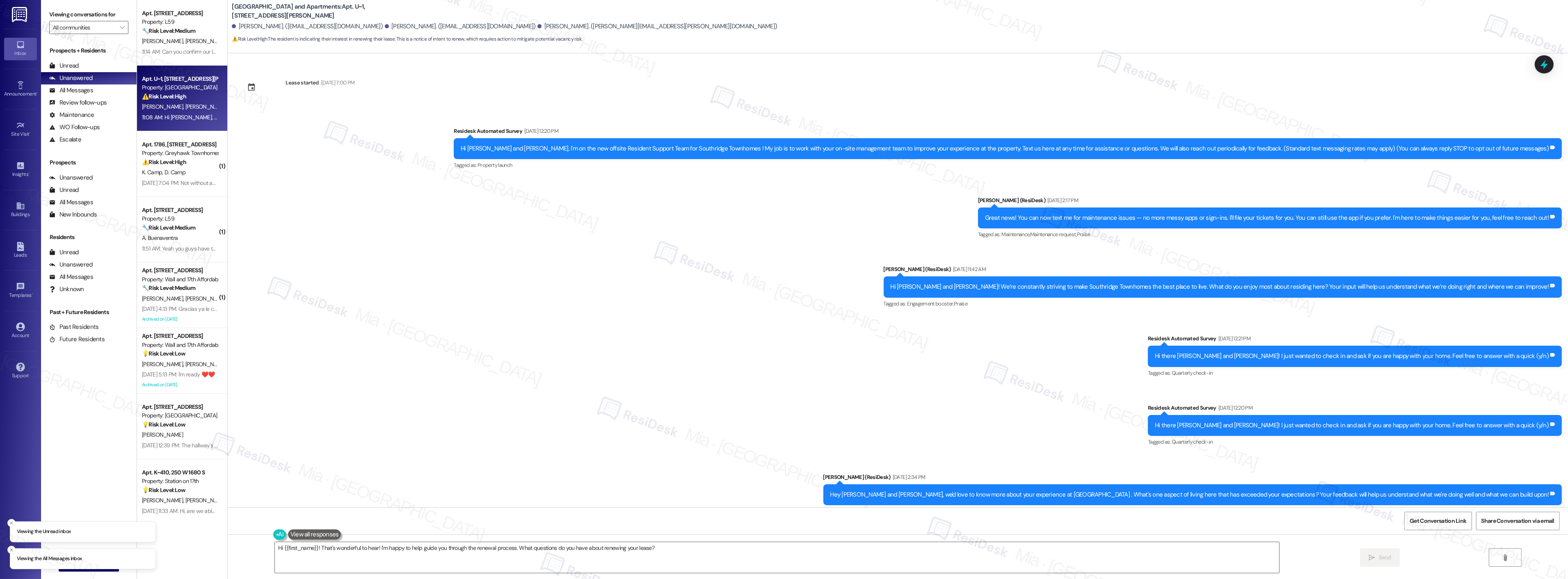
scroll to position [241, 0]
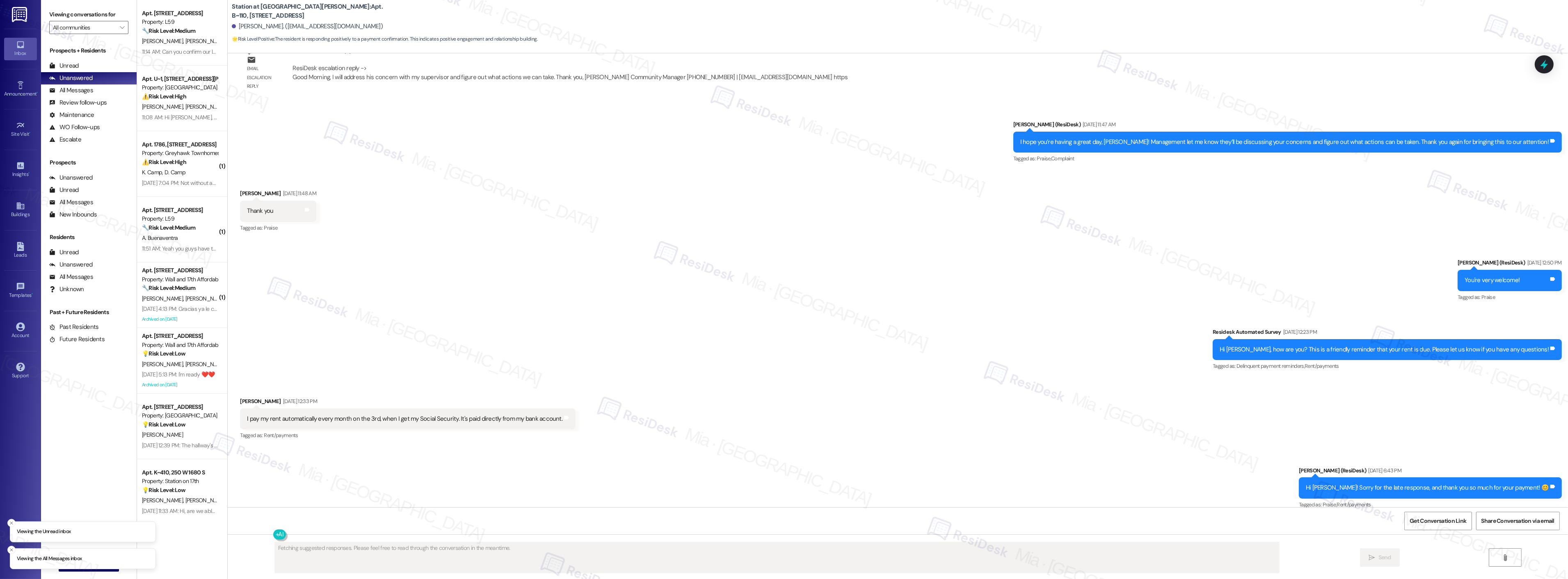
scroll to position [831, 0]
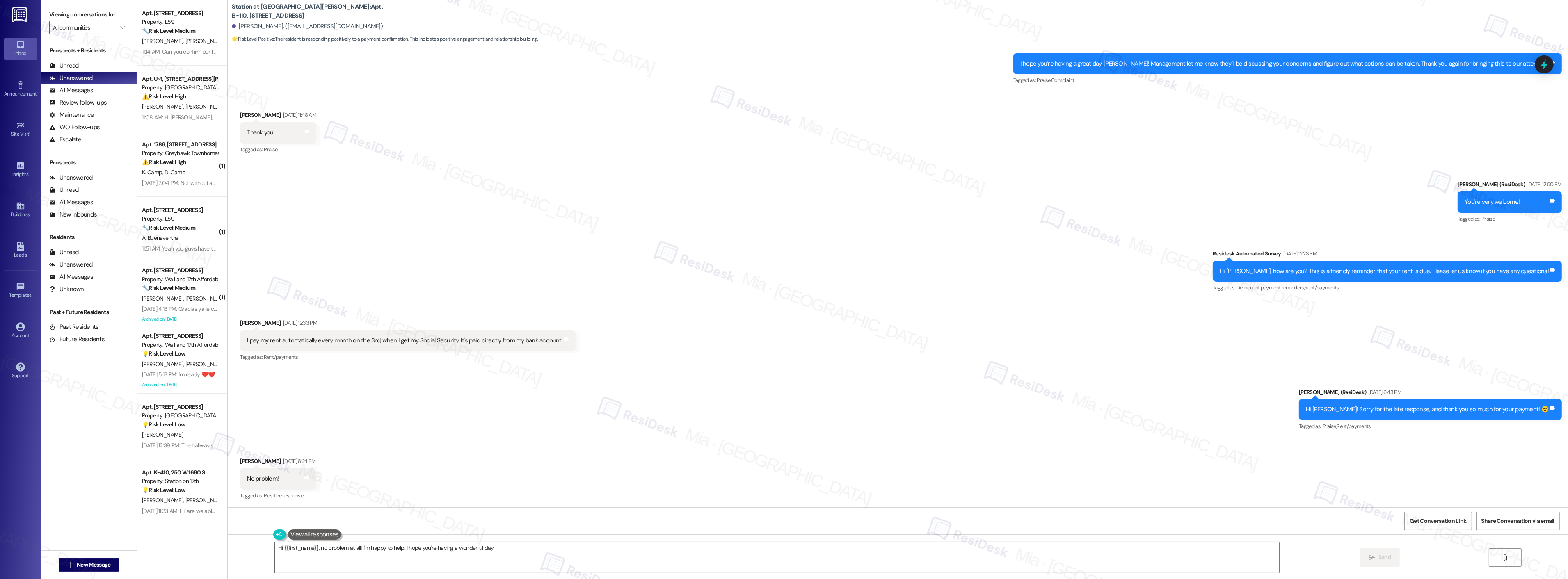
type textarea "Hi {{first_name}}, no problem at all! I'm happy to help. I hope you're having a…"
drag, startPoint x: 533, startPoint y: 545, endPoint x: 243, endPoint y: 545, distance: 290.0
click at [243, 545] on div "Hi {{first_name}}, no problem at all! I'm happy to help. I hope you're having a…" at bounding box center [898, 564] width 1340 height 61
click at [1547, 61] on icon at bounding box center [1544, 64] width 14 height 14
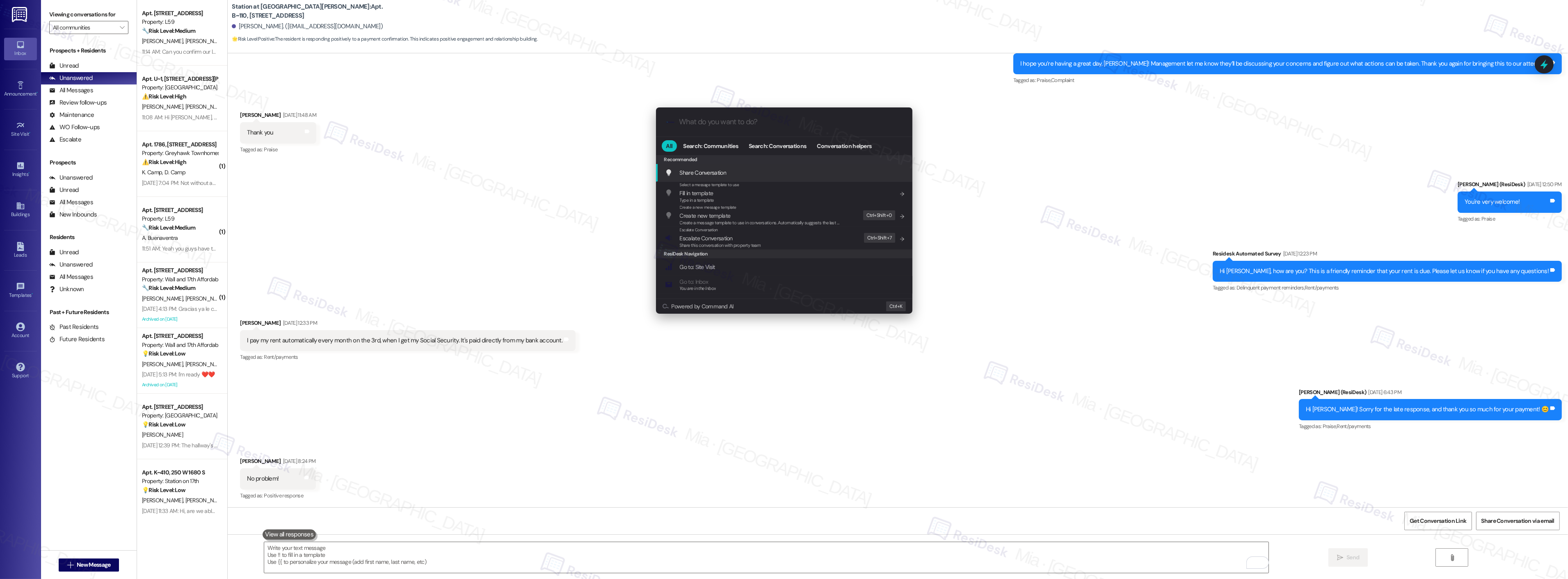
click at [714, 125] on input "What do you want to do?" at bounding box center [791, 122] width 223 height 9
type input "arch"
click at [730, 169] on span "Arch ive Conversation" at bounding box center [705, 173] width 51 height 7
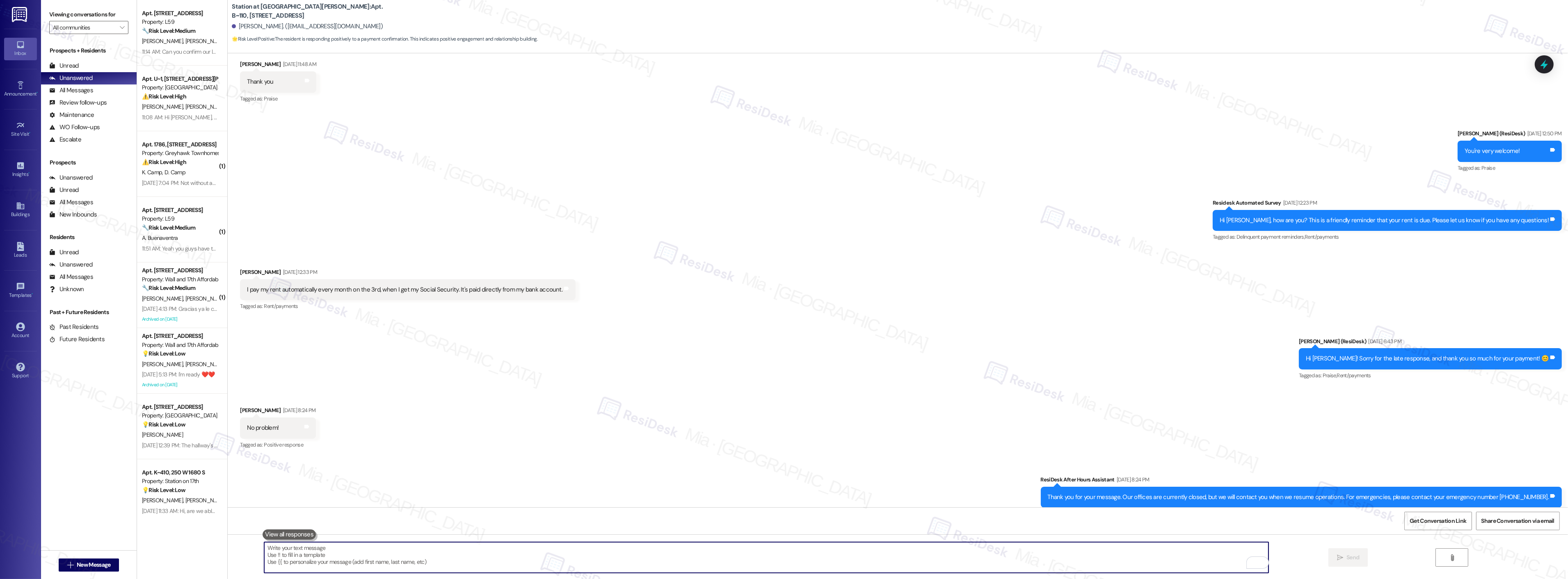
scroll to position [976, 0]
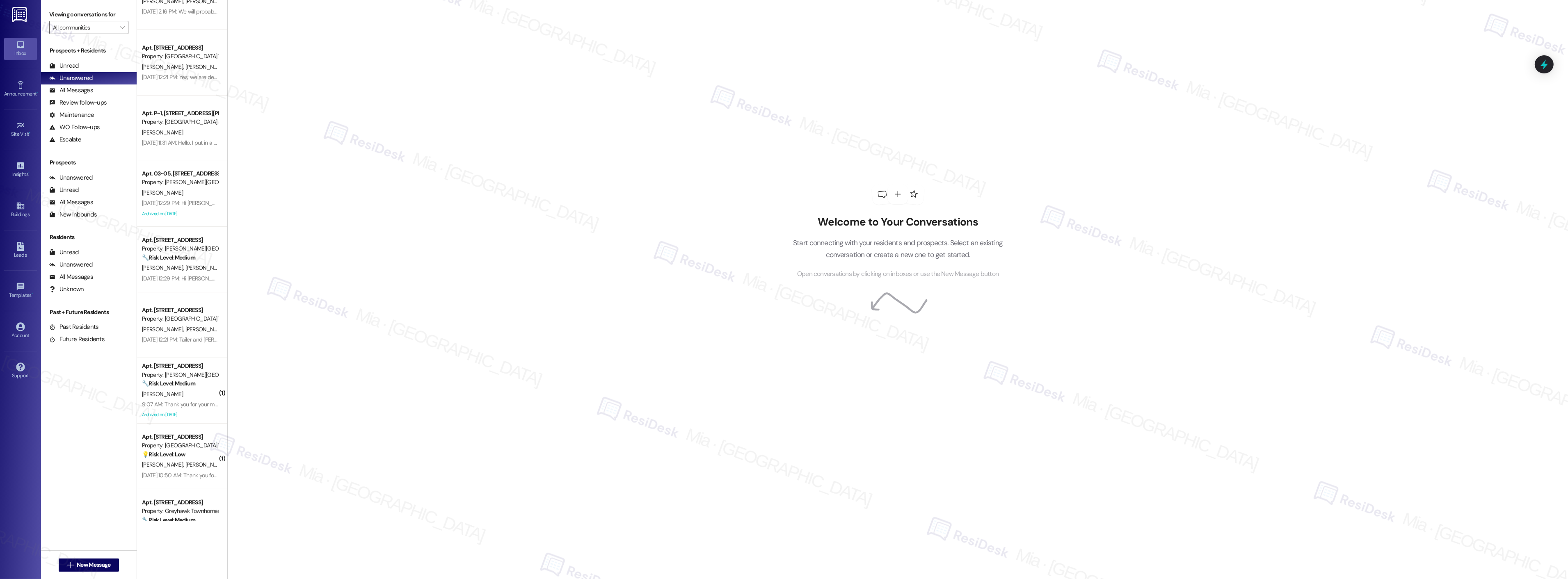
scroll to position [865, 0]
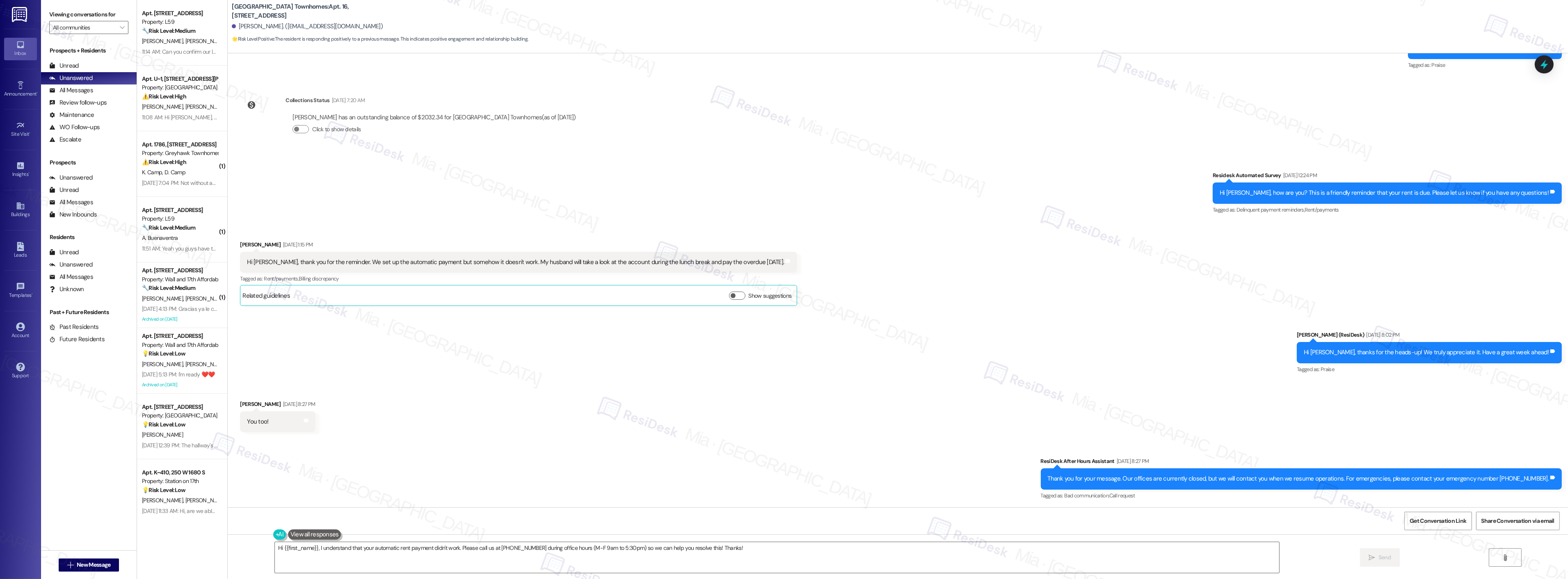
scroll to position [1327, 0]
click at [1548, 71] on div at bounding box center [1544, 64] width 24 height 23
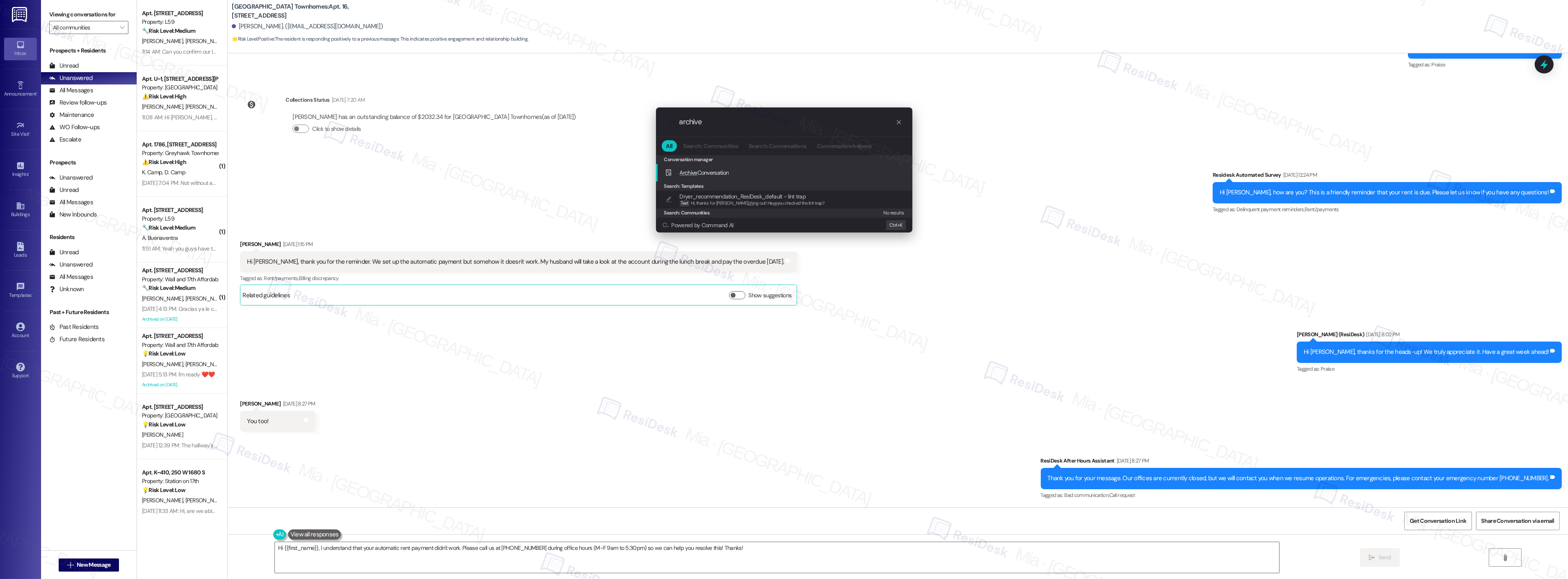
type input "archive"
click at [716, 173] on span "Archive Conversation" at bounding box center [704, 173] width 49 height 7
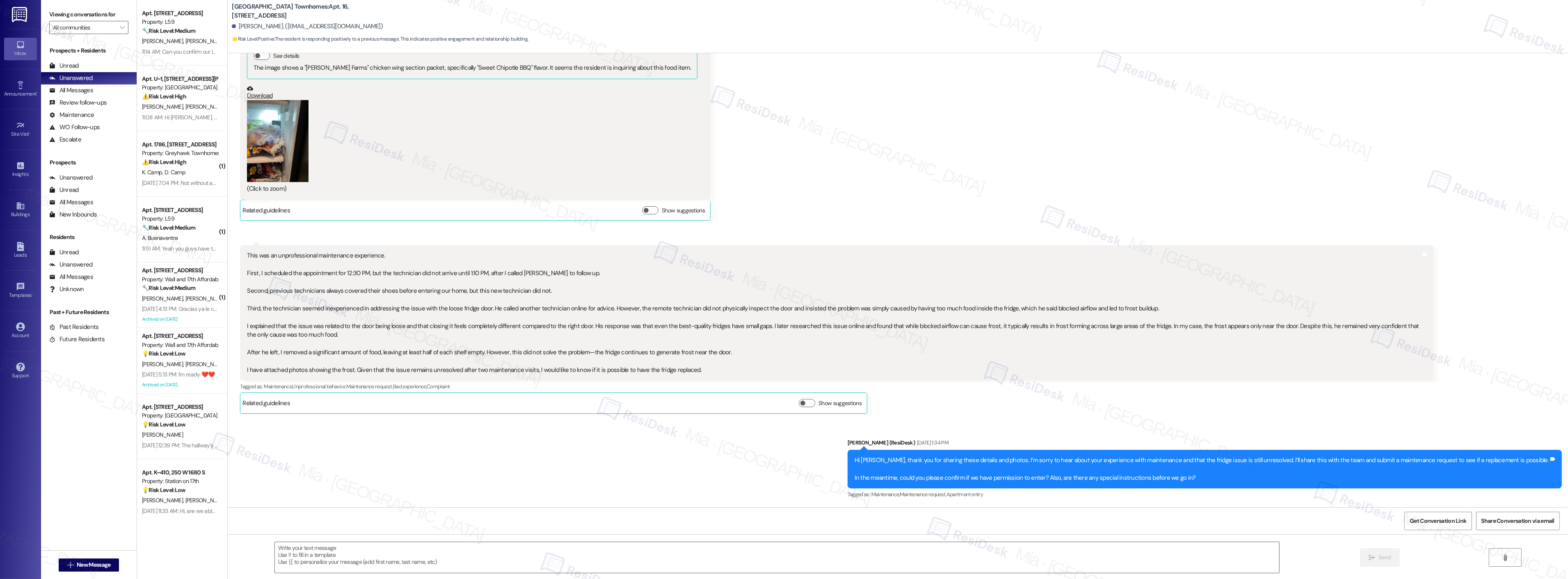
scroll to position [1387, 0]
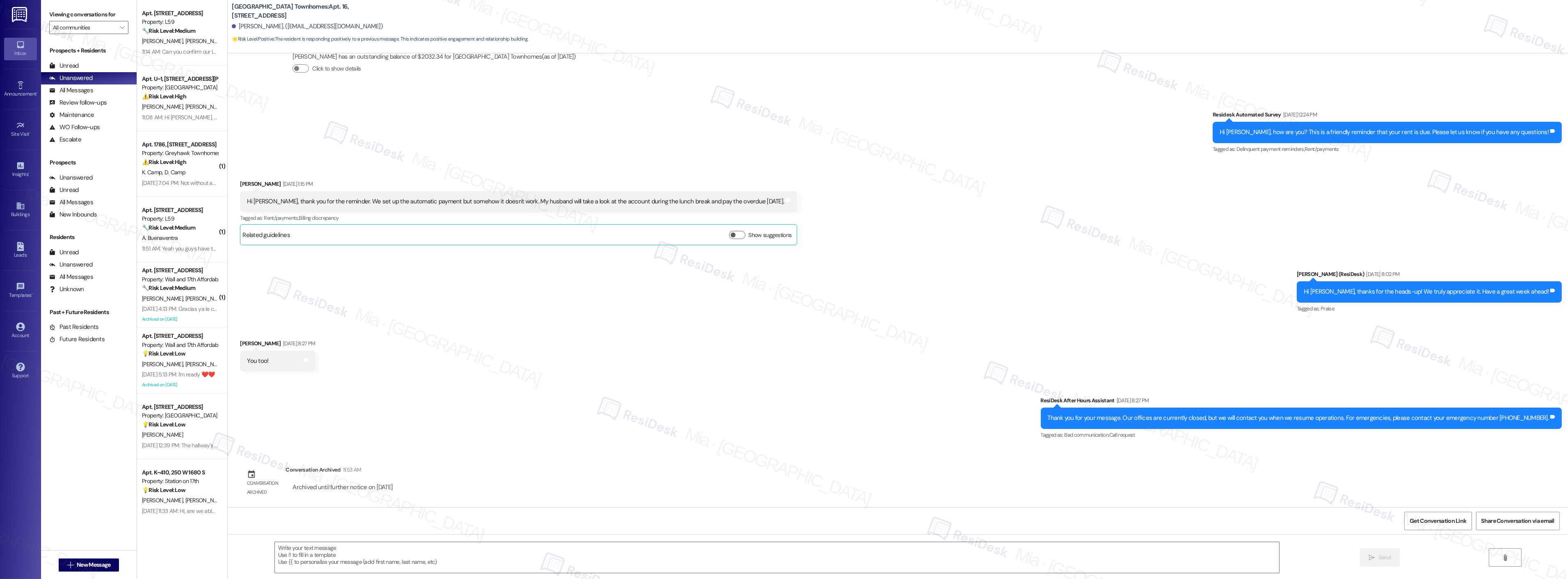
type textarea "Fetching suggested responses. Please feel free to read through the conversation…"
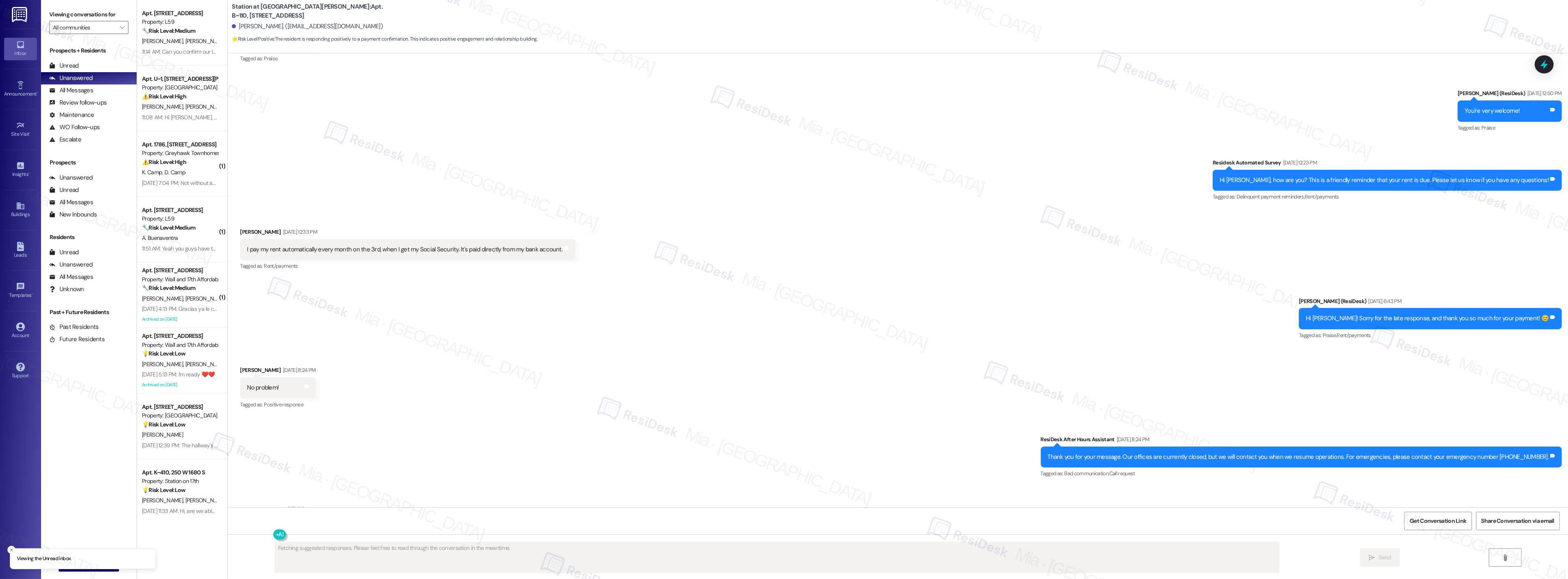
scroll to position [958, 0]
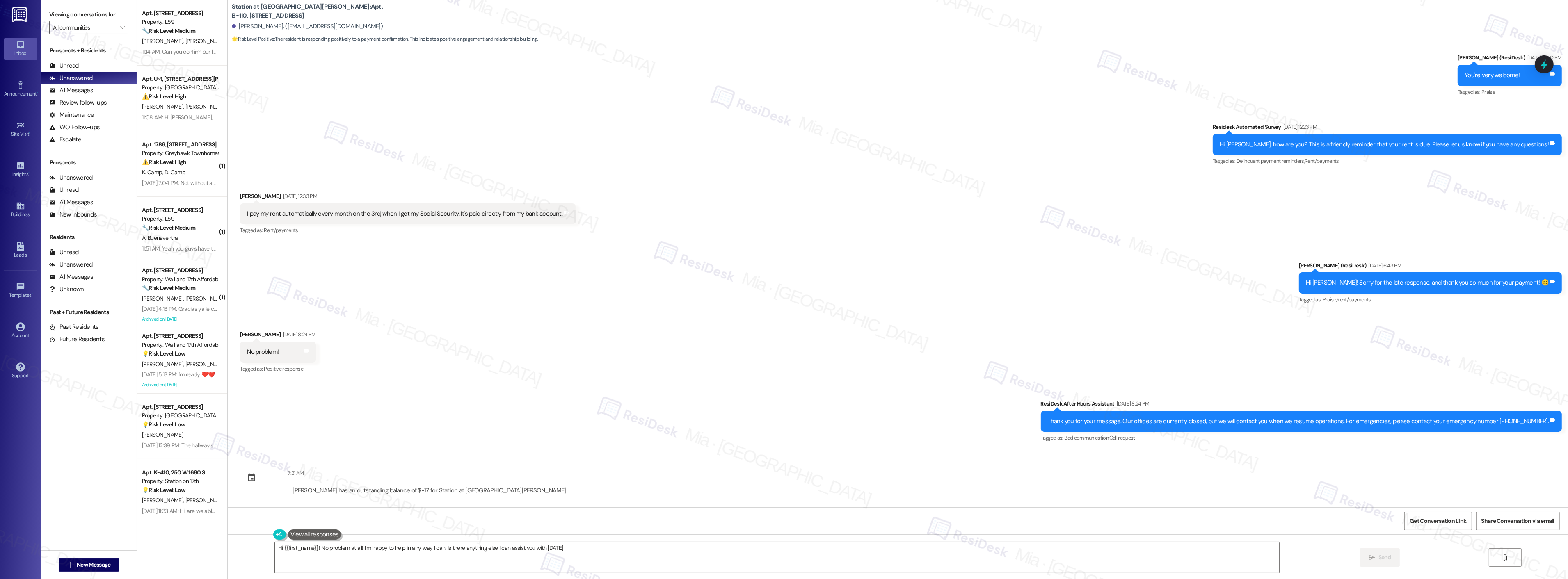
type textarea "Hi {{first_name}}! No problem at all! I'm happy to help in any way I can. Is th…"
click at [1544, 66] on icon at bounding box center [1544, 64] width 10 height 13
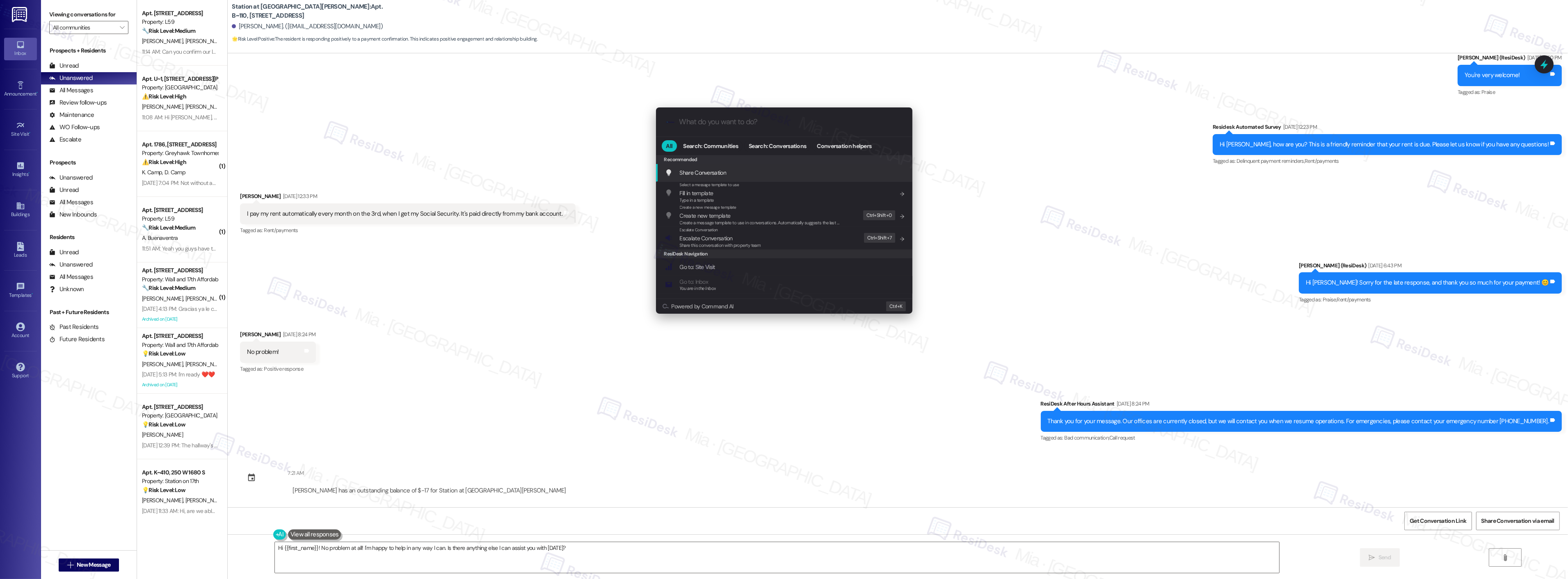
click at [819, 125] on input "What do you want to do?" at bounding box center [791, 122] width 223 height 9
type input "archi"
click at [737, 168] on div "Archi ve Conversation Add shortcut" at bounding box center [785, 172] width 240 height 9
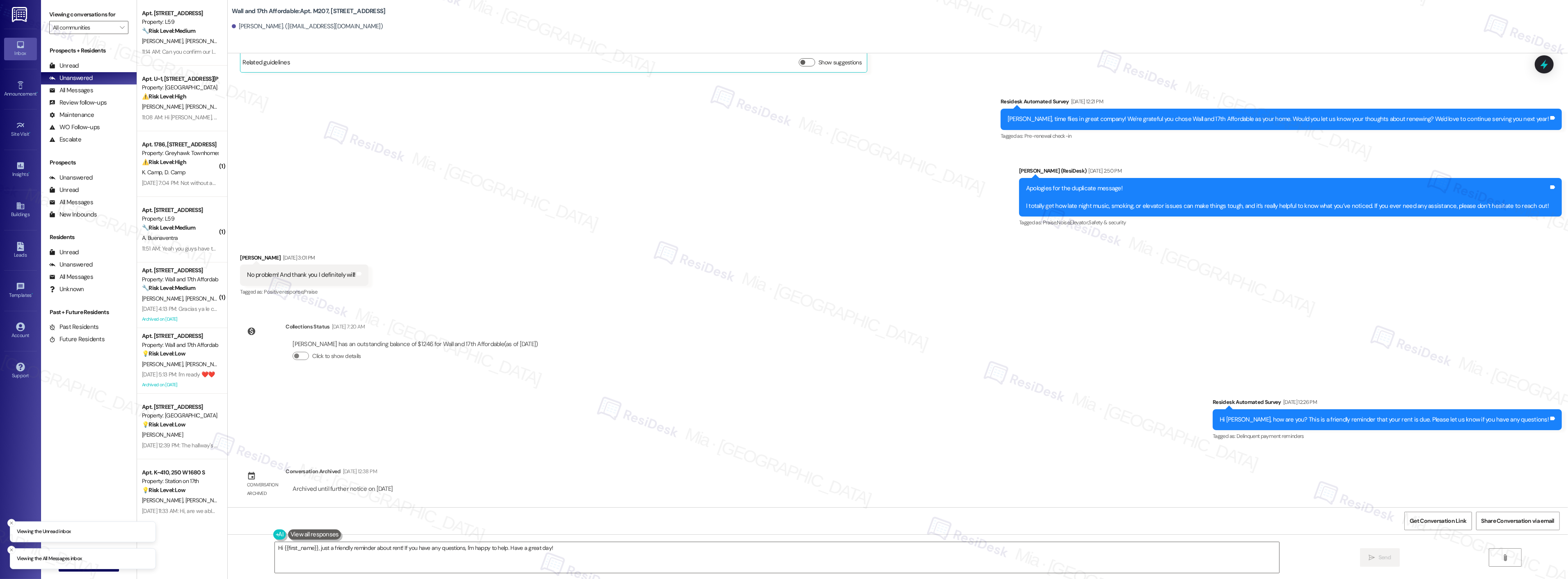
scroll to position [811, 0]
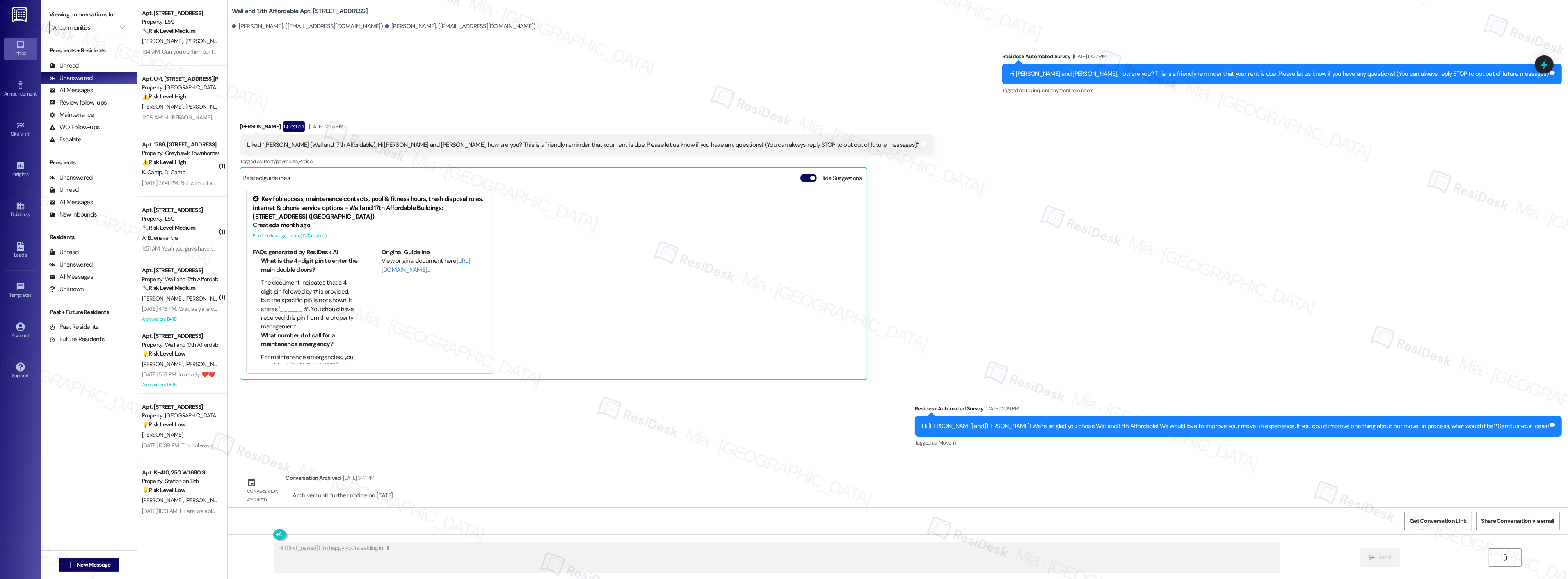
scroll to position [83, 0]
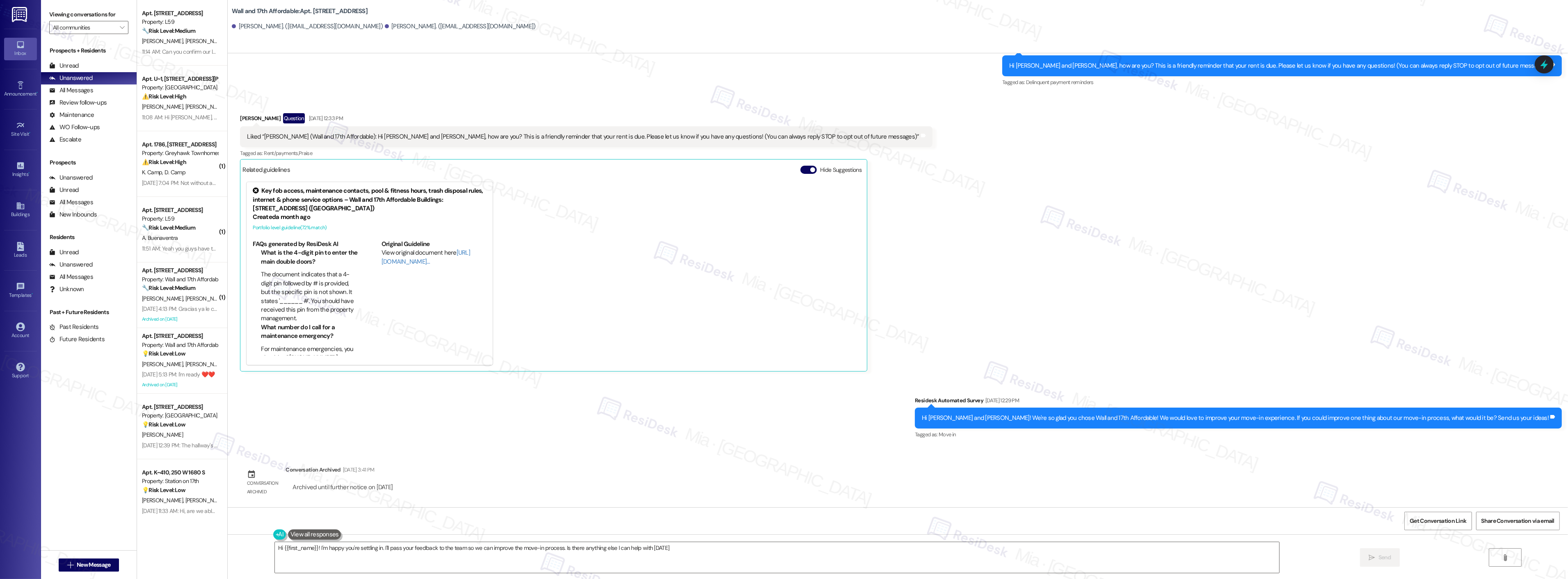
type textarea "Hi {{first_name}}! I'm happy you're settling in. I'll pass your feedback to the…"
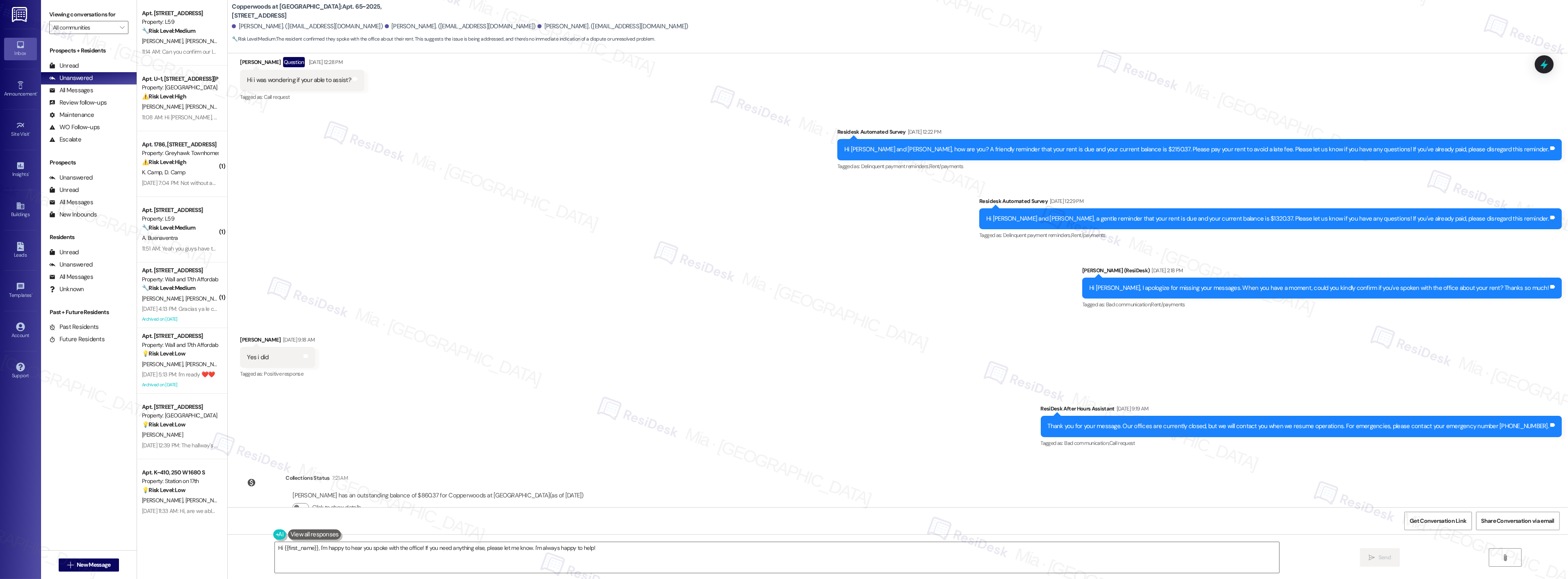
scroll to position [510, 0]
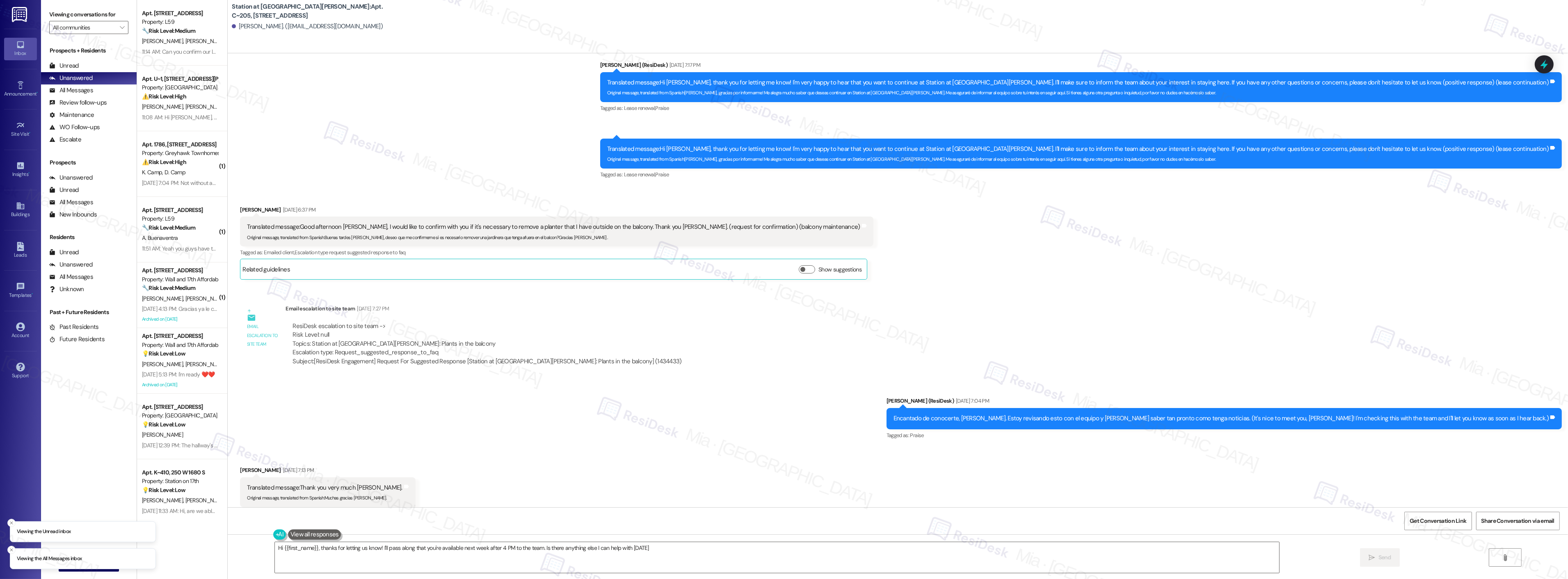
type textarea "Hi {{first_name}}, thanks for letting us know! I'll pass along that you're avai…"
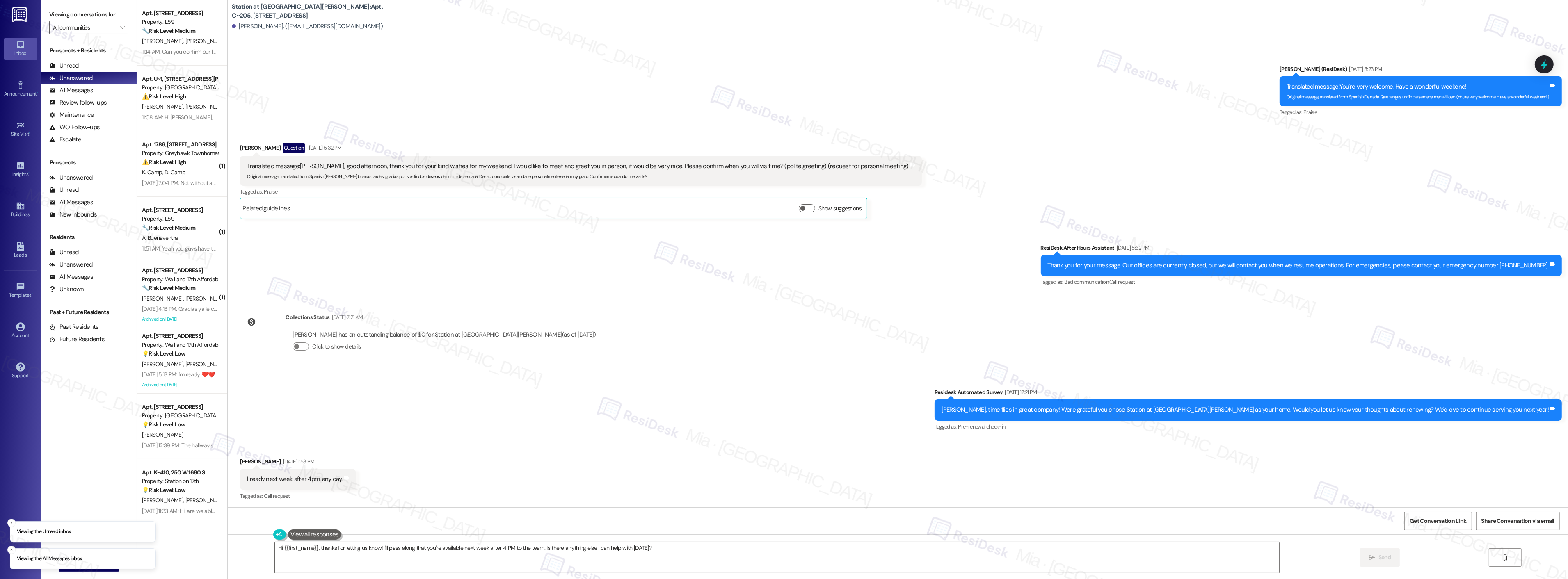
scroll to position [822, 0]
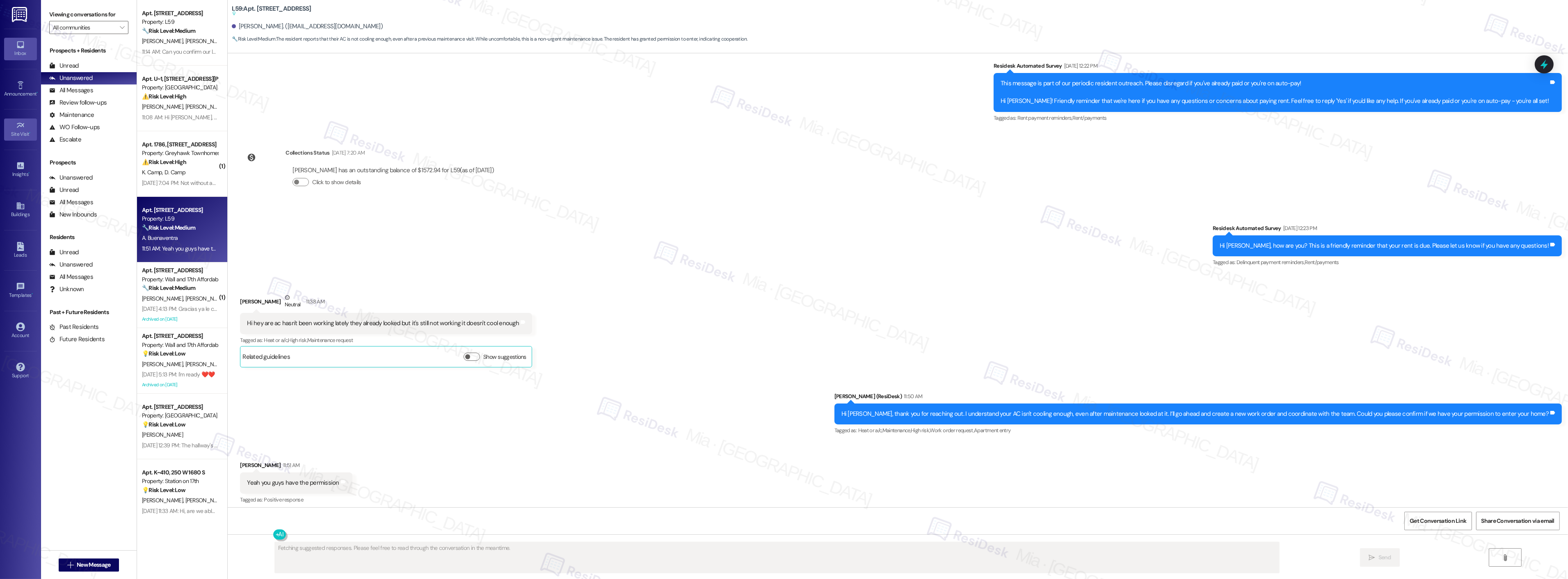
scroll to position [933, 0]
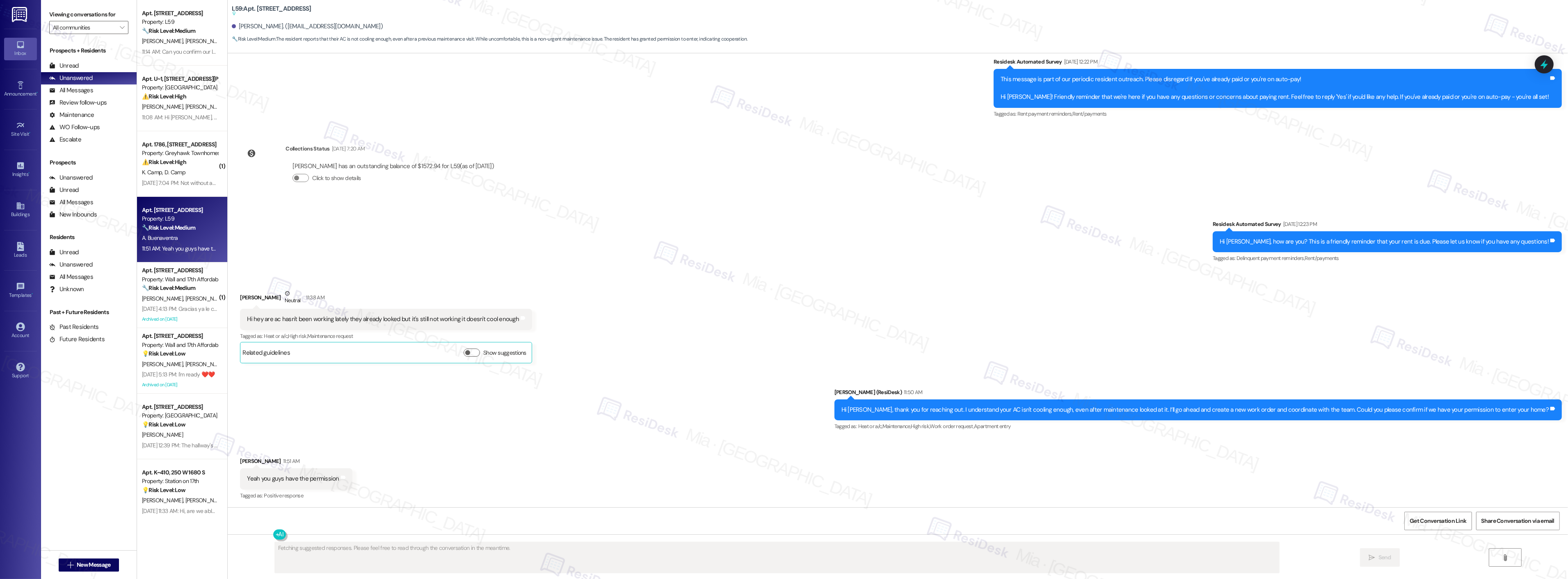
click at [525, 465] on div "Received via SMS [PERSON_NAME] 11:51 AM Yeah you guys have the permission Tags …" at bounding box center [898, 473] width 1340 height 69
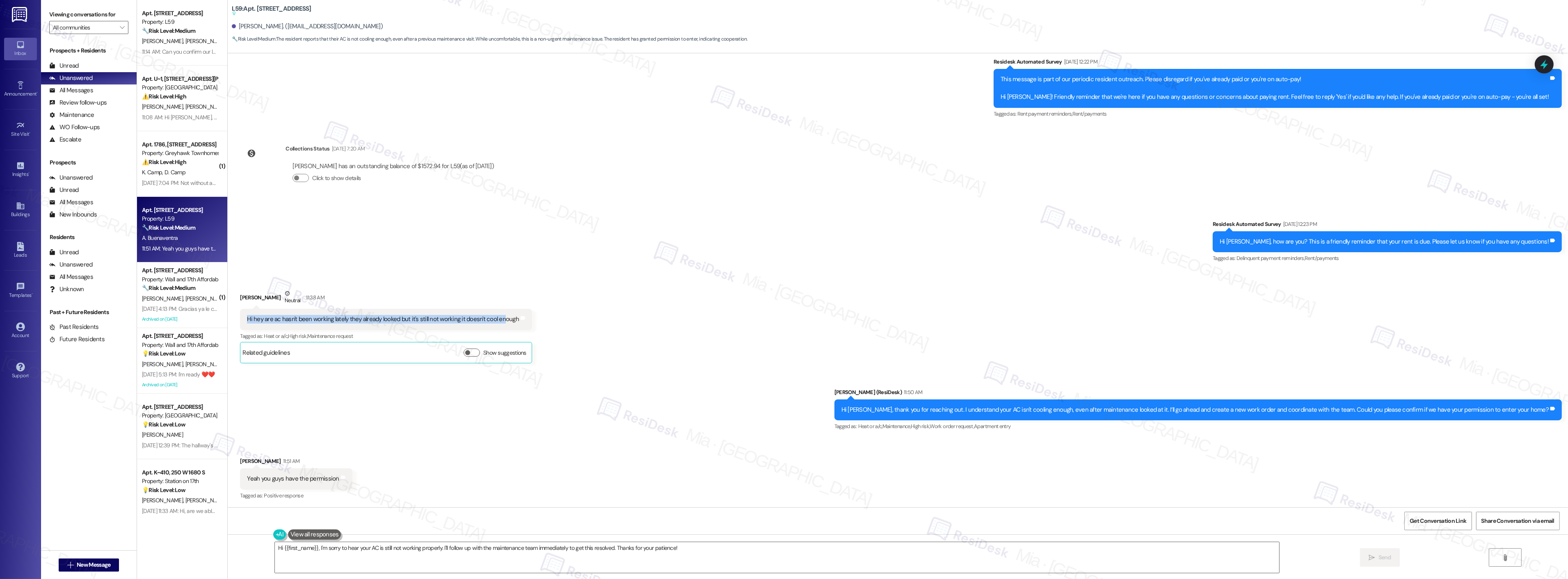
drag, startPoint x: 239, startPoint y: 320, endPoint x: 495, endPoint y: 320, distance: 256.0
click at [495, 320] on div "Hi hey are ac hasn't been working lately they already looked but it's still not…" at bounding box center [383, 319] width 274 height 9
click at [375, 317] on div "Hi hey are ac hasn't been working lately they already looked but it's still not…" at bounding box center [383, 319] width 272 height 9
drag, startPoint x: 404, startPoint y: 319, endPoint x: 505, endPoint y: 321, distance: 101.0
click at [505, 321] on div "Hi hey are ac hasn't been working lately they already looked but it's still not…" at bounding box center [383, 319] width 272 height 9
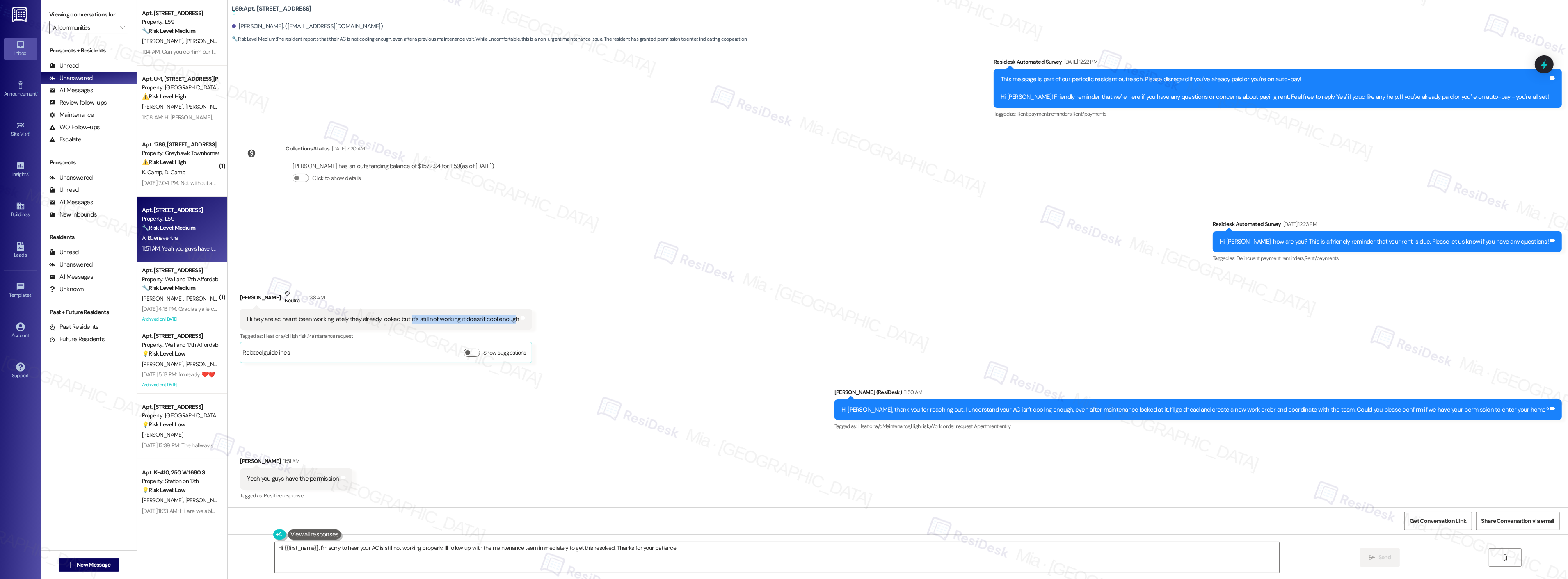
copy div "it's still not working it doesn't cool enoug"
drag, startPoint x: 589, startPoint y: 543, endPoint x: 257, endPoint y: 544, distance: 332.0
click at [259, 543] on div "Hi {{first_name}}, I'm sorry to hear your AC is still not working properly. I'l…" at bounding box center [898, 564] width 1340 height 61
type textarea "h"
click at [363, 547] on textarea "Thank you, [PERSON_NAME]! I submitted the work order, I'll follow up with you o…" at bounding box center [766, 557] width 1004 height 31
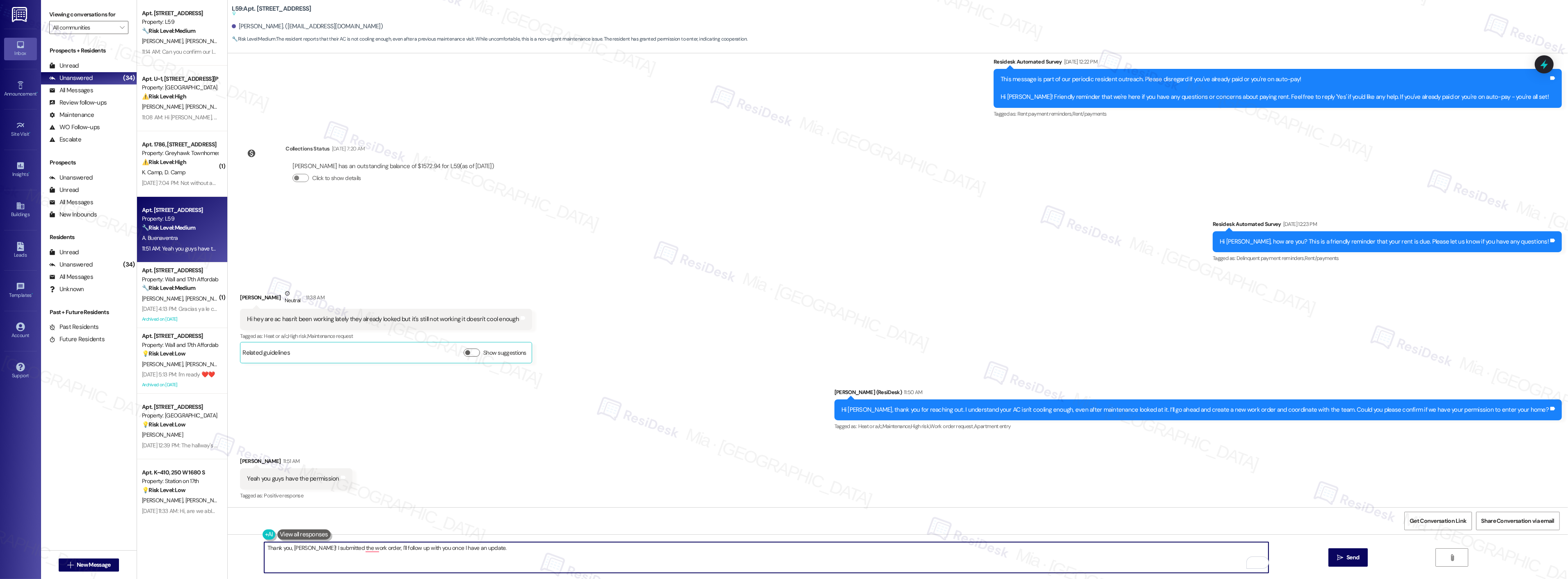
click at [383, 556] on textarea "Thank you, [PERSON_NAME]! I submitted the work order, I'll follow up with you o…" at bounding box center [766, 557] width 1004 height 31
click at [372, 548] on textarea "Thank you, [PERSON_NAME]! I submitted the work order, I'll follow up with you o…" at bounding box center [766, 557] width 1004 height 31
click at [519, 555] on textarea "Thank you, [PERSON_NAME]! I submitted the work order. I'll follow up with you o…" at bounding box center [766, 557] width 1004 height 31
type textarea "Thank you, [PERSON_NAME]! I submitted the work order. I'll follow up with you o…"
click at [1347, 556] on span "Send" at bounding box center [1353, 557] width 13 height 9
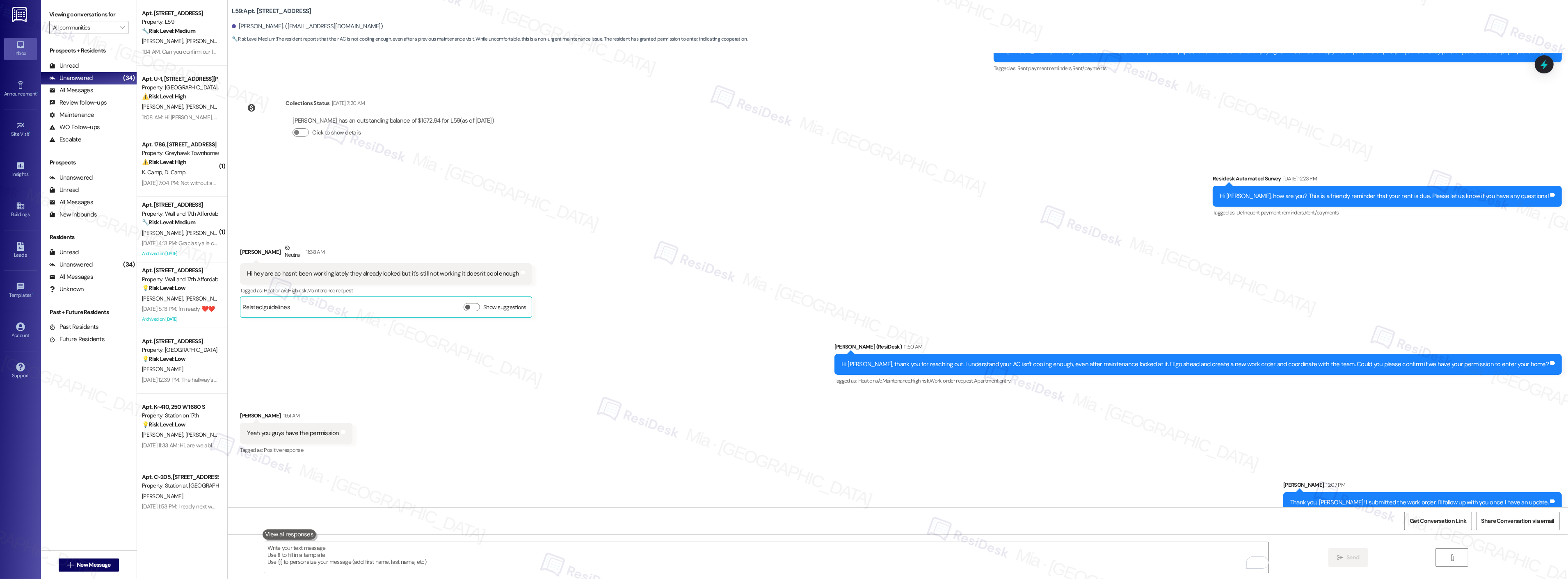
scroll to position [990, 0]
